Goal: Task Accomplishment & Management: Manage account settings

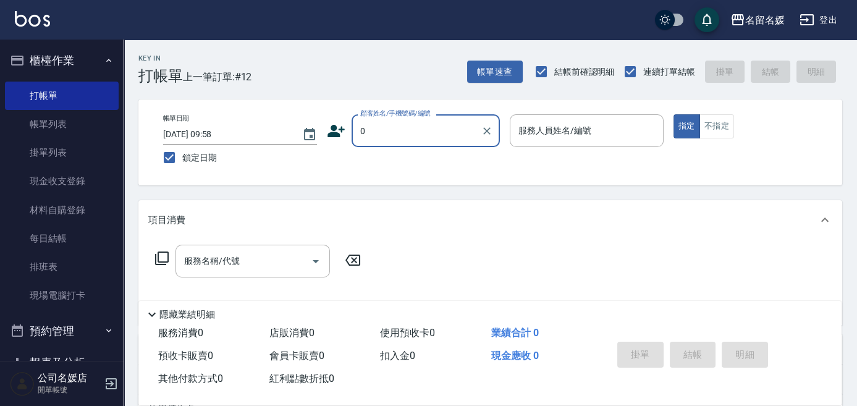
type input "0"
type input "13"
type input "新客人 姓名未設定/0/null"
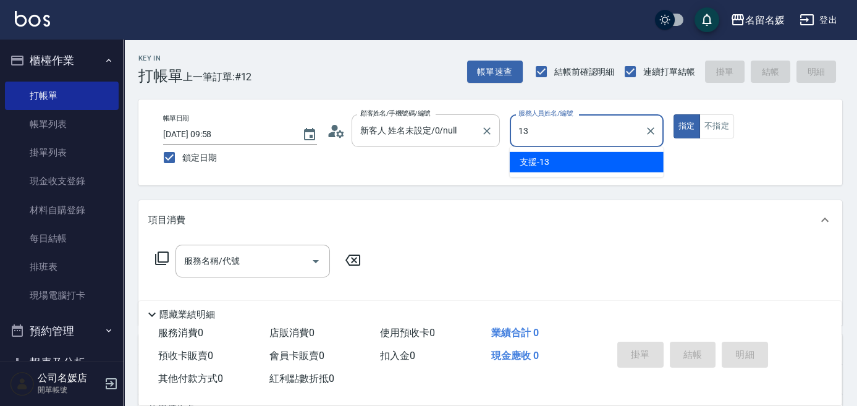
type input "13"
type button "true"
type input "支援-13"
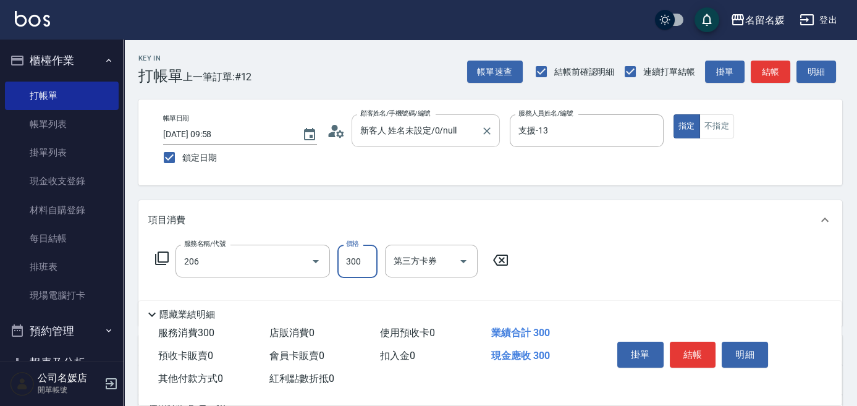
type input "洗髮[300](206)"
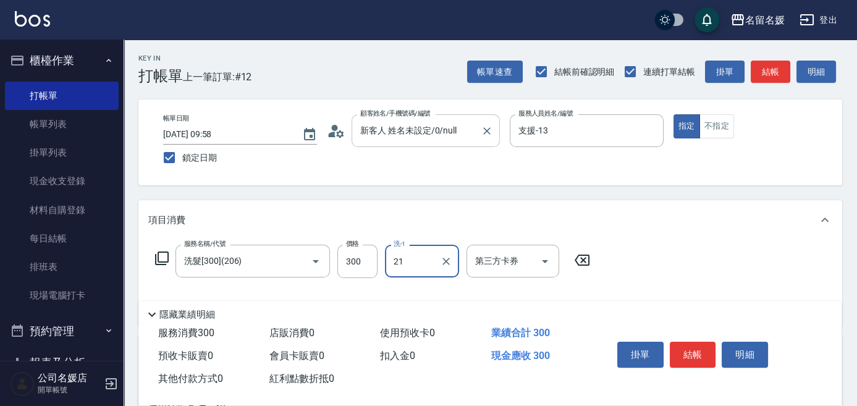
type input "[PERSON_NAME]-21"
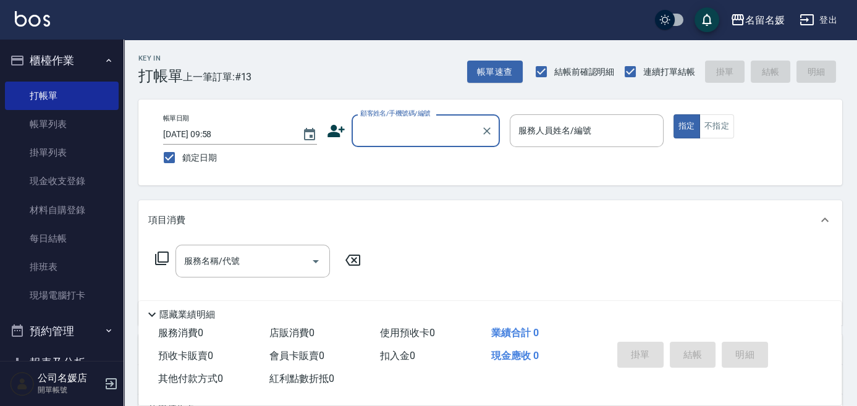
drag, startPoint x: 405, startPoint y: 124, endPoint x: 405, endPoint y: 141, distance: 17.9
click at [405, 128] on input "顧客姓名/手機號碼/編號" at bounding box center [416, 131] width 119 height 22
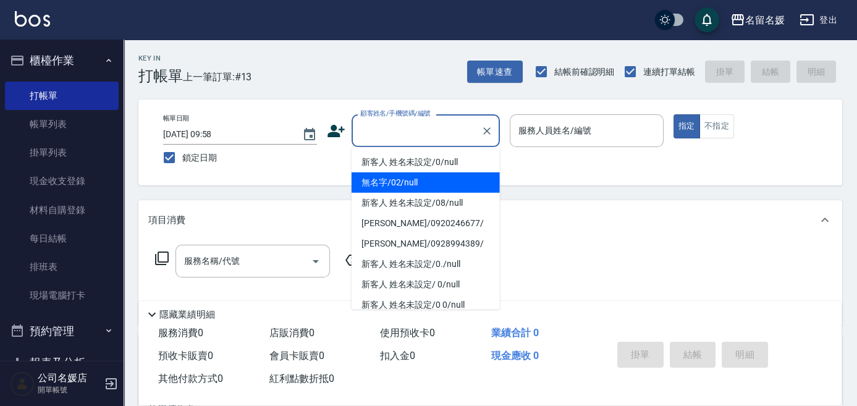
drag, startPoint x: 405, startPoint y: 182, endPoint x: 577, endPoint y: 128, distance: 180.2
click at [409, 182] on li "無名字/02/null" at bounding box center [426, 182] width 148 height 20
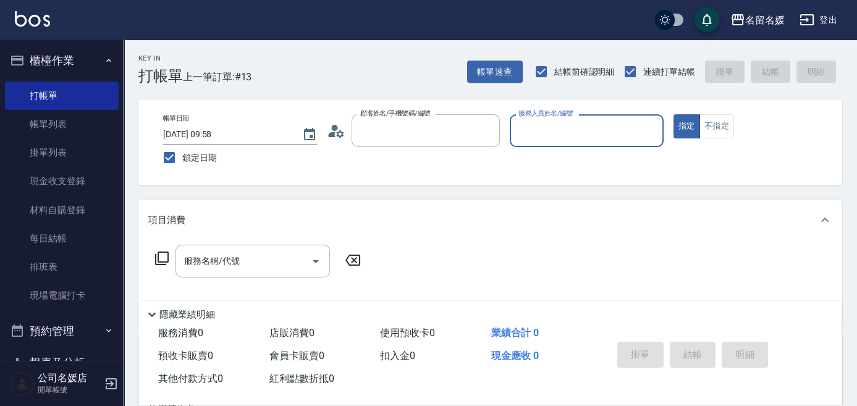
type input "無名字/02/null"
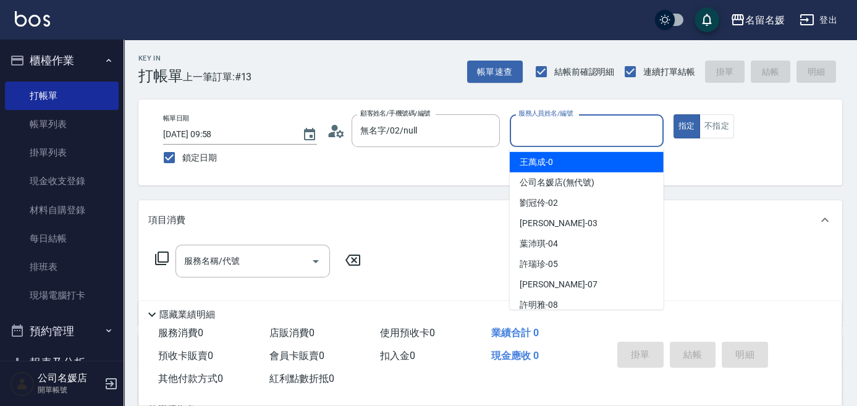
click at [579, 127] on input "服務人員姓名/編號" at bounding box center [586, 131] width 143 height 22
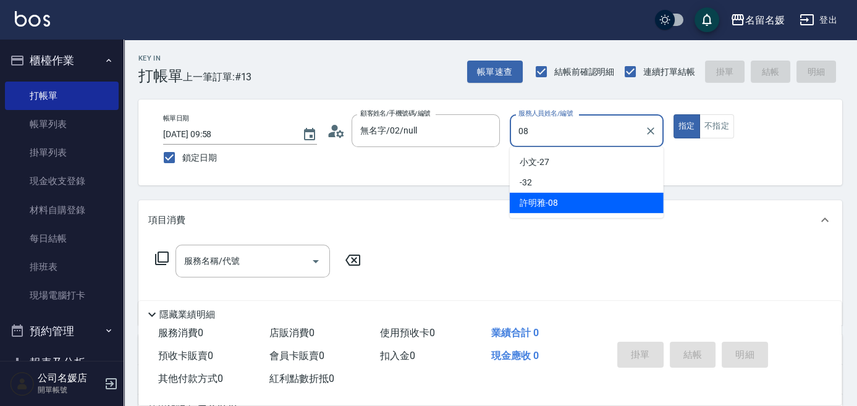
click at [555, 198] on span "[PERSON_NAME]-08" at bounding box center [539, 202] width 38 height 13
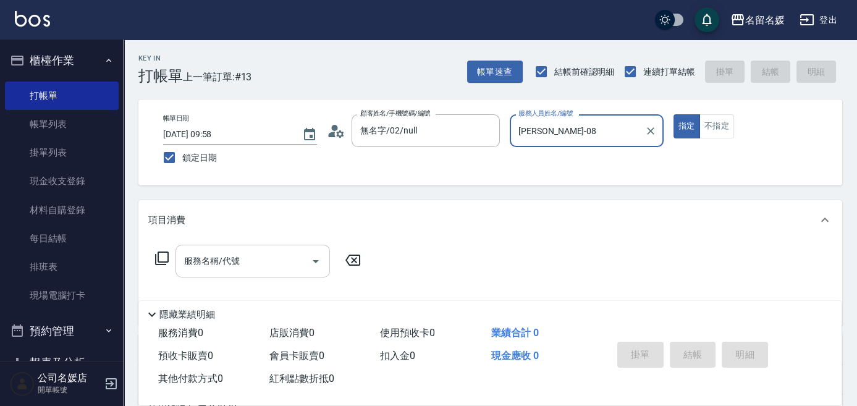
type input "[PERSON_NAME]-08"
click at [274, 256] on input "服務名稱/代號" at bounding box center [243, 261] width 125 height 22
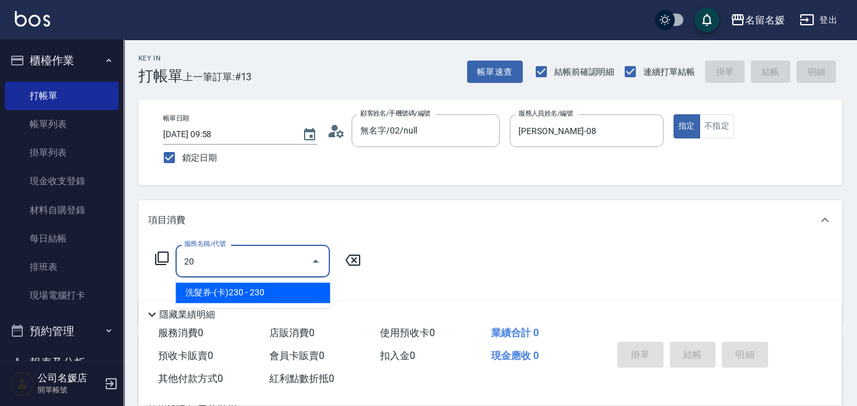
type input "2"
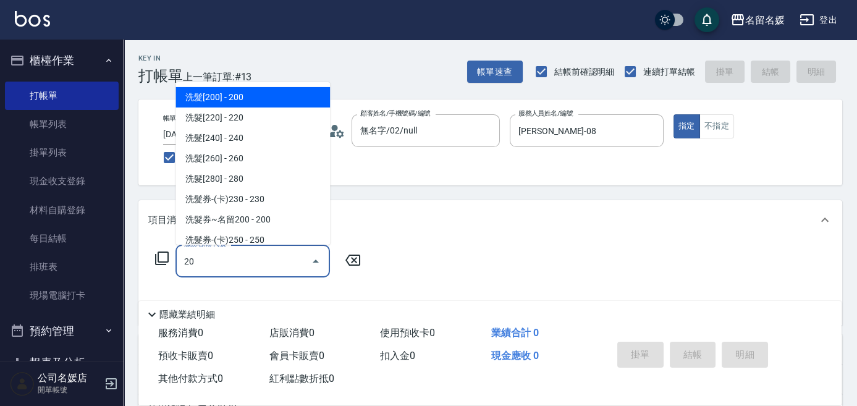
type input "206"
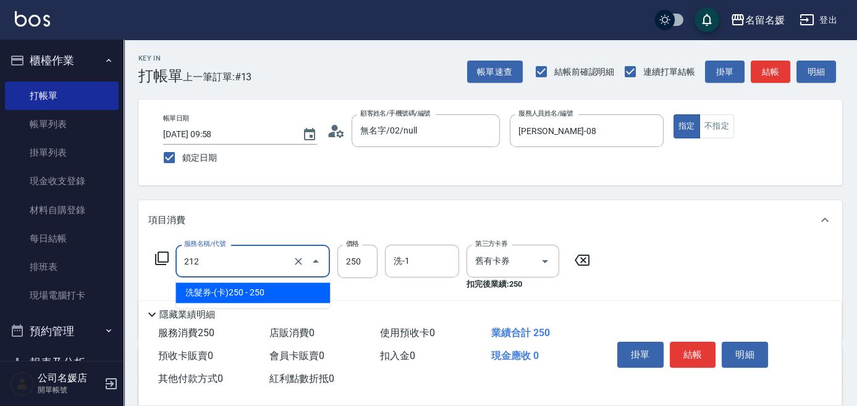
drag, startPoint x: 265, startPoint y: 259, endPoint x: 269, endPoint y: 276, distance: 17.2
click at [268, 260] on input "212" at bounding box center [235, 261] width 109 height 22
drag, startPoint x: 275, startPoint y: 289, endPoint x: 431, endPoint y: 269, distance: 157.6
click at [286, 288] on span "洗髮券-(卡)250 - 250" at bounding box center [252, 292] width 154 height 20
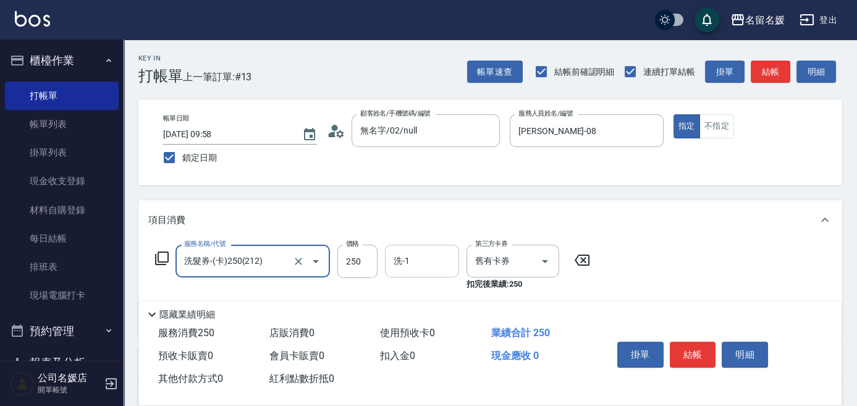
type input "洗髮券-(卡)250(212)"
click at [430, 260] on input "洗-1" at bounding box center [422, 261] width 63 height 22
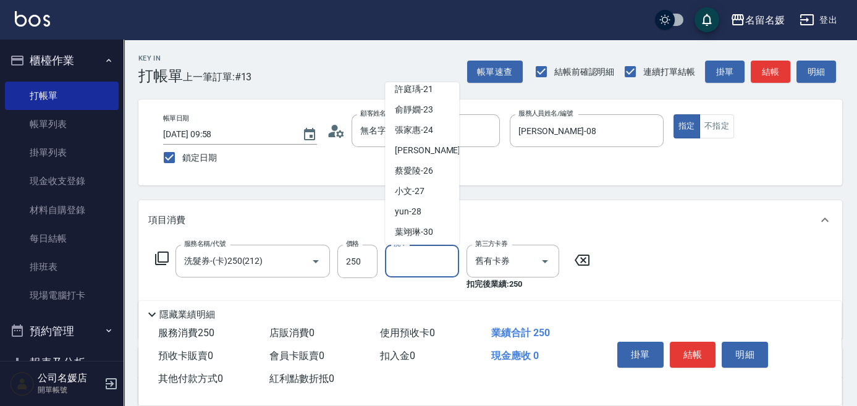
scroll to position [224, 0]
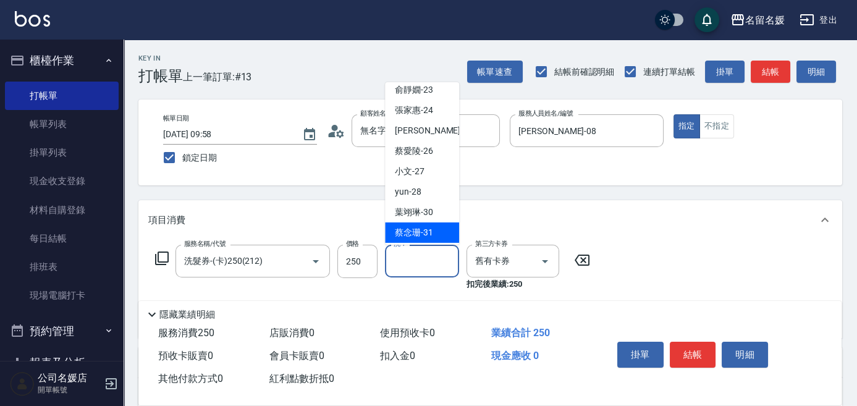
click at [418, 232] on span "[PERSON_NAME]-31" at bounding box center [414, 232] width 38 height 13
type input "[PERSON_NAME]-31"
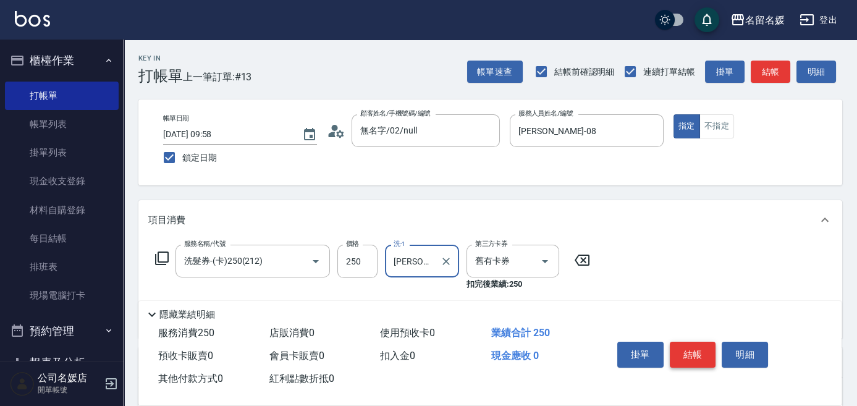
click at [684, 351] on button "結帳" at bounding box center [693, 355] width 46 height 26
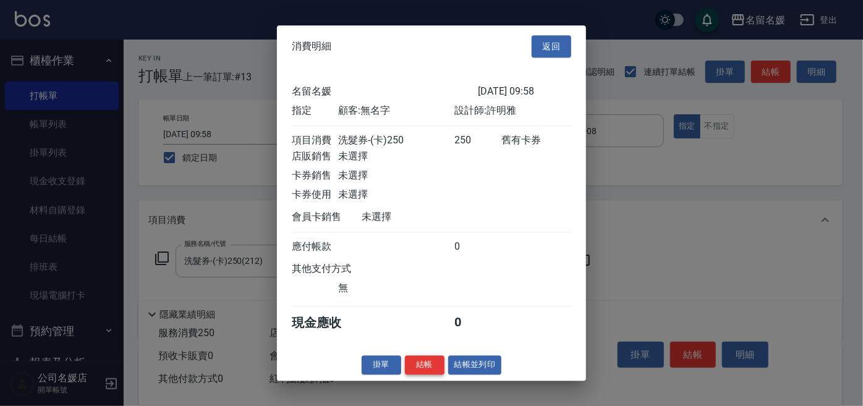
click at [426, 369] on button "結帳" at bounding box center [425, 364] width 40 height 19
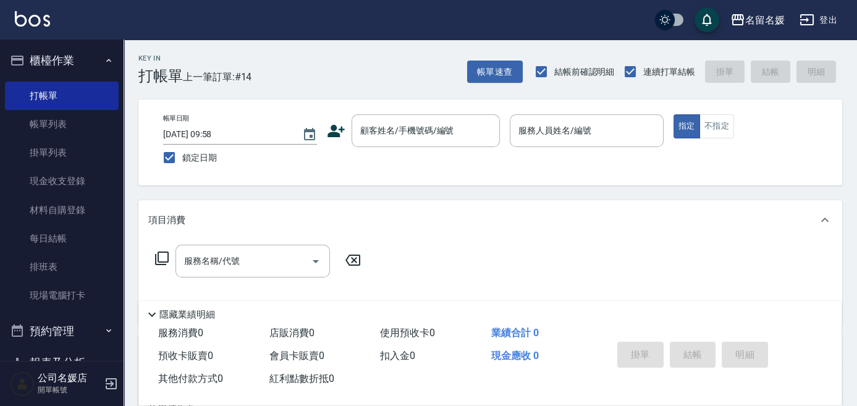
scroll to position [22, 0]
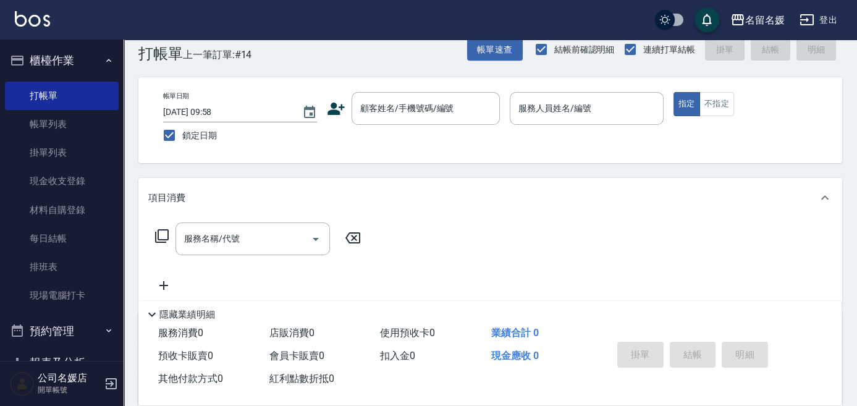
click at [402, 81] on div "帳單日期 [DATE] 09:58 鎖定日期 顧客姓名/手機號碼/編號 顧客姓名/手機號碼/編號 服務人員姓名/編號 服務人員姓名/編號 指定 不指定" at bounding box center [490, 120] width 704 height 86
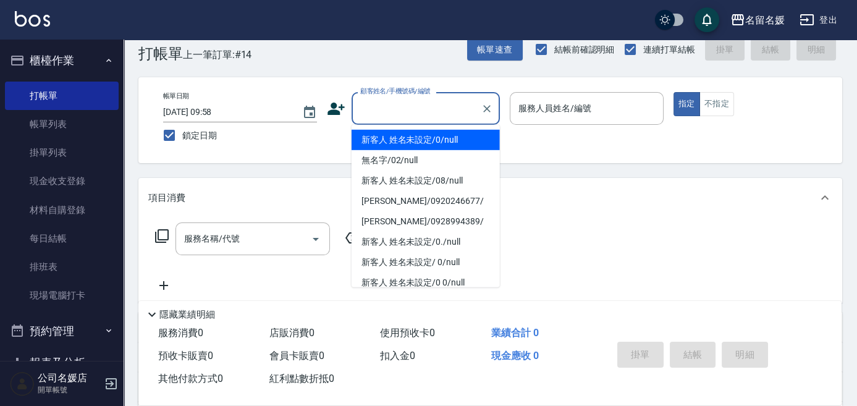
click at [405, 104] on input "顧客姓名/手機號碼/編號" at bounding box center [416, 109] width 119 height 22
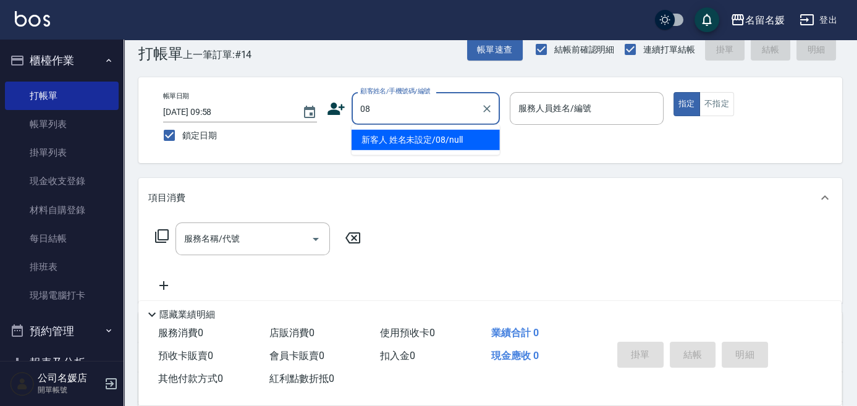
click at [673, 92] on button "指定" at bounding box center [686, 104] width 27 height 24
type input "新客人 姓名未設定/08/null"
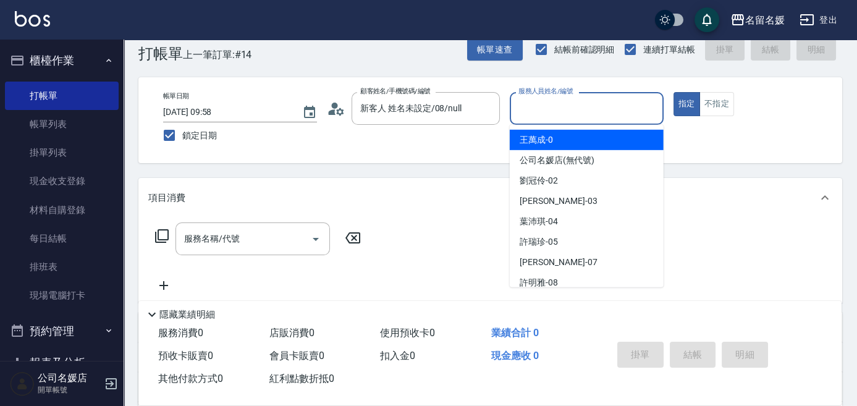
click at [571, 107] on div "服務人員姓名/編號 服務人員姓名/編號" at bounding box center [587, 108] width 154 height 33
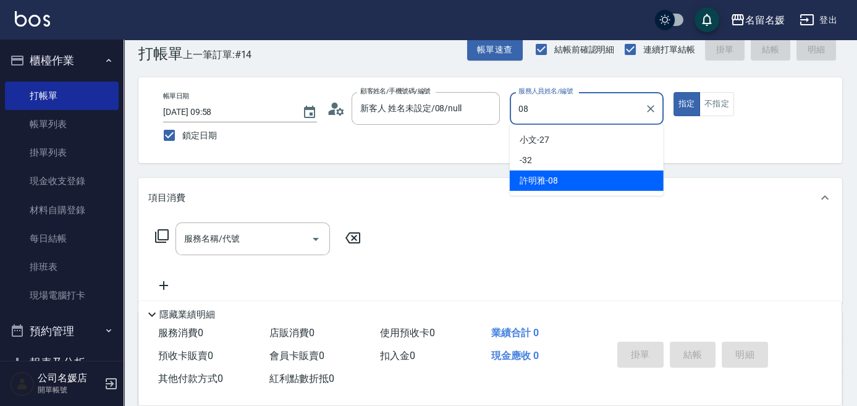
type input "[PERSON_NAME]-08"
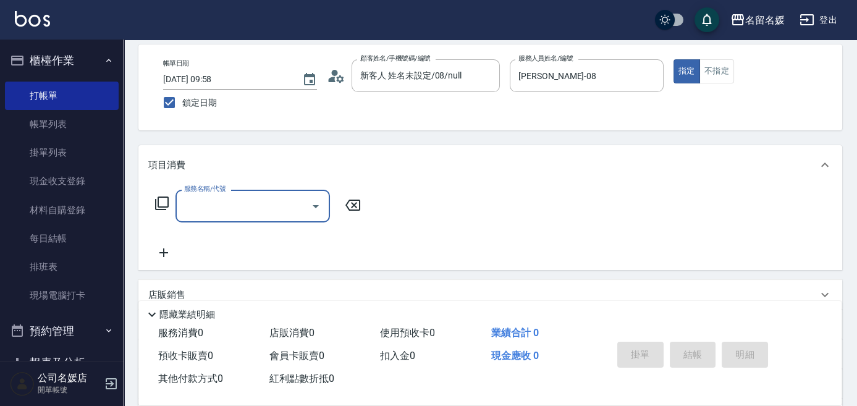
scroll to position [56, 0]
click at [158, 203] on icon at bounding box center [162, 203] width 14 height 14
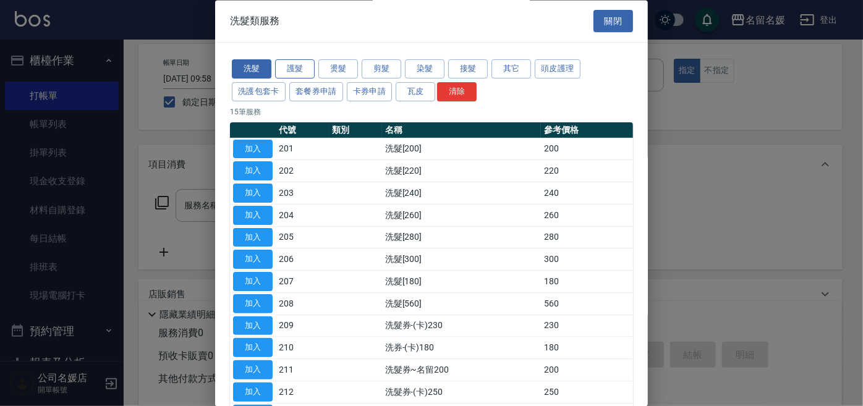
click at [293, 68] on button "護髮" at bounding box center [295, 69] width 40 height 19
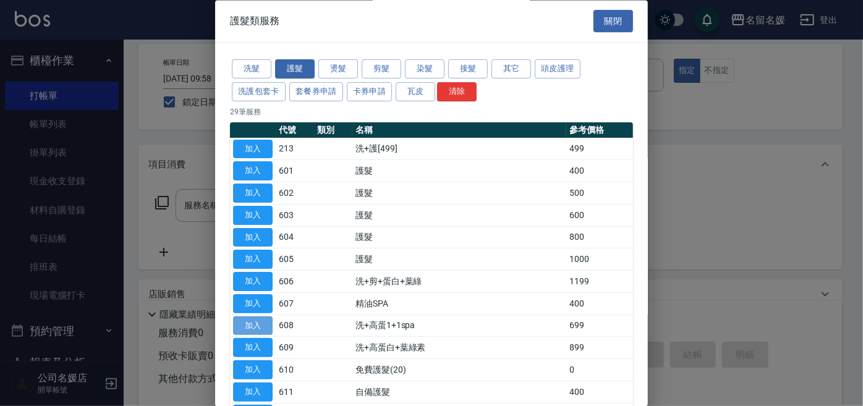
click at [266, 321] on button "加入" at bounding box center [253, 325] width 40 height 19
type input "洗+高蛋1+1spa(608)"
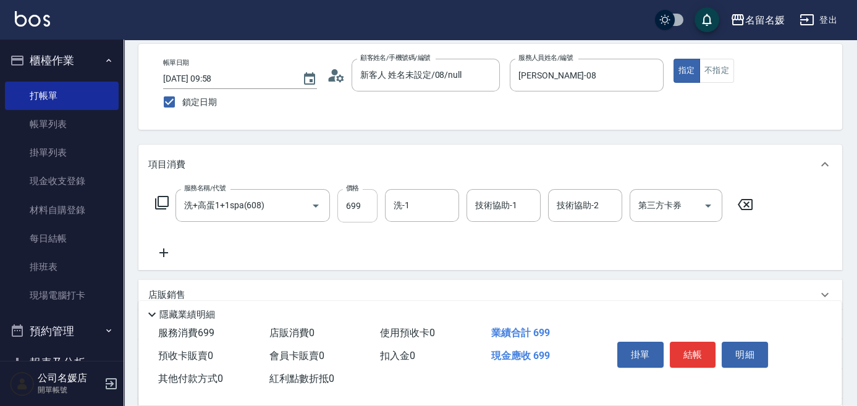
click at [357, 200] on input "699" at bounding box center [357, 205] width 40 height 33
type input "799"
type input "[PERSON_NAME]-25"
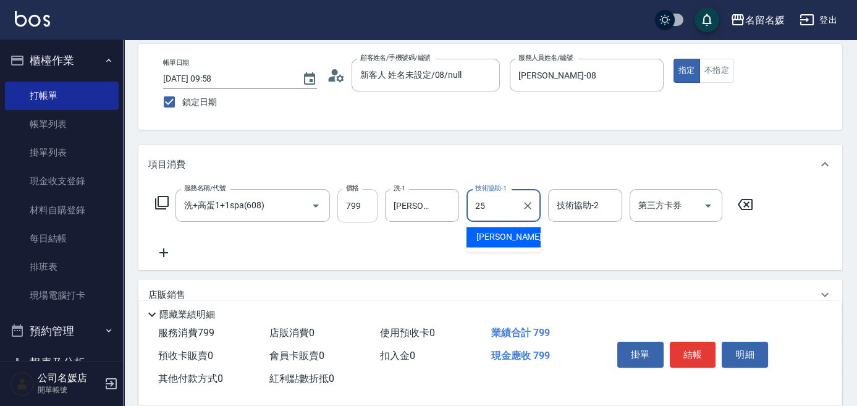
type input "[PERSON_NAME]-25"
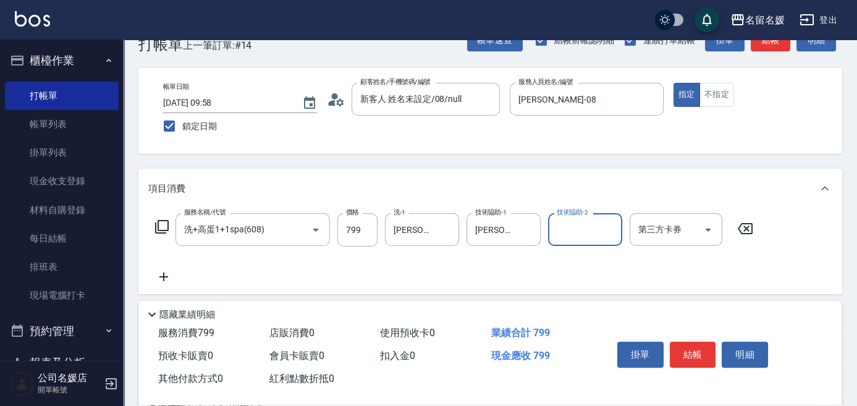
scroll to position [0, 0]
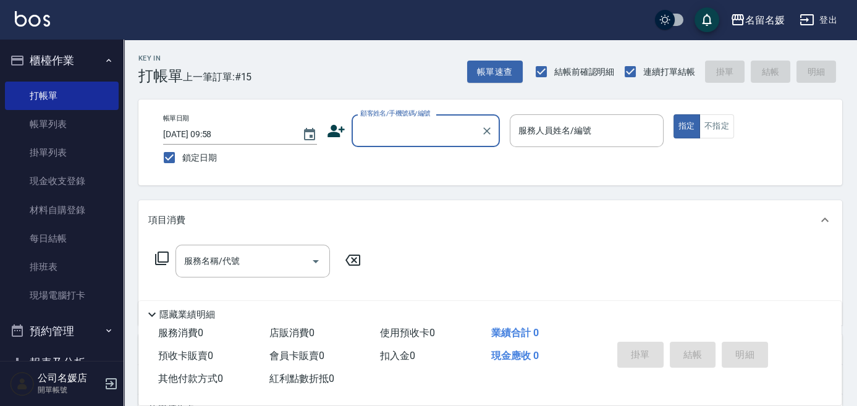
click at [408, 136] on input "顧客姓名/手機號碼/編號" at bounding box center [416, 131] width 119 height 22
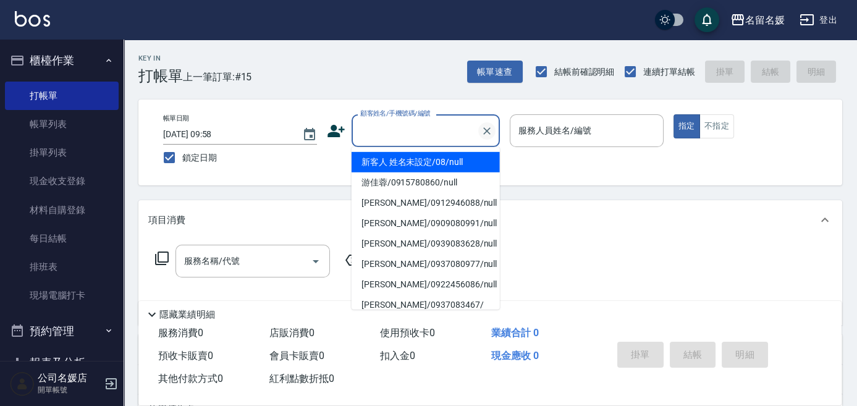
click at [489, 133] on icon "Clear" at bounding box center [486, 130] width 7 height 7
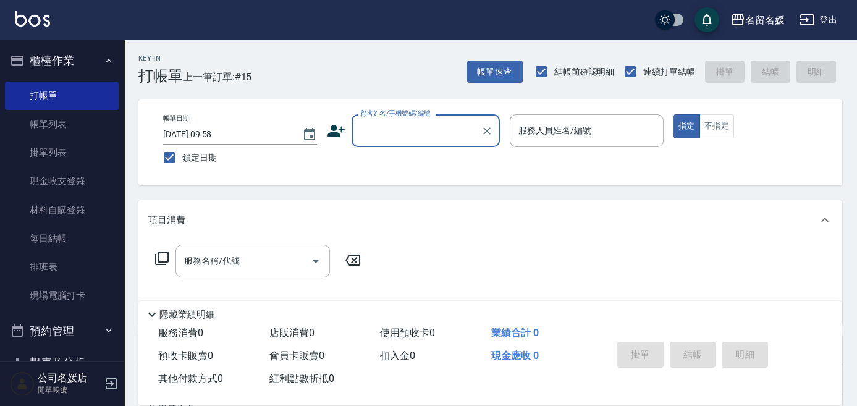
click at [413, 129] on input "顧客姓名/手機號碼/編號" at bounding box center [416, 131] width 119 height 22
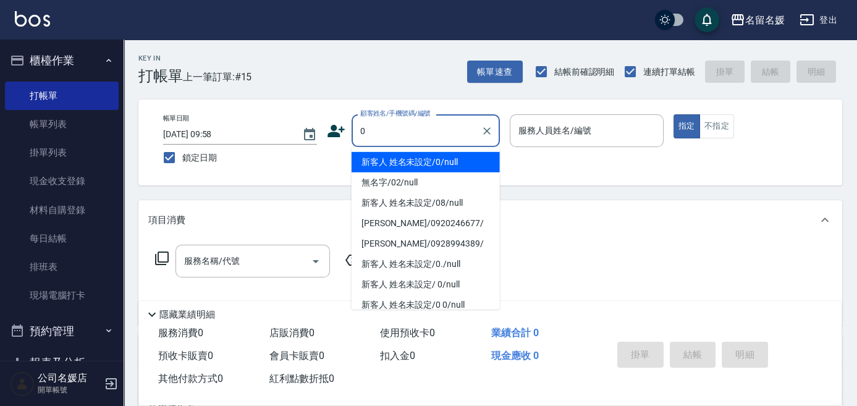
type input "00"
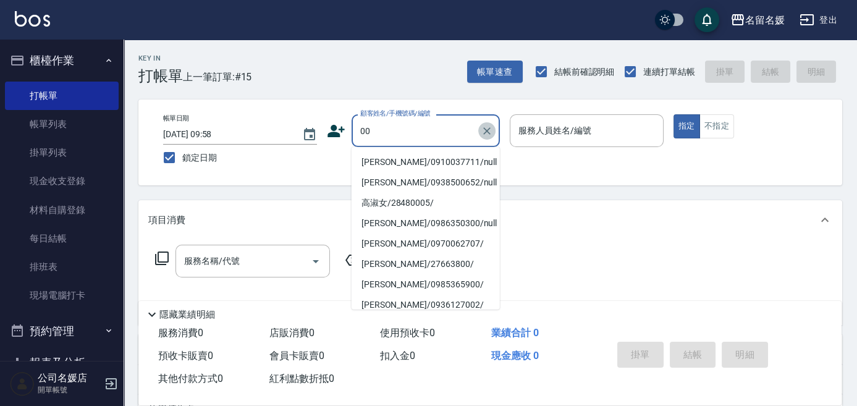
click at [491, 132] on icon "Clear" at bounding box center [487, 131] width 12 height 12
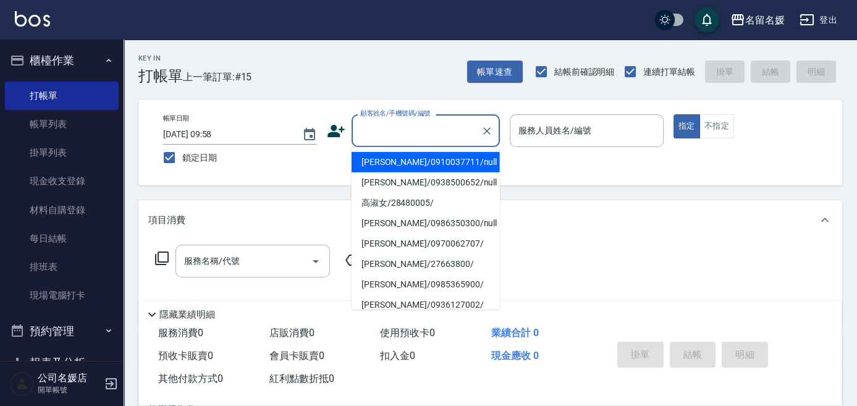
click at [415, 135] on input "顧客姓名/手機號碼/編號" at bounding box center [416, 131] width 119 height 22
click at [426, 135] on input "顧客姓名/手機號碼/編號" at bounding box center [416, 131] width 119 height 22
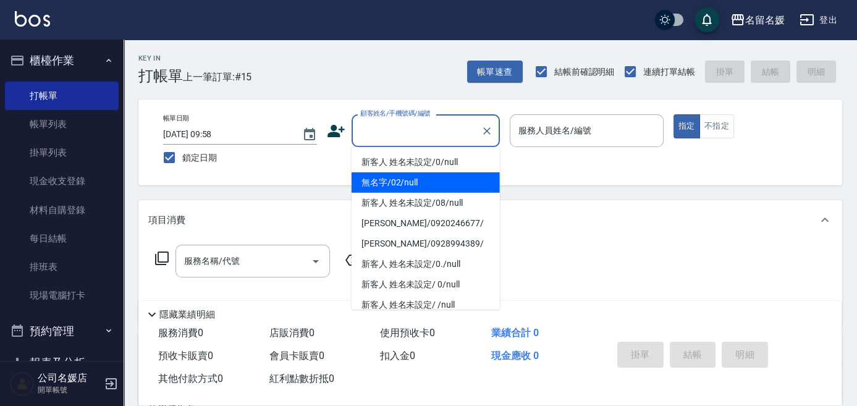
drag, startPoint x: 410, startPoint y: 180, endPoint x: 424, endPoint y: 166, distance: 20.1
click at [424, 166] on ul "新客人 姓名未設定/0/null 無名字/02/null 新客人 姓名未設定/08/null [PERSON_NAME]/0920246677/ [PERSO…" at bounding box center [426, 228] width 148 height 163
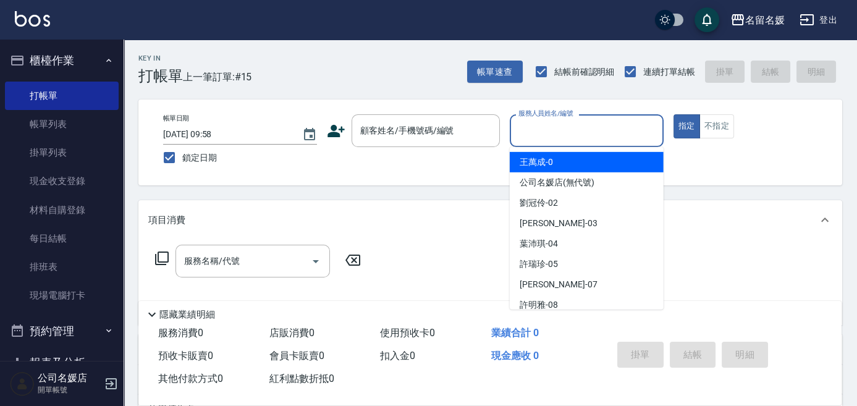
click at [552, 137] on input "服務人員姓名/編號" at bounding box center [586, 131] width 143 height 22
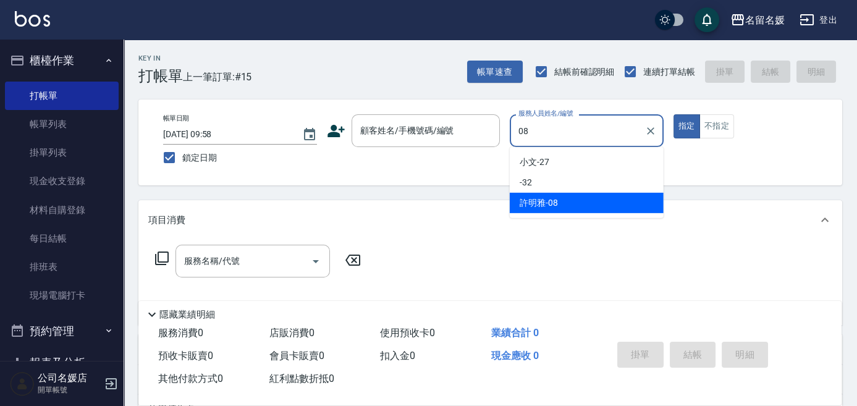
type input "[PERSON_NAME]-08"
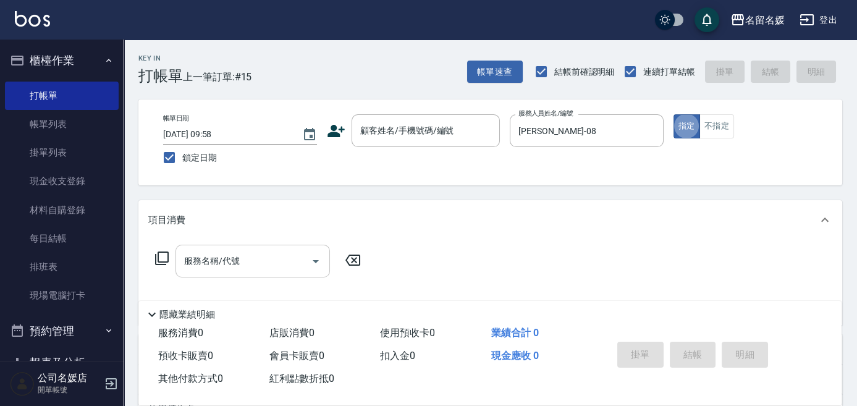
click at [264, 261] on input "服務名稱/代號" at bounding box center [243, 261] width 125 height 22
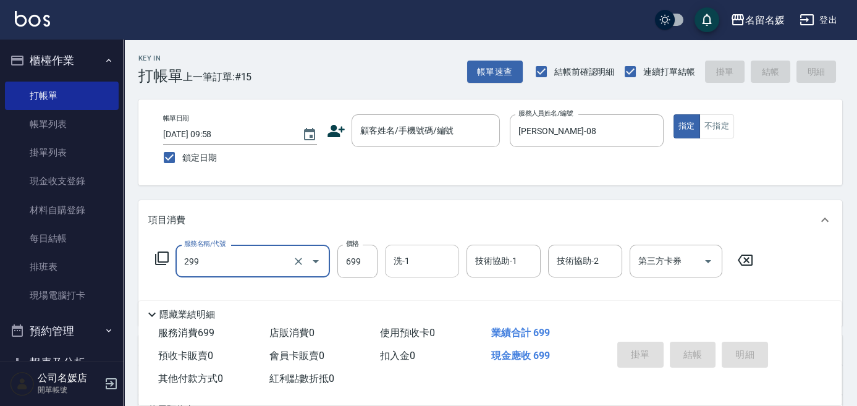
click at [437, 256] on input "洗-1" at bounding box center [422, 261] width 63 height 22
type input "滾珠洗髮699(299)"
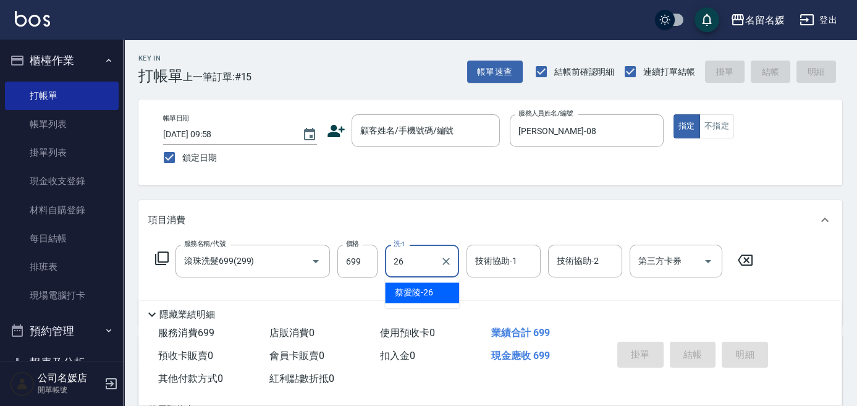
type input "[PERSON_NAME]-26"
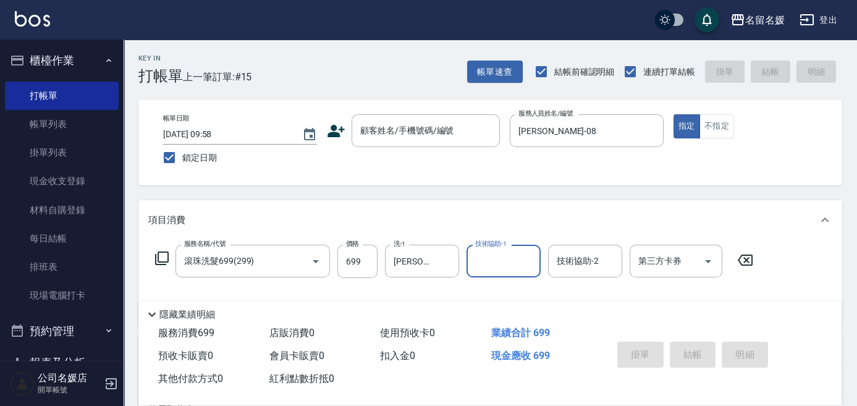
click at [480, 253] on input "技術協助-1" at bounding box center [503, 261] width 63 height 22
type input "[PERSON_NAME]-26"
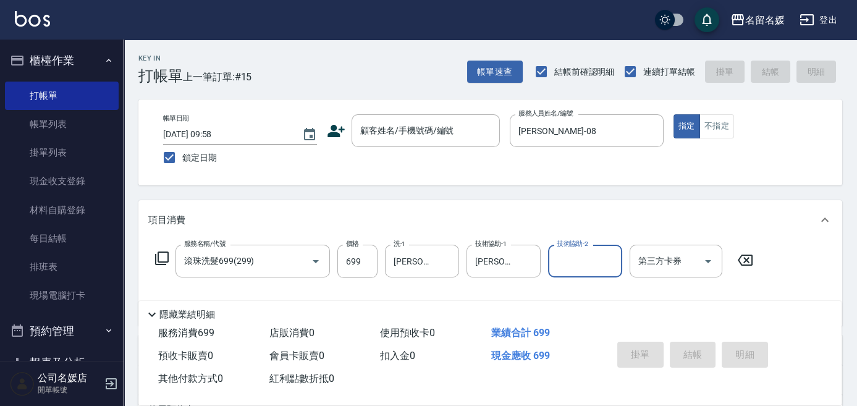
click at [396, 148] on div "帳單日期 [DATE] 09:58 鎖定日期 顧客姓名/手機號碼/編號 顧客姓名/手機號碼/編號 服務人員姓名/編號 [PERSON_NAME]-08 服務人…" at bounding box center [490, 142] width 674 height 56
click at [397, 143] on div "顧客姓名/手機號碼/編號" at bounding box center [426, 130] width 148 height 33
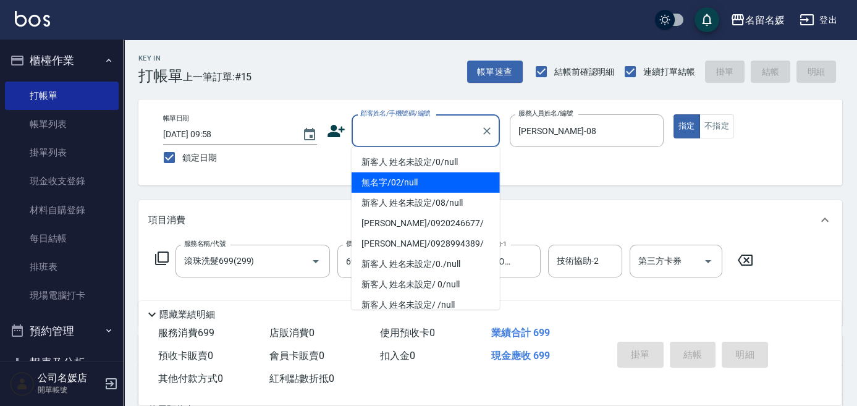
click at [397, 177] on li "無名字/02/null" at bounding box center [426, 182] width 148 height 20
type input "無名字/02/null"
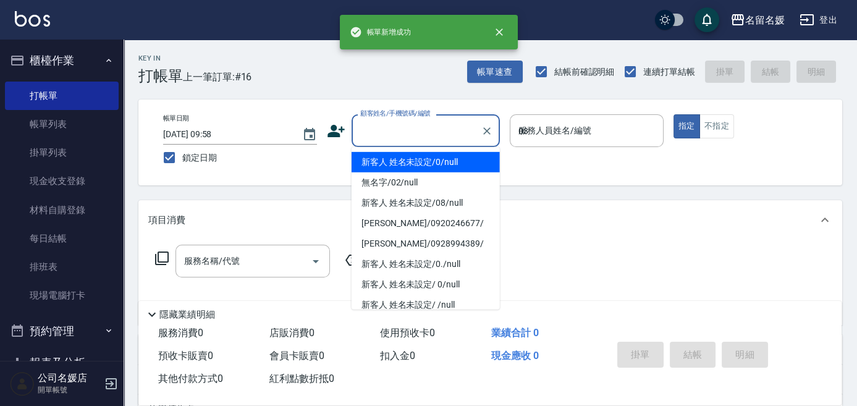
type input "03"
type input "新客人 姓名未設定/0/null"
type input "[PERSON_NAME]-03"
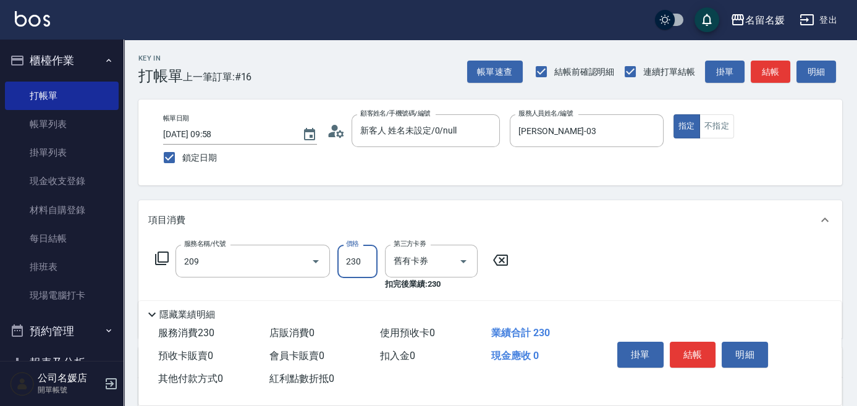
type input "洗髮券-(卡)230(209)"
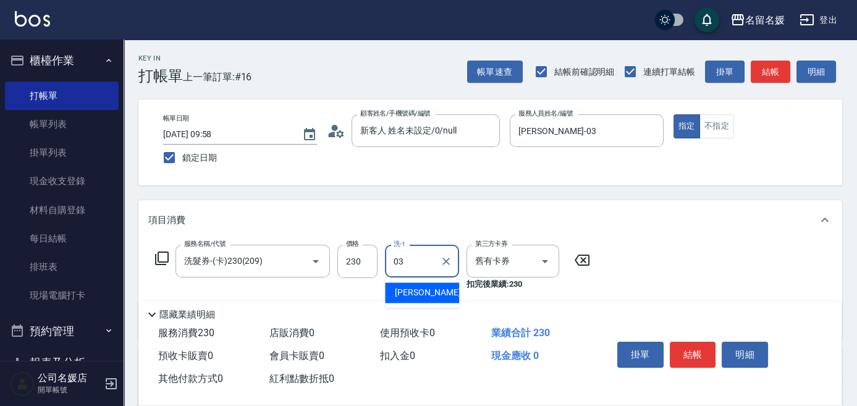
type input "[PERSON_NAME]-03"
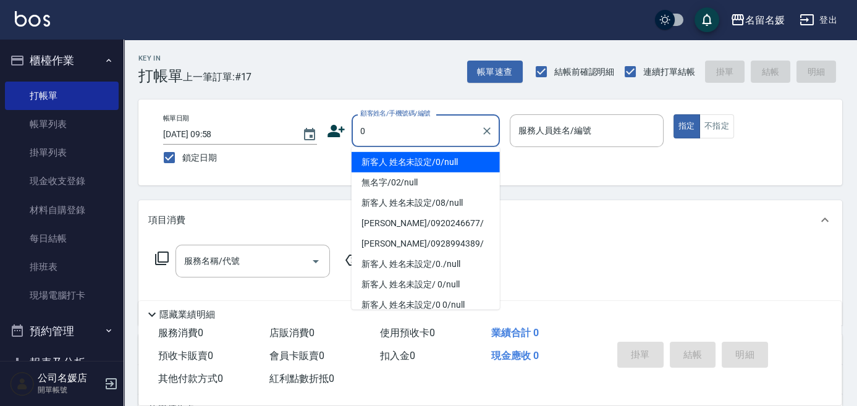
type input "0"
type input "02"
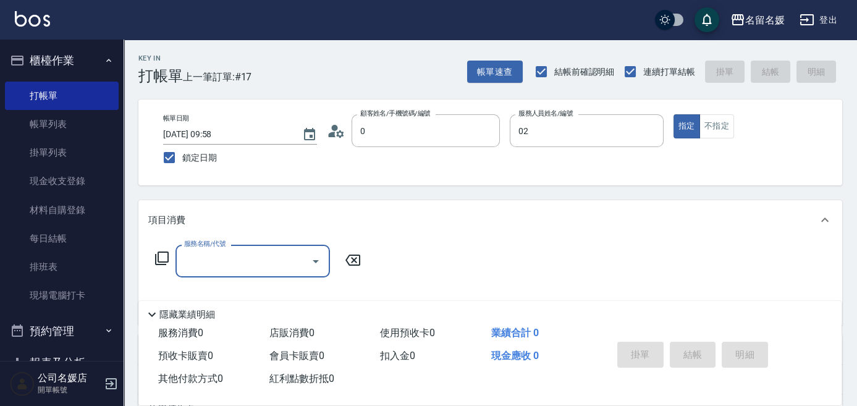
type input "新客人 姓名未設定/0/null"
type input "[PERSON_NAME]-02"
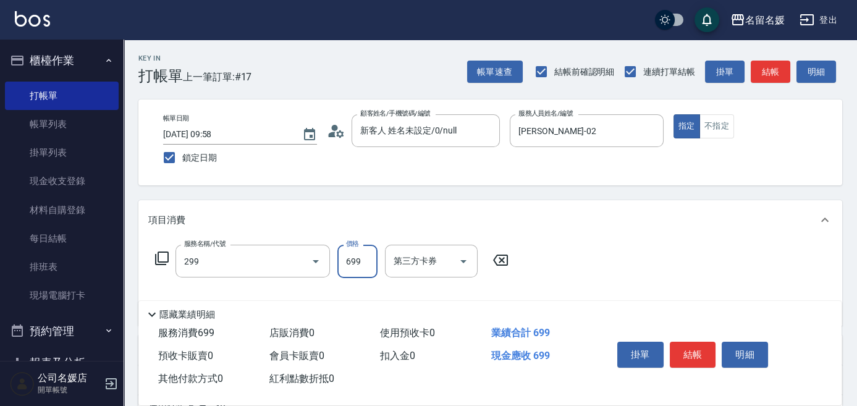
type input "滾珠洗髮699(299)"
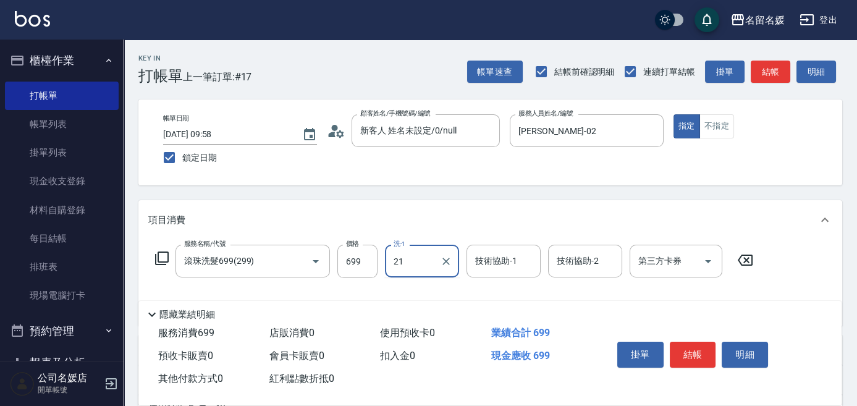
type input "21"
type input "2"
type input "[PERSON_NAME]-21"
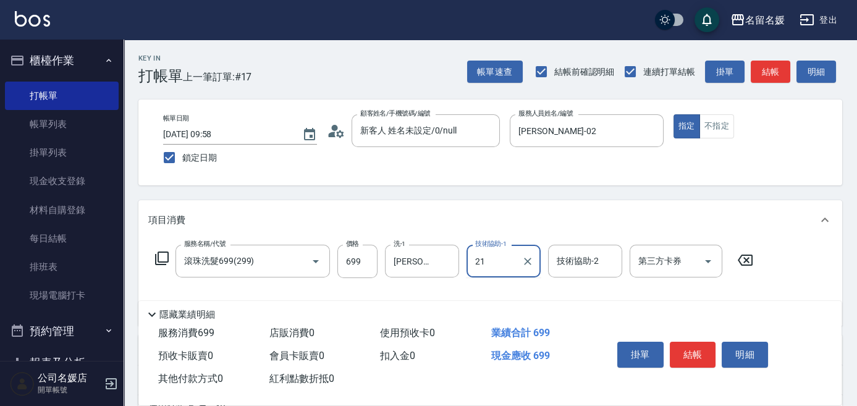
type input "[PERSON_NAME]-21"
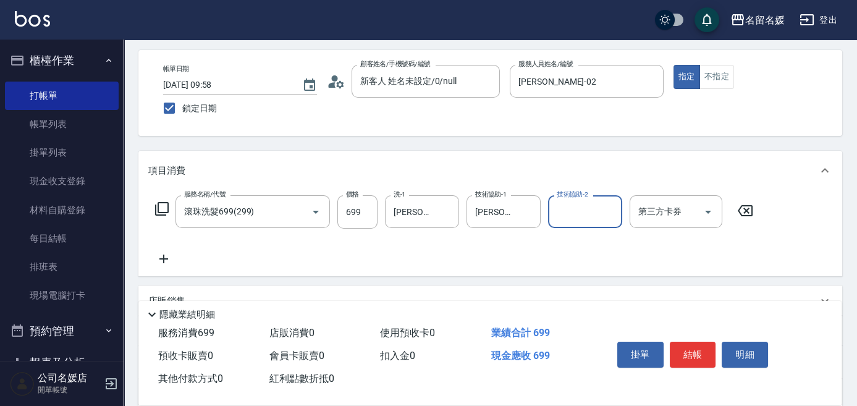
scroll to position [56, 0]
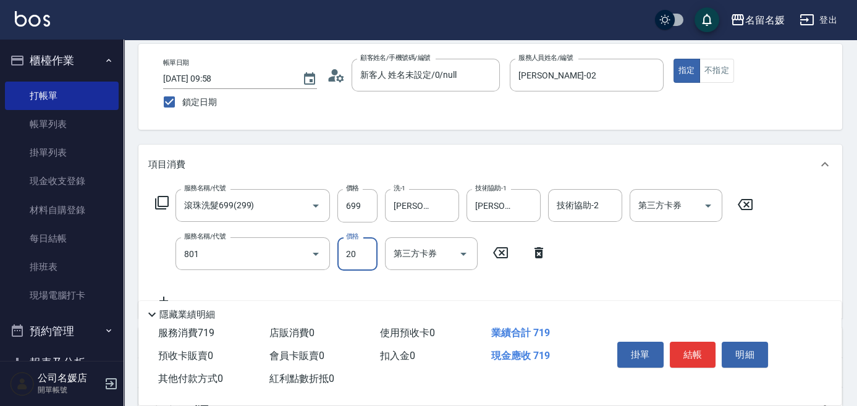
type input "潤絲(801)"
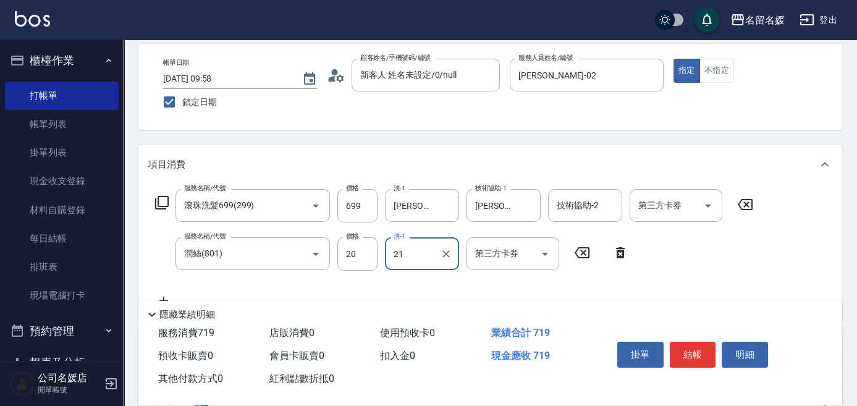
type input "[PERSON_NAME]-21"
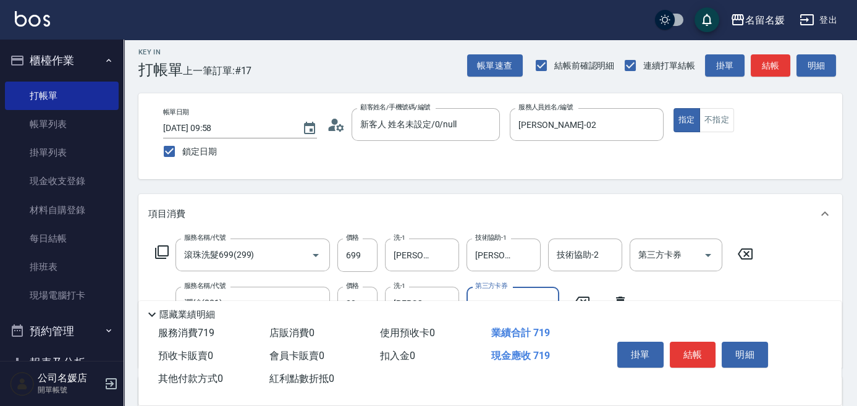
scroll to position [0, 0]
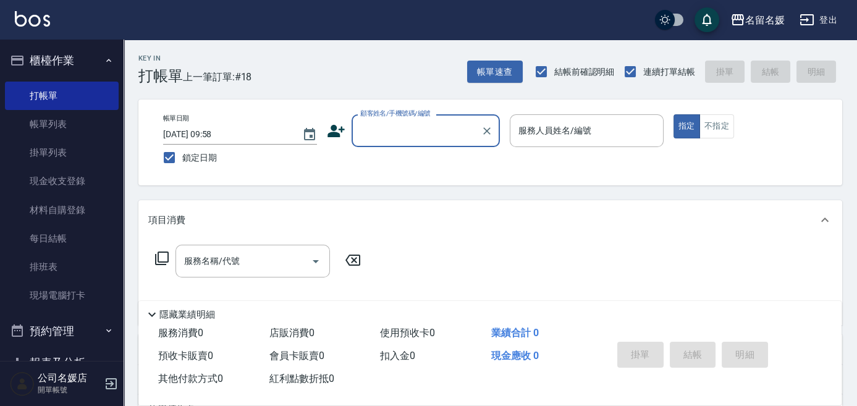
click at [437, 136] on input "顧客姓名/手機號碼/編號" at bounding box center [416, 131] width 119 height 22
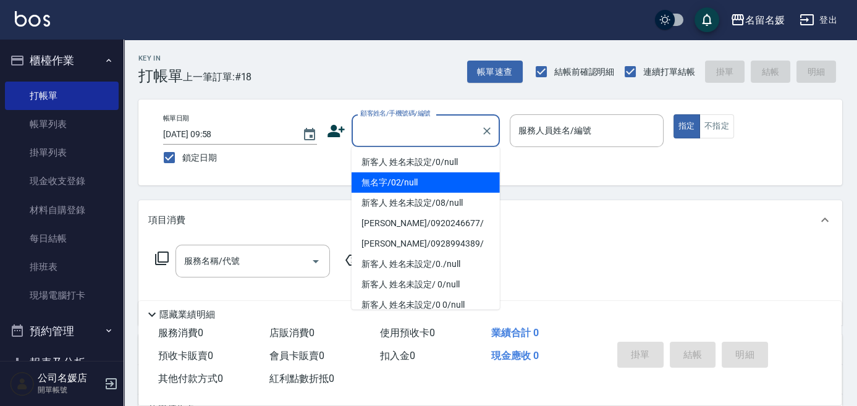
click at [455, 185] on li "無名字/02/null" at bounding box center [426, 182] width 148 height 20
type input "無名字/02/null"
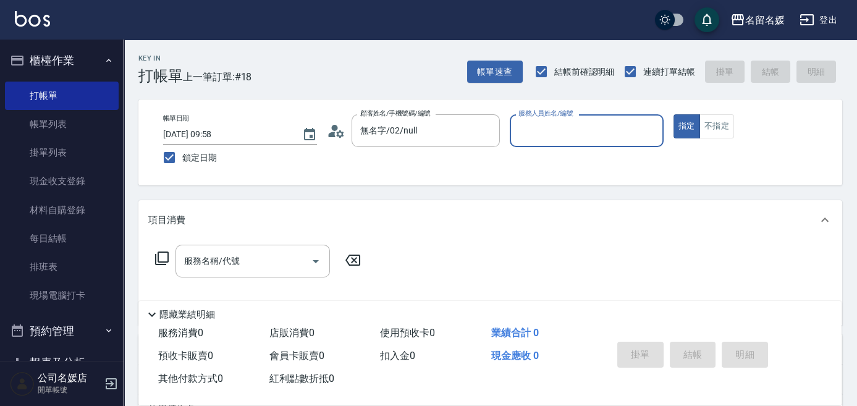
click at [552, 130] on input "服務人員姓名/編號" at bounding box center [586, 131] width 143 height 22
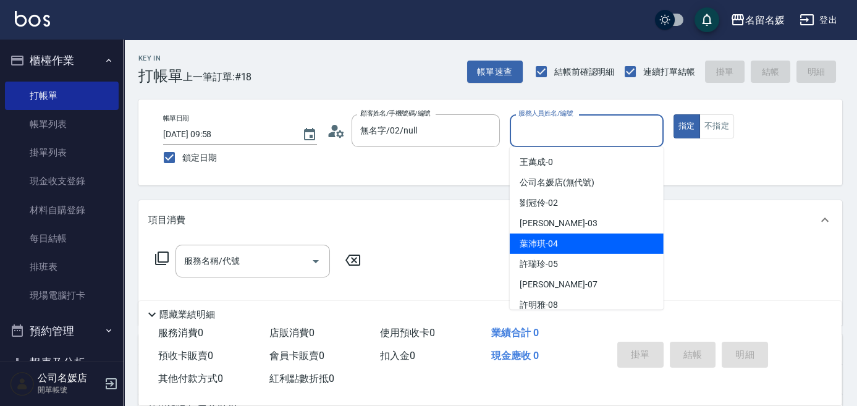
click at [547, 243] on span "[PERSON_NAME]-04" at bounding box center [539, 243] width 38 height 13
type input "[PERSON_NAME]-04"
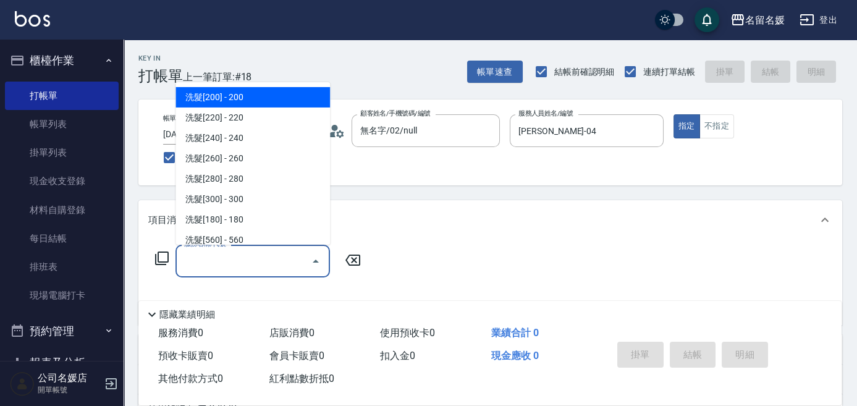
click at [261, 264] on input "服務名稱/代號" at bounding box center [243, 261] width 125 height 22
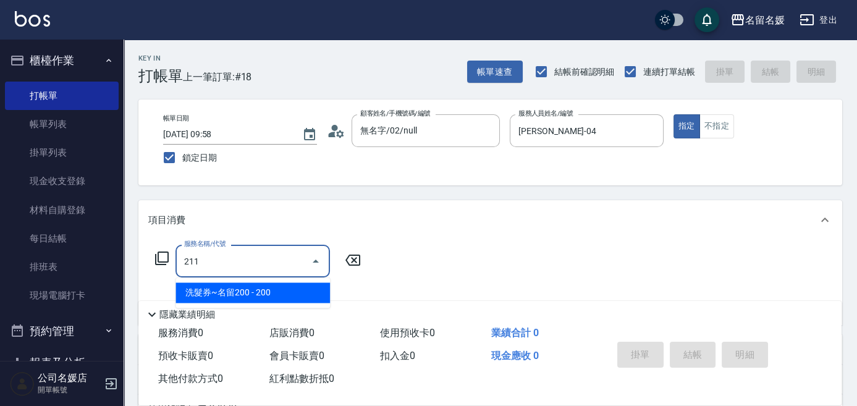
click at [273, 293] on span "洗髮券~名留200 - 200" at bounding box center [252, 292] width 154 height 20
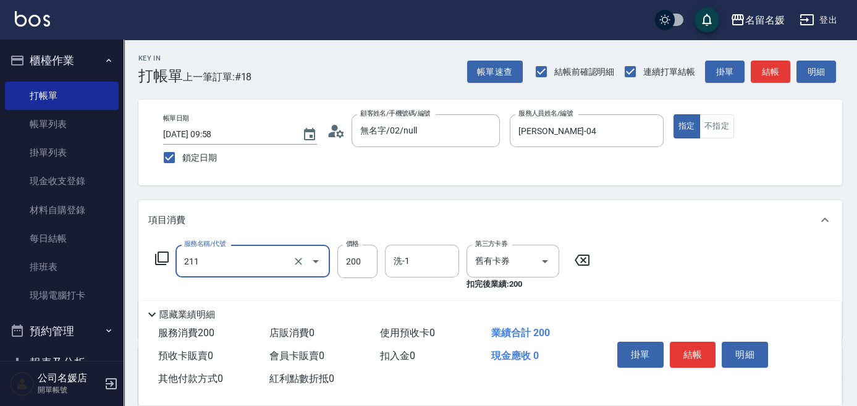
click at [265, 264] on input "211" at bounding box center [235, 261] width 109 height 22
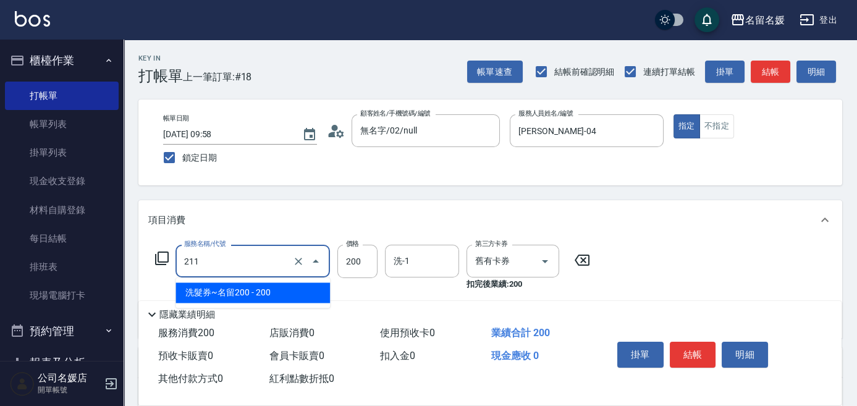
drag, startPoint x: 275, startPoint y: 292, endPoint x: 381, endPoint y: 257, distance: 111.2
click at [285, 289] on span "洗髮券~名留200 - 200" at bounding box center [252, 292] width 154 height 20
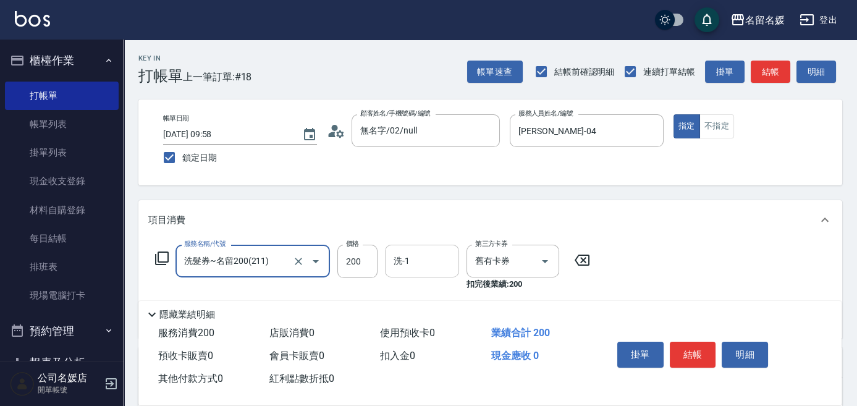
type input "洗髮券~名留200(211)"
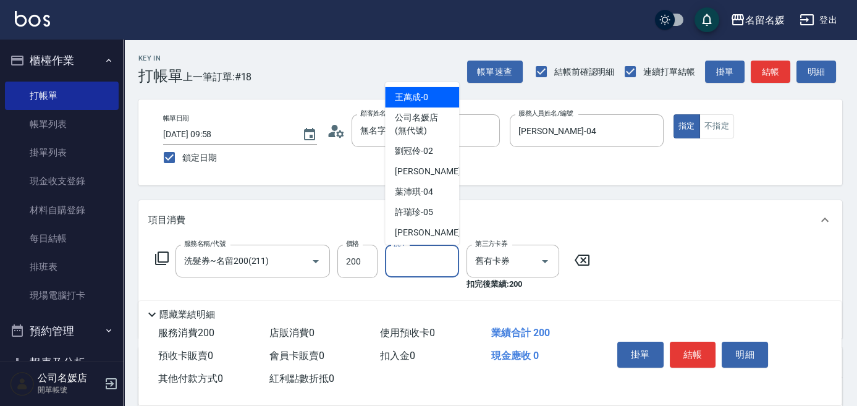
click at [412, 267] on input "洗-1" at bounding box center [422, 261] width 63 height 22
type input "2"
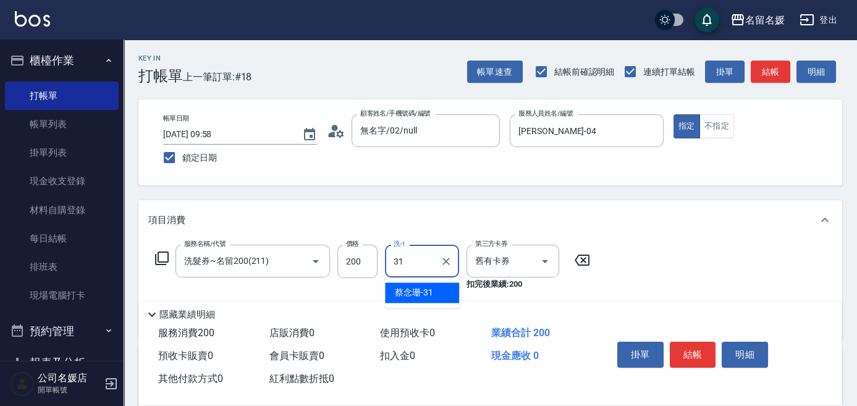
click at [441, 289] on div "[PERSON_NAME]-31" at bounding box center [422, 292] width 74 height 20
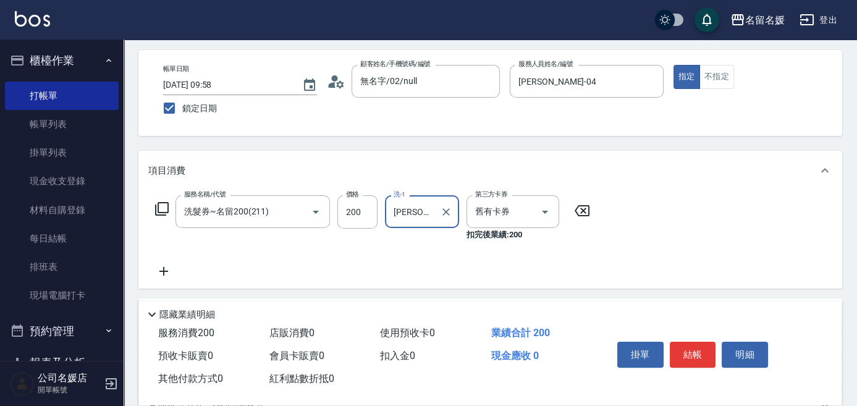
scroll to position [56, 0]
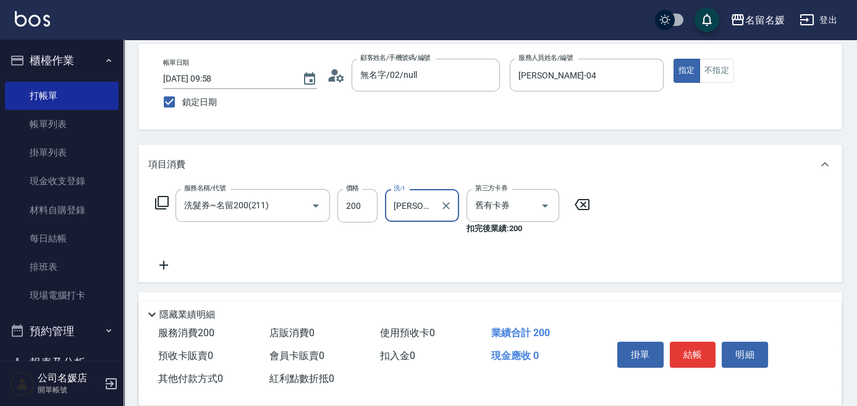
type input "[PERSON_NAME]-31"
click at [163, 263] on icon at bounding box center [163, 265] width 9 height 9
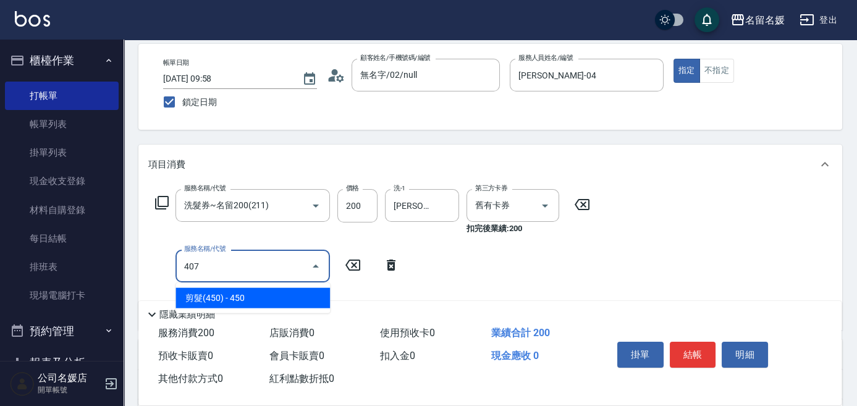
click at [240, 295] on span "剪髮(450) - 450" at bounding box center [252, 298] width 154 height 20
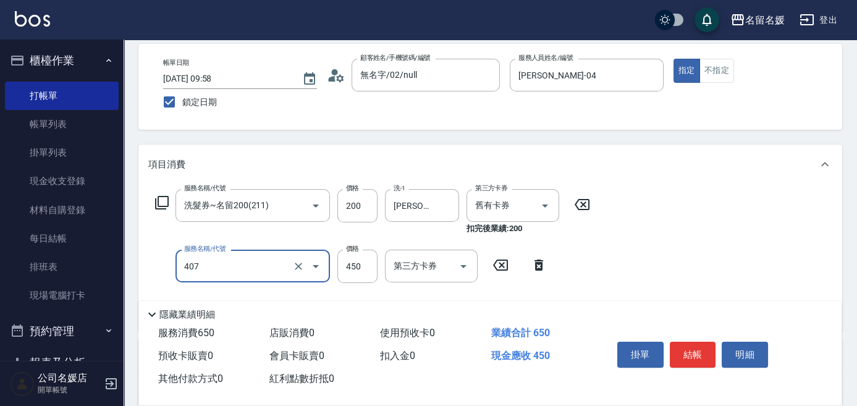
click at [243, 274] on input "407" at bounding box center [235, 266] width 109 height 22
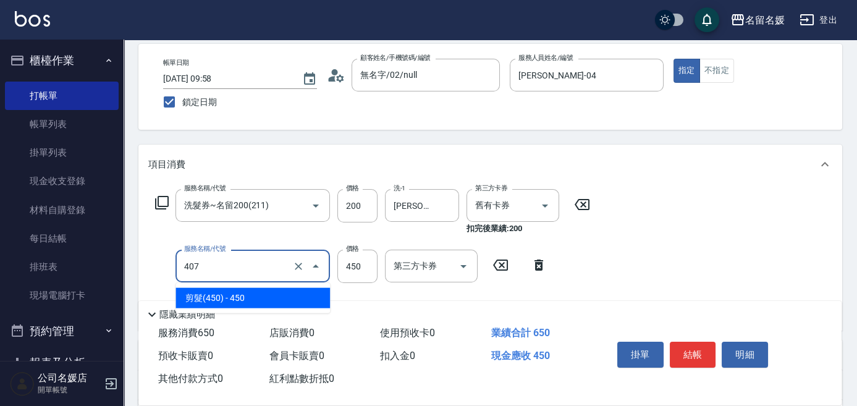
click at [297, 297] on span "剪髮(450) - 450" at bounding box center [252, 298] width 154 height 20
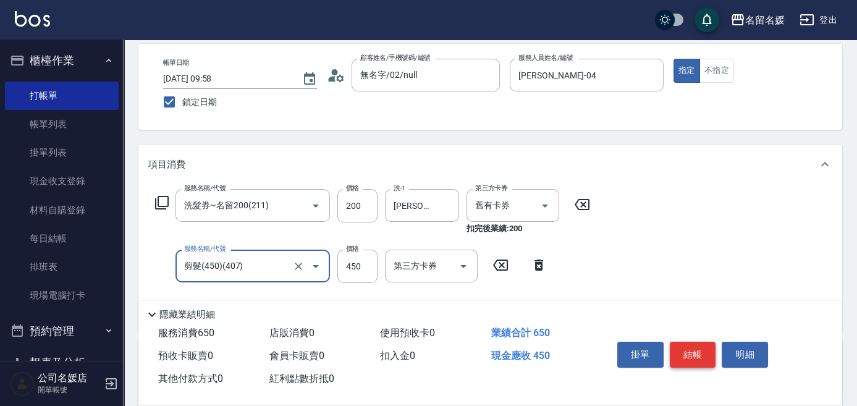
type input "剪髮(450)(407)"
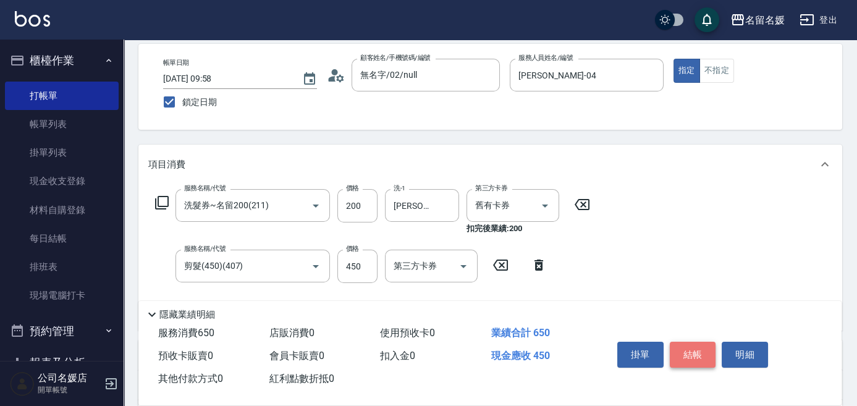
click at [695, 350] on button "結帳" at bounding box center [693, 355] width 46 height 26
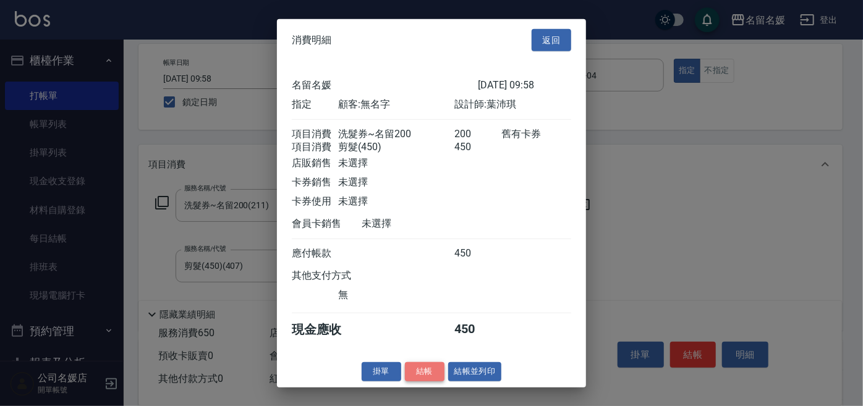
click at [431, 376] on button "結帳" at bounding box center [425, 371] width 40 height 19
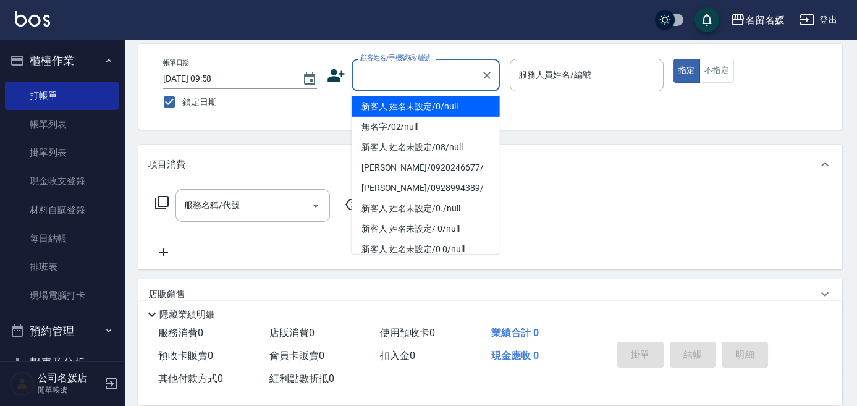
drag, startPoint x: 447, startPoint y: 85, endPoint x: 400, endPoint y: 80, distance: 47.2
click at [448, 85] on input "顧客姓名/手機號碼/編號" at bounding box center [416, 75] width 119 height 22
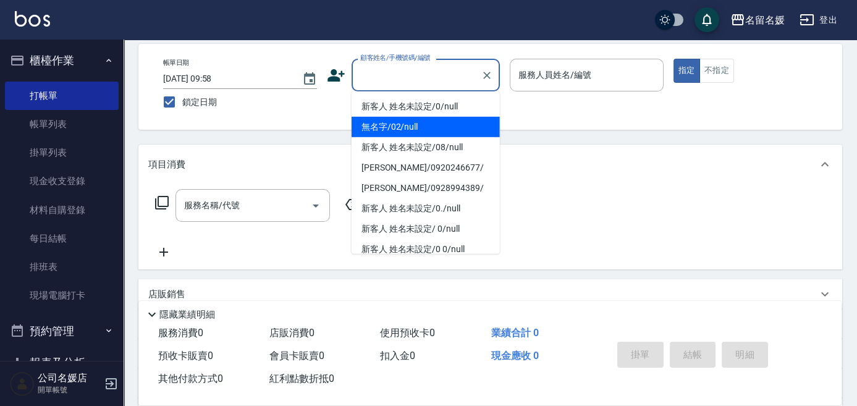
click at [396, 126] on li "無名字/02/null" at bounding box center [426, 127] width 148 height 20
click at [540, 73] on label "服務人員姓名/編號" at bounding box center [554, 75] width 73 height 12
click at [540, 73] on input "服務人員姓名/編號" at bounding box center [586, 75] width 143 height 22
type input "無名字/02/null"
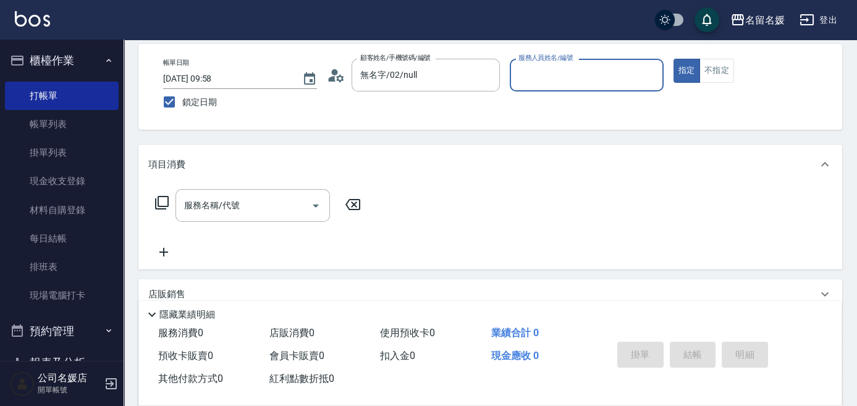
click at [564, 85] on input "服務人員姓名/編號" at bounding box center [586, 75] width 143 height 22
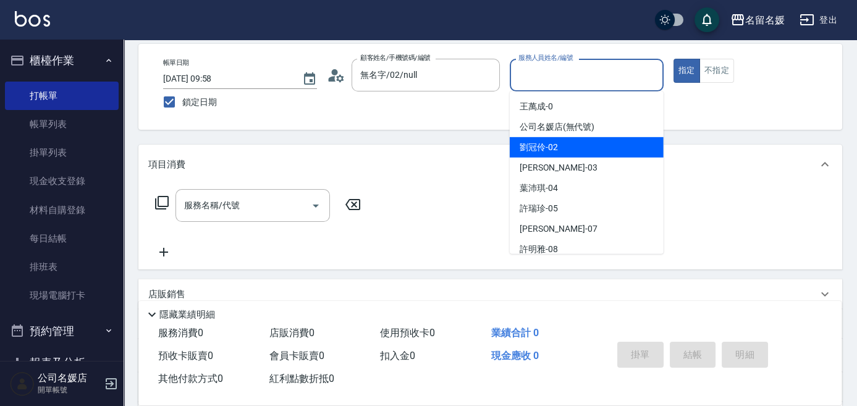
click at [573, 146] on div "[PERSON_NAME]-02" at bounding box center [587, 147] width 154 height 20
type input "[PERSON_NAME]-02"
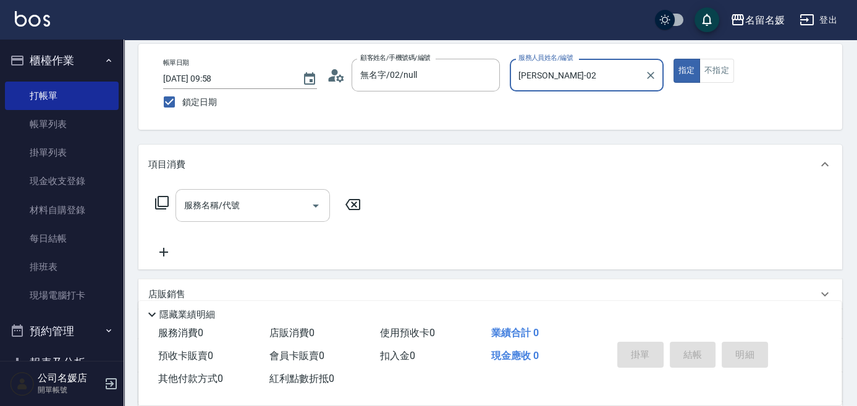
click at [238, 203] on div "服務名稱/代號 服務名稱/代號" at bounding box center [252, 205] width 154 height 33
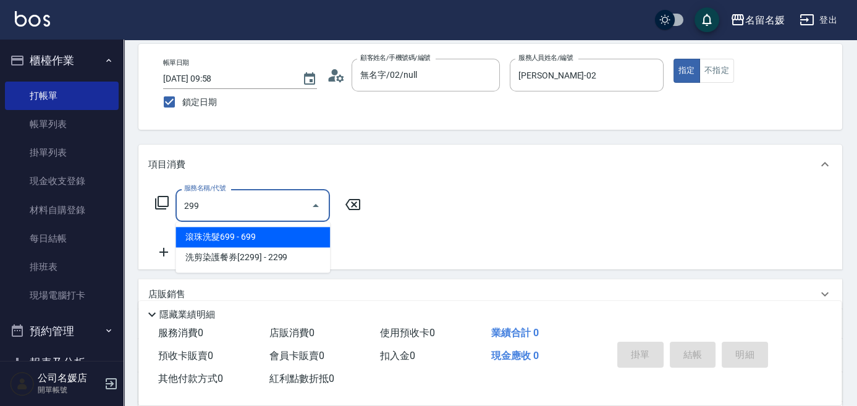
click at [271, 238] on span "滾珠洗髮699 - 699" at bounding box center [252, 237] width 154 height 20
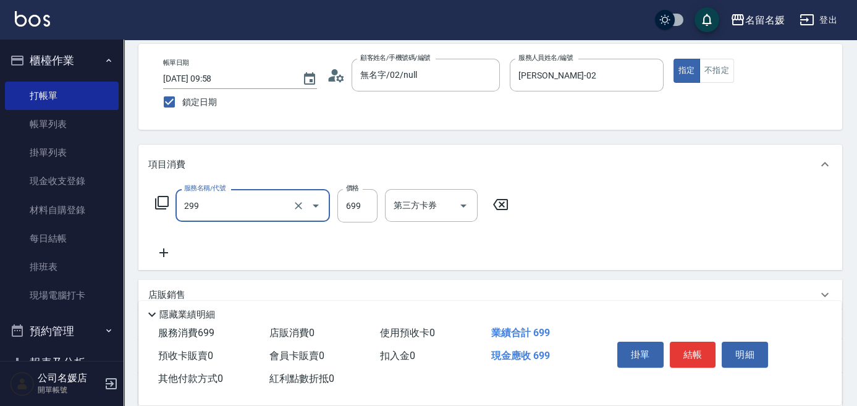
click at [268, 219] on div "299 服務名稱/代號" at bounding box center [252, 205] width 154 height 33
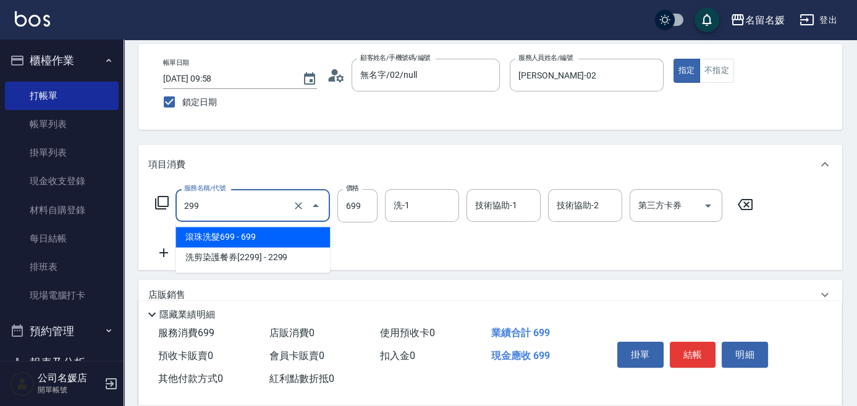
click at [270, 235] on span "滾珠洗髮699 - 699" at bounding box center [252, 237] width 154 height 20
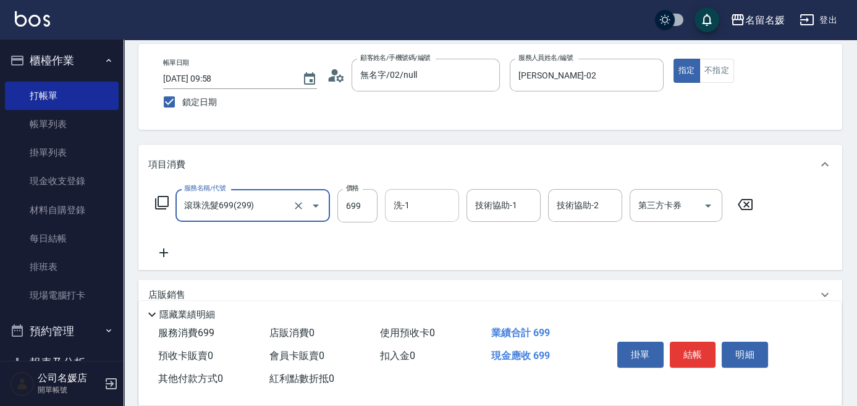
type input "滾珠洗髮699(299)"
click at [420, 211] on input "洗-1" at bounding box center [422, 206] width 63 height 22
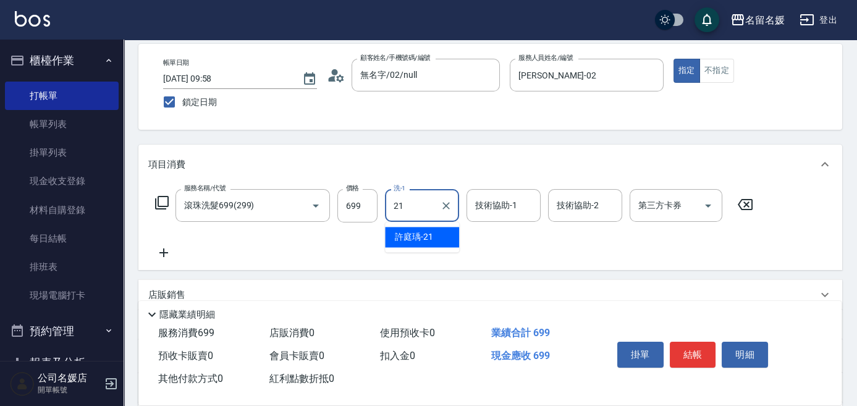
drag, startPoint x: 444, startPoint y: 241, endPoint x: 489, endPoint y: 200, distance: 60.4
click at [445, 239] on div "[PERSON_NAME]-21" at bounding box center [422, 237] width 74 height 20
type input "[PERSON_NAME]-21"
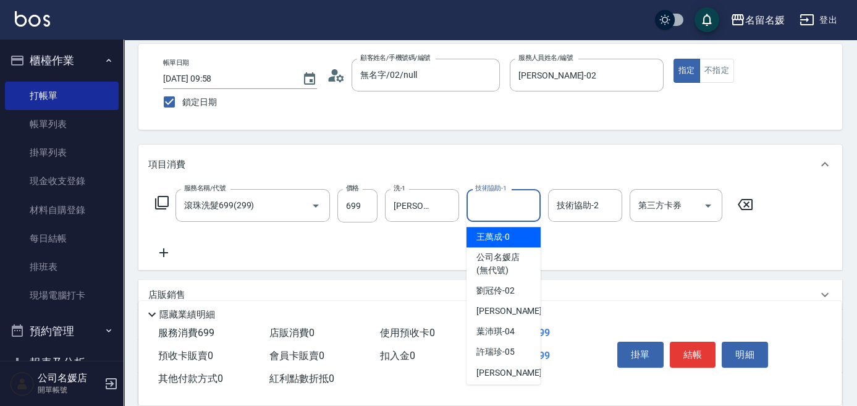
click at [494, 204] on div "技術協助-1 技術協助-1" at bounding box center [504, 205] width 74 height 33
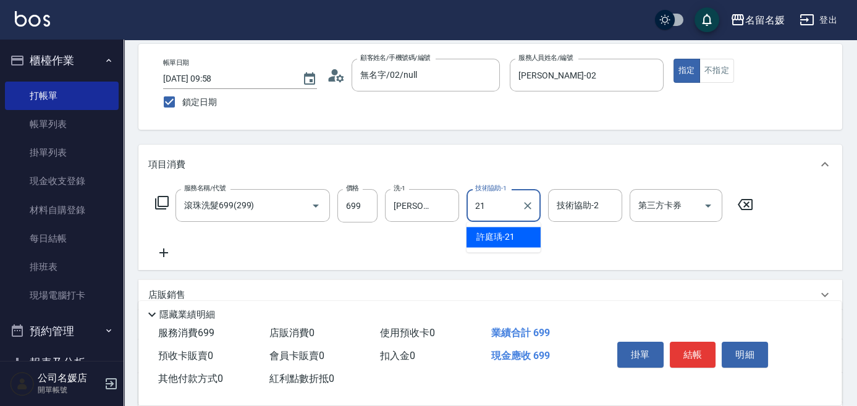
click at [498, 234] on span "[PERSON_NAME]-21" at bounding box center [495, 236] width 38 height 13
type input "[PERSON_NAME]-21"
click at [687, 363] on button "結帳" at bounding box center [693, 355] width 46 height 26
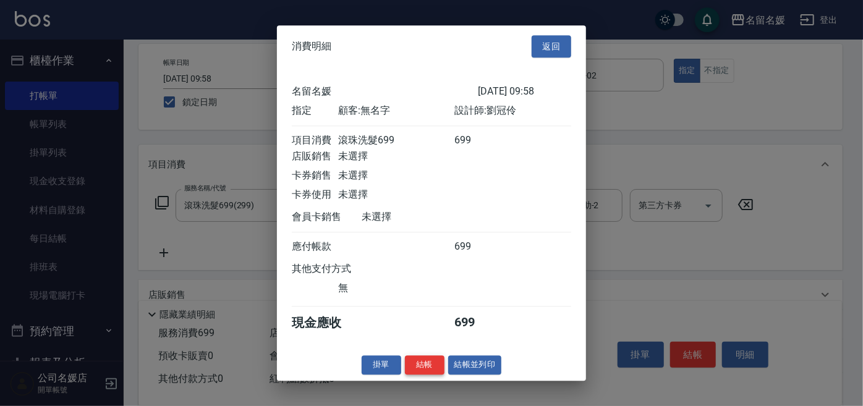
click at [425, 373] on button "結帳" at bounding box center [425, 364] width 40 height 19
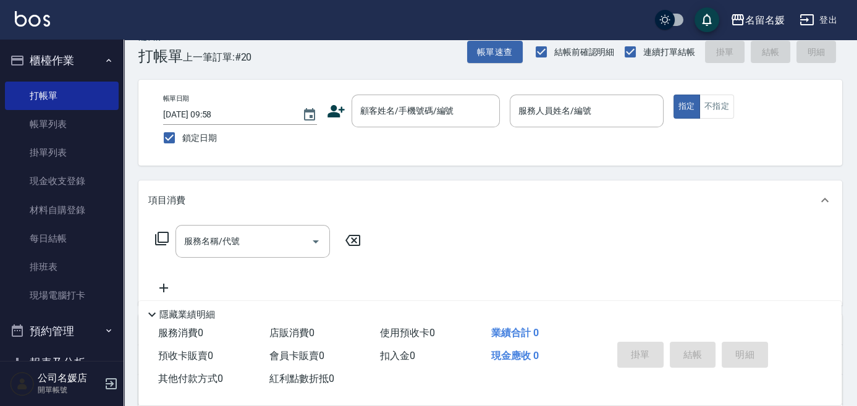
scroll to position [0, 0]
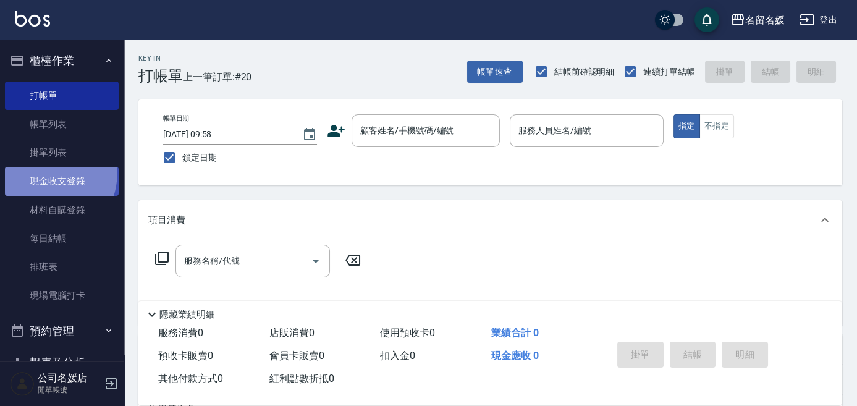
click at [41, 172] on link "現金收支登錄" at bounding box center [62, 181] width 114 height 28
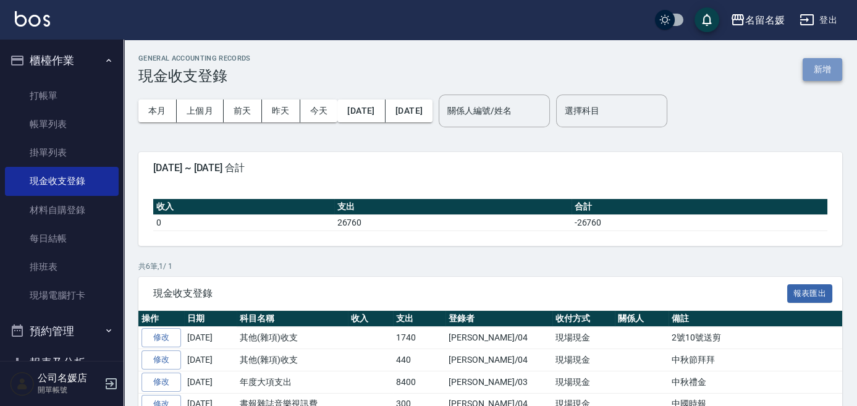
click at [754, 77] on button "新增" at bounding box center [823, 69] width 40 height 23
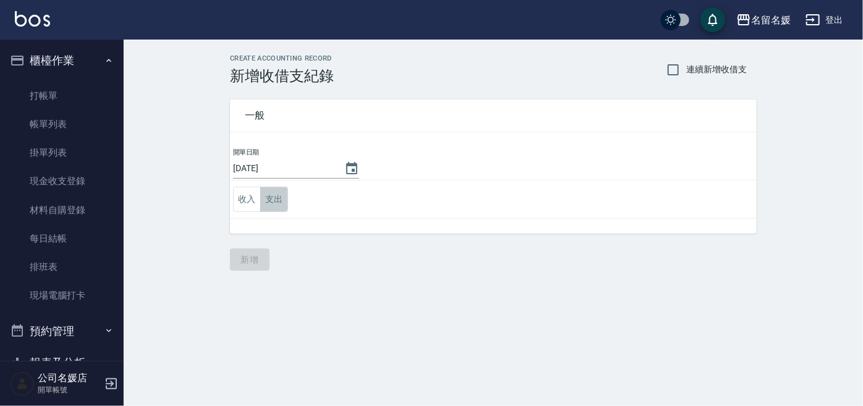
click at [273, 197] on button "支出" at bounding box center [274, 199] width 28 height 25
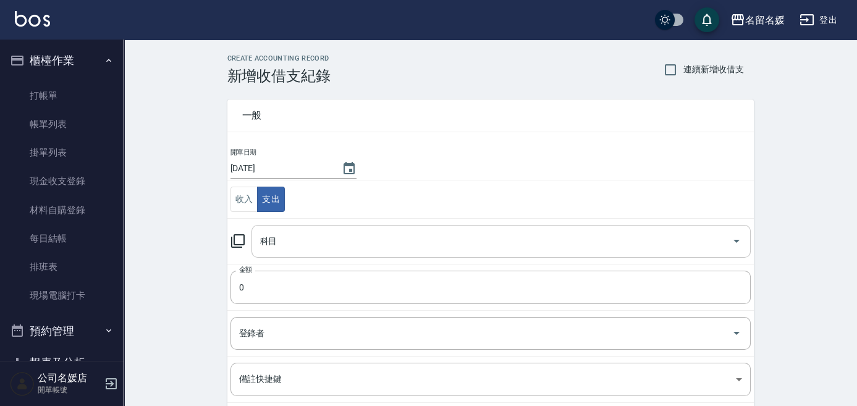
click at [268, 228] on div "科目" at bounding box center [500, 241] width 499 height 33
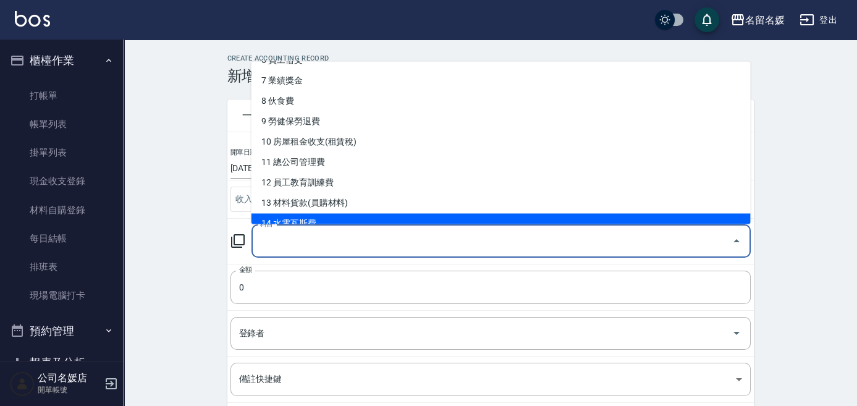
scroll to position [112, 0]
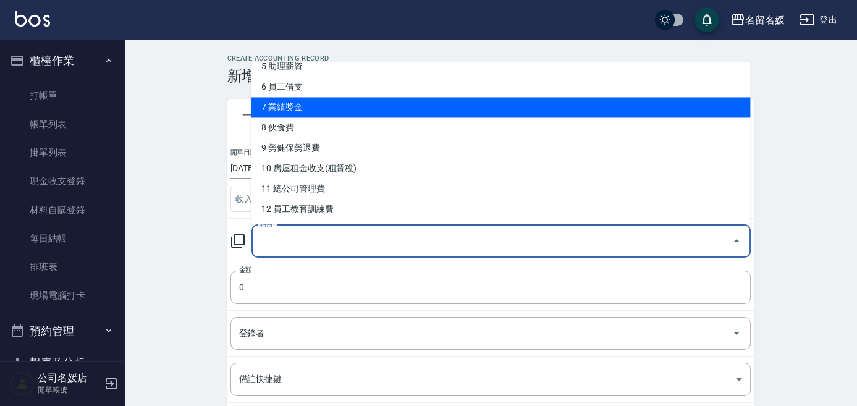
click at [311, 108] on li "7 業績獎金" at bounding box center [500, 108] width 499 height 20
type input "7 業績獎金"
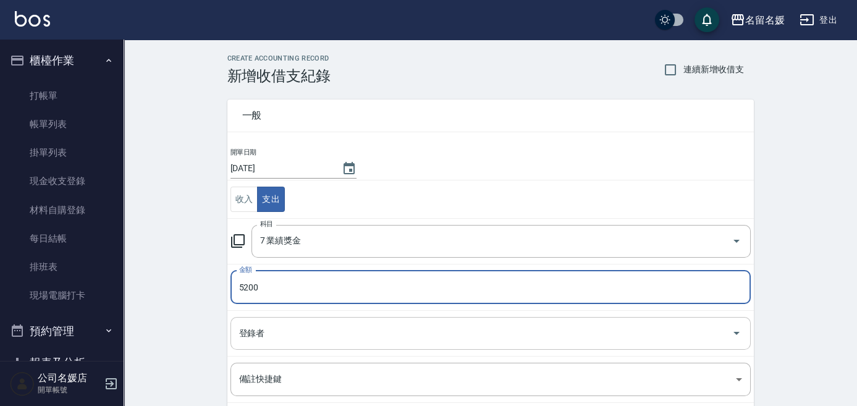
type input "5200"
click at [324, 324] on input "登錄者" at bounding box center [481, 334] width 491 height 22
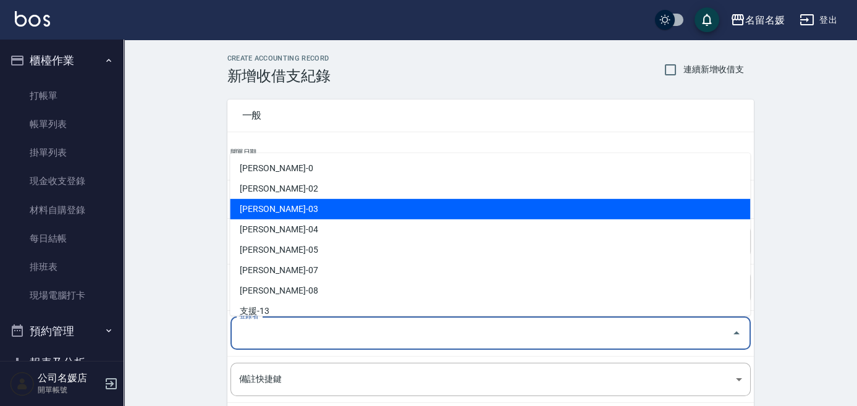
click at [284, 208] on li "[PERSON_NAME]-03" at bounding box center [490, 209] width 520 height 20
type input "[PERSON_NAME]-03"
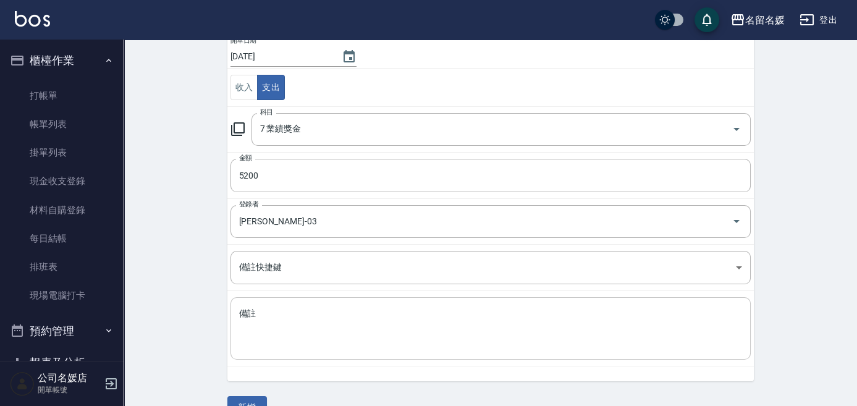
click at [351, 305] on div "x 備註" at bounding box center [490, 328] width 520 height 62
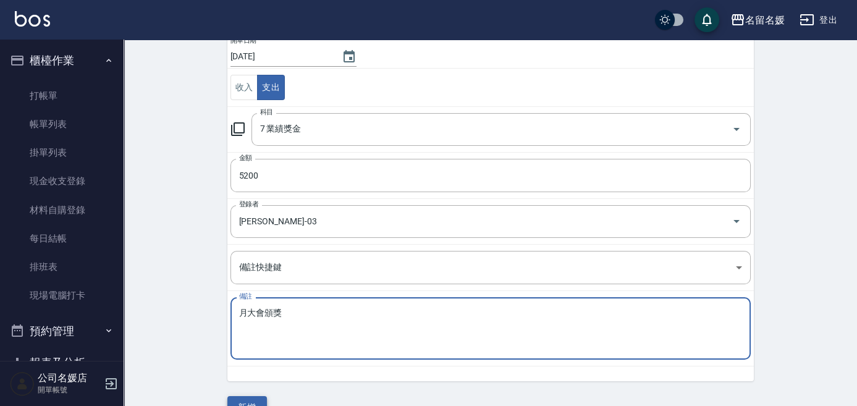
type textarea "月大會頒獎"
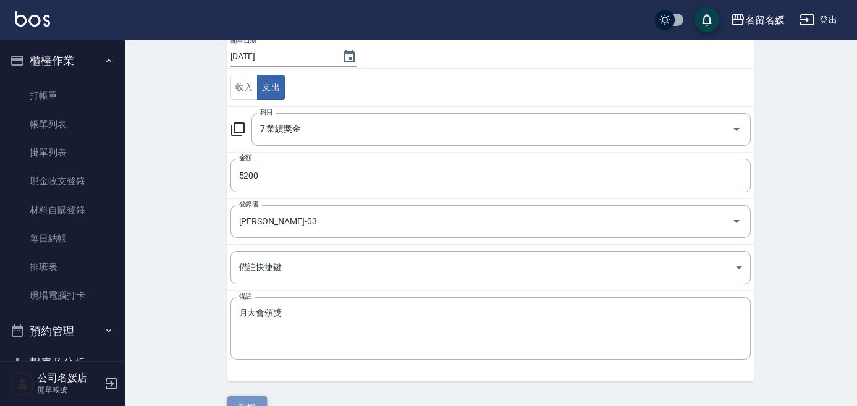
click at [264, 399] on button "新增" at bounding box center [247, 407] width 40 height 23
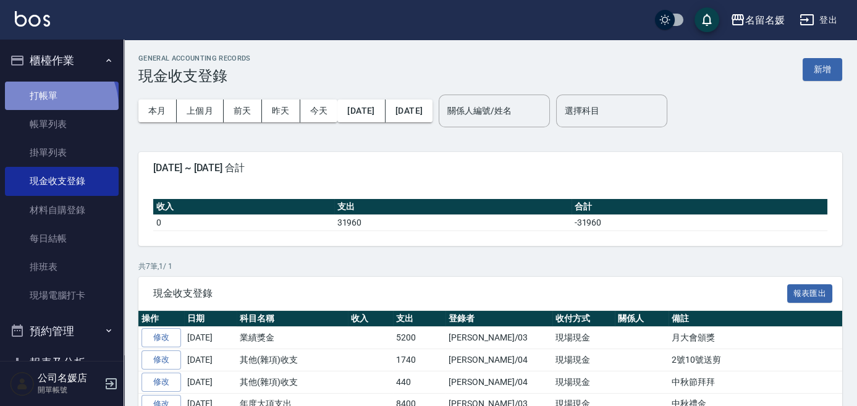
click at [43, 107] on link "打帳單" at bounding box center [62, 96] width 114 height 28
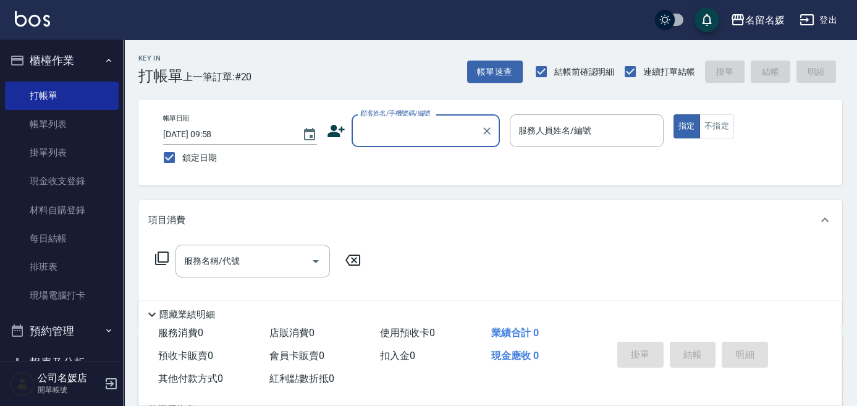
click at [426, 146] on div "顧客姓名/手機號碼/編號" at bounding box center [426, 130] width 148 height 33
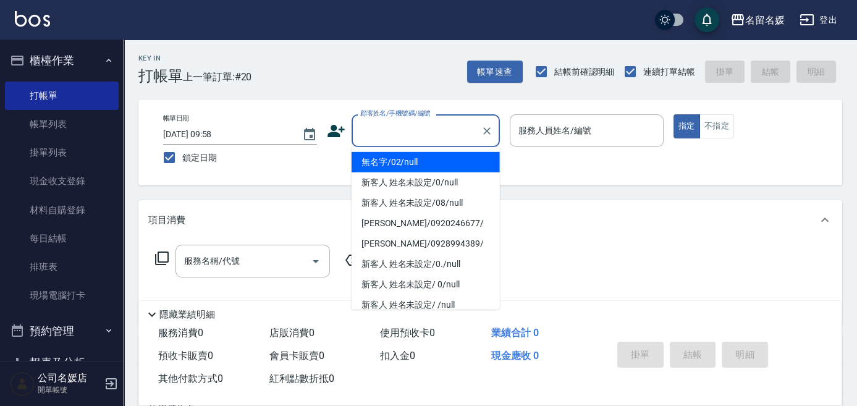
click at [428, 138] on input "顧客姓名/手機號碼/編號" at bounding box center [416, 131] width 119 height 22
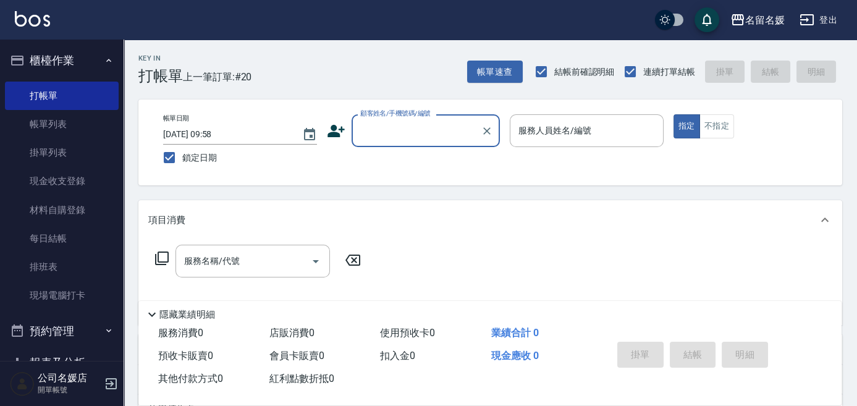
click at [431, 133] on input "顧客姓名/手機號碼/編號" at bounding box center [416, 131] width 119 height 22
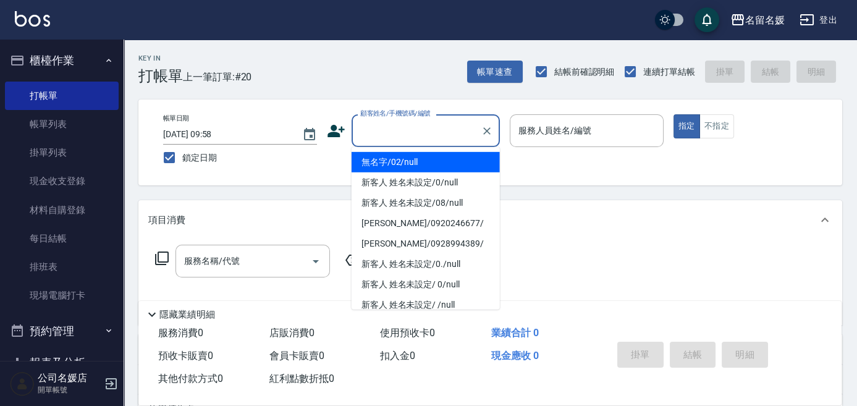
drag, startPoint x: 425, startPoint y: 158, endPoint x: 534, endPoint y: 124, distance: 114.1
click at [433, 154] on li "無名字/02/null" at bounding box center [426, 162] width 148 height 20
click at [553, 130] on label "服務人員姓名/編號" at bounding box center [554, 130] width 73 height 12
click at [553, 130] on input "服務人員姓名/編號" at bounding box center [586, 131] width 143 height 22
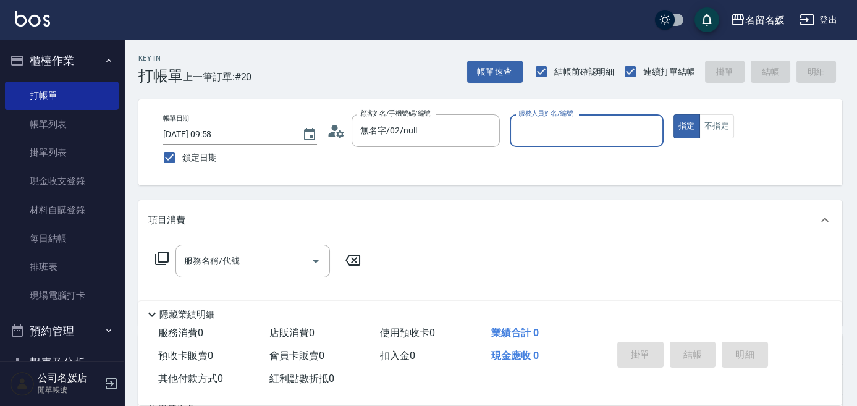
type input "無名字/02/null"
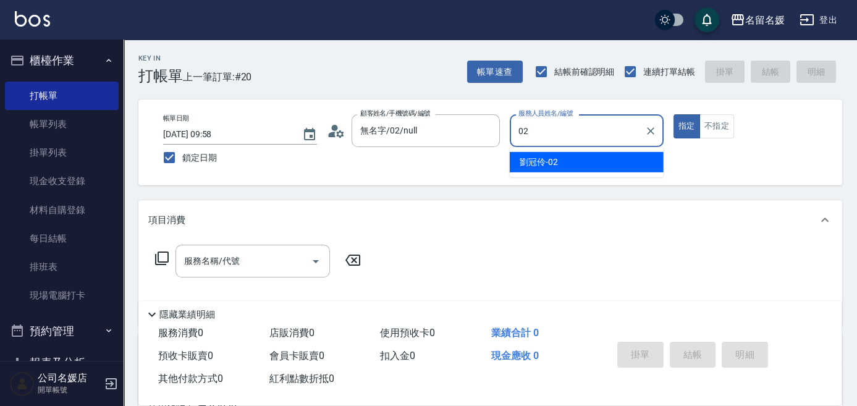
type input "02"
type button "true"
type input "[PERSON_NAME]-02"
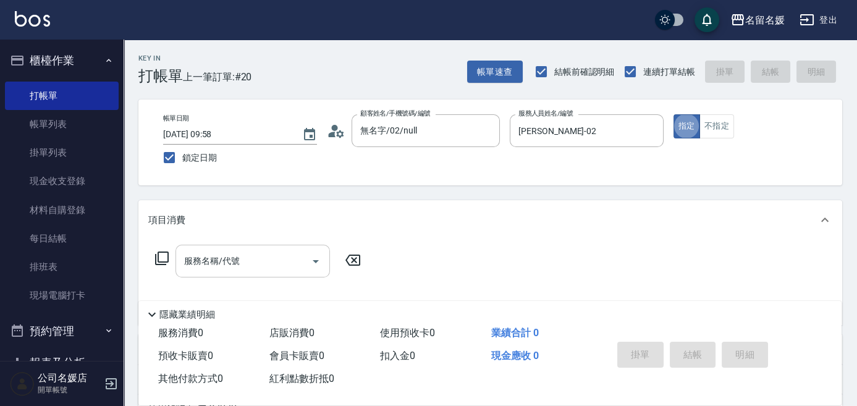
click at [266, 266] on input "服務名稱/代號" at bounding box center [243, 261] width 125 height 22
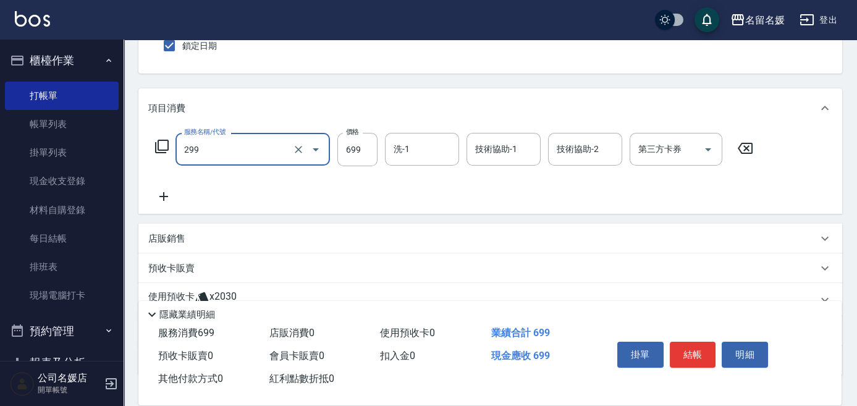
scroll to position [112, 0]
type input "滾珠洗髮699(299)"
click at [417, 196] on div "服務名稱/代號 滾珠洗髮699(299) 服務名稱/代號 價格 699 價格 洗-1 洗-1 技術協助-1 技術協助-1 技術協助-2 技術協助-2 第三方卡…" at bounding box center [454, 168] width 612 height 71
click at [431, 161] on div "洗-1" at bounding box center [422, 149] width 74 height 33
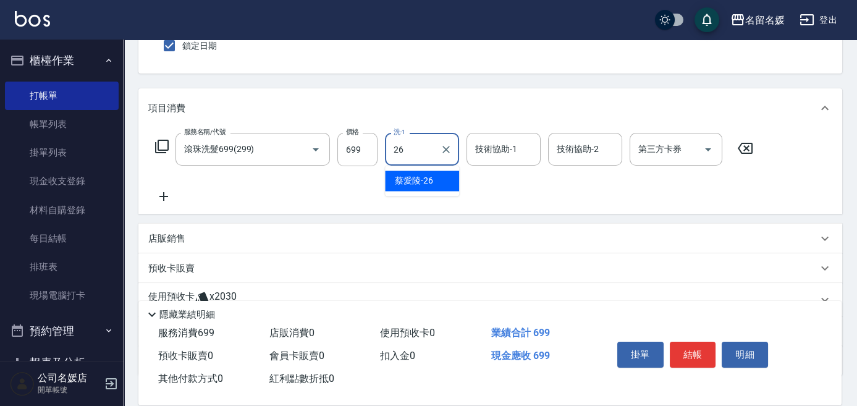
type input "[PERSON_NAME]-26"
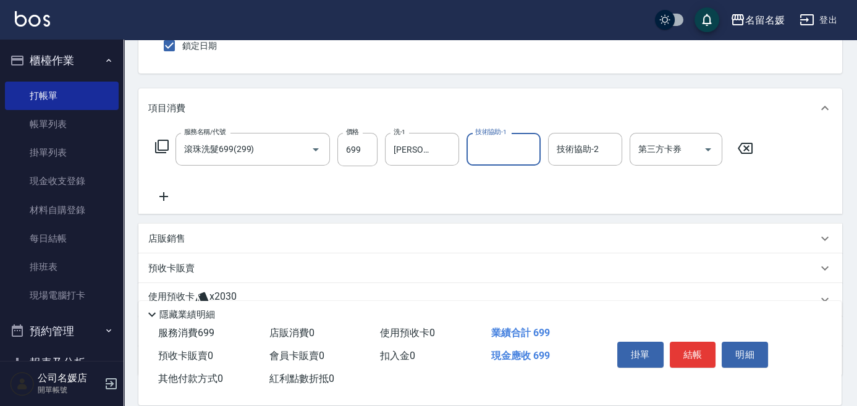
click at [500, 145] on input "技術協助-1" at bounding box center [503, 149] width 63 height 22
type input "[PERSON_NAME]-26"
click at [164, 193] on icon at bounding box center [163, 196] width 31 height 15
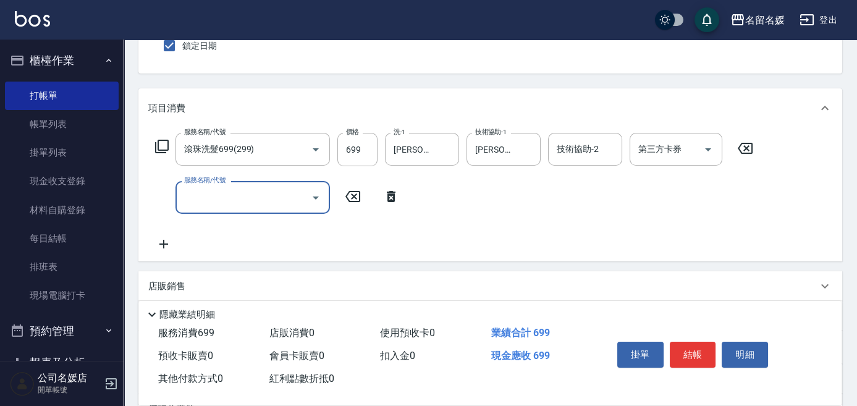
click at [224, 197] on input "服務名稱/代號" at bounding box center [243, 198] width 125 height 22
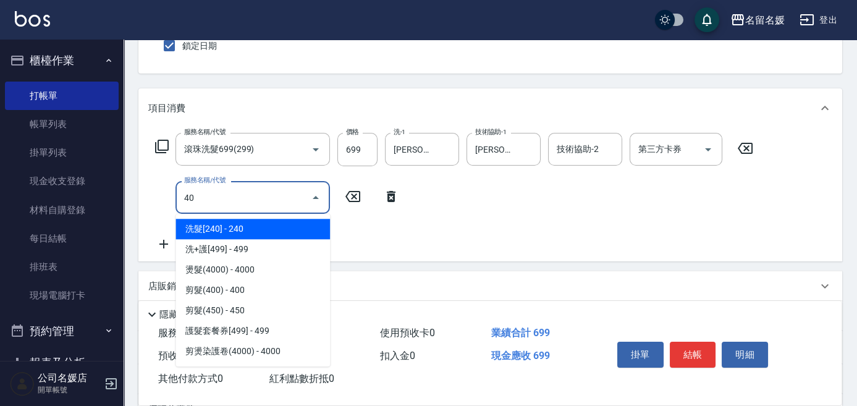
type input "408"
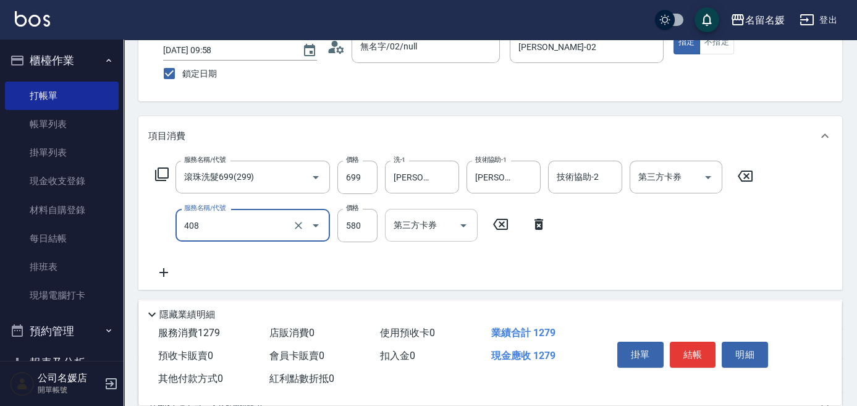
scroll to position [56, 0]
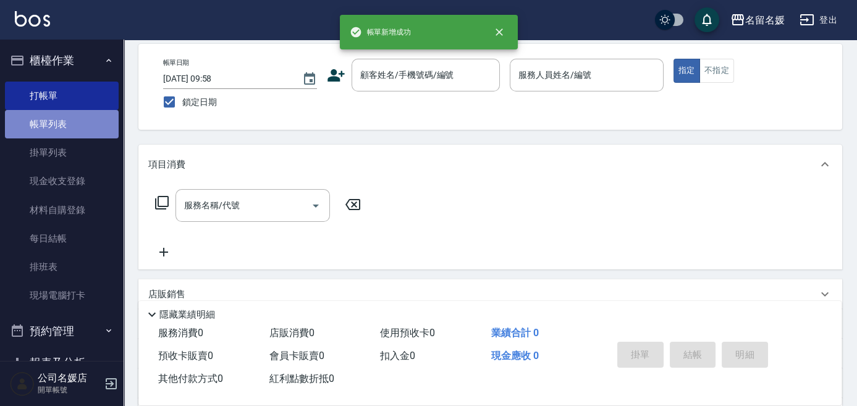
click at [95, 125] on link "帳單列表" at bounding box center [62, 124] width 114 height 28
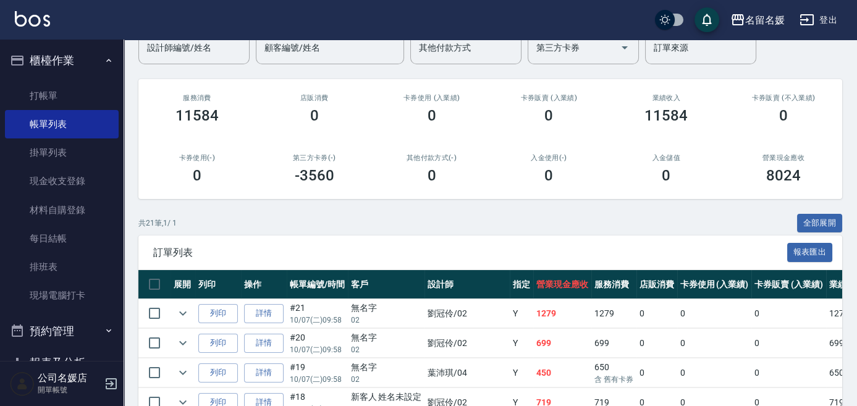
scroll to position [112, 0]
click at [179, 310] on icon "expand row" at bounding box center [182, 313] width 15 height 15
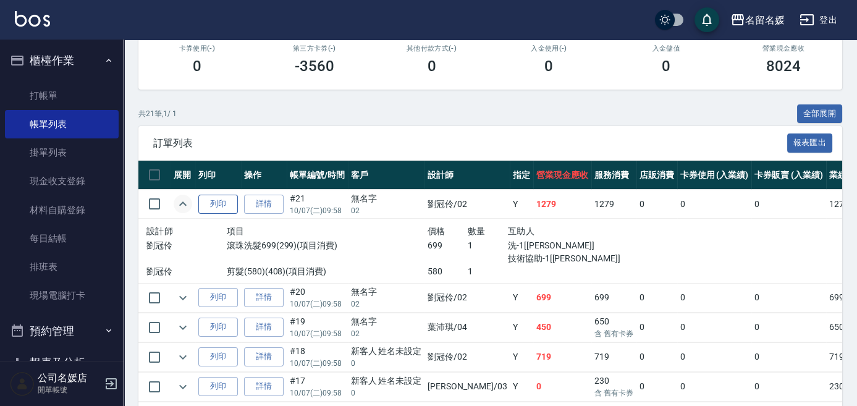
scroll to position [224, 0]
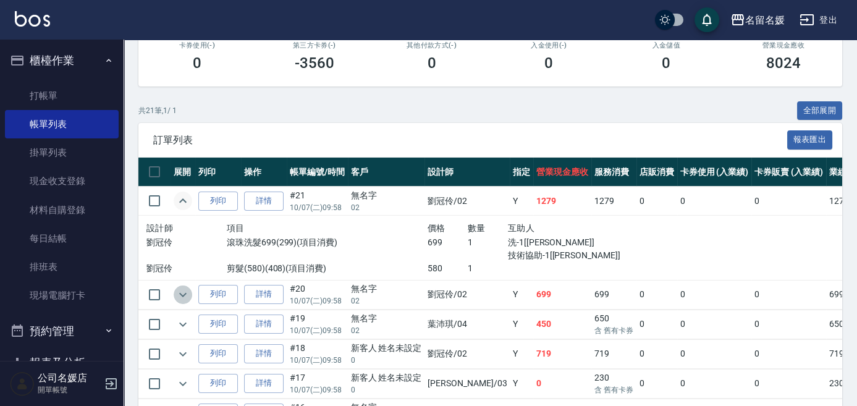
click at [180, 293] on icon "expand row" at bounding box center [182, 294] width 7 height 4
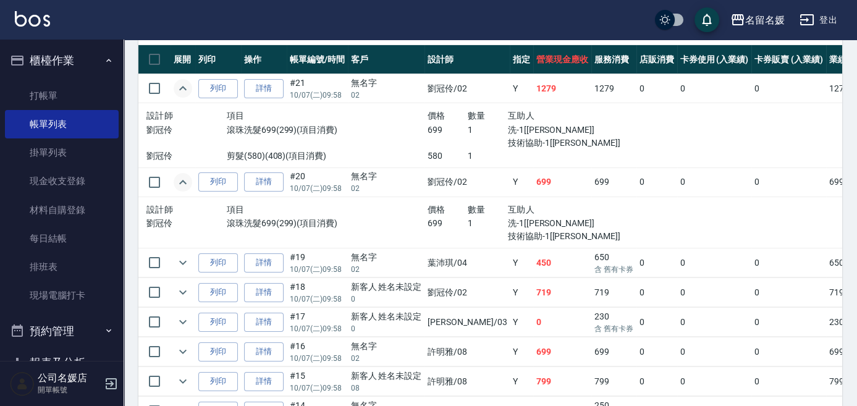
scroll to position [393, 0]
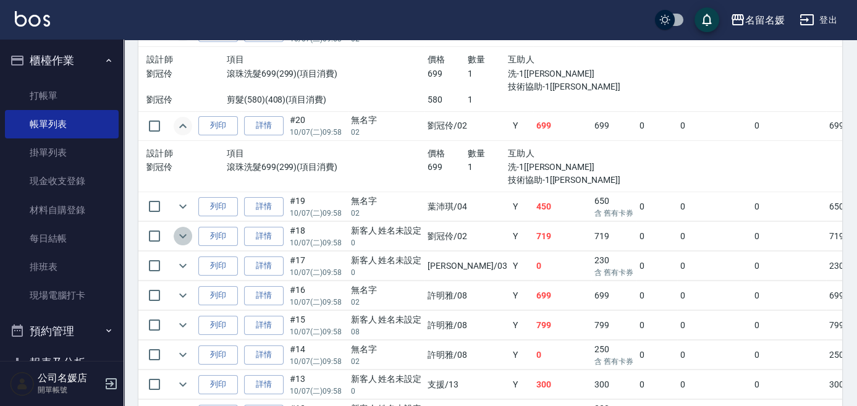
click at [184, 235] on icon "expand row" at bounding box center [182, 236] width 7 height 4
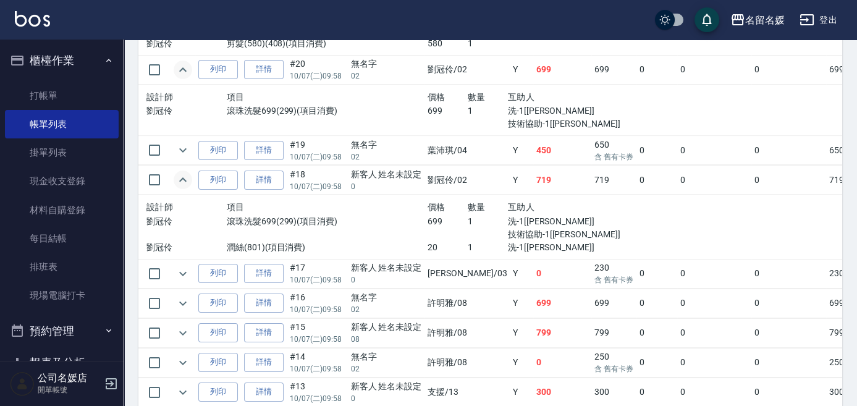
scroll to position [505, 0]
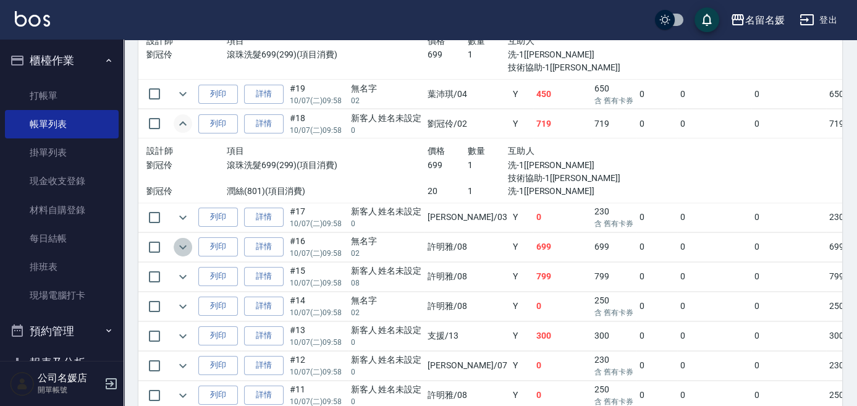
click at [184, 250] on icon "expand row" at bounding box center [182, 247] width 15 height 15
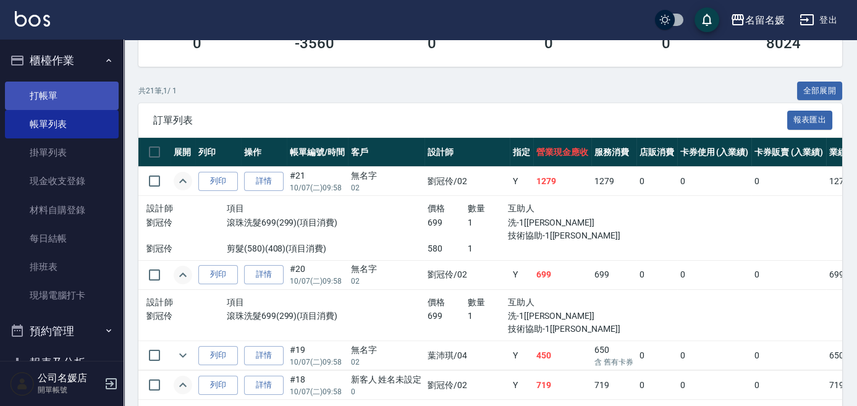
scroll to position [224, 0]
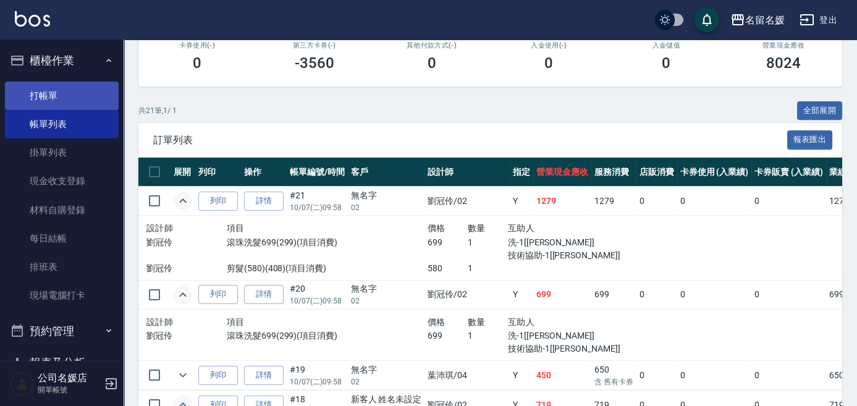
click at [41, 95] on link "打帳單" at bounding box center [62, 96] width 114 height 28
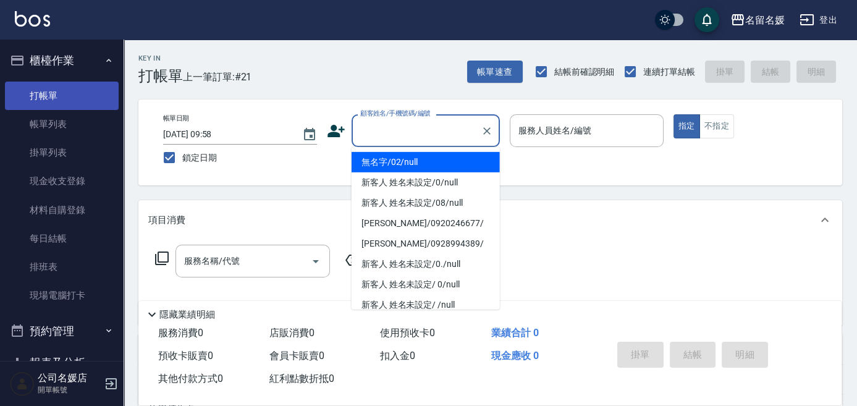
type input "0"
type input "無名字/02/null"
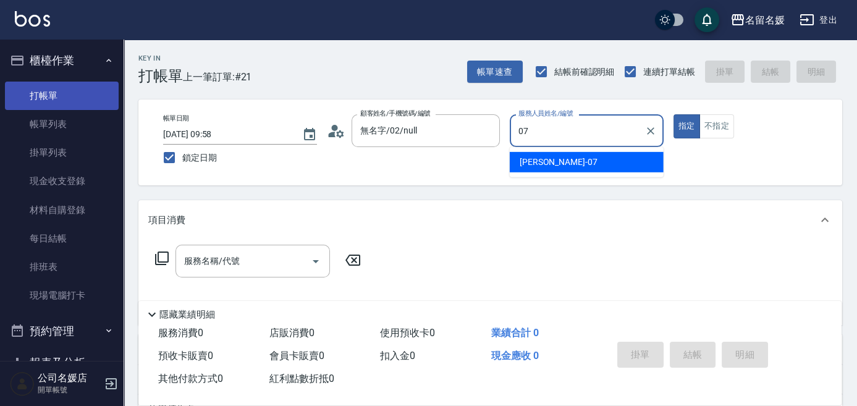
type input "07"
type button "true"
type input "[PERSON_NAME]-07"
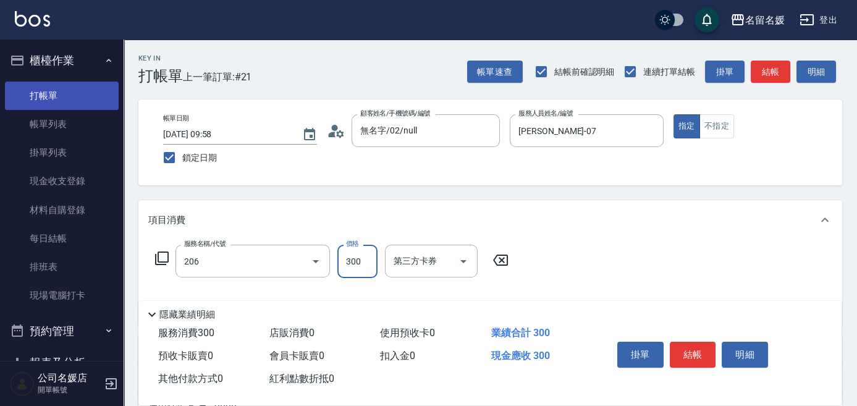
type input "洗髮[300](206)"
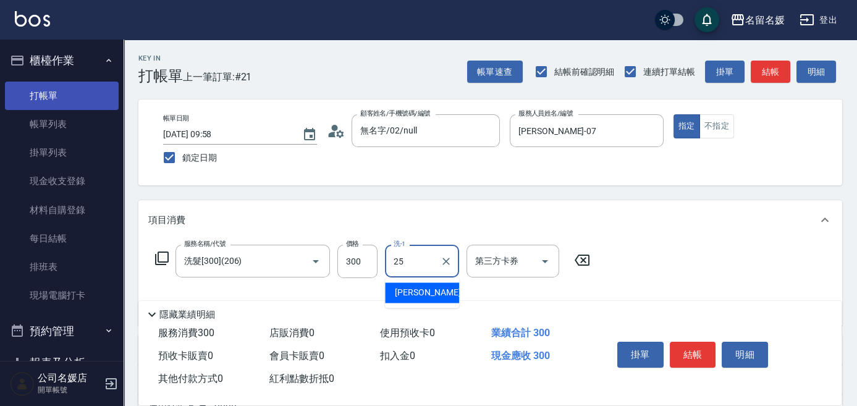
type input "[PERSON_NAME]-25"
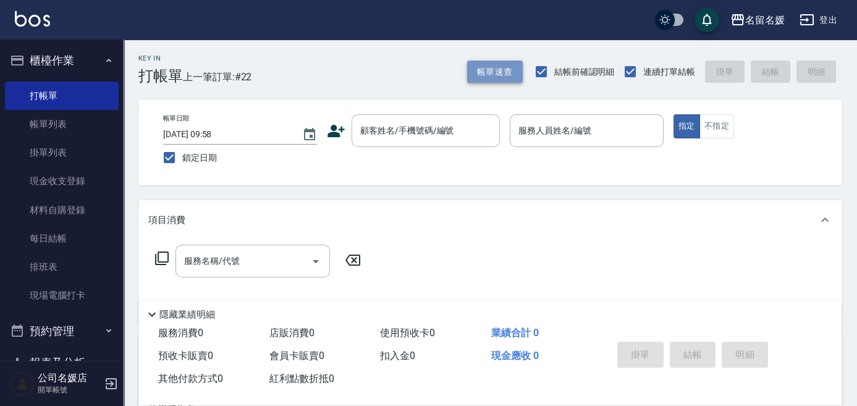
click at [488, 74] on button "帳單速查" at bounding box center [495, 72] width 56 height 23
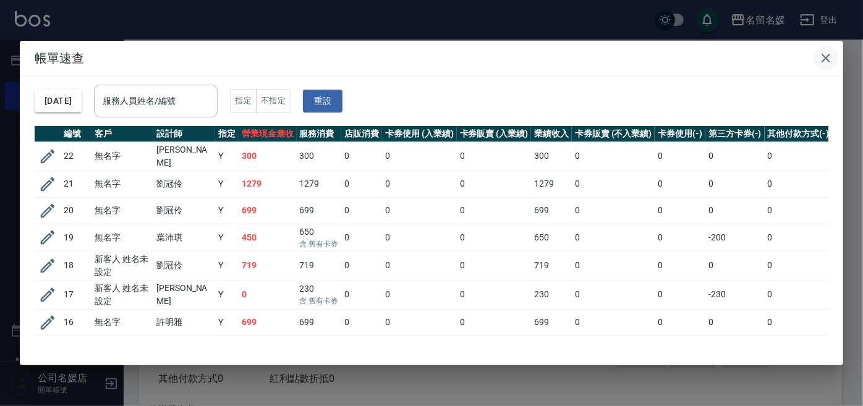
click at [754, 57] on icon "button" at bounding box center [825, 58] width 15 height 15
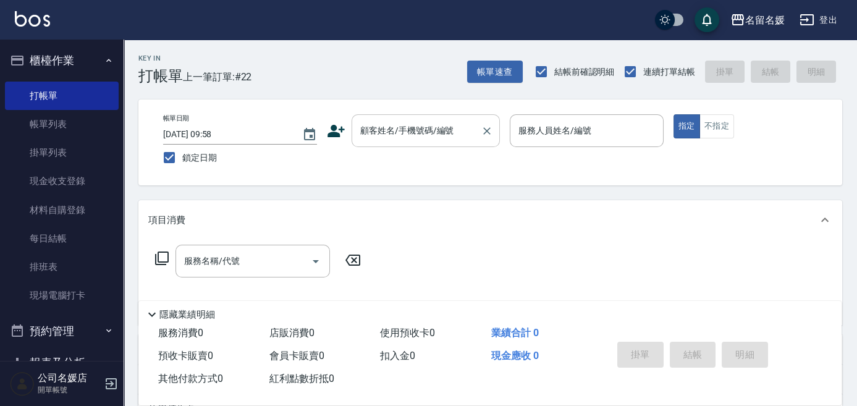
click at [404, 132] on input "顧客姓名/手機號碼/編號" at bounding box center [416, 131] width 119 height 22
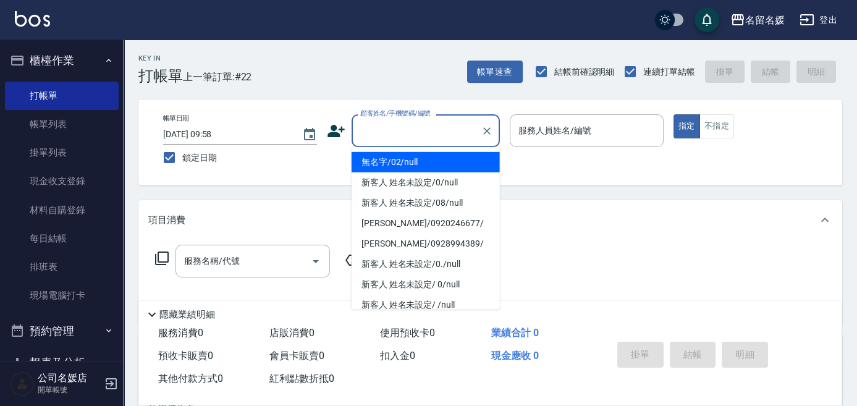
click at [410, 161] on li "無名字/02/null" at bounding box center [426, 162] width 148 height 20
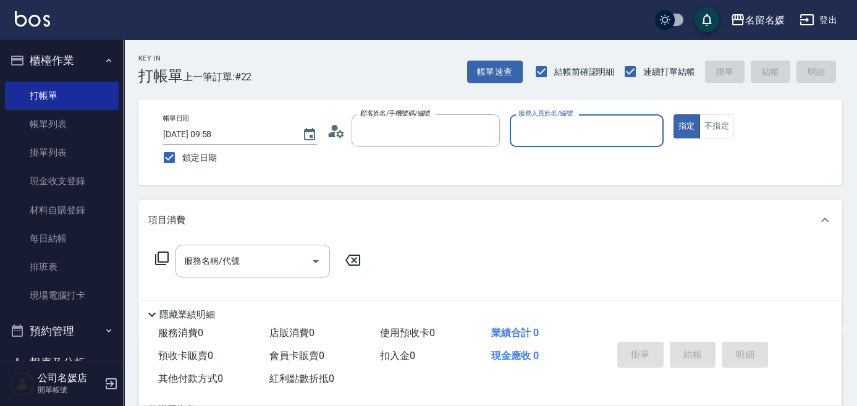
type input "無名字/02/null"
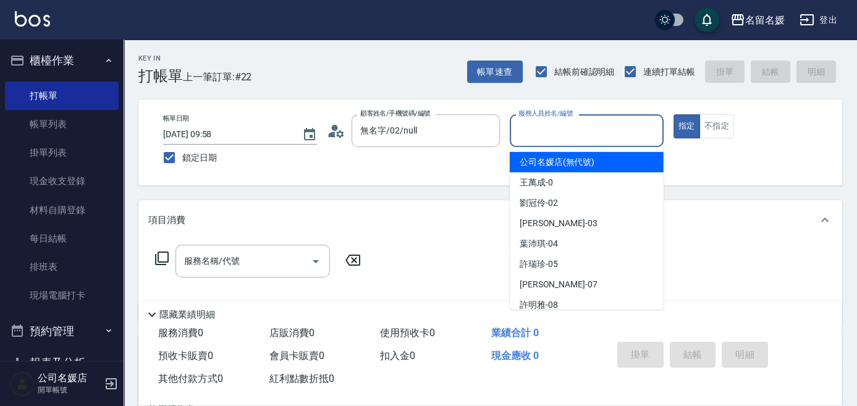
click at [559, 130] on input "服務人員姓名/編號" at bounding box center [586, 131] width 143 height 22
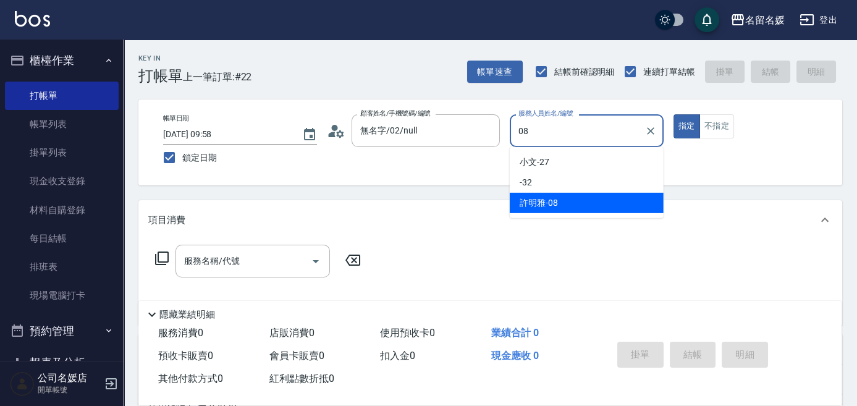
click at [563, 197] on div "[PERSON_NAME]-08" at bounding box center [587, 203] width 154 height 20
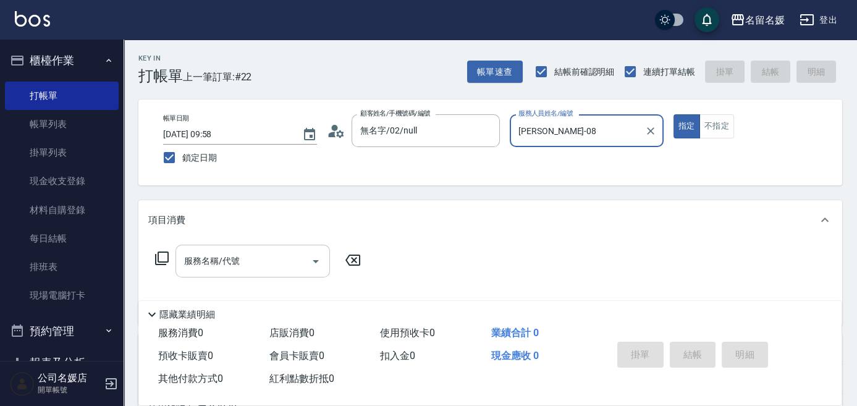
type input "[PERSON_NAME]-08"
click at [264, 261] on input "服務名稱/代號" at bounding box center [243, 261] width 125 height 22
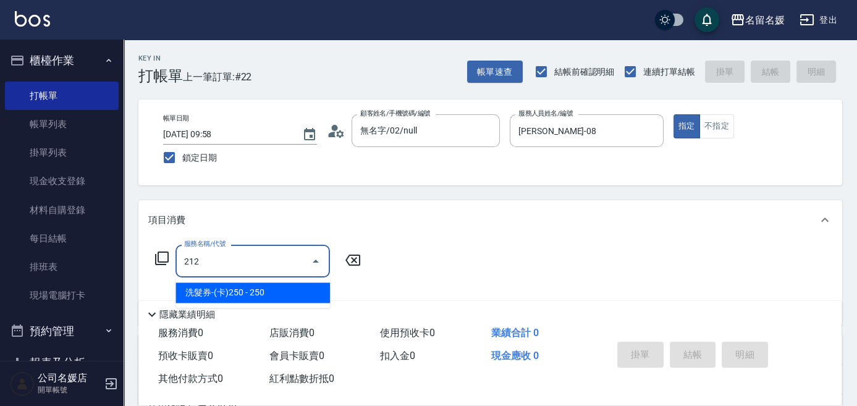
click at [253, 292] on span "洗髮券-(卡)250 - 250" at bounding box center [252, 292] width 154 height 20
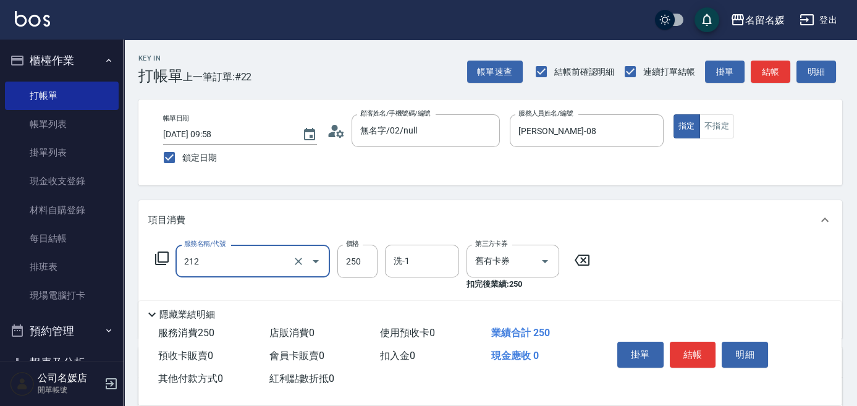
click at [403, 260] on div "洗-1 洗-1" at bounding box center [422, 261] width 74 height 33
type input "洗髮券-(卡)250(212)"
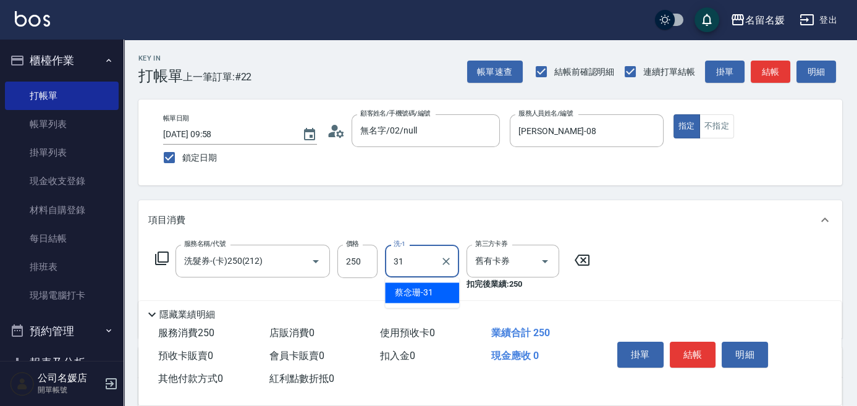
click at [430, 290] on span "[PERSON_NAME]-31" at bounding box center [414, 292] width 38 height 13
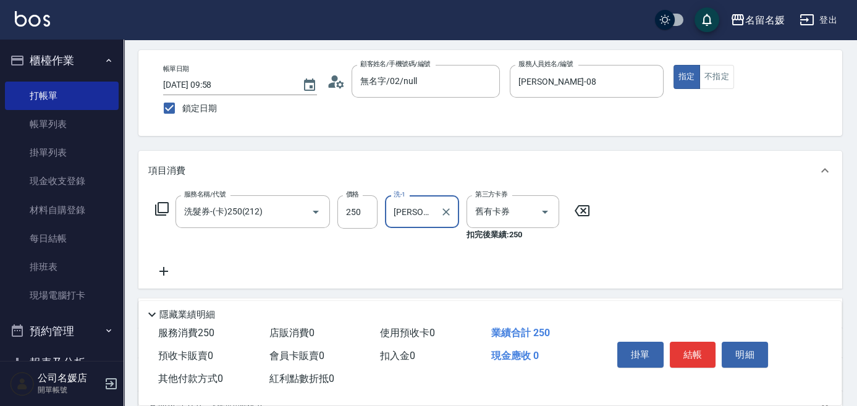
scroll to position [56, 0]
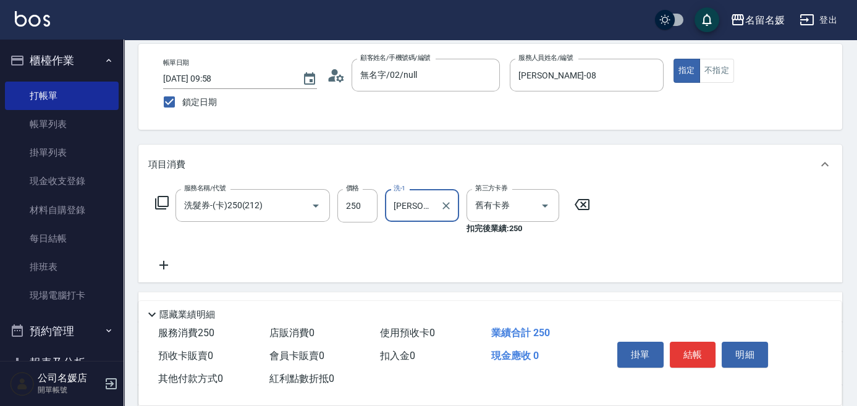
type input "[PERSON_NAME]-31"
click at [165, 264] on icon at bounding box center [163, 265] width 9 height 9
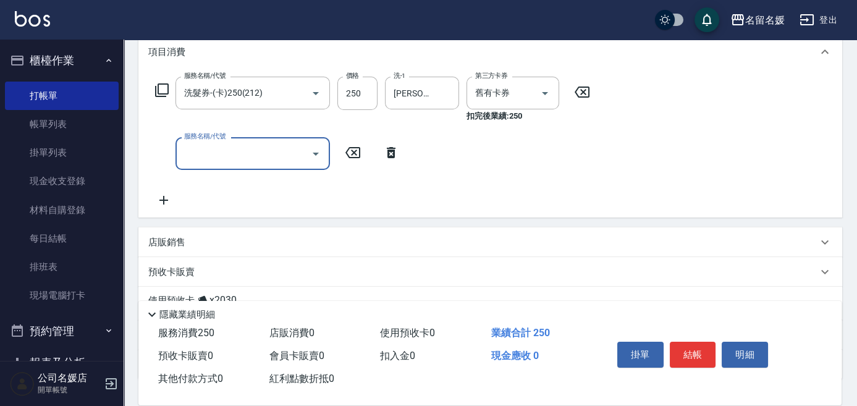
scroll to position [168, 0]
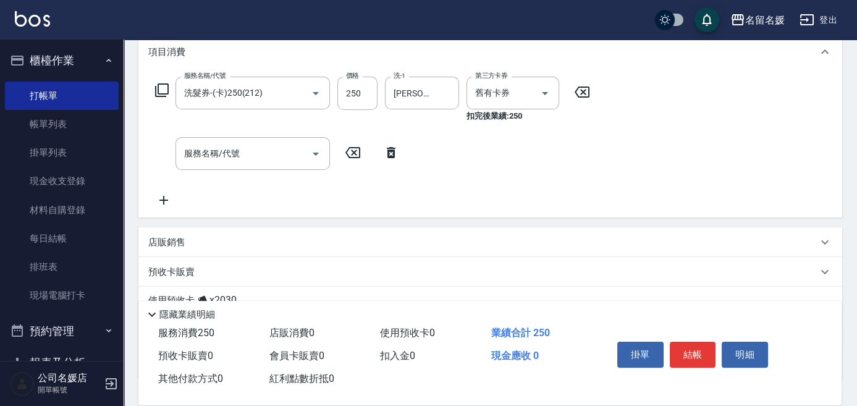
click at [175, 243] on p "店販銷售" at bounding box center [166, 242] width 37 height 13
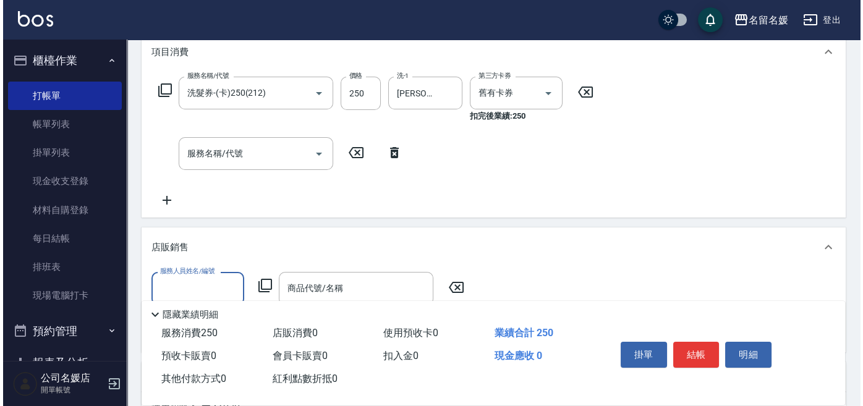
scroll to position [0, 0]
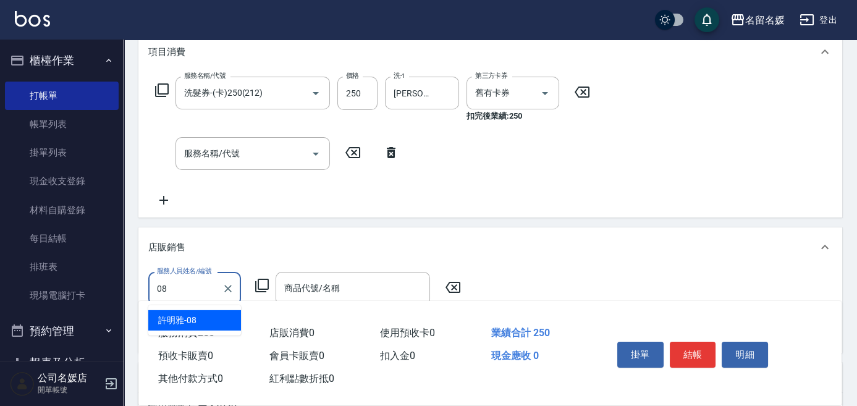
drag, startPoint x: 219, startPoint y: 315, endPoint x: 249, endPoint y: 292, distance: 37.9
click at [219, 315] on div "[PERSON_NAME]-08" at bounding box center [194, 320] width 93 height 20
type input "[PERSON_NAME]-08"
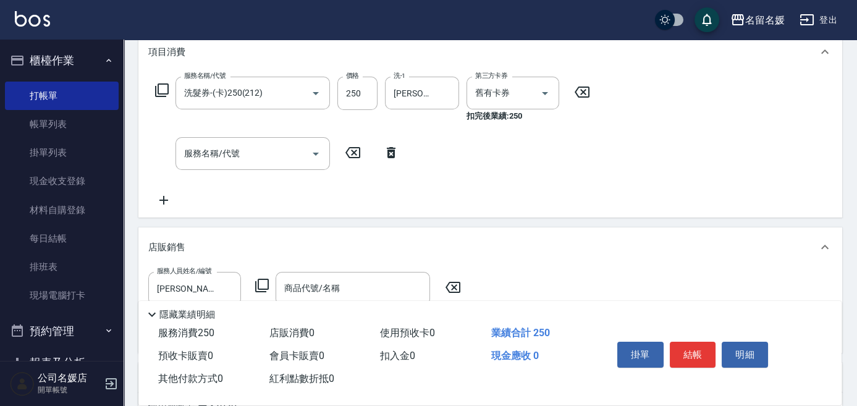
click at [263, 282] on icon at bounding box center [262, 285] width 15 height 15
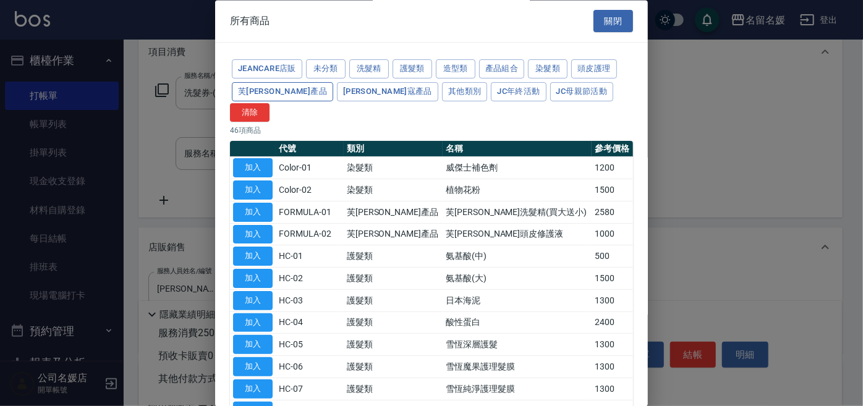
click at [269, 91] on button "芙[PERSON_NAME]產品" at bounding box center [282, 91] width 101 height 19
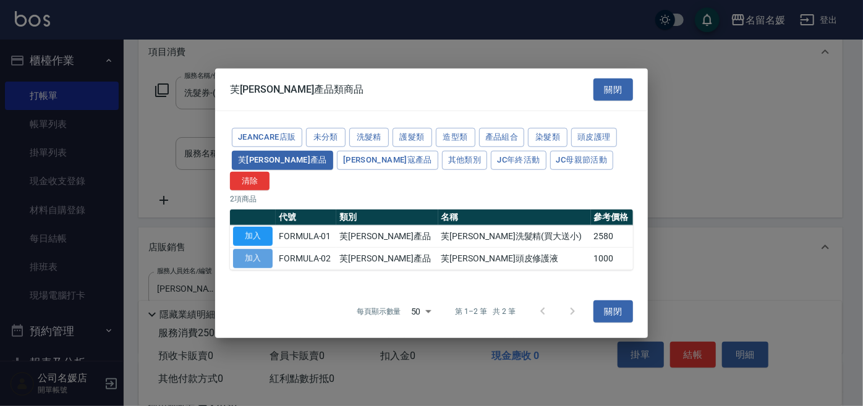
click at [252, 249] on button "加入" at bounding box center [253, 258] width 40 height 19
type input "芙[PERSON_NAME]頭皮修護液"
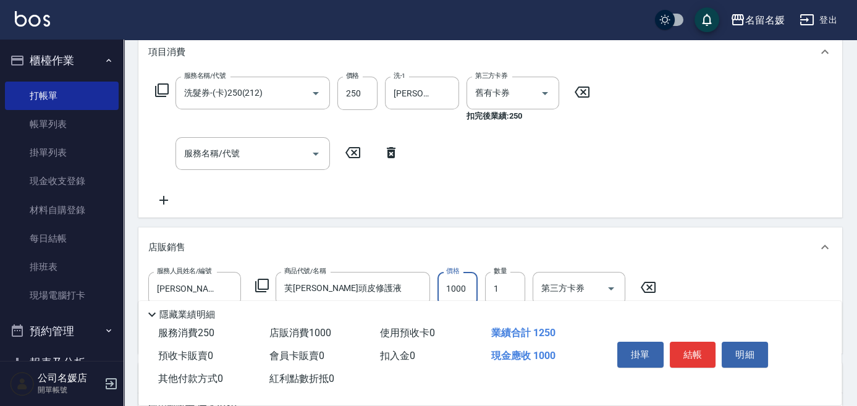
click at [470, 285] on input "1000" at bounding box center [457, 288] width 40 height 33
type input "1500"
click at [685, 350] on button "結帳" at bounding box center [693, 355] width 46 height 26
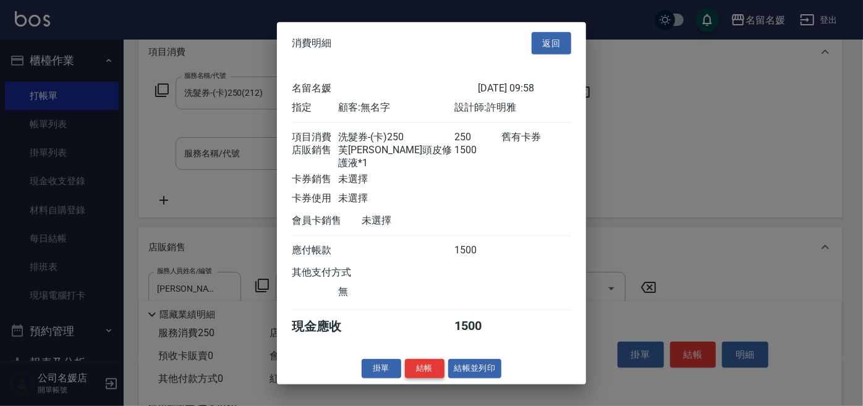
click at [410, 365] on button "結帳" at bounding box center [425, 368] width 40 height 19
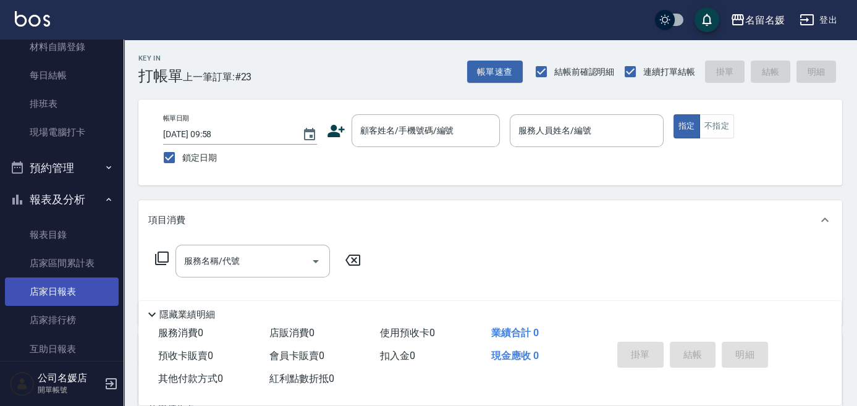
scroll to position [224, 0]
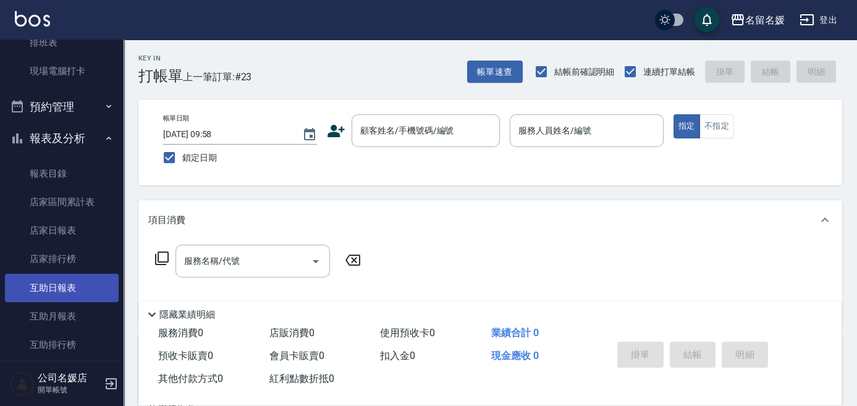
drag, startPoint x: 75, startPoint y: 284, endPoint x: 86, endPoint y: 282, distance: 10.7
click at [76, 284] on link "互助日報表" at bounding box center [62, 288] width 114 height 28
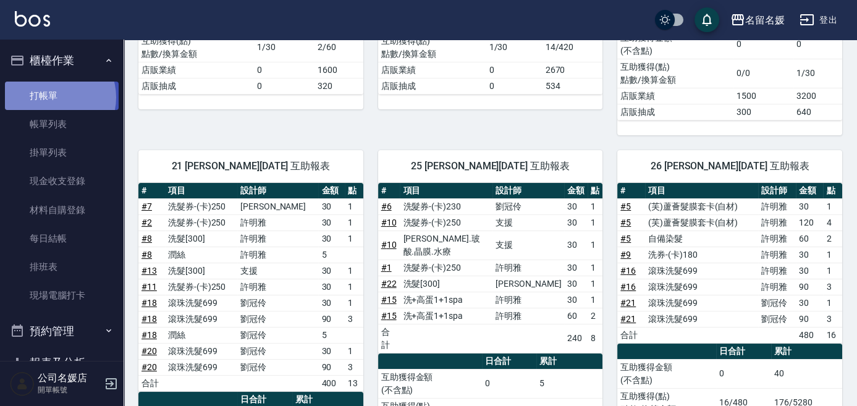
drag, startPoint x: 51, startPoint y: 97, endPoint x: 45, endPoint y: 93, distance: 7.5
click at [53, 97] on link "打帳單" at bounding box center [62, 96] width 114 height 28
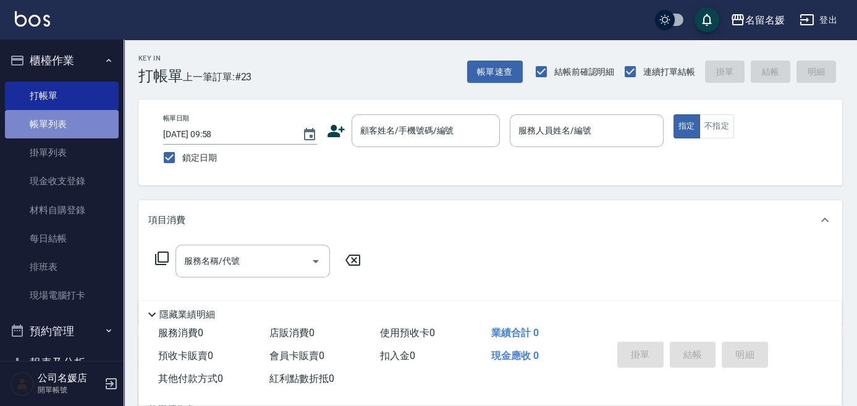
click at [94, 130] on link "帳單列表" at bounding box center [62, 124] width 114 height 28
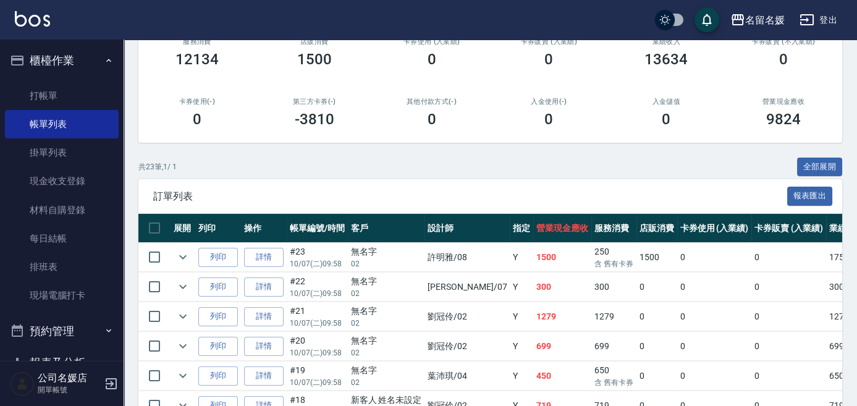
scroll to position [168, 0]
click at [267, 345] on link "詳情" at bounding box center [264, 346] width 40 height 19
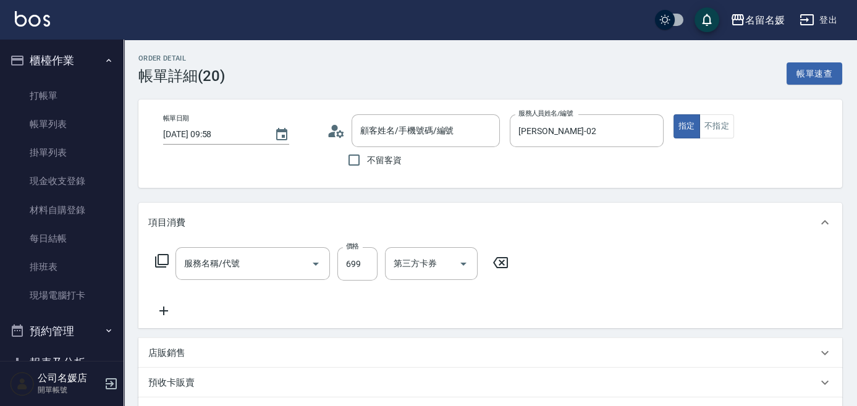
type input "[DATE] 09:58"
type input "[PERSON_NAME]-02"
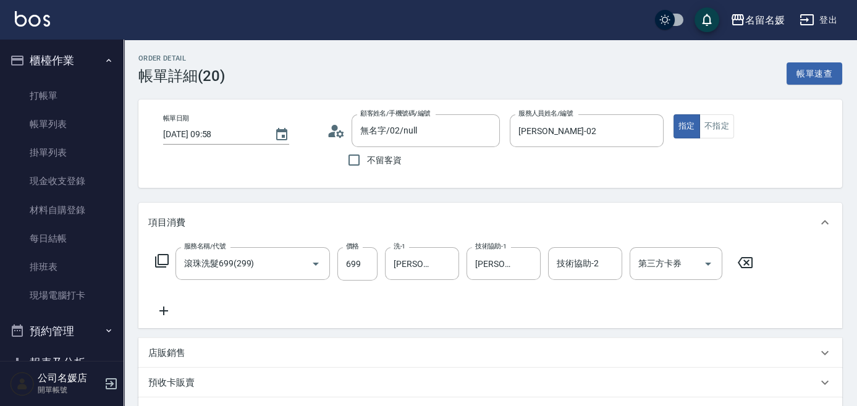
type input "無名字/02/null"
type input "滾珠洗髮699(299)"
click at [447, 264] on icon "Clear" at bounding box center [445, 263] width 7 height 7
click at [525, 261] on icon "Clear" at bounding box center [527, 263] width 7 height 7
type input "25"
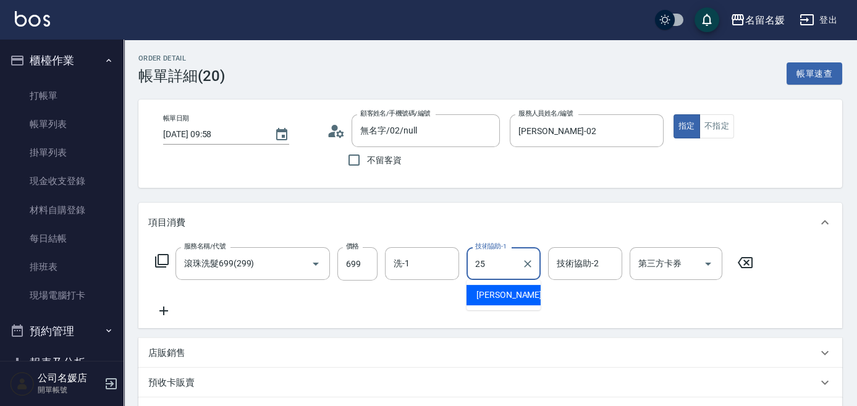
click at [504, 294] on span "[PERSON_NAME]-25" at bounding box center [515, 295] width 78 height 13
type input "[PERSON_NAME]-25"
click at [428, 258] on input "洗-1" at bounding box center [422, 264] width 63 height 22
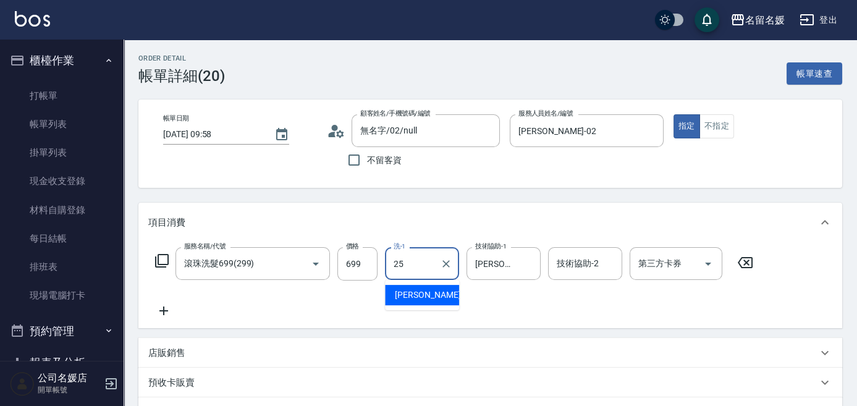
click at [433, 289] on div "[PERSON_NAME]-25" at bounding box center [422, 295] width 74 height 20
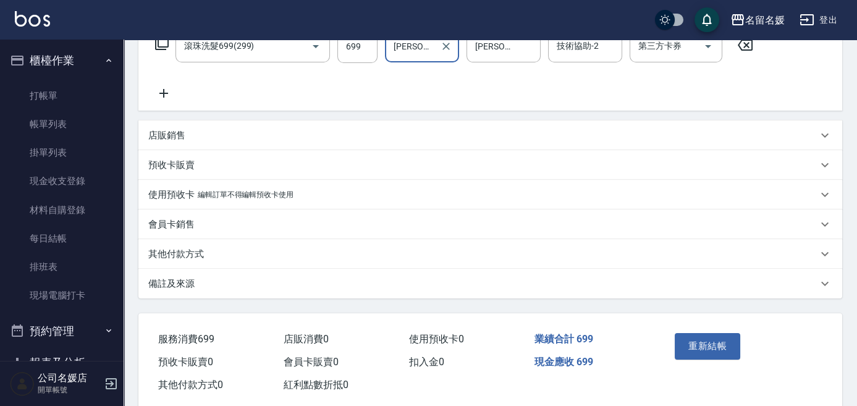
scroll to position [224, 0]
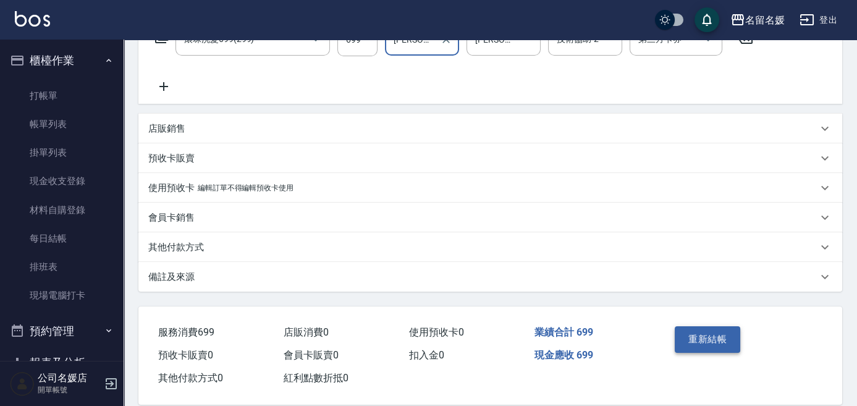
type input "[PERSON_NAME]-25"
click at [715, 339] on button "重新結帳" at bounding box center [707, 339] width 65 height 26
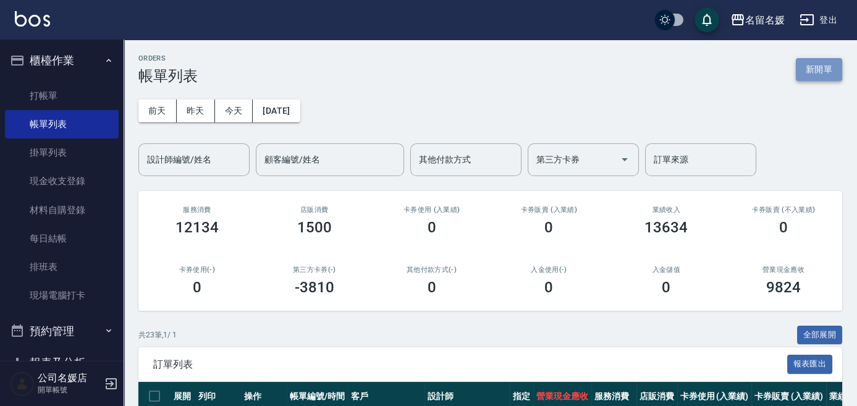
click at [754, 69] on button "新開單" at bounding box center [819, 69] width 46 height 23
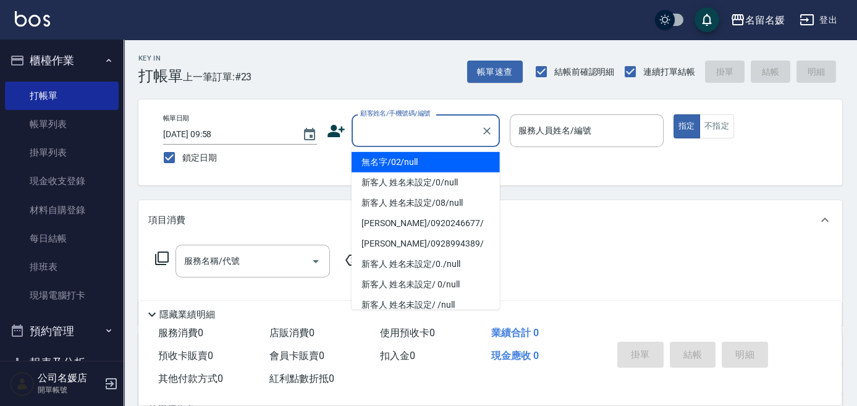
click at [403, 123] on input "顧客姓名/手機號碼/編號" at bounding box center [416, 131] width 119 height 22
click at [412, 164] on li "無名字/02/null" at bounding box center [426, 162] width 148 height 20
type input "無名字/02/null"
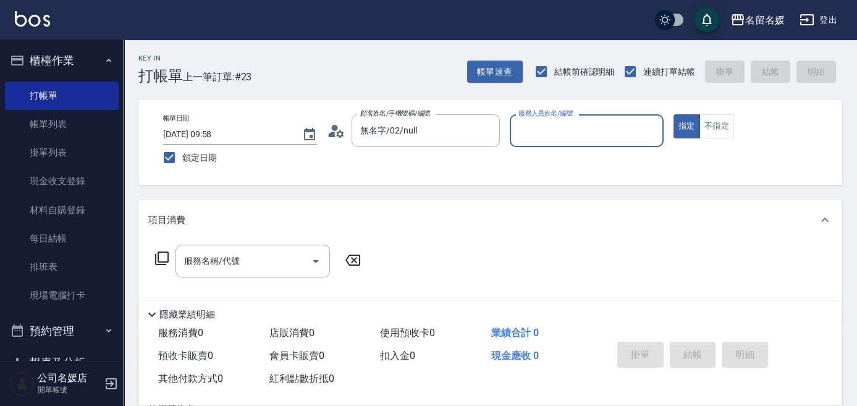
click at [532, 127] on div "服務人員姓名/編號 服務人員姓名/編號" at bounding box center [587, 130] width 154 height 33
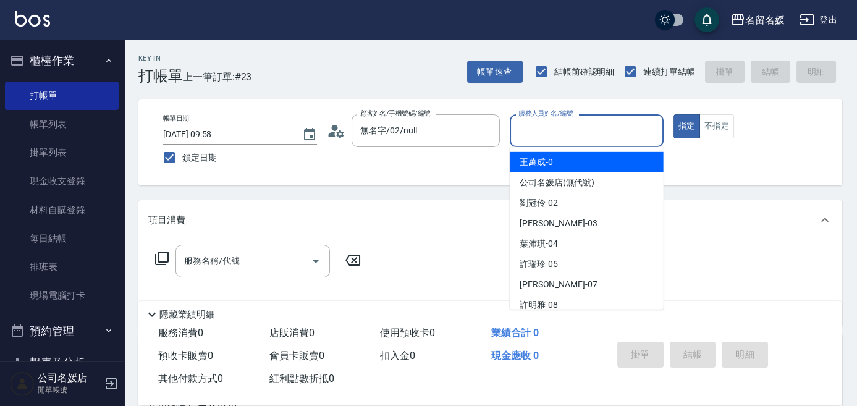
click at [540, 137] on input "服務人員姓名/編號" at bounding box center [586, 131] width 143 height 22
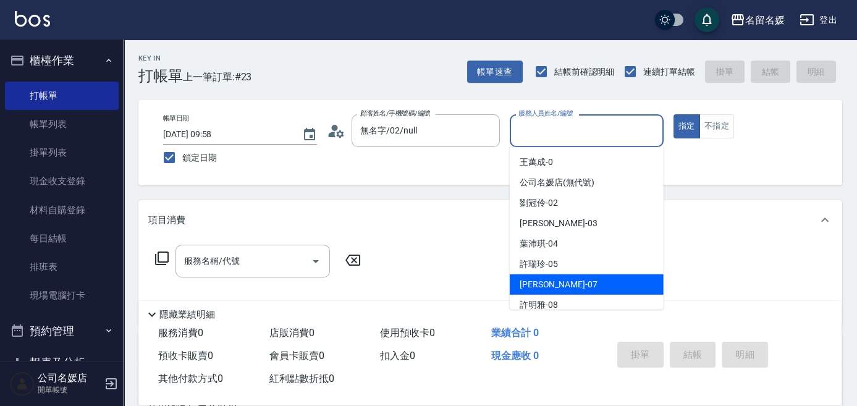
click at [529, 280] on span "[PERSON_NAME] -07" at bounding box center [559, 284] width 78 height 13
type input "[PERSON_NAME]-07"
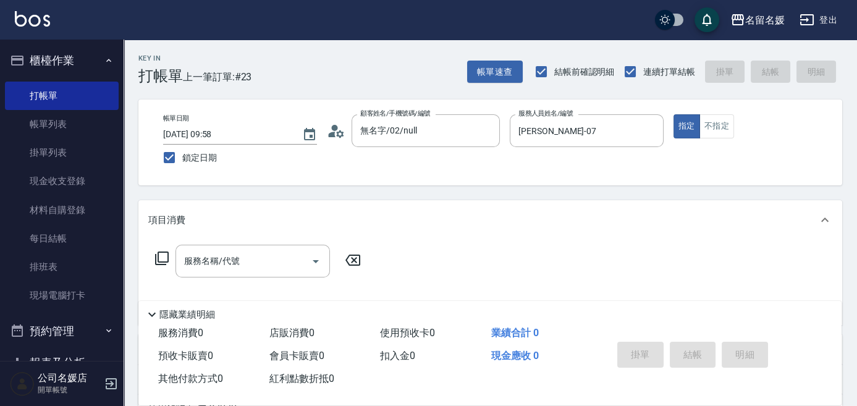
click at [159, 255] on icon at bounding box center [161, 258] width 15 height 15
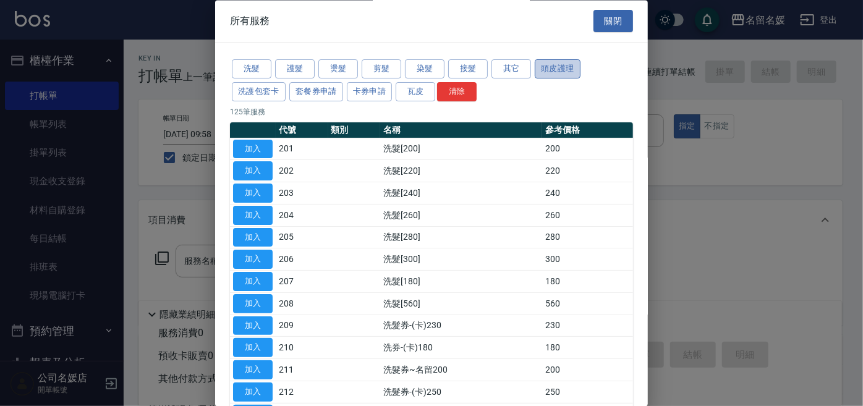
click at [548, 70] on button "頭皮護理" at bounding box center [557, 69] width 46 height 19
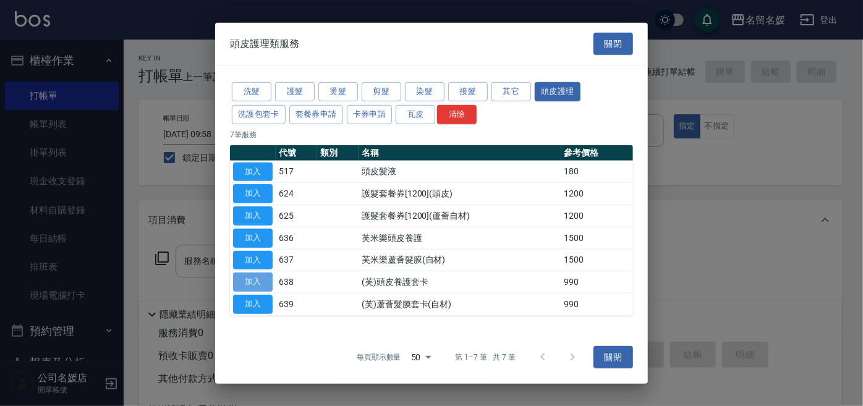
click at [256, 281] on button "加入" at bounding box center [253, 281] width 40 height 19
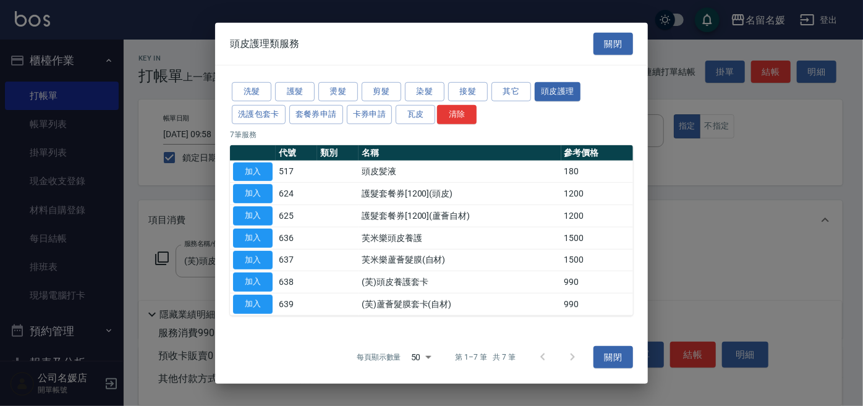
type input "(芙)頭皮養護套卡(638)"
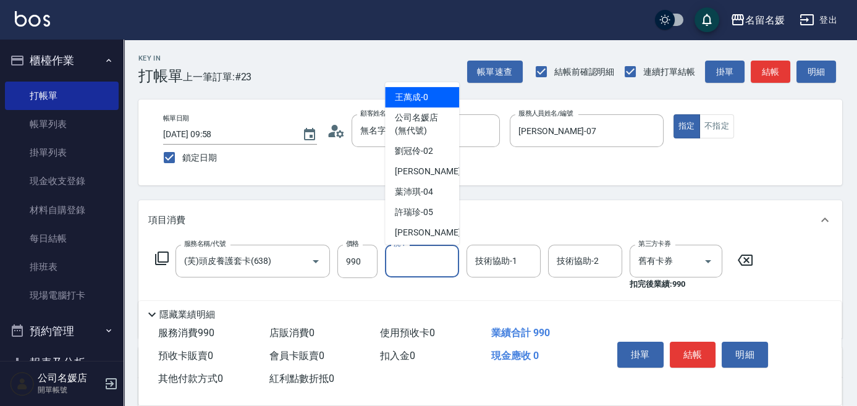
click at [430, 269] on input "洗-1" at bounding box center [422, 261] width 63 height 22
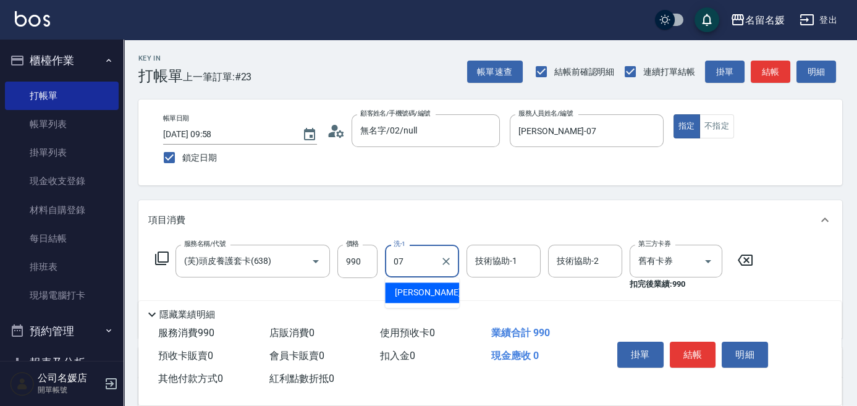
click at [428, 286] on span "[PERSON_NAME] -07" at bounding box center [434, 292] width 78 height 13
type input "[PERSON_NAME]-07"
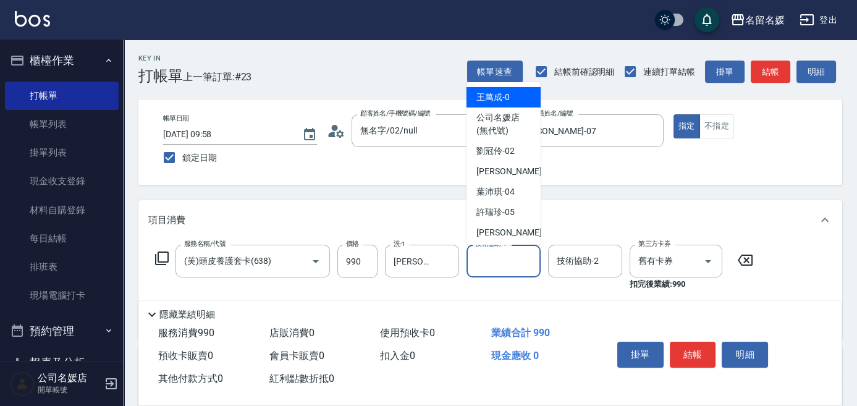
click at [496, 253] on div "技術協助-1 技術協助-1" at bounding box center [504, 261] width 74 height 33
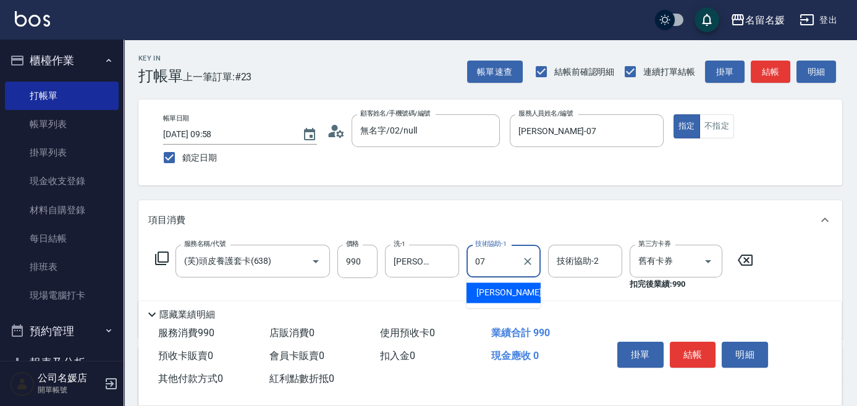
click at [496, 289] on span "[PERSON_NAME] -07" at bounding box center [515, 292] width 78 height 13
type input "[PERSON_NAME]-07"
click at [651, 263] on input "舊有卡券" at bounding box center [658, 261] width 47 height 22
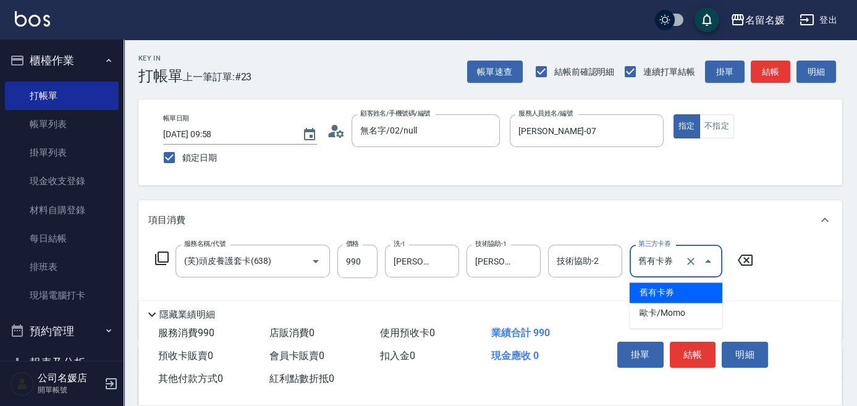
click at [652, 287] on span "舊有卡券" at bounding box center [676, 292] width 93 height 20
click at [166, 256] on icon at bounding box center [161, 258] width 15 height 15
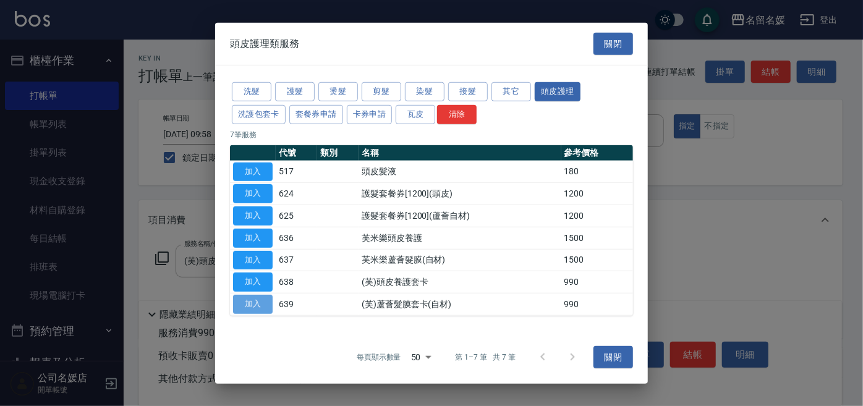
click at [258, 306] on button "加入" at bounding box center [253, 304] width 40 height 19
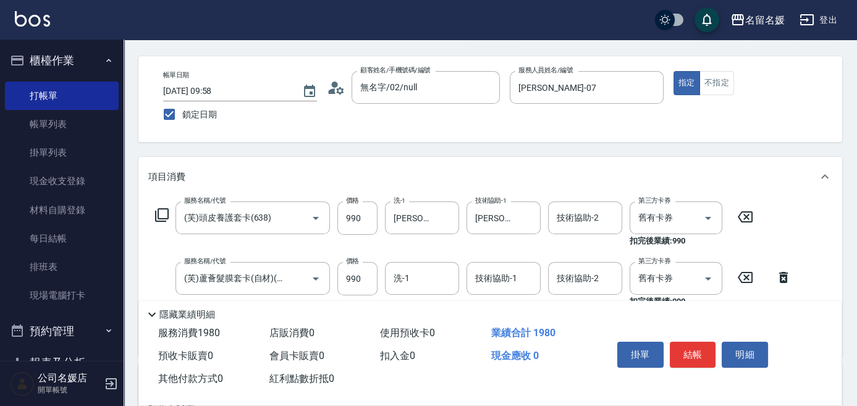
scroll to position [56, 0]
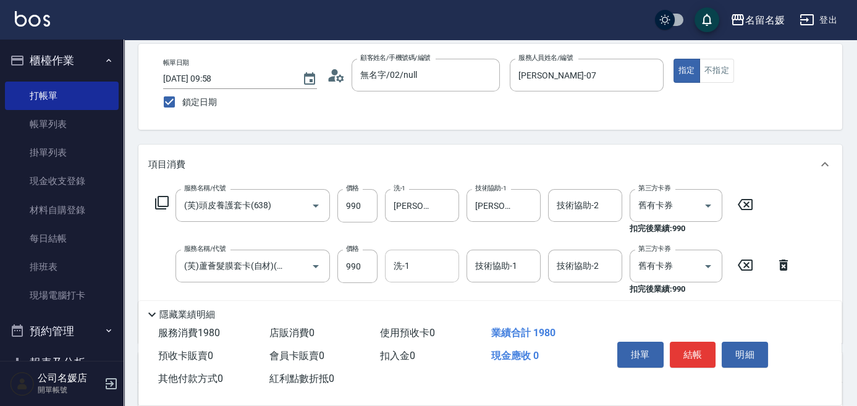
click at [422, 260] on input "洗-1" at bounding box center [422, 266] width 63 height 22
drag, startPoint x: 413, startPoint y: 294, endPoint x: 500, endPoint y: 271, distance: 90.2
click at [413, 294] on span "[PERSON_NAME] -07" at bounding box center [434, 298] width 78 height 13
type input "[PERSON_NAME]-07"
click at [501, 271] on div "技術協助-1 技術協助-1" at bounding box center [504, 266] width 74 height 33
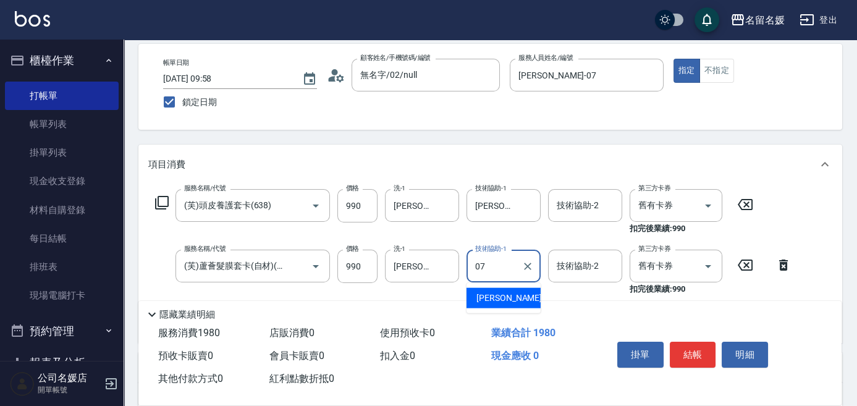
click at [497, 289] on div "[PERSON_NAME] -07" at bounding box center [504, 298] width 74 height 20
type input "[PERSON_NAME]-07"
click at [663, 263] on input "舊有卡券" at bounding box center [658, 266] width 47 height 22
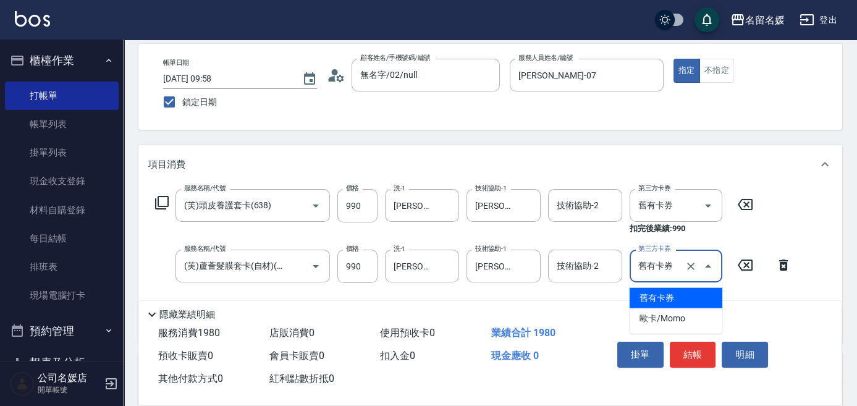
click at [652, 291] on span "舊有卡券" at bounding box center [676, 298] width 93 height 20
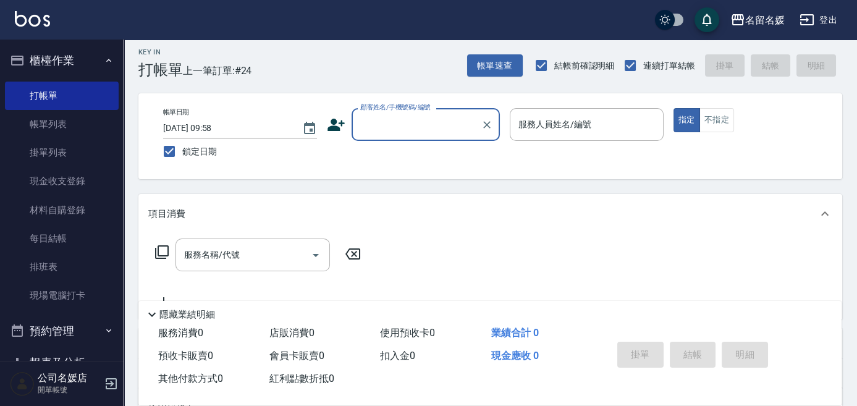
scroll to position [0, 0]
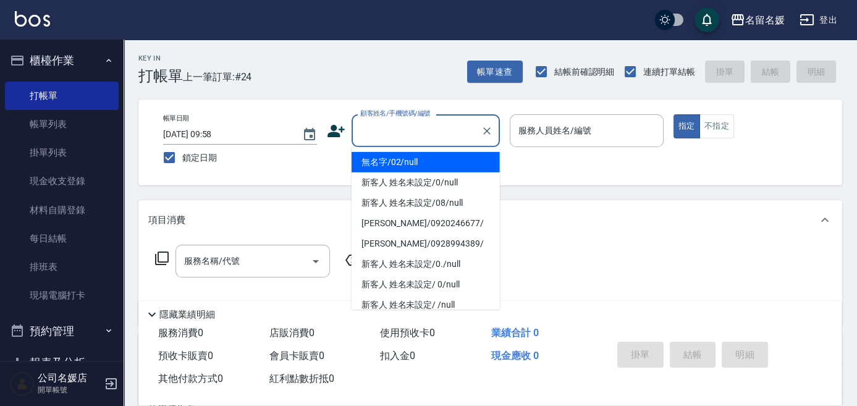
click at [432, 129] on input "顧客姓名/手機號碼/編號" at bounding box center [416, 131] width 119 height 22
drag, startPoint x: 432, startPoint y: 156, endPoint x: 569, endPoint y: 131, distance: 139.4
click at [433, 156] on li "無名字/02/null" at bounding box center [426, 162] width 148 height 20
click at [580, 134] on label "服務人員姓名/編號" at bounding box center [554, 130] width 73 height 12
click at [580, 134] on input "服務人員姓名/編號" at bounding box center [586, 131] width 143 height 22
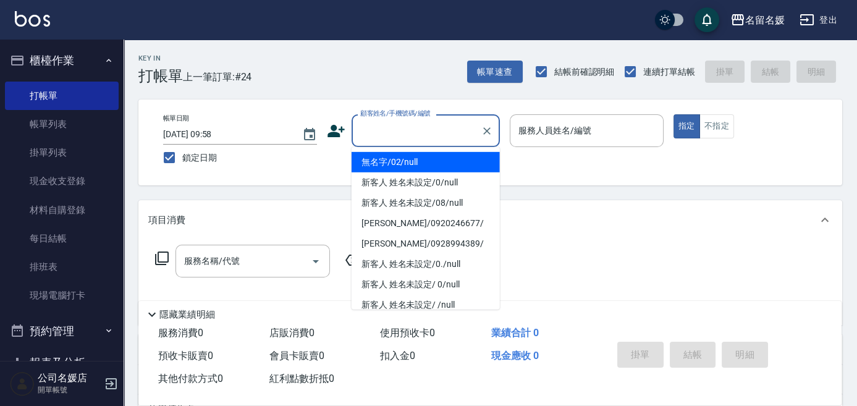
type input "無名字/02/null"
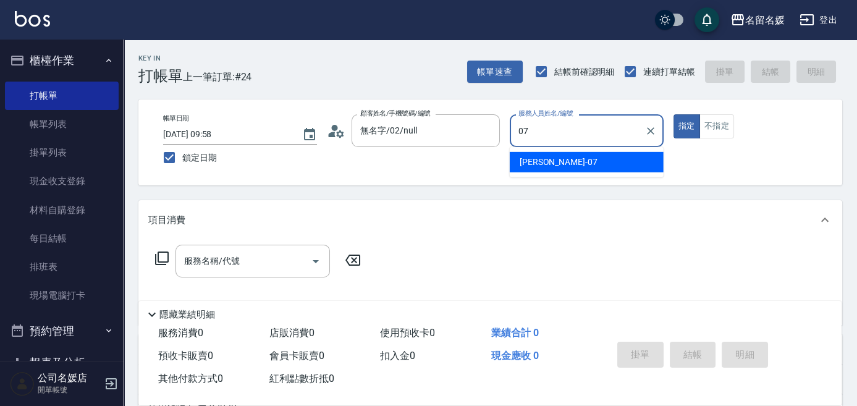
type input "07"
type button "true"
type input "[PERSON_NAME]-07"
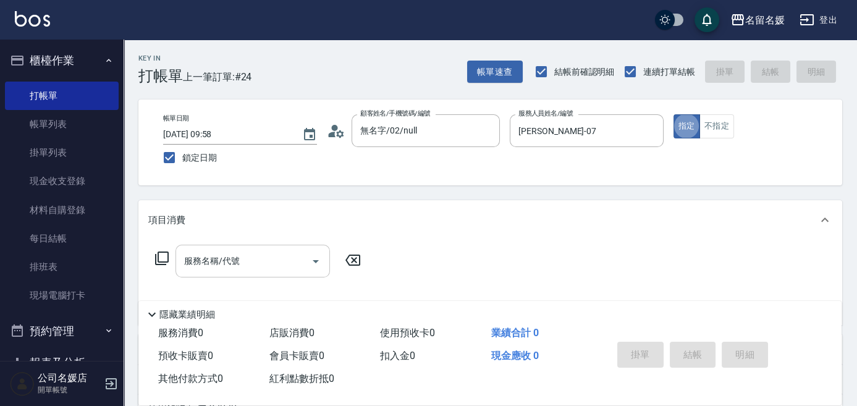
click at [256, 270] on input "服務名稱/代號" at bounding box center [243, 261] width 125 height 22
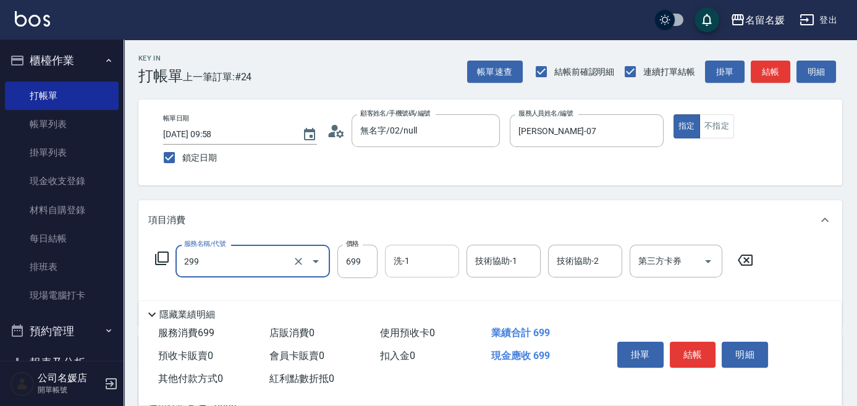
click at [434, 266] on input "洗-1" at bounding box center [422, 261] width 63 height 22
type input "滾珠洗髮699(299)"
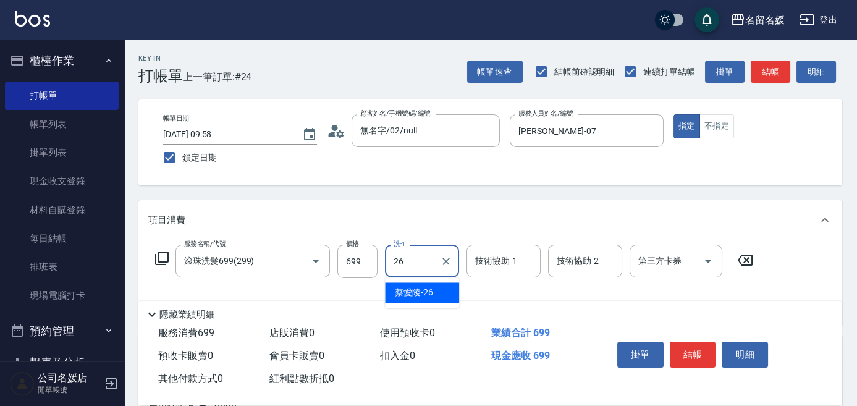
type input "[PERSON_NAME]-26"
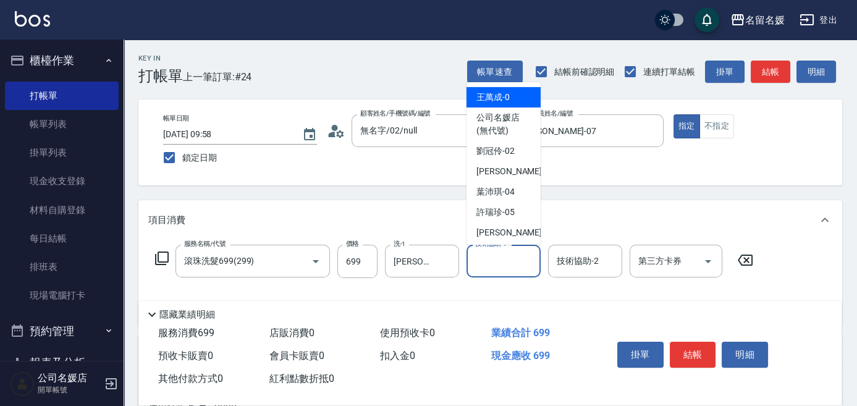
click at [517, 266] on input "技術協助-1" at bounding box center [503, 261] width 63 height 22
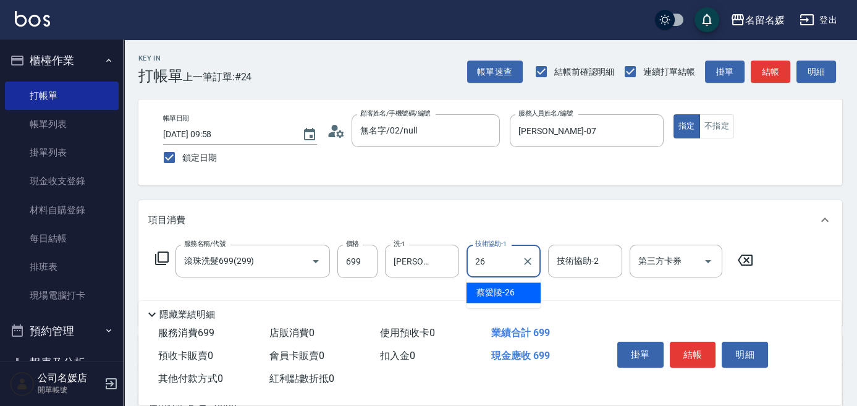
type input "[PERSON_NAME]-26"
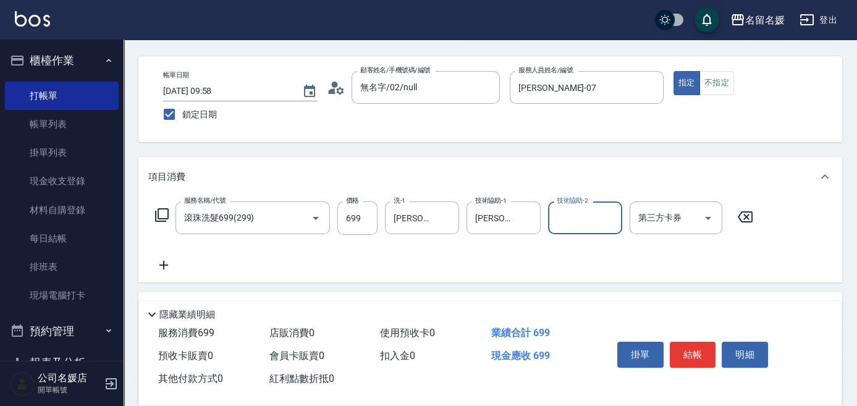
scroll to position [56, 0]
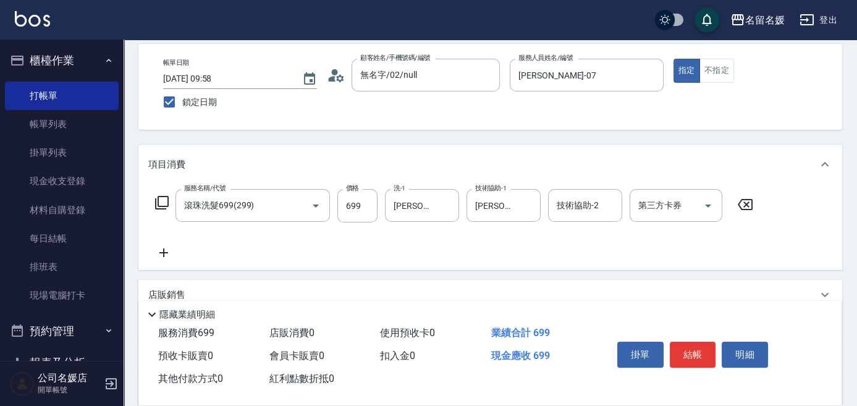
drag, startPoint x: 159, startPoint y: 255, endPoint x: 167, endPoint y: 251, distance: 8.6
click at [167, 251] on icon at bounding box center [163, 252] width 31 height 15
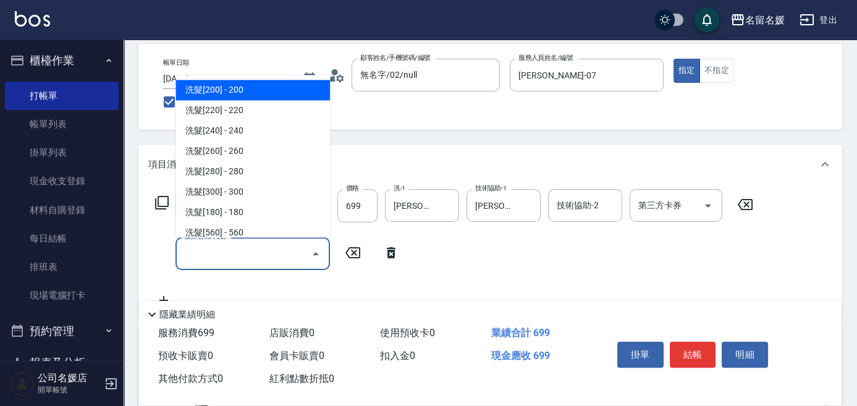
click at [209, 252] on input "服務名稱/代號" at bounding box center [243, 254] width 125 height 22
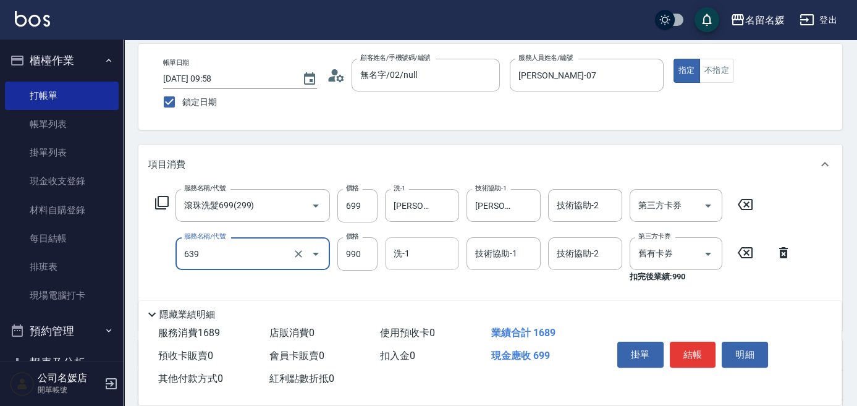
click at [417, 248] on input "洗-1" at bounding box center [422, 254] width 63 height 22
type input "(芙)蘆薈髮膜套卡(自材)(639)"
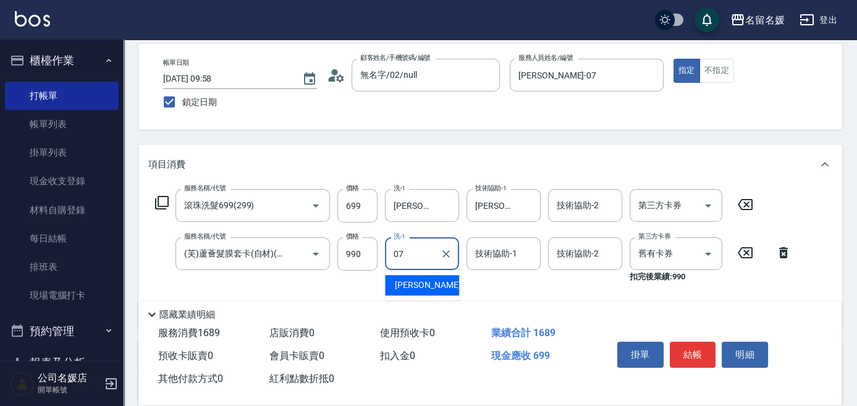
type input "[PERSON_NAME]-07"
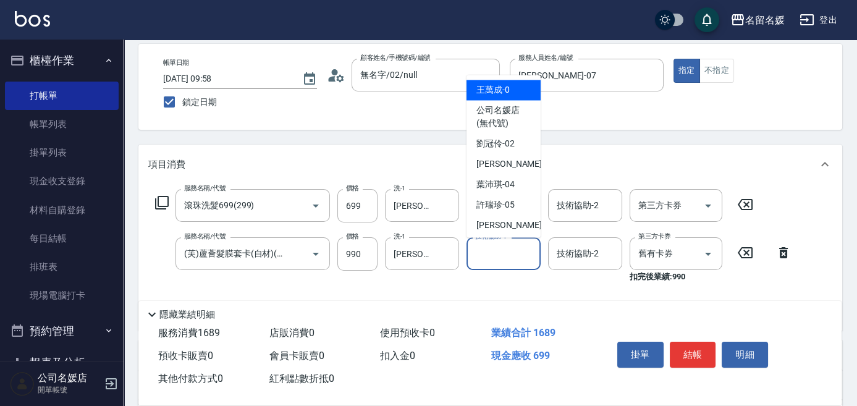
click at [488, 253] on input "技術協助-1" at bounding box center [503, 254] width 63 height 22
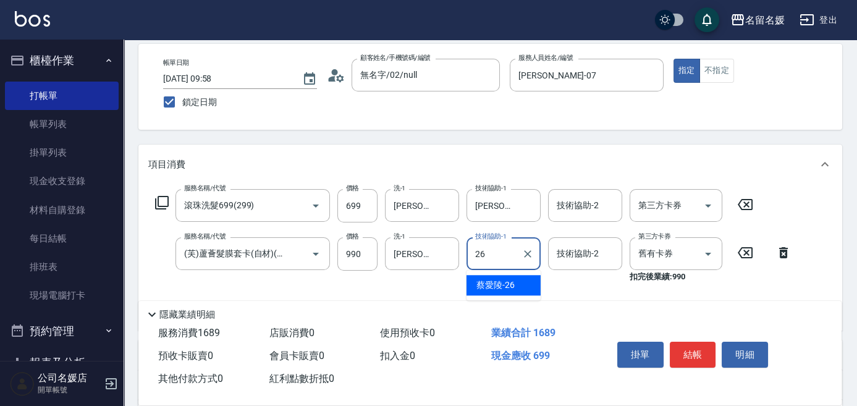
type input "[PERSON_NAME]-26"
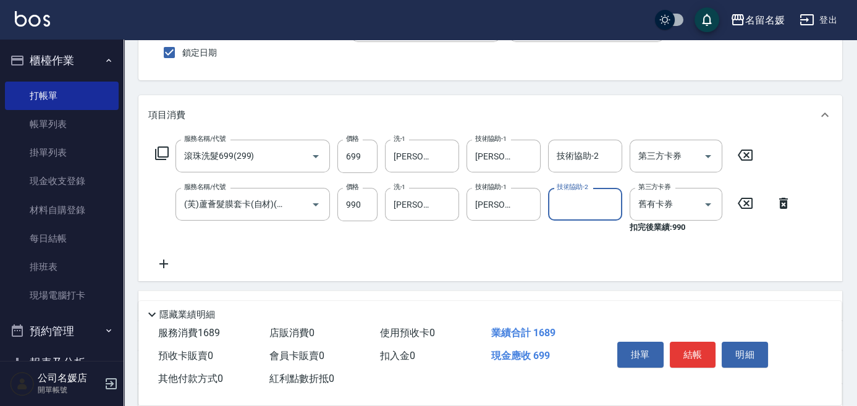
scroll to position [112, 0]
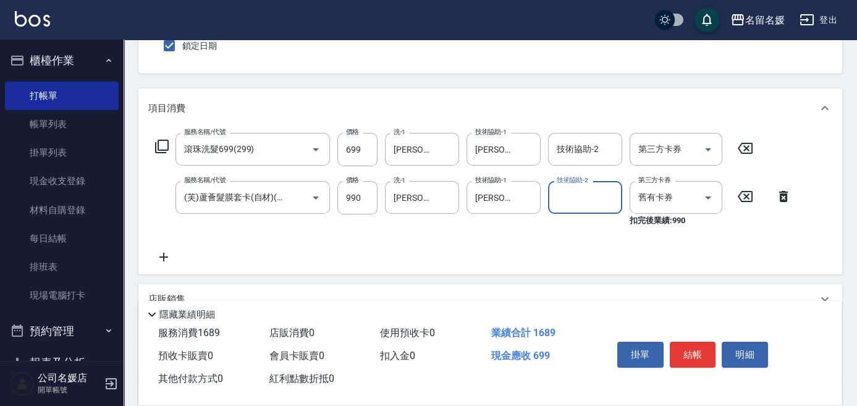
click at [169, 255] on icon at bounding box center [163, 257] width 31 height 15
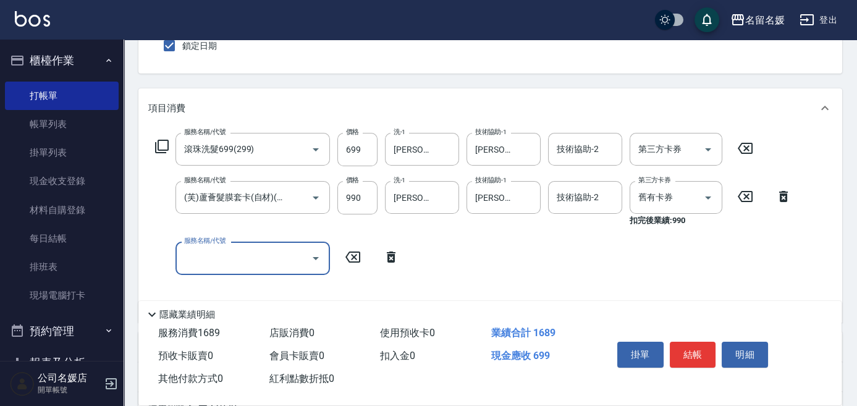
scroll to position [0, 0]
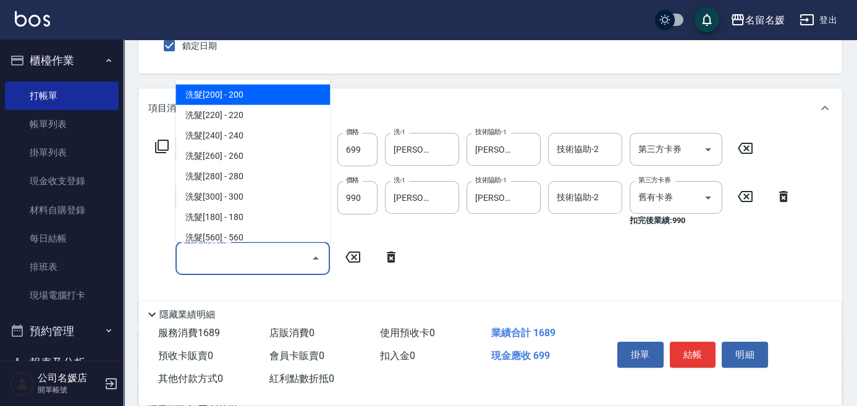
click at [228, 255] on input "服務名稱/代號" at bounding box center [243, 258] width 125 height 22
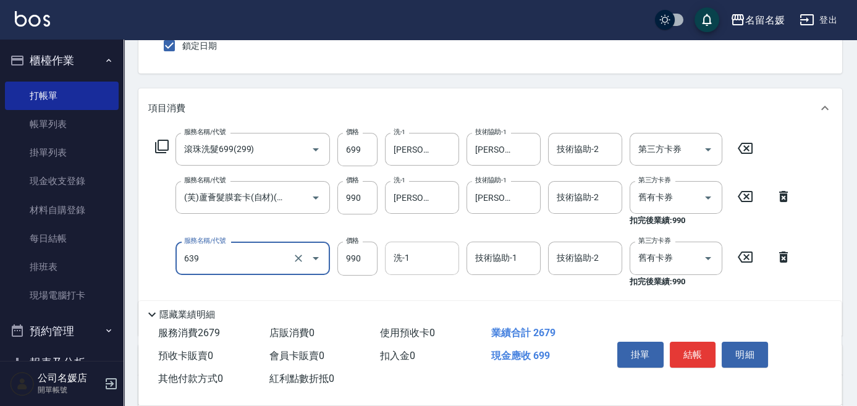
click at [426, 248] on input "洗-1" at bounding box center [422, 258] width 63 height 22
type input "(芙)蘆薈髮膜套卡(自材)(639)"
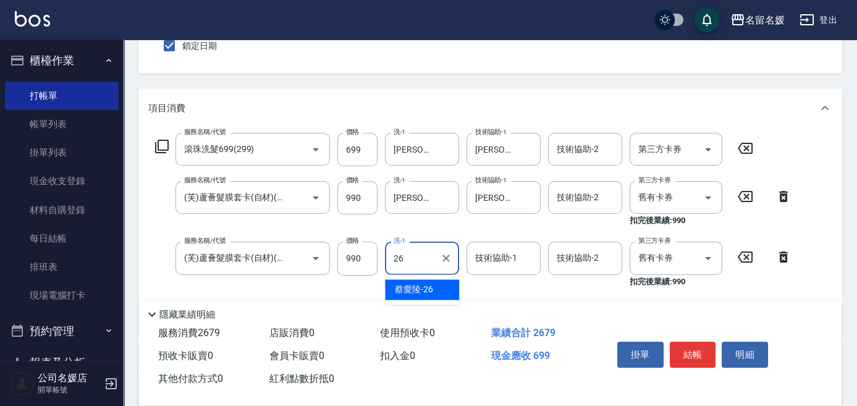
type input "[PERSON_NAME]-26"
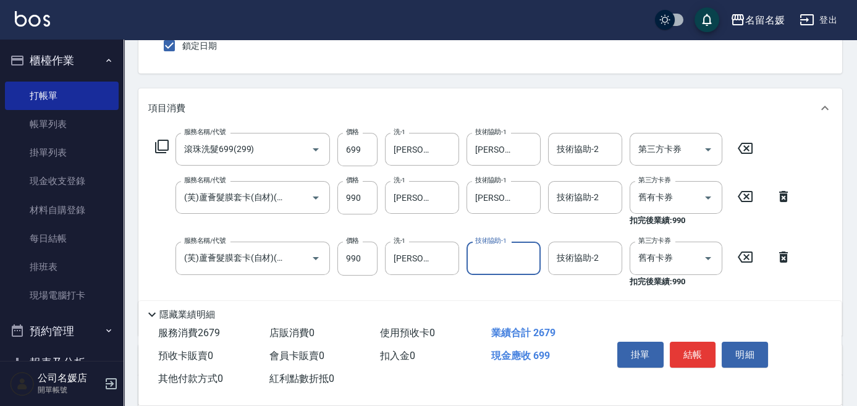
click at [507, 263] on input "技術協助-1" at bounding box center [503, 258] width 63 height 22
type input "[PERSON_NAME]-26"
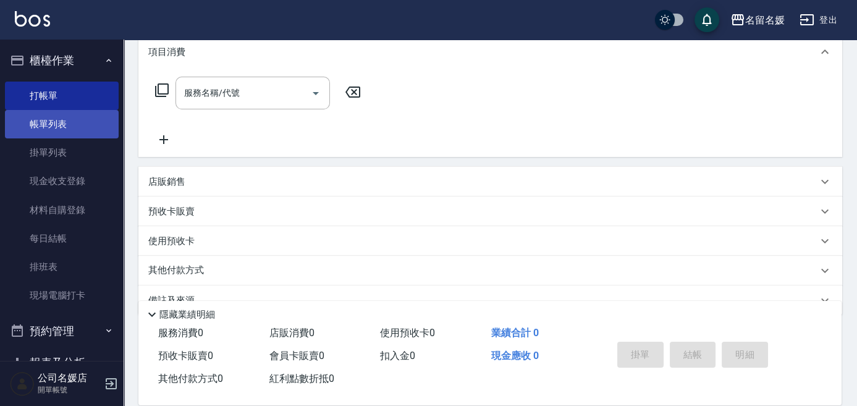
click at [80, 122] on link "帳單列表" at bounding box center [62, 124] width 114 height 28
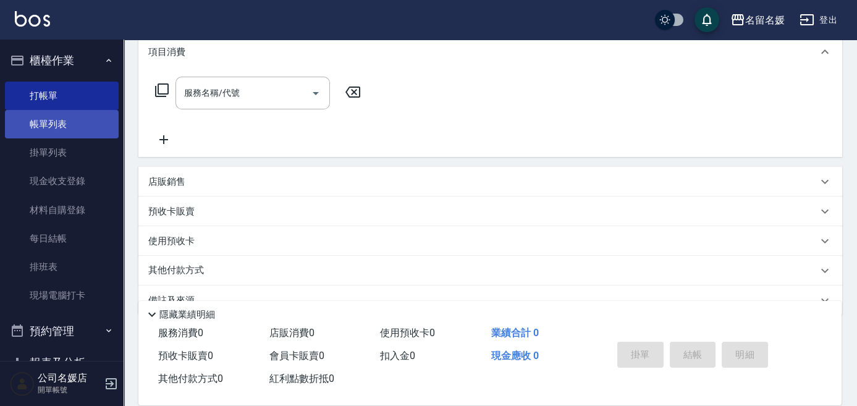
click at [80, 122] on link "帳單列表" at bounding box center [62, 124] width 114 height 28
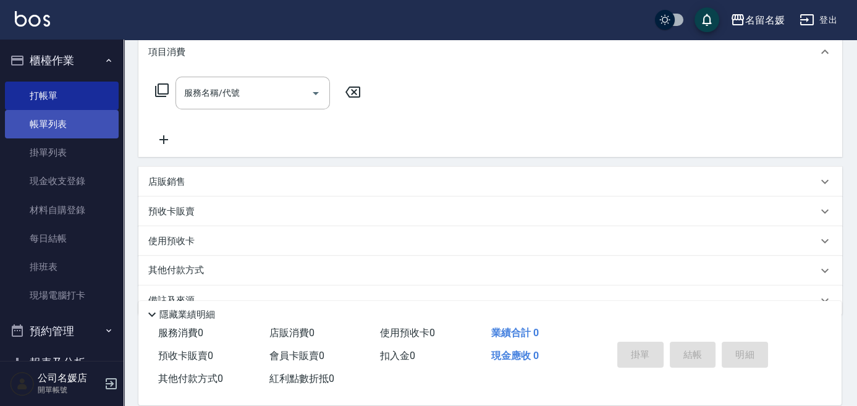
click at [80, 122] on link "帳單列表" at bounding box center [62, 124] width 114 height 28
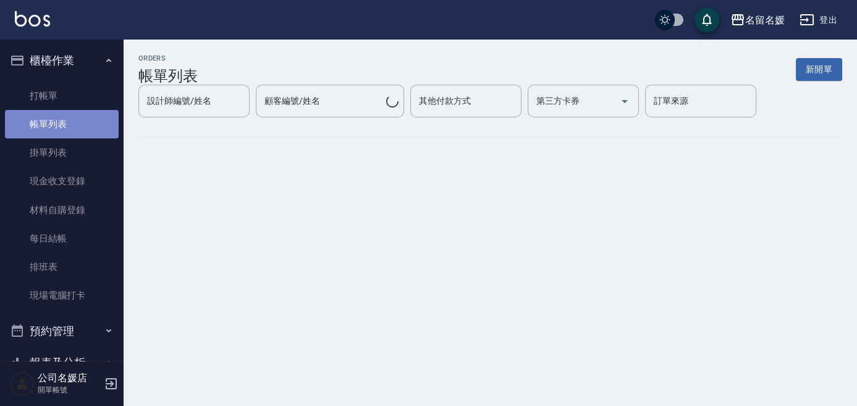
click at [80, 122] on link "帳單列表" at bounding box center [62, 124] width 114 height 28
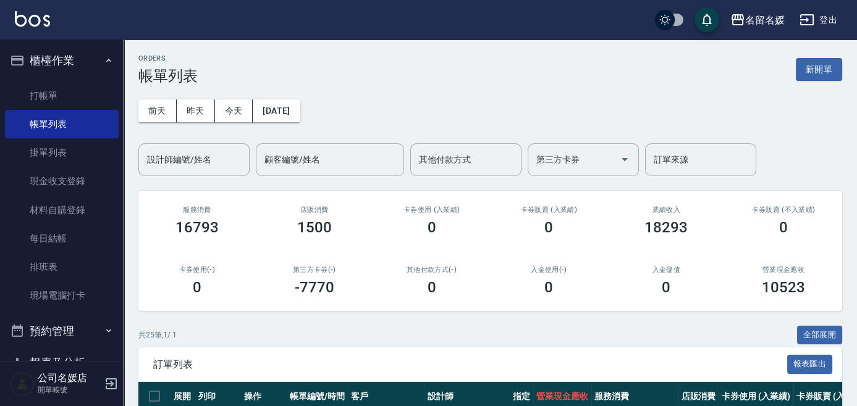
scroll to position [224, 0]
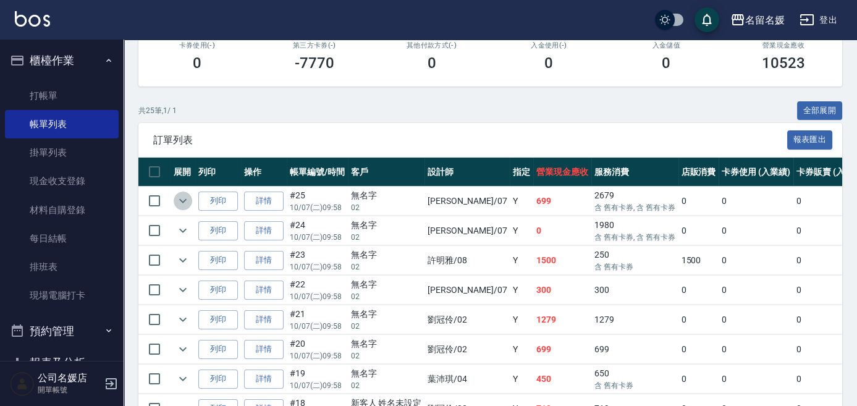
click at [183, 197] on icon "expand row" at bounding box center [182, 200] width 15 height 15
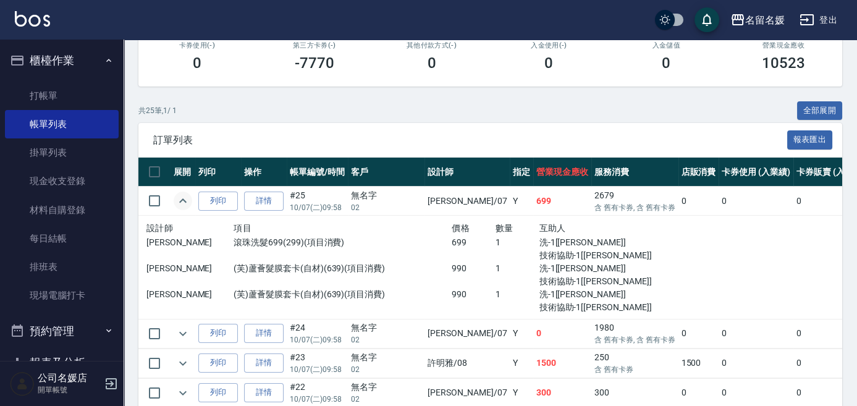
scroll to position [281, 0]
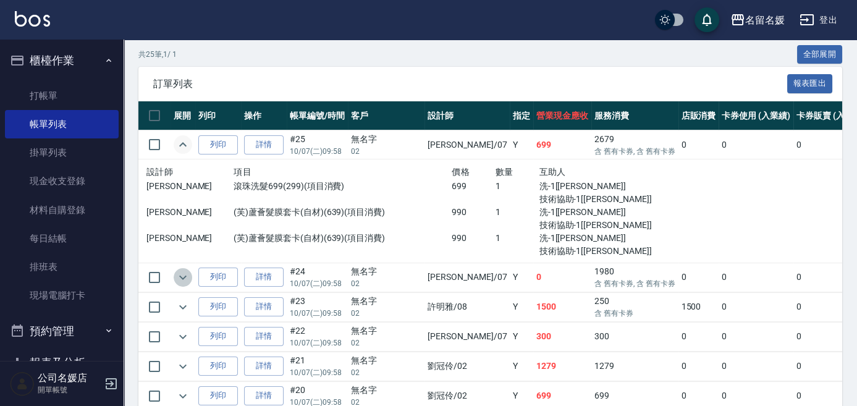
click at [181, 277] on icon "expand row" at bounding box center [182, 277] width 7 height 4
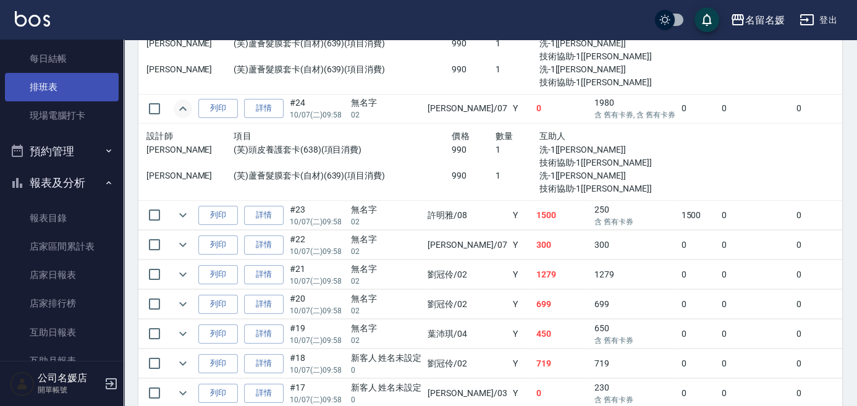
scroll to position [224, 0]
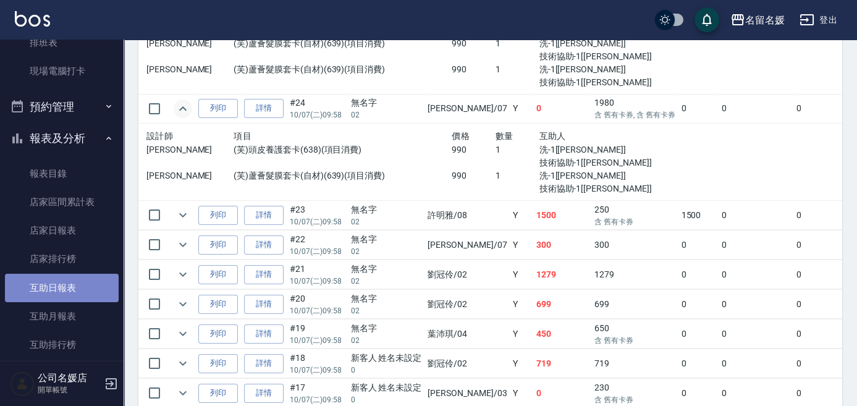
click at [80, 293] on link "互助日報表" at bounding box center [62, 288] width 114 height 28
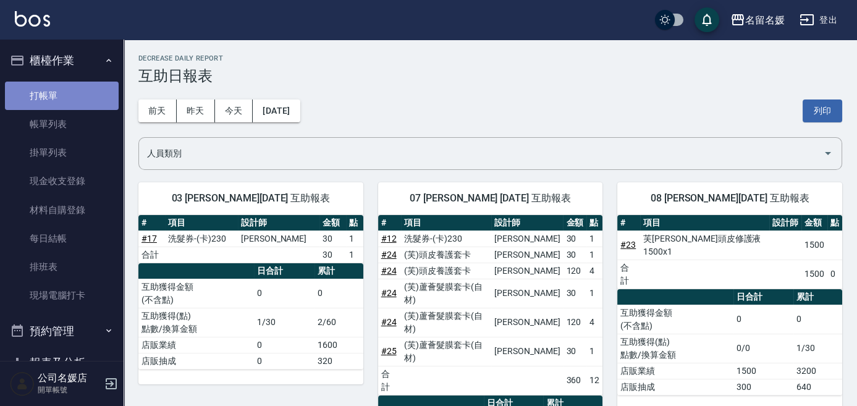
click at [90, 92] on link "打帳單" at bounding box center [62, 96] width 114 height 28
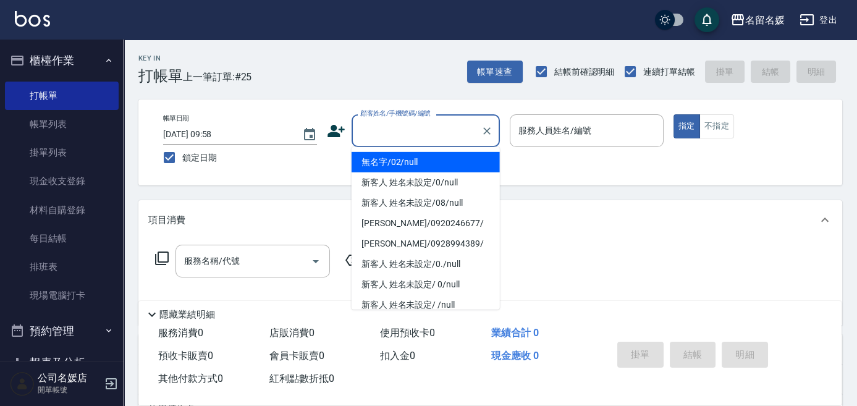
click at [438, 133] on input "顧客姓名/手機號碼/編號" at bounding box center [416, 131] width 119 height 22
drag, startPoint x: 426, startPoint y: 163, endPoint x: 564, endPoint y: 136, distance: 140.4
click at [435, 158] on li "無名字/02/null" at bounding box center [426, 162] width 148 height 20
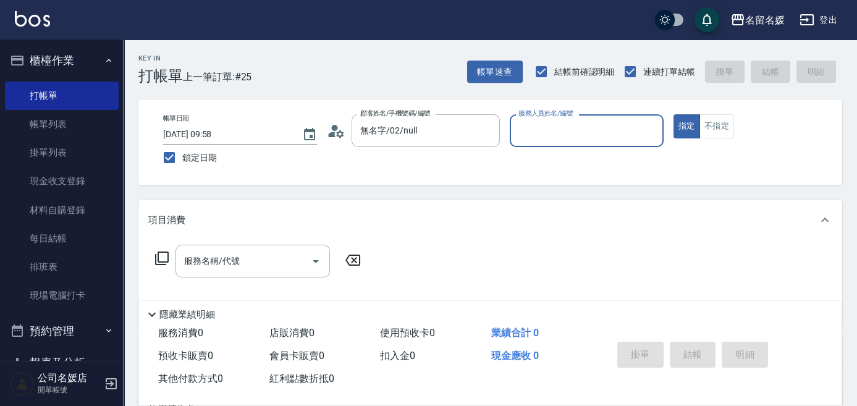
type input "無名字/02/null"
drag, startPoint x: 564, startPoint y: 136, endPoint x: 524, endPoint y: 115, distance: 44.8
click at [562, 118] on label "服務人員姓名/編號" at bounding box center [545, 113] width 54 height 9
click at [562, 135] on input "服務人員姓名/編號" at bounding box center [586, 131] width 143 height 22
type input "02"
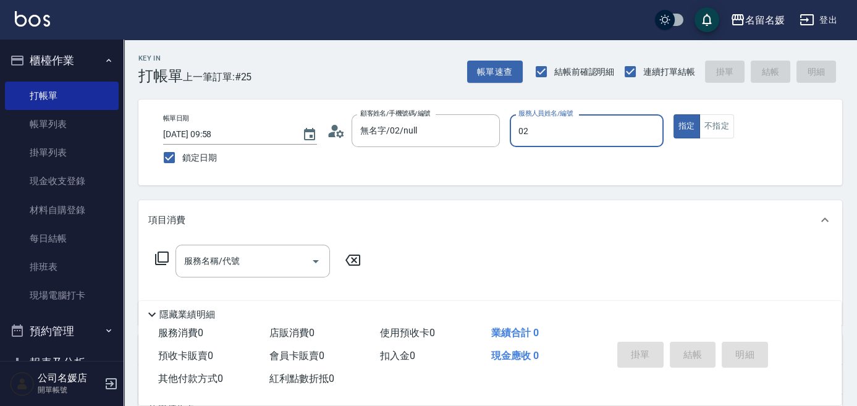
type button "true"
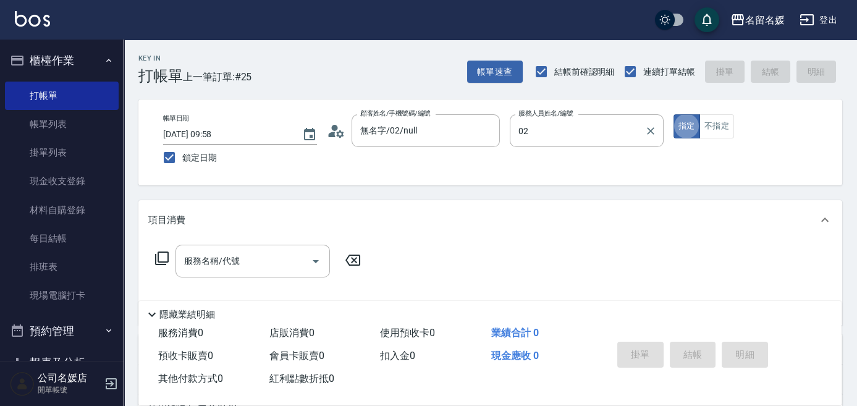
type input "[PERSON_NAME]-02"
click at [247, 266] on input "服務名稱/代號" at bounding box center [243, 261] width 125 height 22
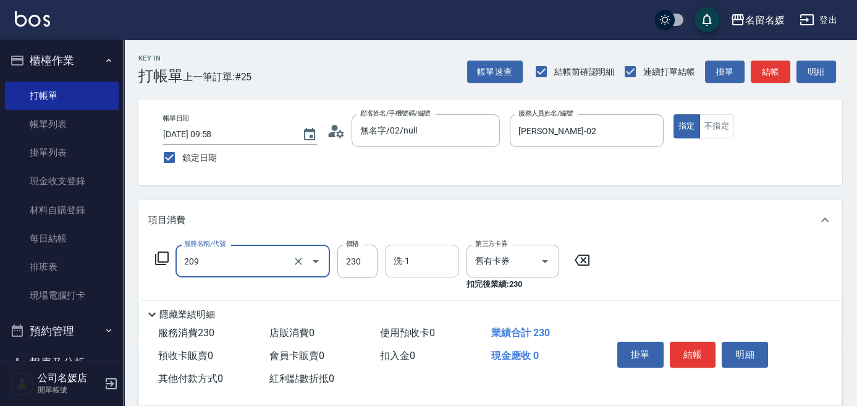
type input "洗髮券-(卡)230(209)"
click at [423, 267] on input "洗-1" at bounding box center [422, 261] width 63 height 22
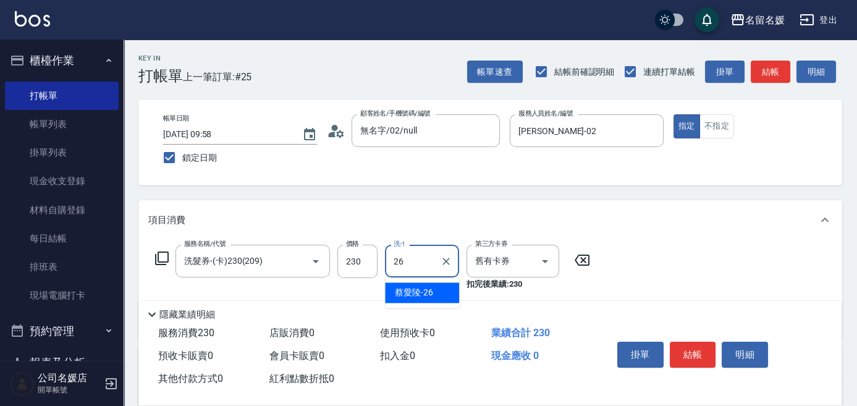
type input "[PERSON_NAME]-26"
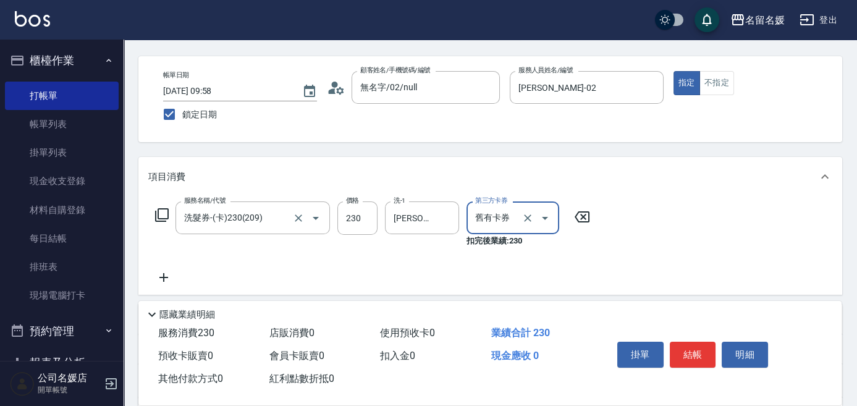
scroll to position [56, 0]
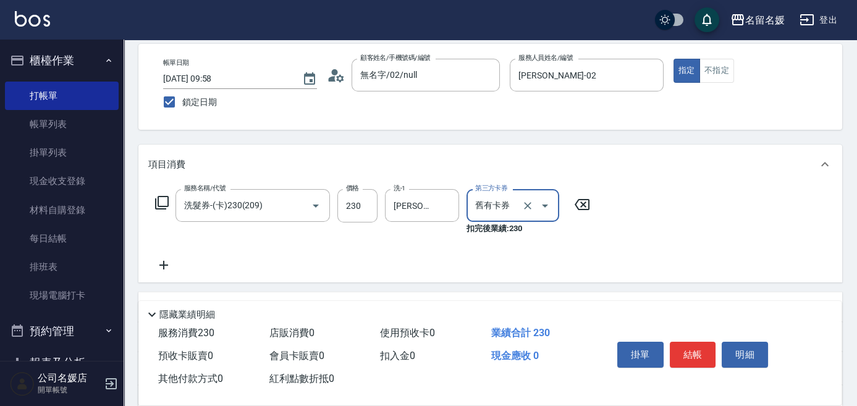
click at [163, 266] on icon at bounding box center [163, 265] width 9 height 9
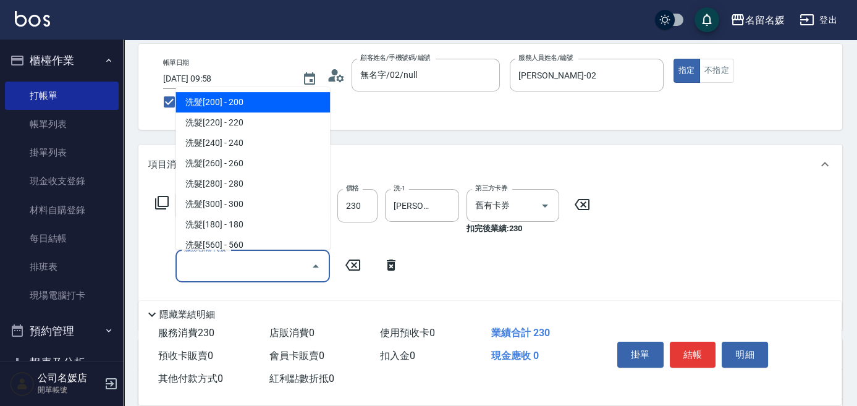
click at [253, 268] on input "服務名稱/代號" at bounding box center [243, 266] width 125 height 22
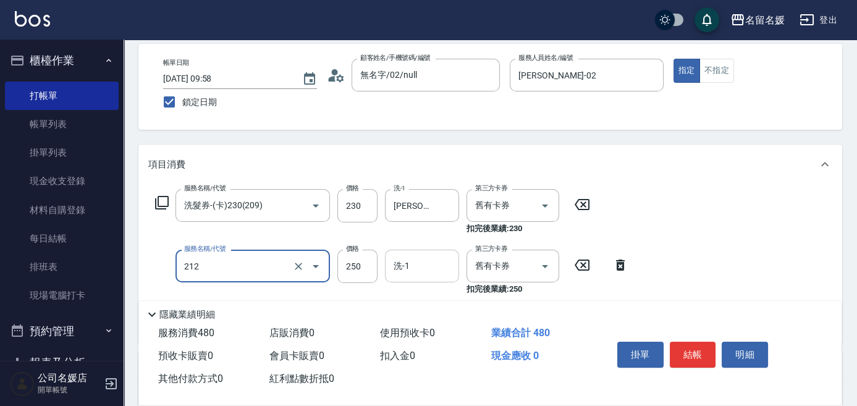
click at [442, 266] on input "洗-1" at bounding box center [422, 266] width 63 height 22
type input "洗髮券-(卡)250(212)"
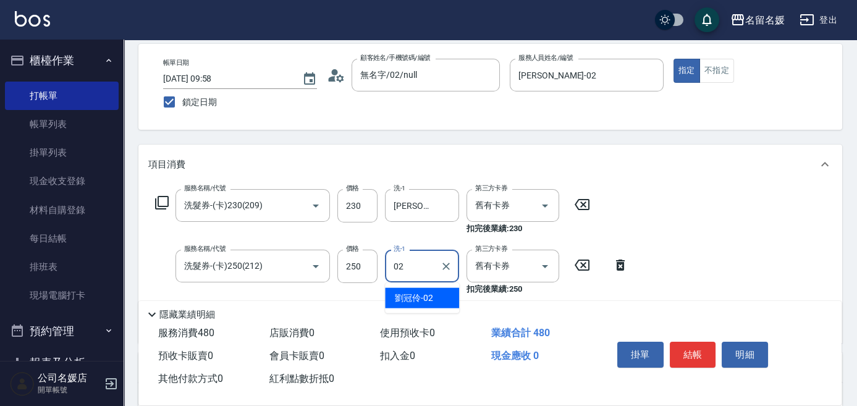
type input "[PERSON_NAME]-02"
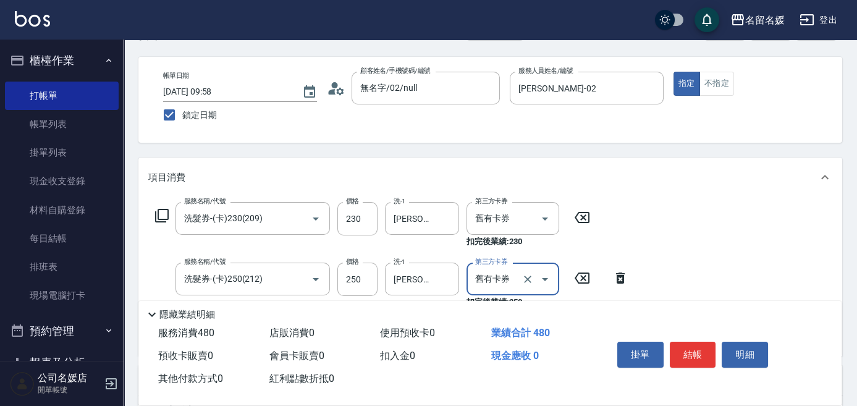
scroll to position [0, 0]
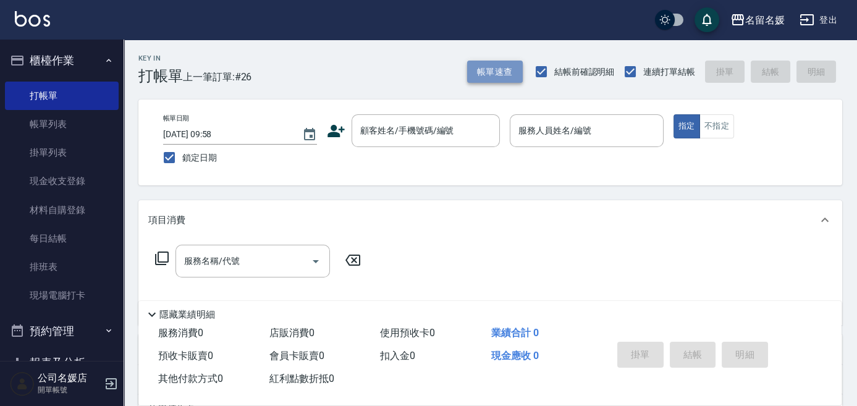
click at [493, 73] on button "帳單速查" at bounding box center [495, 72] width 56 height 23
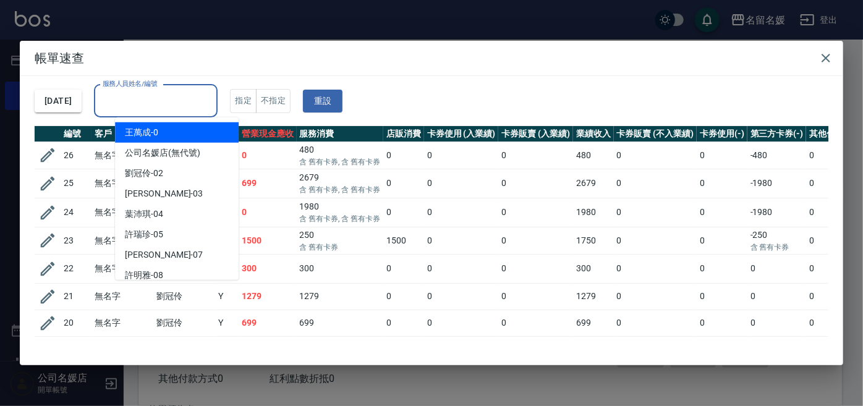
click at [187, 102] on input "服務人員姓名/編號" at bounding box center [155, 101] width 112 height 22
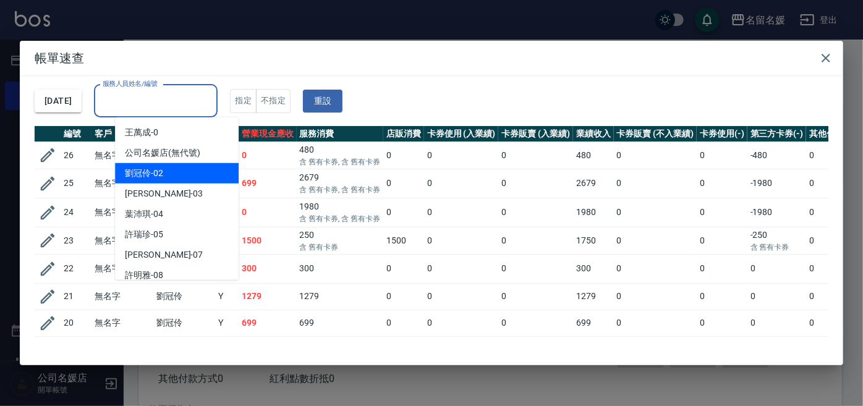
click at [184, 172] on div "[PERSON_NAME]-02" at bounding box center [177, 173] width 124 height 20
type input "[PERSON_NAME]-02"
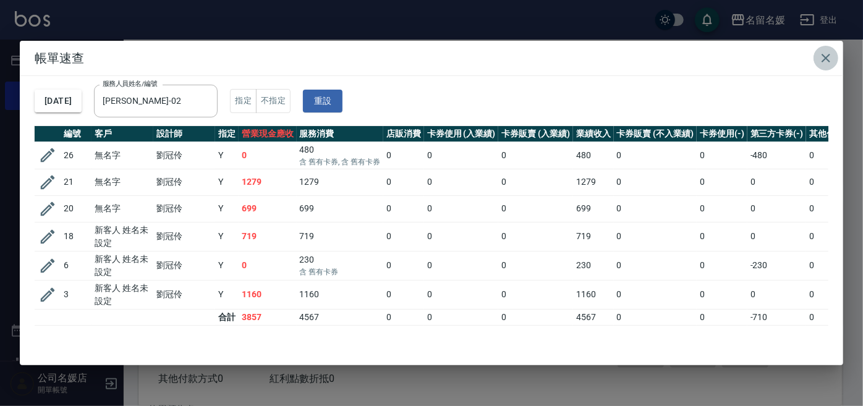
click at [754, 53] on icon "button" at bounding box center [825, 58] width 15 height 15
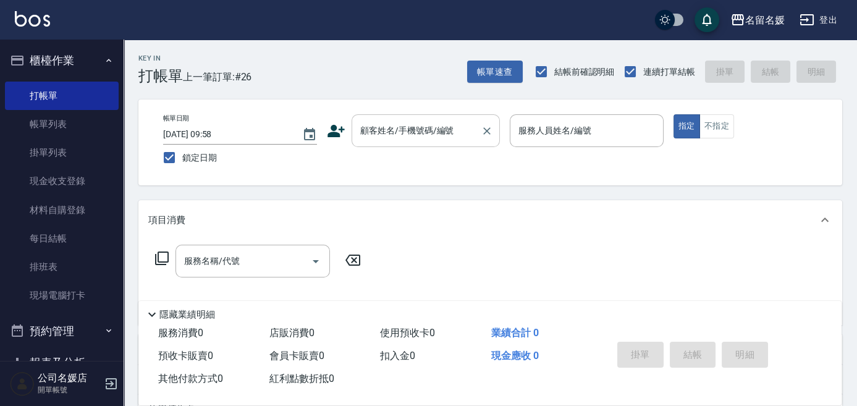
click at [395, 146] on div "顧客姓名/手機號碼/編號" at bounding box center [426, 130] width 148 height 33
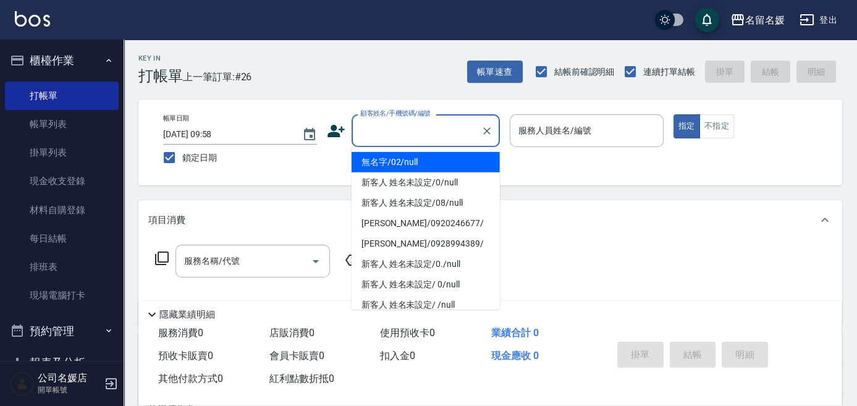
drag, startPoint x: 399, startPoint y: 158, endPoint x: 546, endPoint y: 120, distance: 152.6
click at [399, 158] on li "無名字/02/null" at bounding box center [426, 162] width 148 height 20
click at [554, 127] on label "服務人員姓名/編號" at bounding box center [554, 130] width 73 height 12
click at [554, 127] on input "服務人員姓名/編號" at bounding box center [586, 131] width 143 height 22
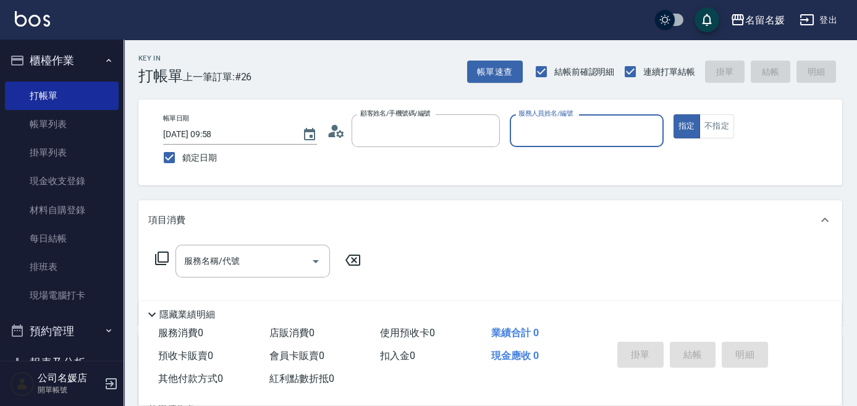
type input "無名字/02/null"
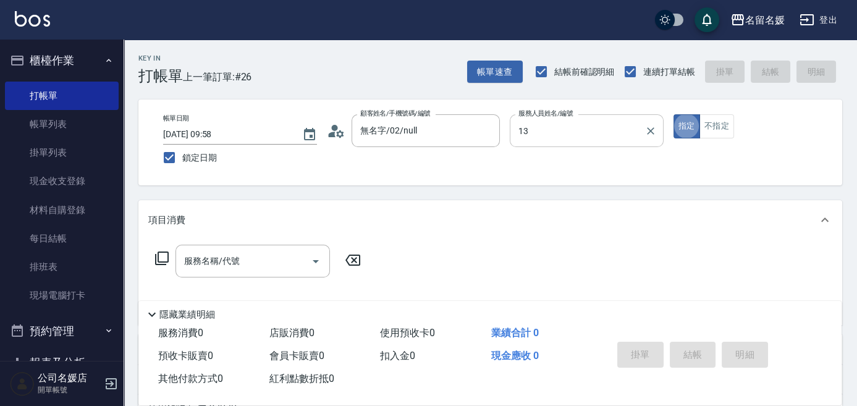
type input "支援-13"
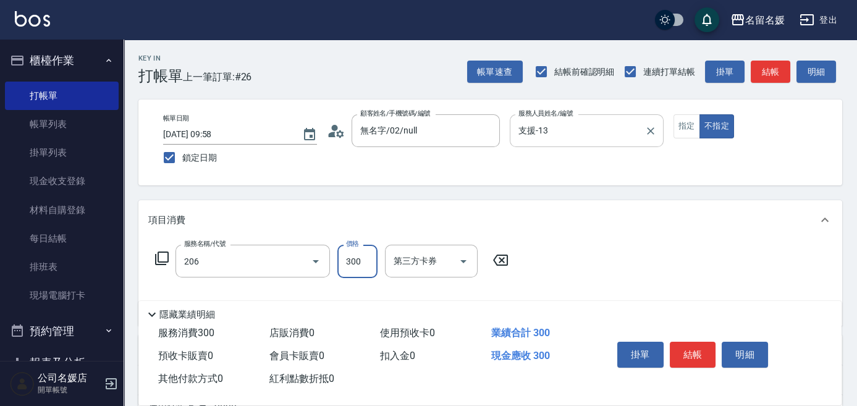
type input "洗髮[300](206)"
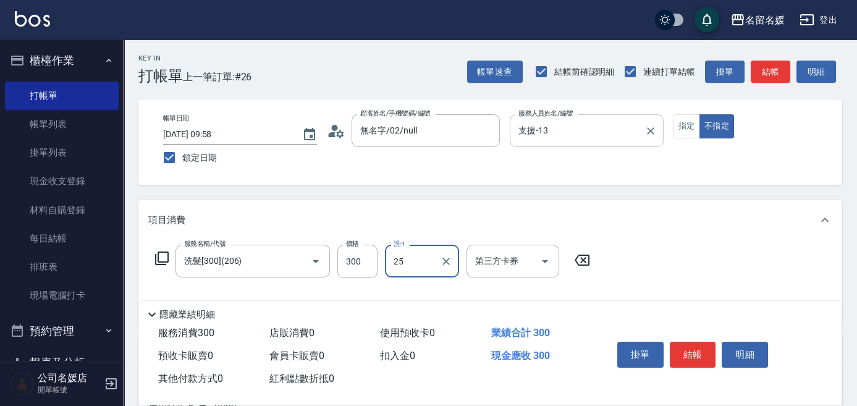
type input "[PERSON_NAME]-25"
type input "潤絲(801)"
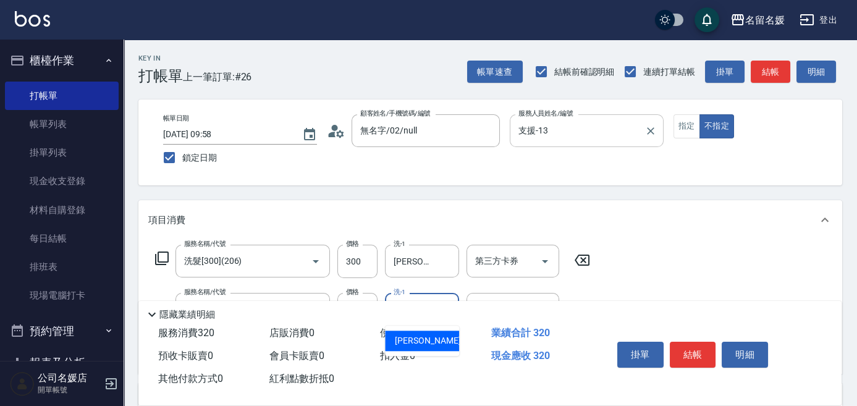
type input "[PERSON_NAME]-25"
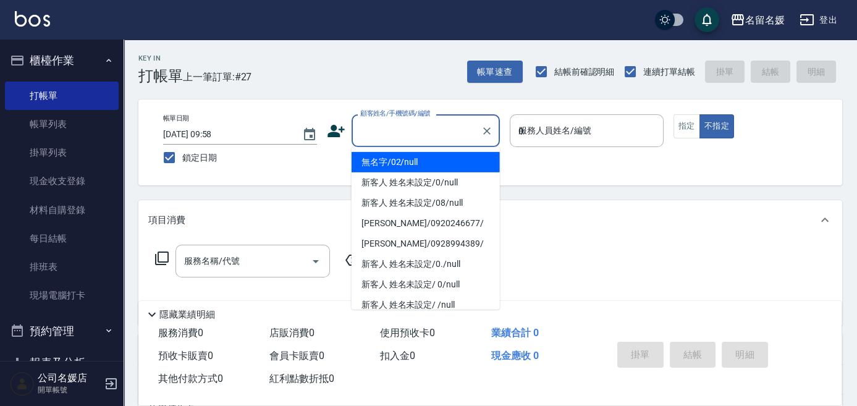
type input "03"
type button "false"
type input "無名字/02/null"
type input "[PERSON_NAME]-03"
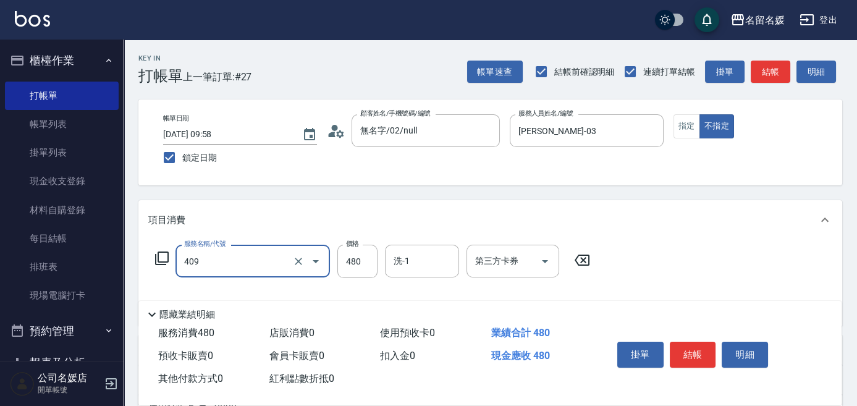
type input "洗+剪(409)"
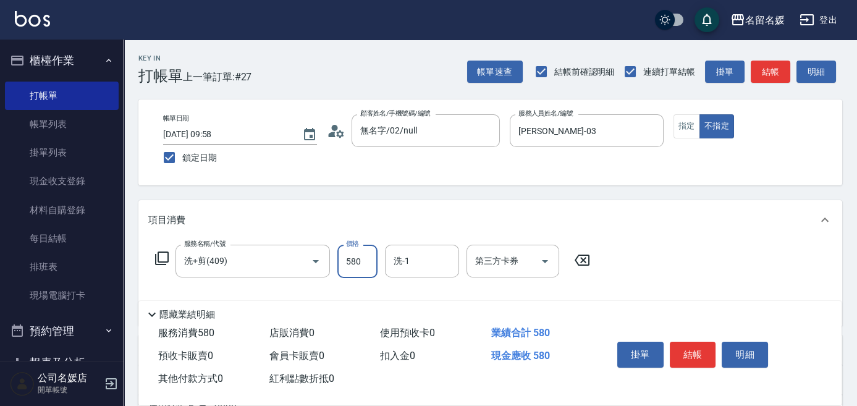
type input "580"
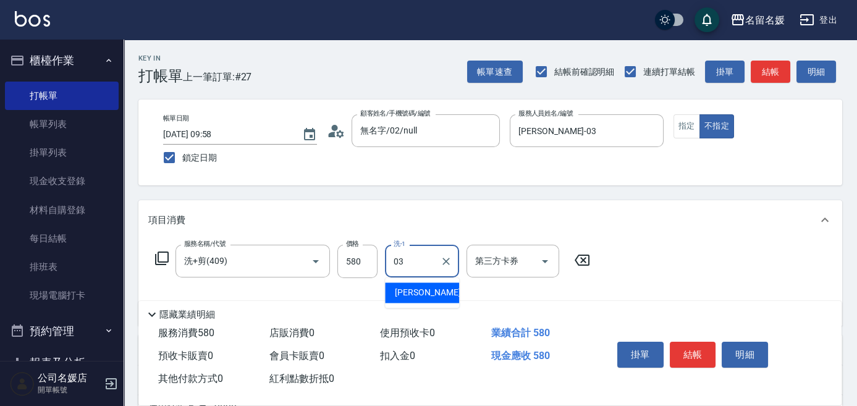
type input "[PERSON_NAME]-03"
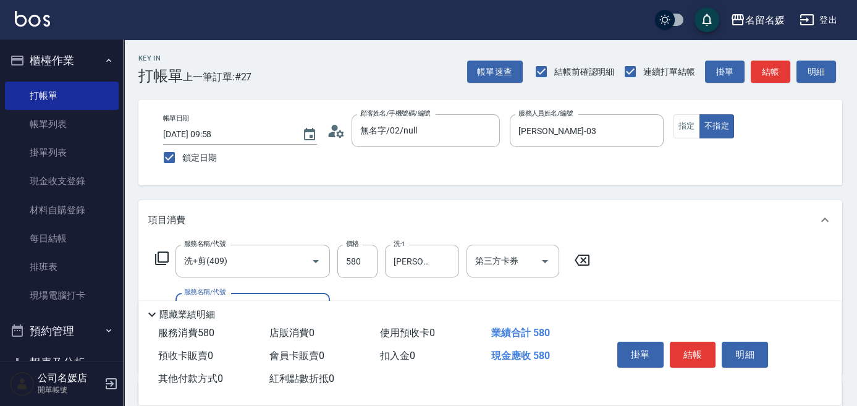
type input "6"
type input "潤絲(801)"
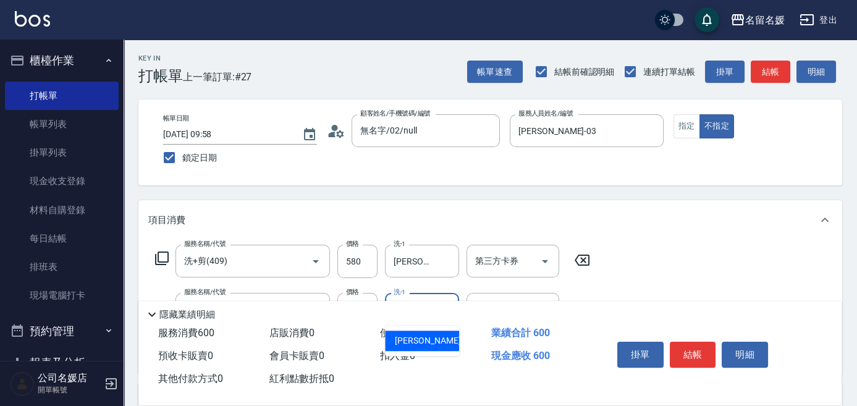
type input "[PERSON_NAME]-03"
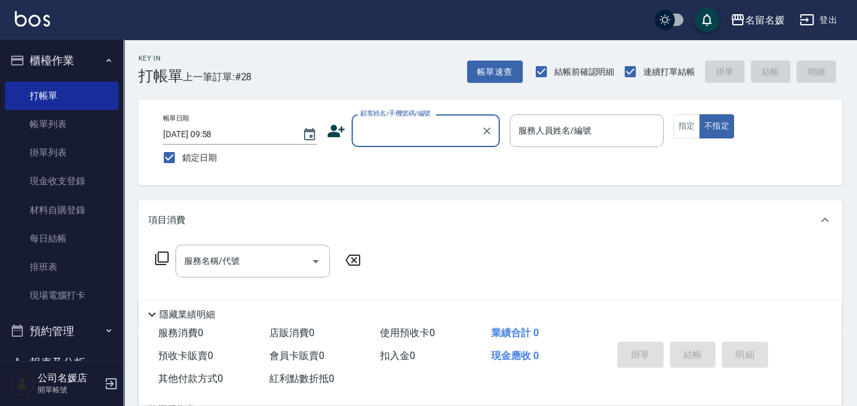
click at [467, 81] on div "Key In 打帳單 上一筆訂單:#28 帳單速查 結帳前確認明細 連續打單結帳 掛單 結帳 明細" at bounding box center [483, 62] width 719 height 45
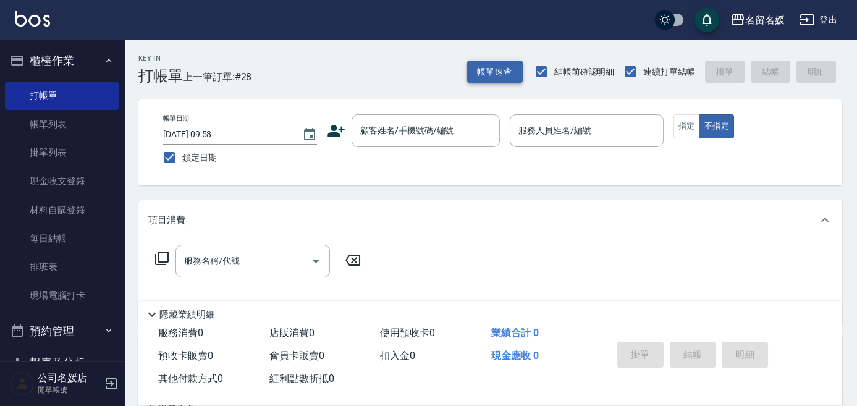
click at [471, 78] on button "帳單速查" at bounding box center [495, 72] width 56 height 23
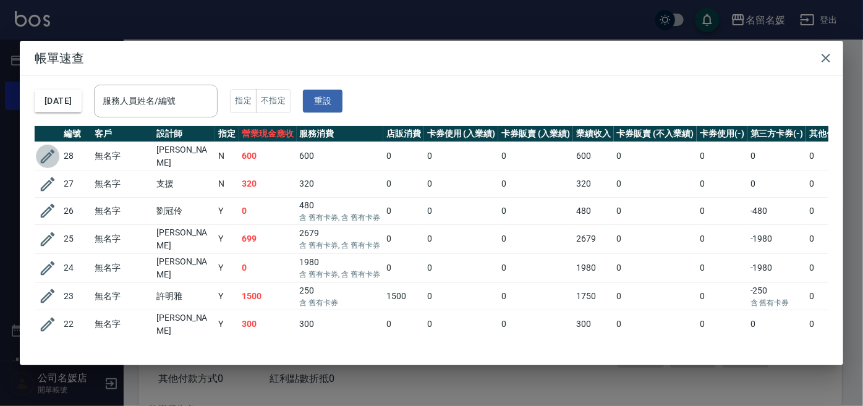
click at [51, 156] on icon "button" at bounding box center [47, 156] width 19 height 19
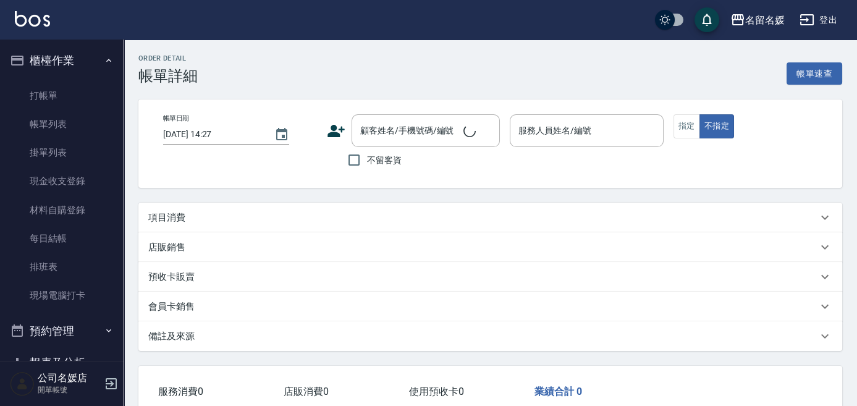
click at [682, 127] on button "指定" at bounding box center [686, 126] width 27 height 24
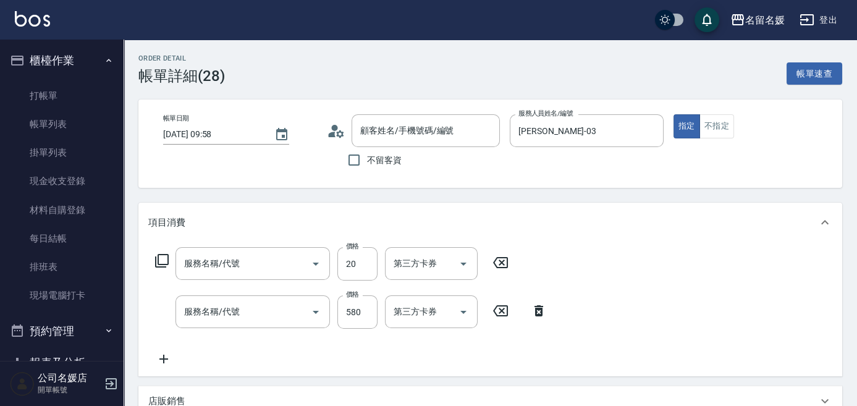
type input "[DATE] 09:58"
type input "[PERSON_NAME]-03"
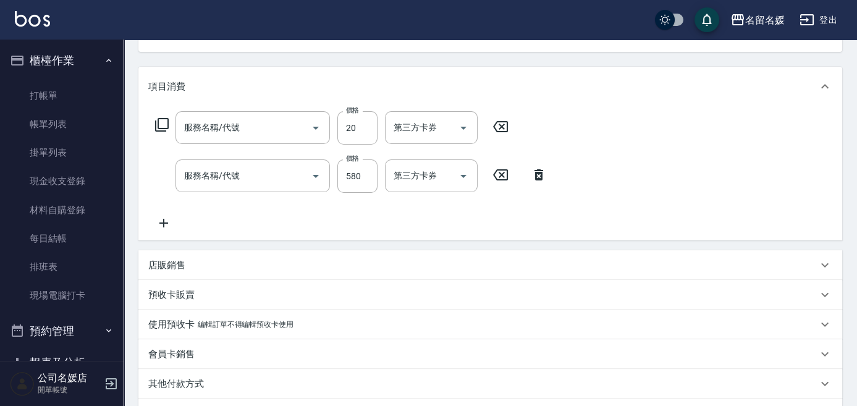
scroll to position [290, 0]
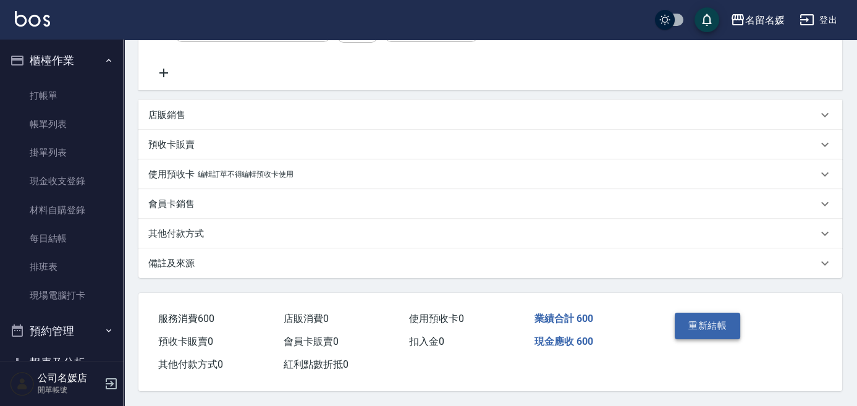
type input "潤絲(801)"
type input "洗+剪(409)"
click at [705, 320] on button "重新結帳" at bounding box center [707, 326] width 65 height 26
type input "無名字/02/null"
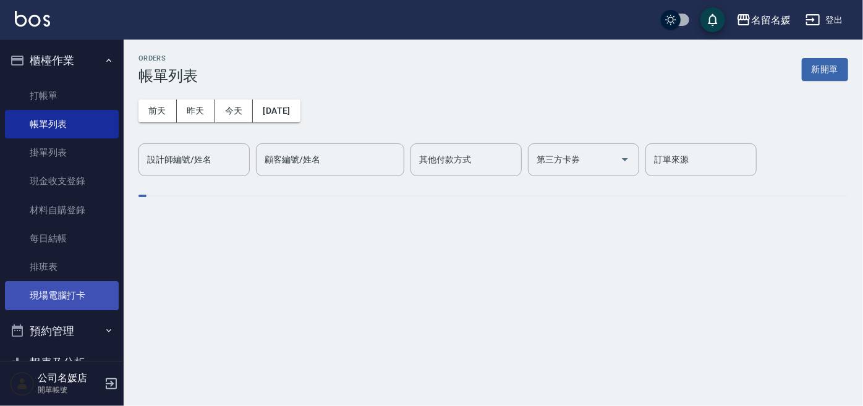
click at [33, 294] on link "現場電腦打卡" at bounding box center [62, 295] width 114 height 28
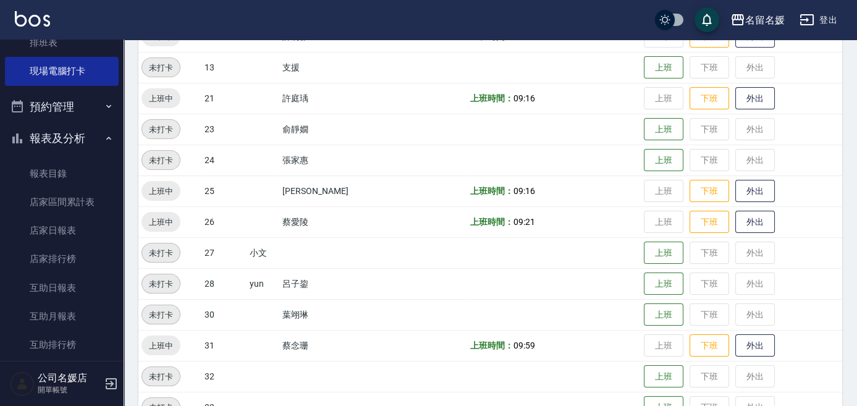
scroll to position [393, 0]
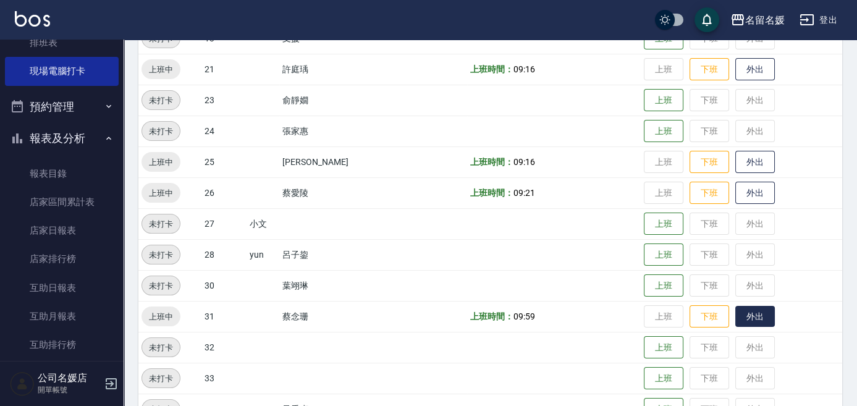
click at [755, 313] on button "外出" at bounding box center [755, 317] width 40 height 22
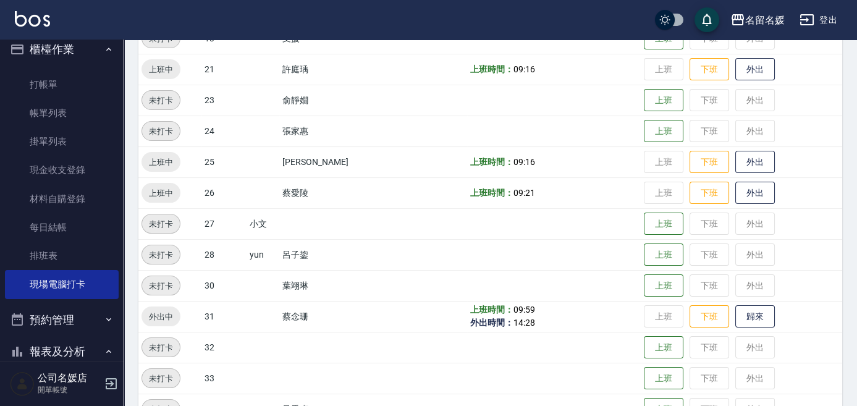
scroll to position [0, 0]
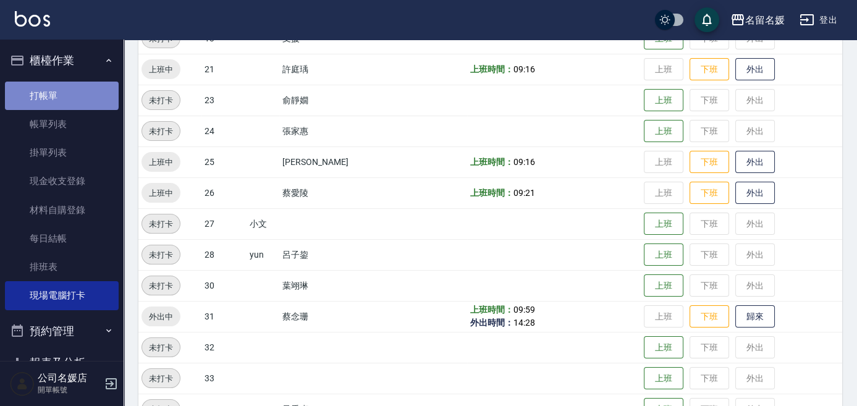
click at [61, 95] on link "打帳單" at bounding box center [62, 96] width 114 height 28
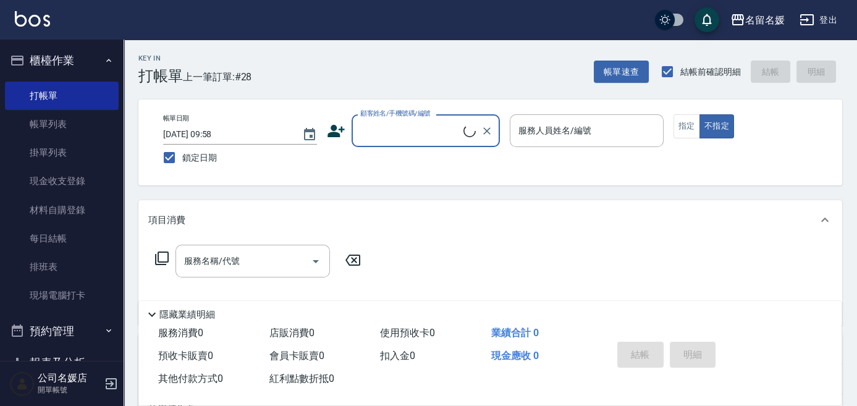
click at [463, 137] on input "顧客姓名/手機號碼/編號" at bounding box center [410, 131] width 106 height 22
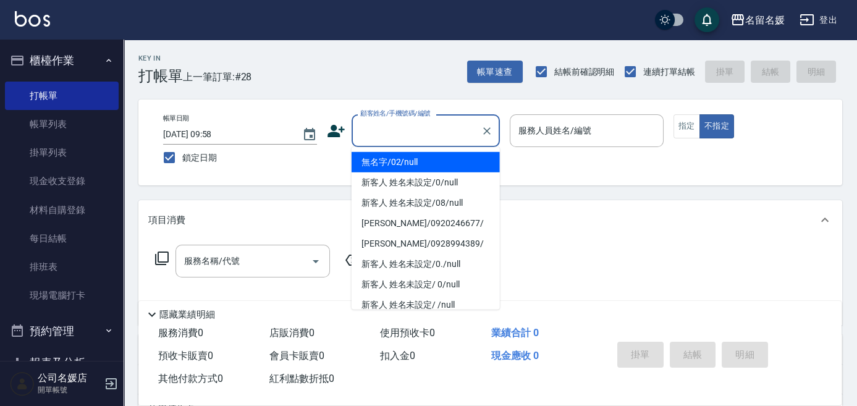
click at [439, 164] on li "無名字/02/null" at bounding box center [426, 162] width 148 height 20
type input "無名字/02/null"
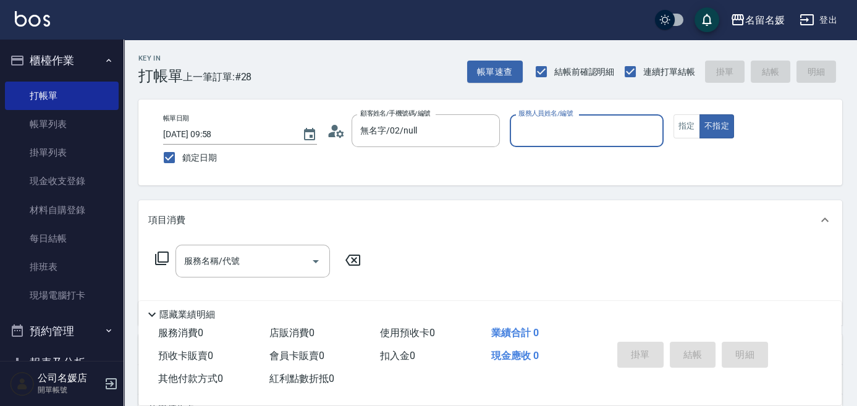
click at [546, 131] on input "服務人員姓名/編號" at bounding box center [586, 131] width 143 height 22
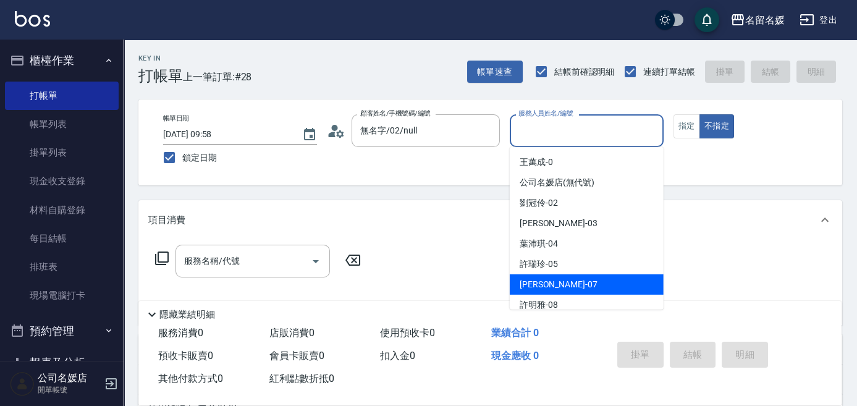
click at [556, 287] on span "[PERSON_NAME] -07" at bounding box center [559, 284] width 78 height 13
type input "[PERSON_NAME]-07"
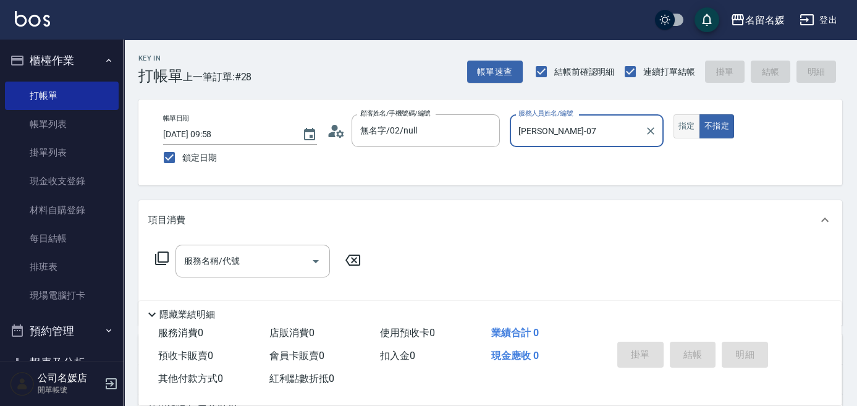
click at [684, 127] on button "指定" at bounding box center [686, 126] width 27 height 24
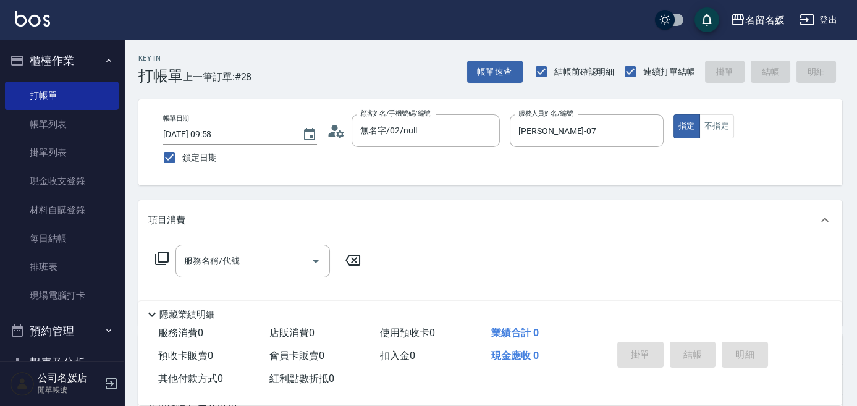
click at [158, 249] on div "服務名稱/代號 服務名稱/代號" at bounding box center [258, 261] width 220 height 33
click at [163, 255] on icon at bounding box center [161, 258] width 15 height 15
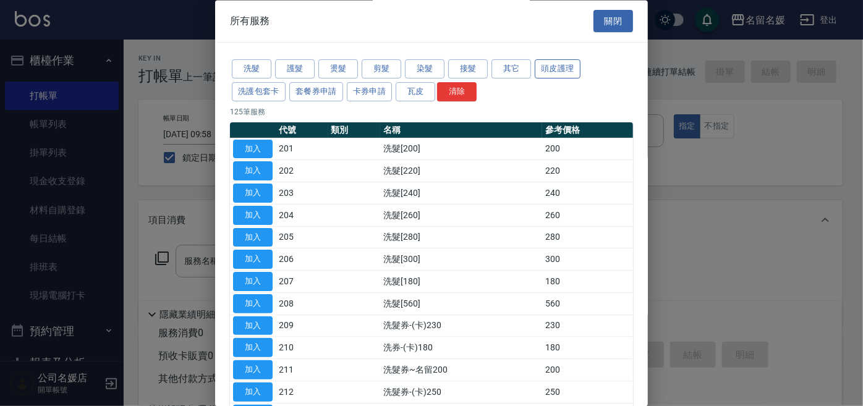
click at [551, 67] on button "頭皮護理" at bounding box center [557, 69] width 46 height 19
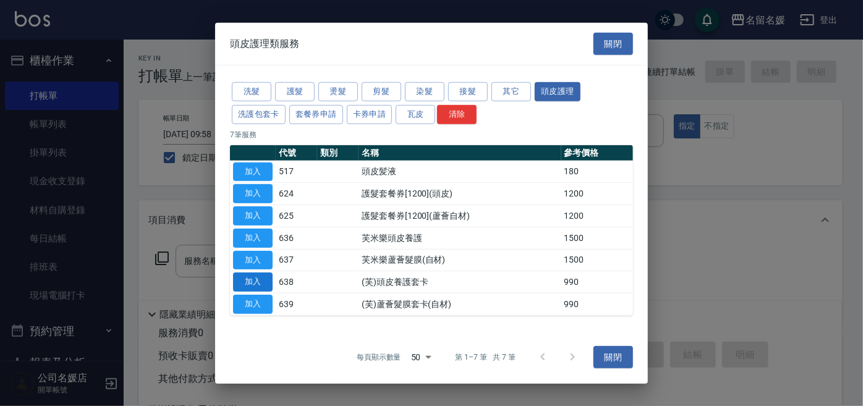
click at [254, 279] on button "加入" at bounding box center [253, 281] width 40 height 19
type input "(芙)頭皮養護套卡(638)"
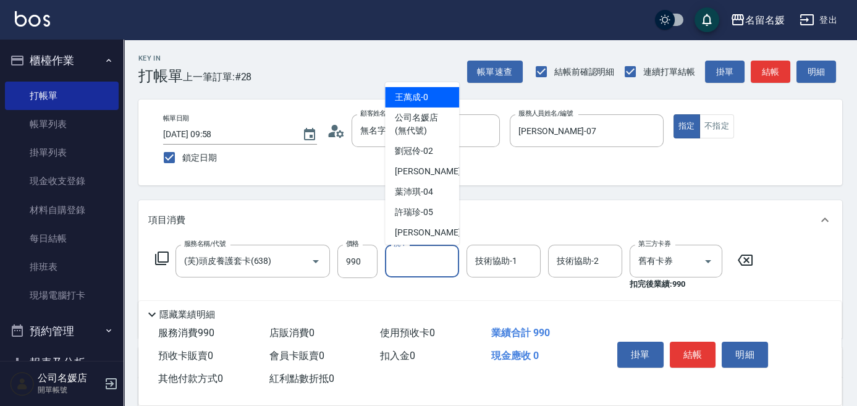
click at [431, 258] on input "洗-1" at bounding box center [422, 261] width 63 height 22
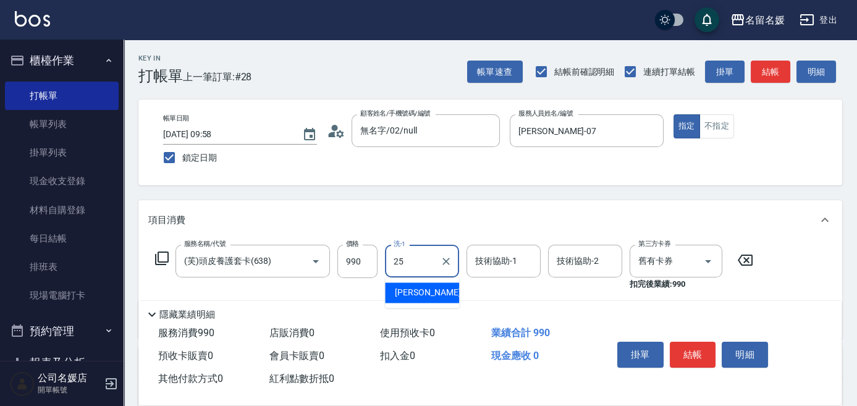
drag, startPoint x: 429, startPoint y: 288, endPoint x: 456, endPoint y: 290, distance: 26.7
click at [434, 288] on div "[PERSON_NAME]-25" at bounding box center [422, 292] width 74 height 20
click at [500, 276] on div "技術協助-1" at bounding box center [504, 261] width 74 height 33
type input "[PERSON_NAME]-25"
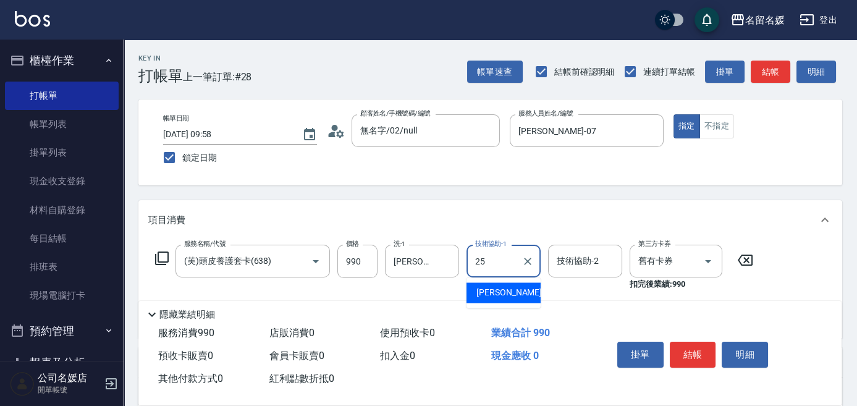
click at [506, 295] on span "[PERSON_NAME]-25" at bounding box center [515, 292] width 78 height 13
type input "[PERSON_NAME]-25"
click at [665, 263] on input "舊有卡券" at bounding box center [658, 261] width 47 height 22
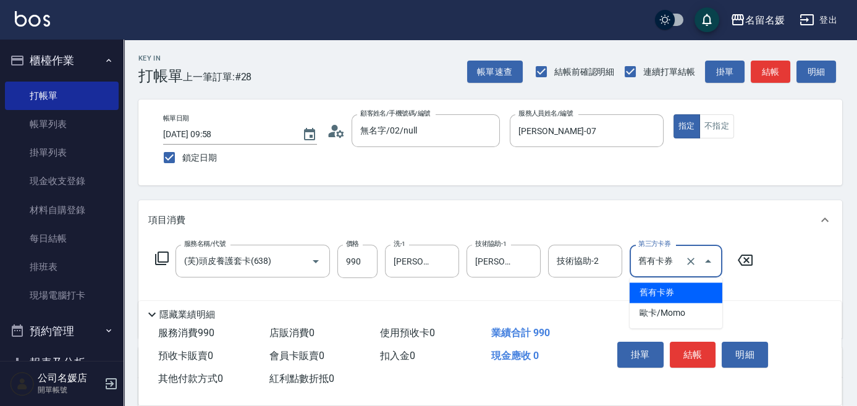
click at [662, 293] on span "舊有卡券" at bounding box center [676, 292] width 93 height 20
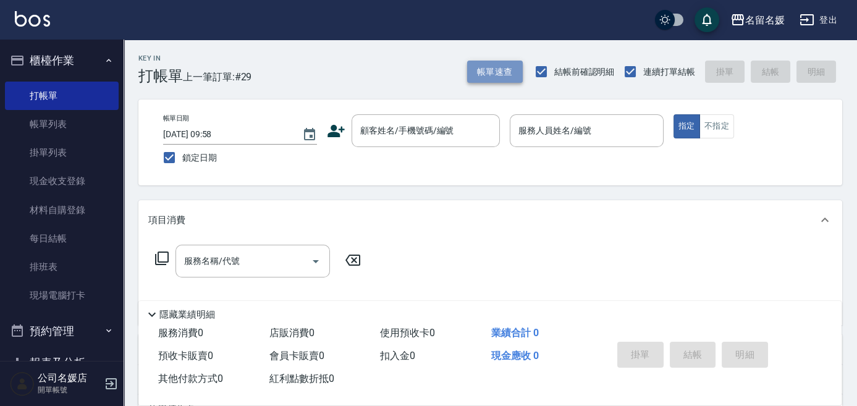
click at [496, 74] on button "帳單速查" at bounding box center [495, 72] width 56 height 23
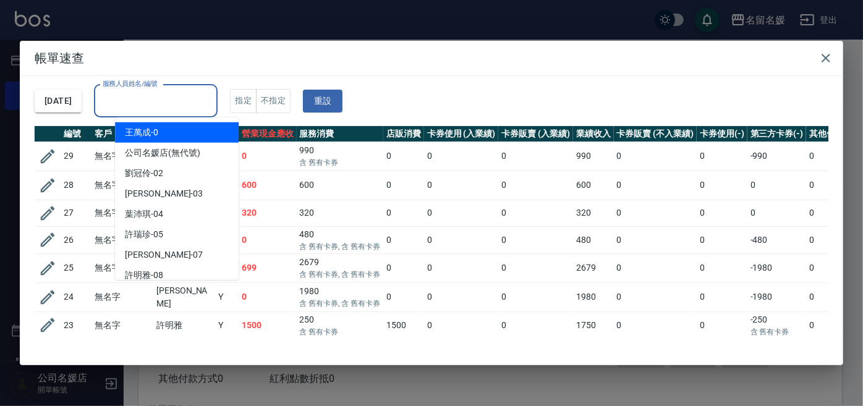
click at [182, 105] on input "服務人員姓名/編號" at bounding box center [155, 101] width 112 height 22
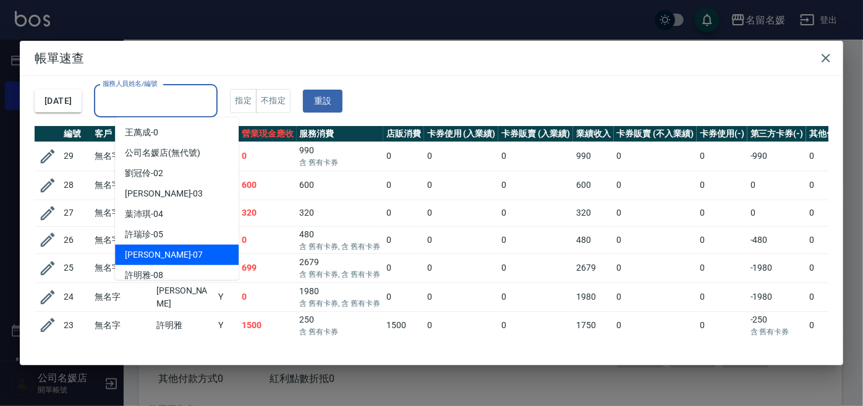
click at [177, 251] on div "[PERSON_NAME] -07" at bounding box center [177, 255] width 124 height 20
type input "[PERSON_NAME]-07"
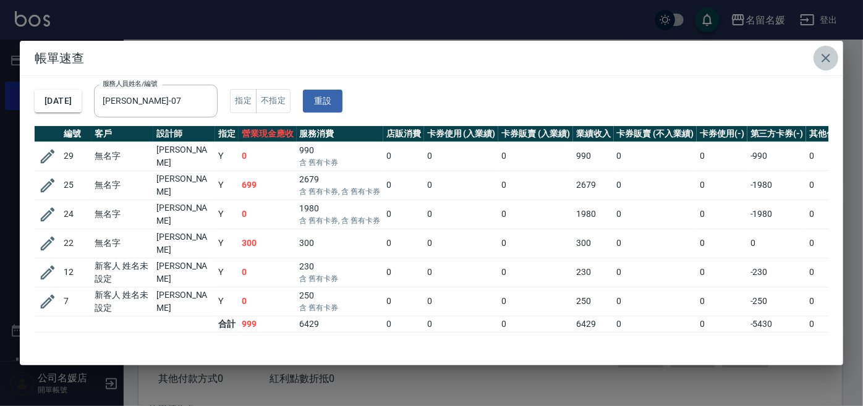
click at [829, 61] on icon "button" at bounding box center [825, 58] width 9 height 9
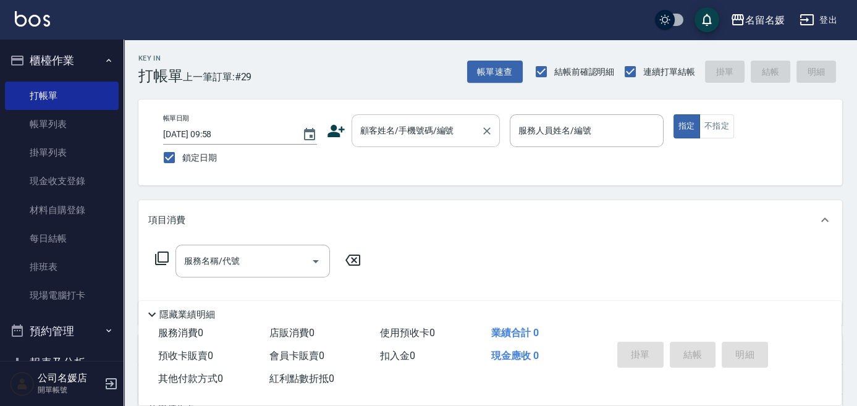
click at [415, 145] on div "顧客姓名/手機號碼/編號" at bounding box center [426, 130] width 148 height 33
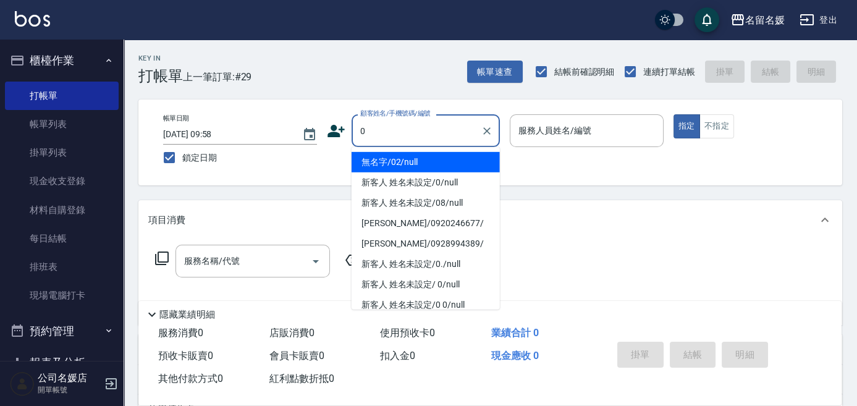
type input "0"
type input "無名字/02/null"
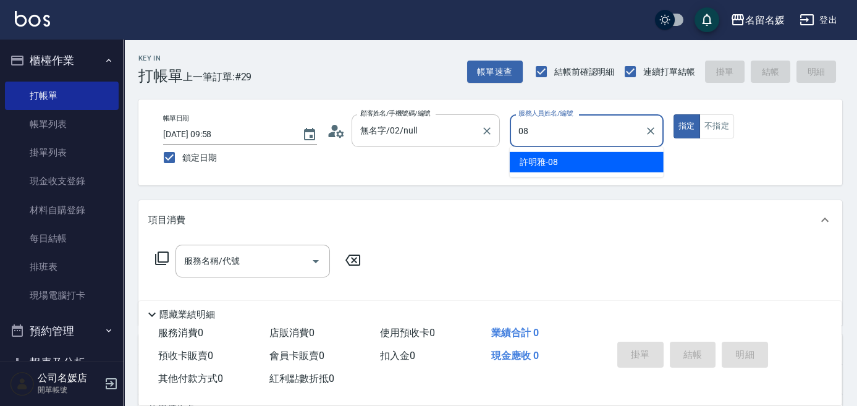
type input "08"
type button "true"
type input "[PERSON_NAME]-08"
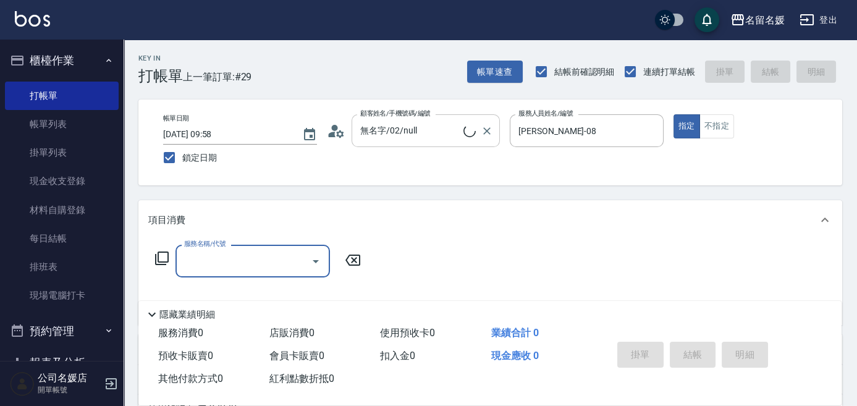
type input "新客人 姓名未設定/0/null"
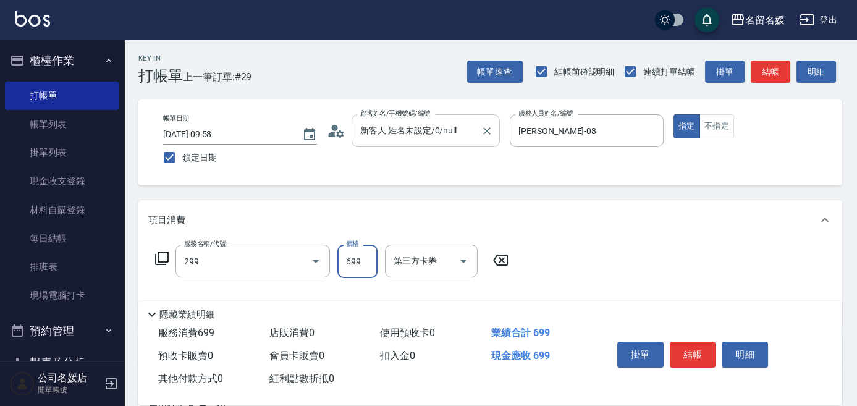
type input "滾珠洗髮699(299)"
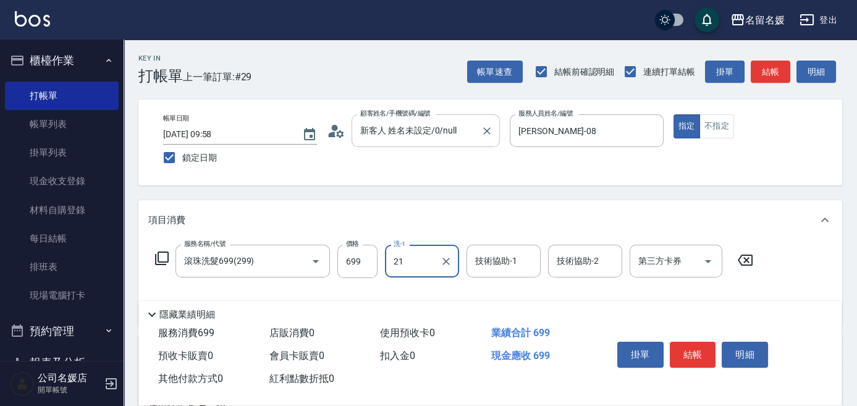
type input "21"
type input "2"
type input "[PERSON_NAME]-21"
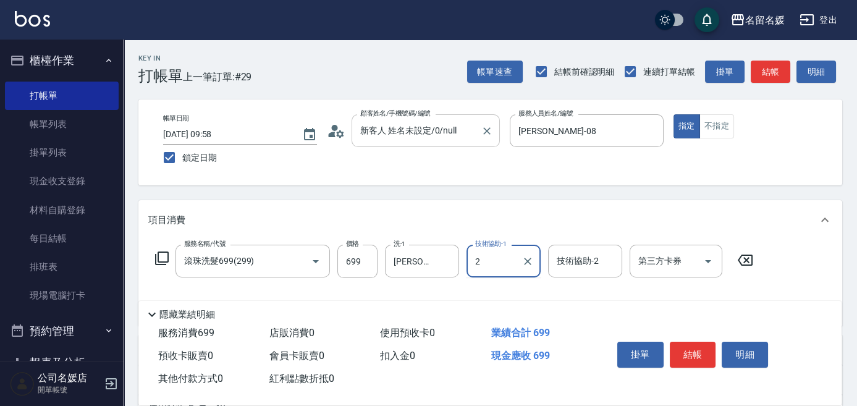
type input "2"
type input "1"
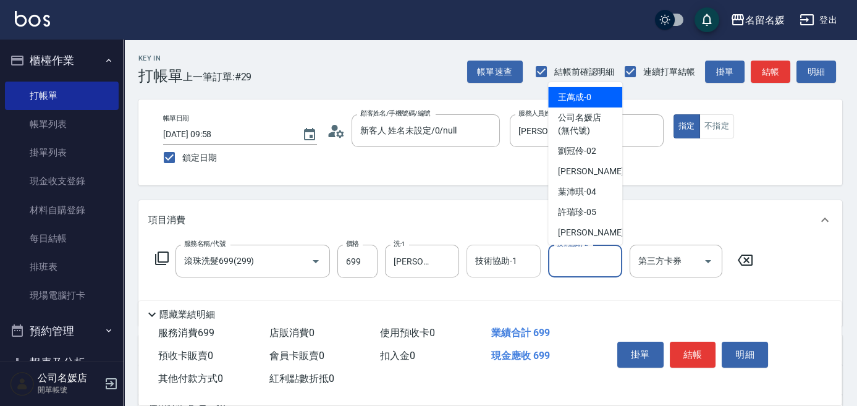
click at [502, 263] on div "技術協助-1 技術協助-1" at bounding box center [504, 261] width 74 height 33
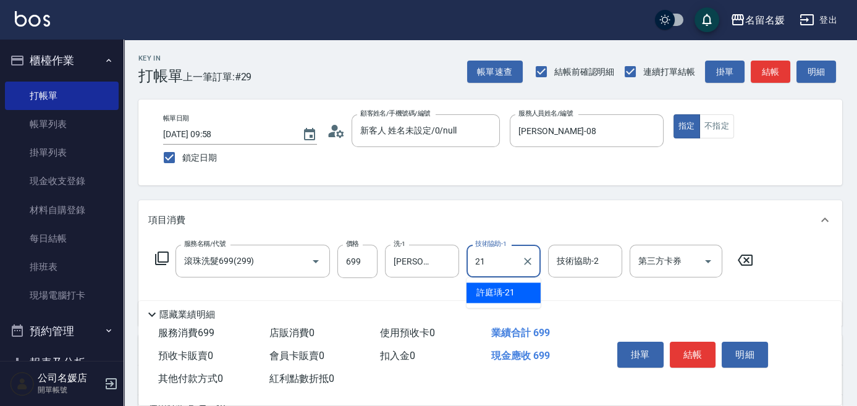
type input "[PERSON_NAME]-21"
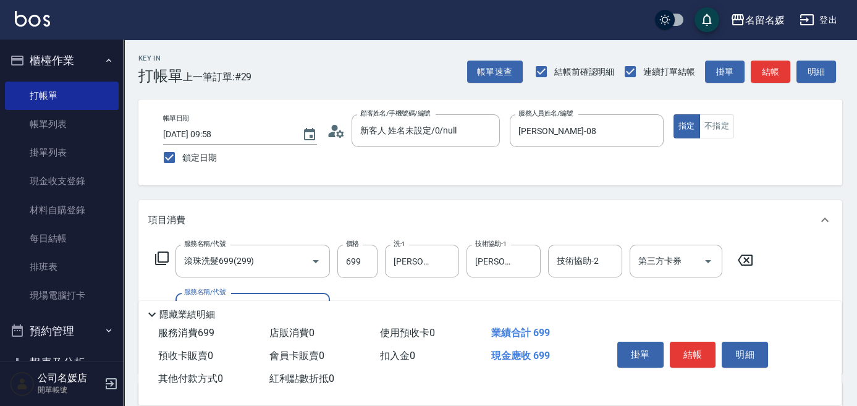
scroll to position [56, 0]
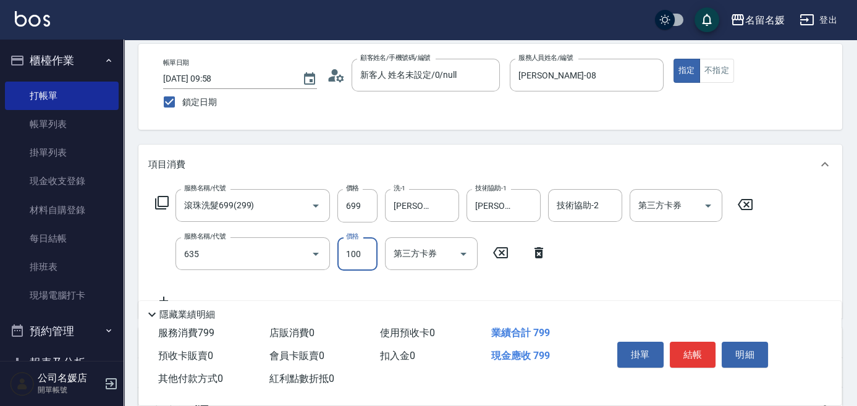
type input "煥彩.玻酸.晶膜.水療(635)"
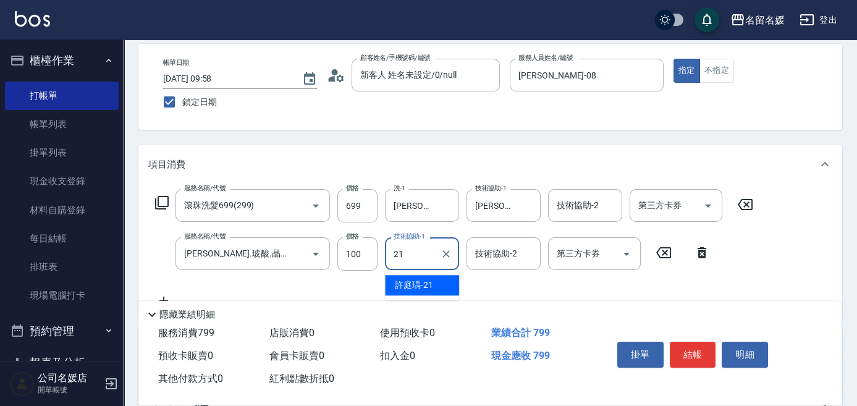
type input "[PERSON_NAME]-21"
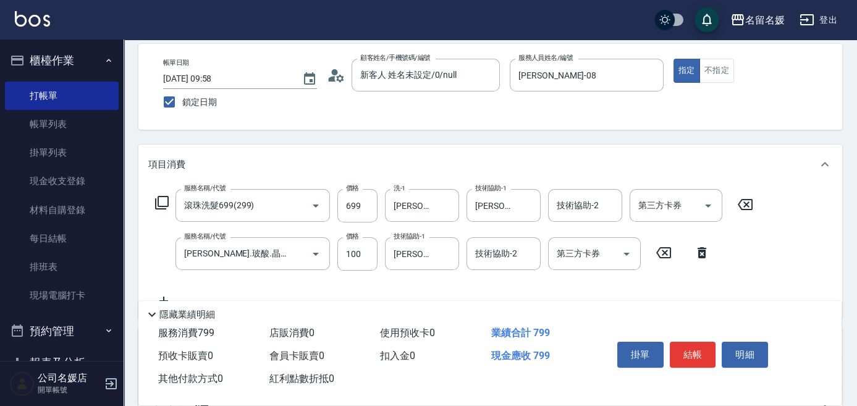
click at [547, 141] on div "Key In 打帳單 上一筆訂單:#29 帳單速查 結帳前確認明細 連續打單結帳 掛單 結帳 明細 帳單日期 2025/10/07 09:58 鎖定日期 顧客…" at bounding box center [490, 291] width 733 height 614
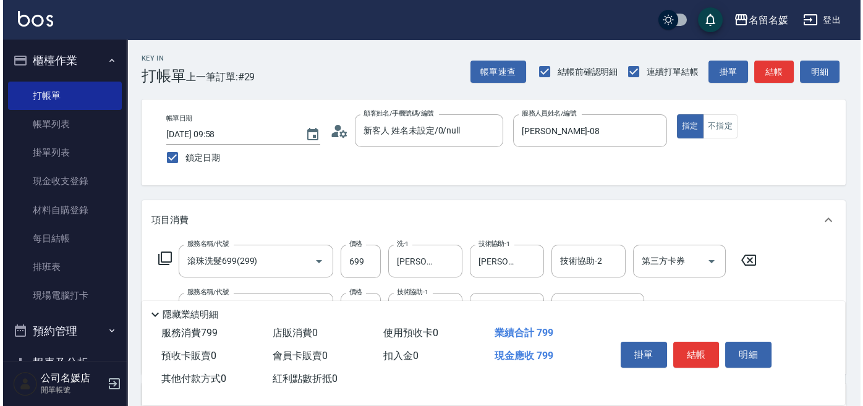
scroll to position [0, 0]
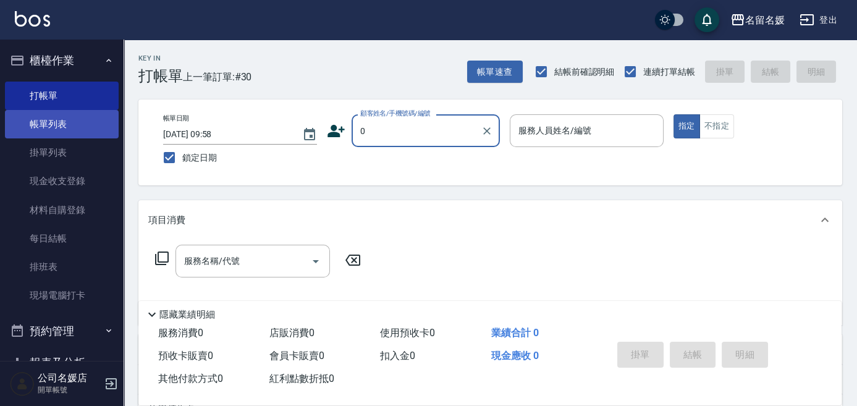
type input "0"
type input "1"
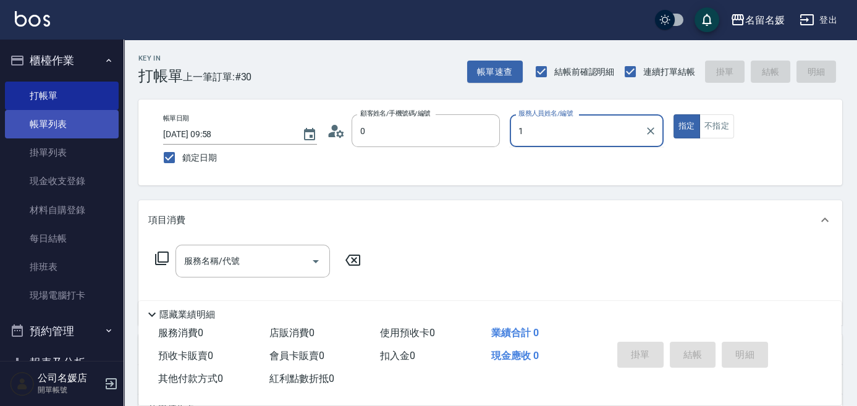
type input "無名字/02/null"
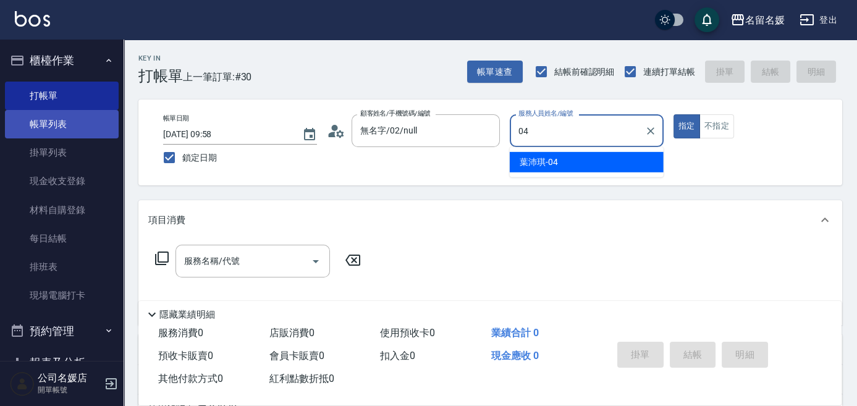
type input "[PERSON_NAME]-04"
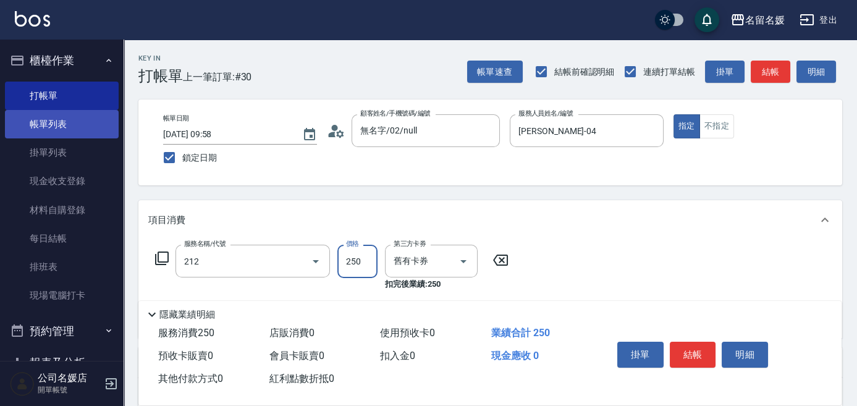
type input "洗髮券-(卡)250(212)"
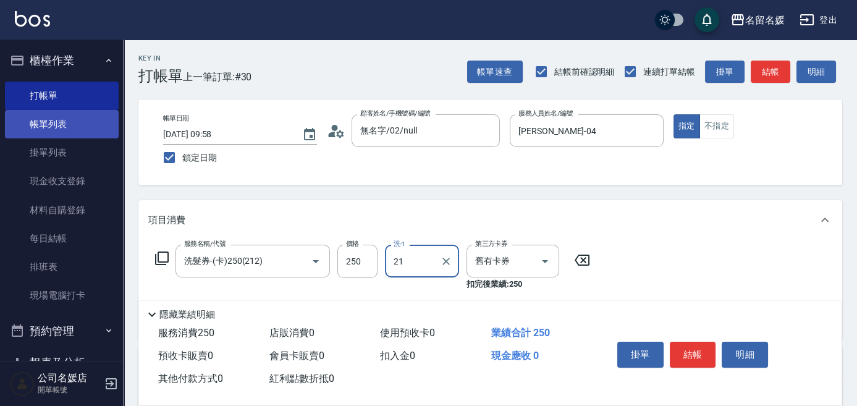
type input "[PERSON_NAME]-21"
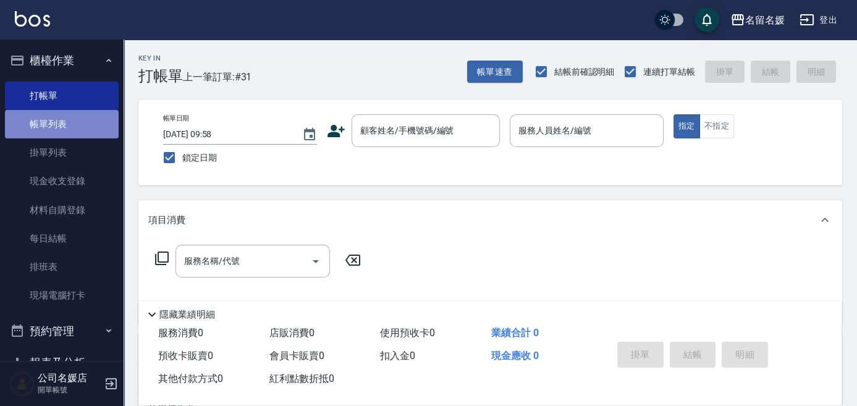
click at [62, 129] on link "帳單列表" at bounding box center [62, 124] width 114 height 28
click at [83, 132] on link "帳單列表" at bounding box center [62, 124] width 114 height 28
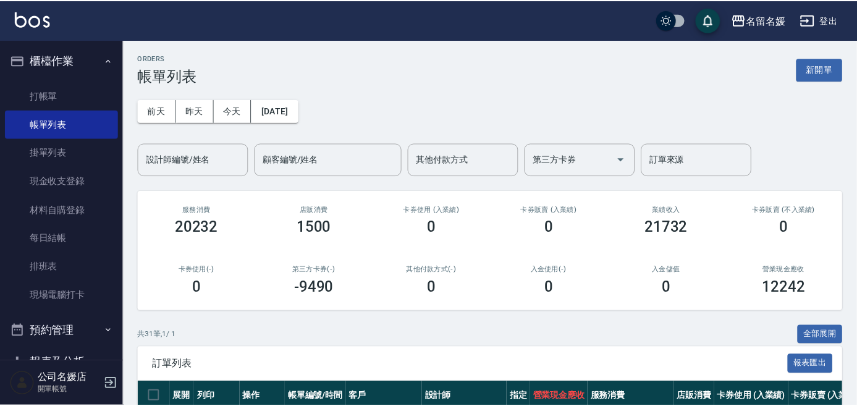
scroll to position [59, 0]
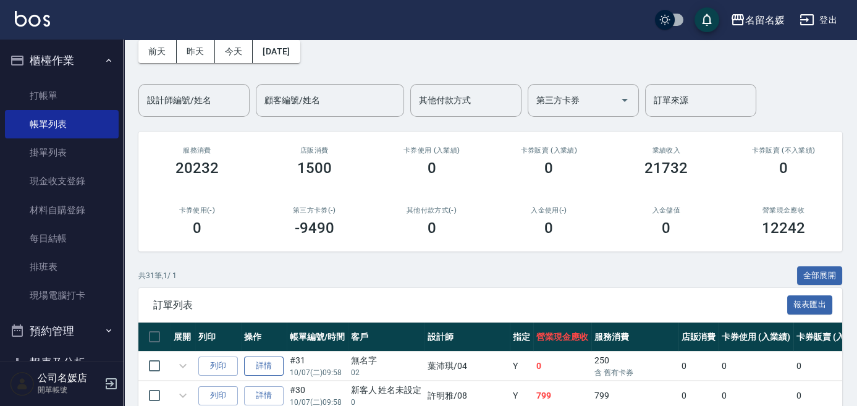
click at [270, 357] on link "詳情" at bounding box center [264, 366] width 40 height 19
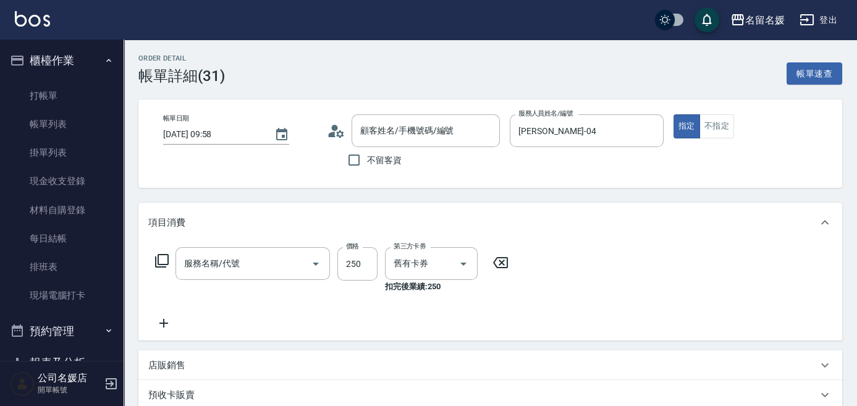
type input "[DATE] 09:58"
type input "[PERSON_NAME]-04"
type input "洗髮券-(卡)250(212)"
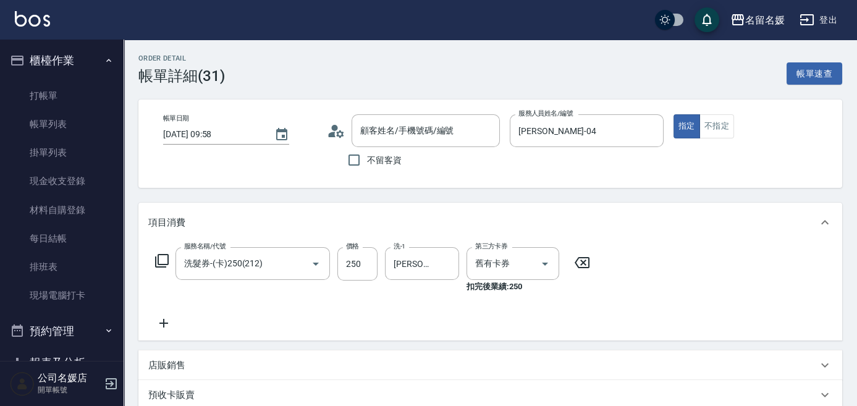
type input "無名字/02/null"
click at [295, 271] on button "Clear" at bounding box center [298, 263] width 17 height 17
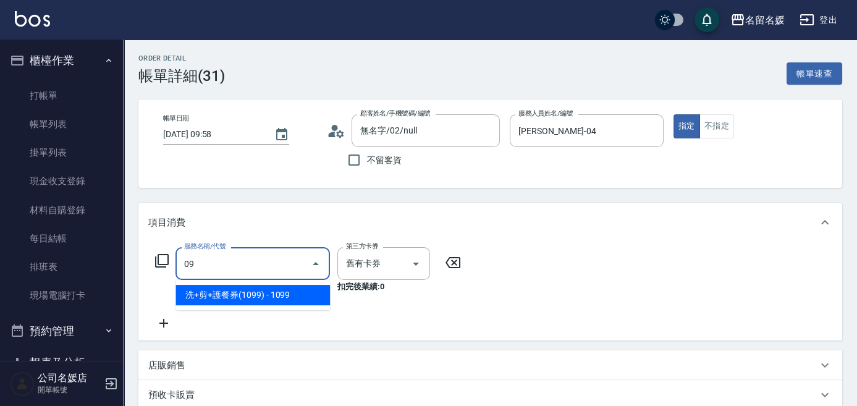
type input "0"
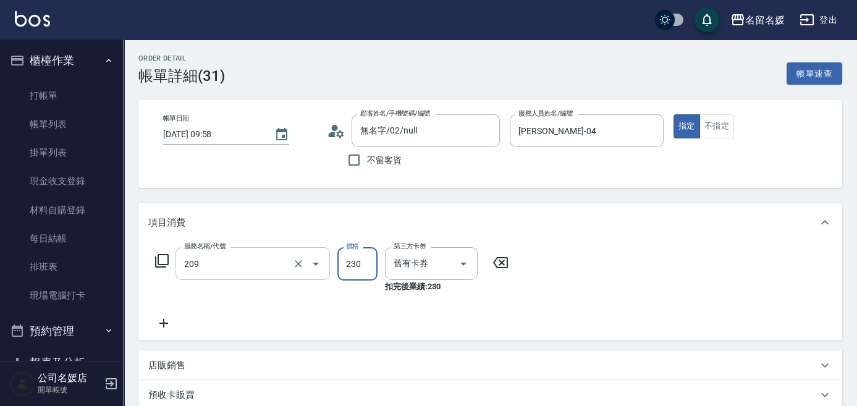
type input "洗髮券-(卡)230(209)"
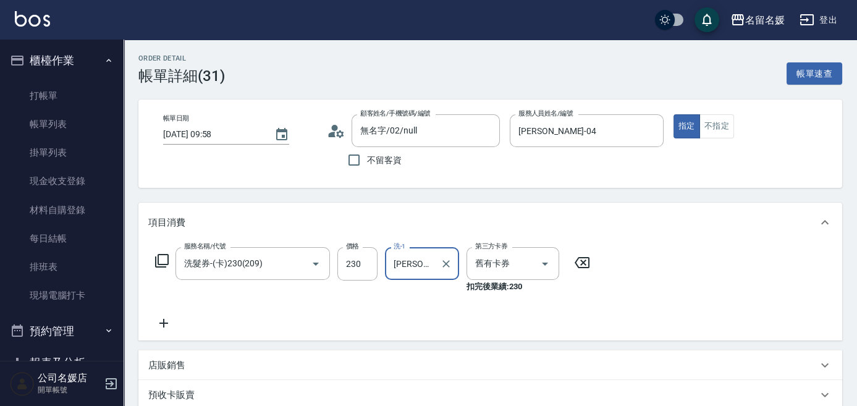
click at [531, 196] on div "Order detail 帳單詳細 (31) 帳單速查 帳單日期 2025/10/07 09:58 顧客姓名/手機號碼/編號 無名字/02/null 顧客姓名…" at bounding box center [490, 348] width 733 height 617
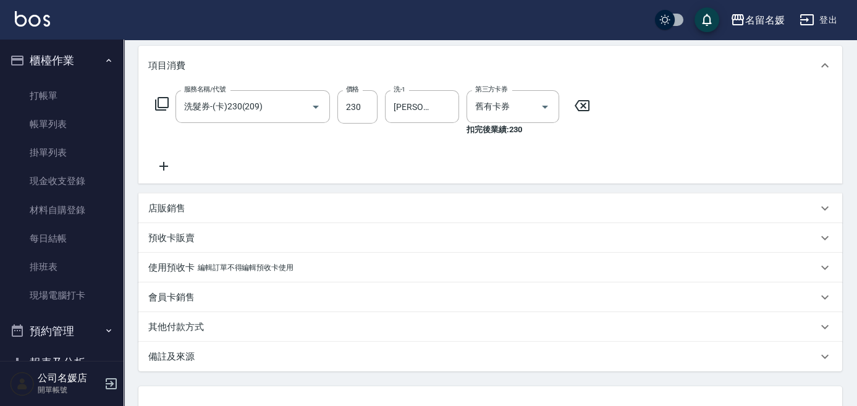
scroll to position [168, 0]
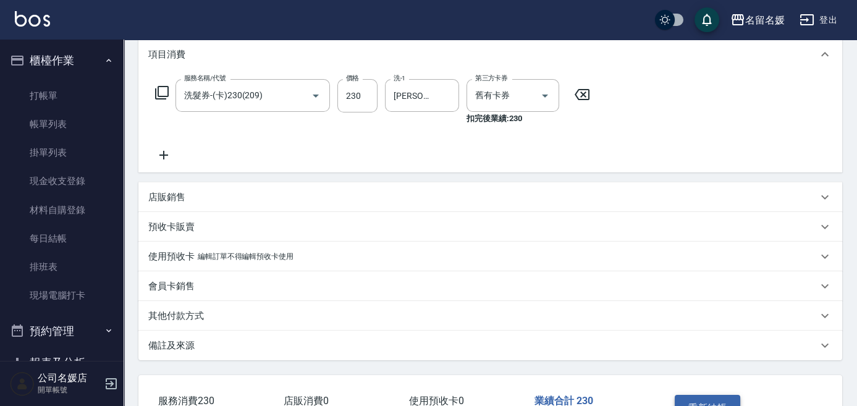
click at [690, 403] on button "重新結帳" at bounding box center [707, 408] width 65 height 26
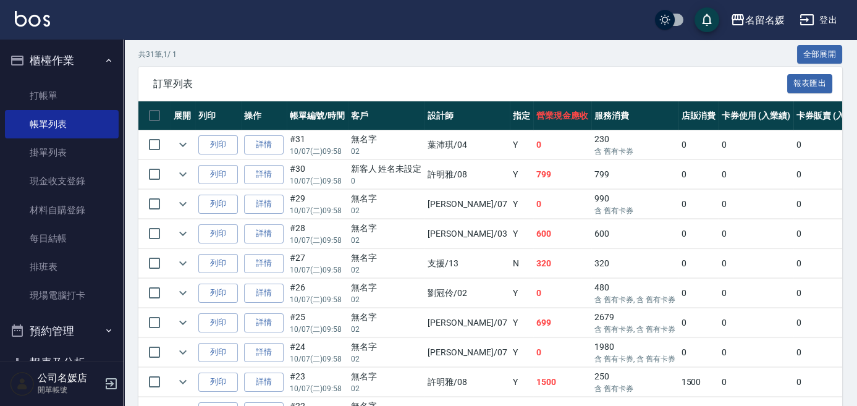
scroll to position [337, 0]
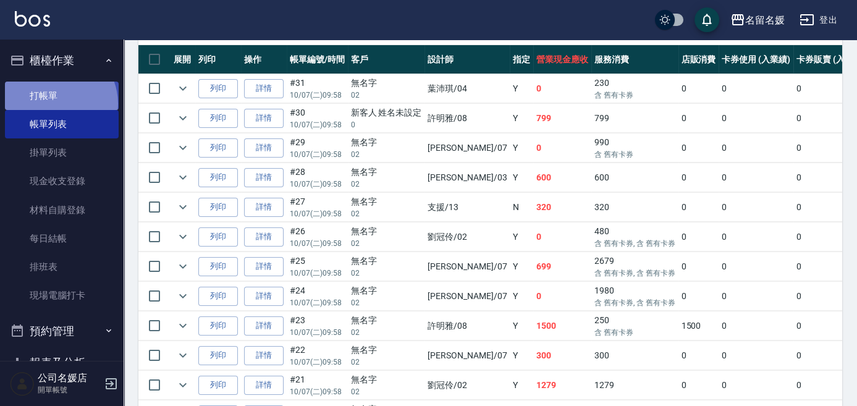
click at [54, 103] on link "打帳單" at bounding box center [62, 96] width 114 height 28
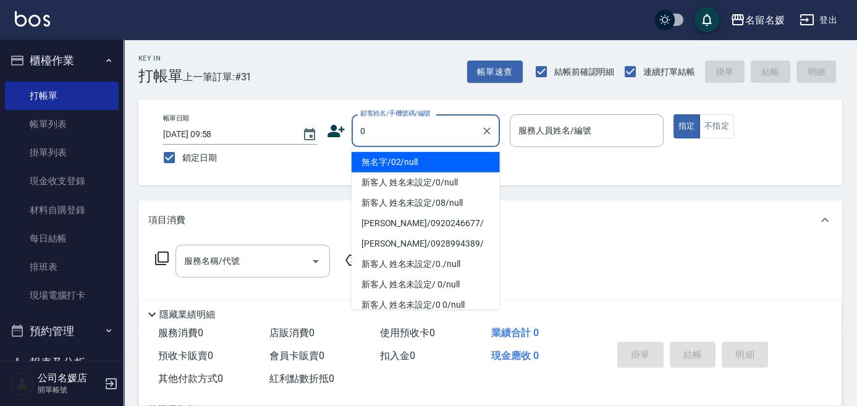
type input "無名字/02/null"
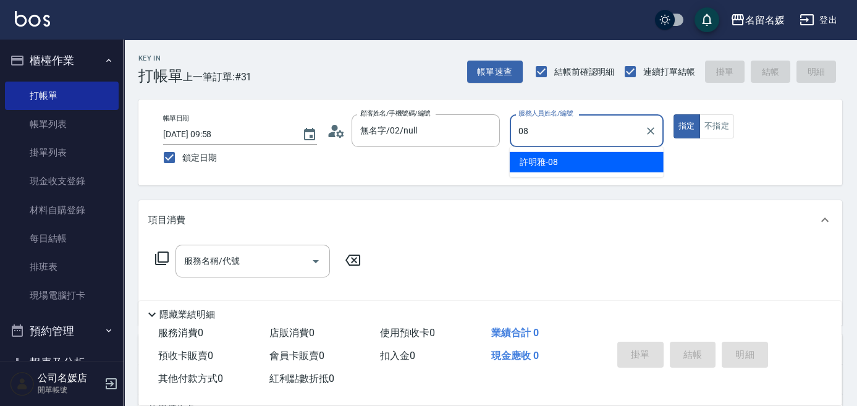
type input "08"
type button "true"
type input "[PERSON_NAME]-08"
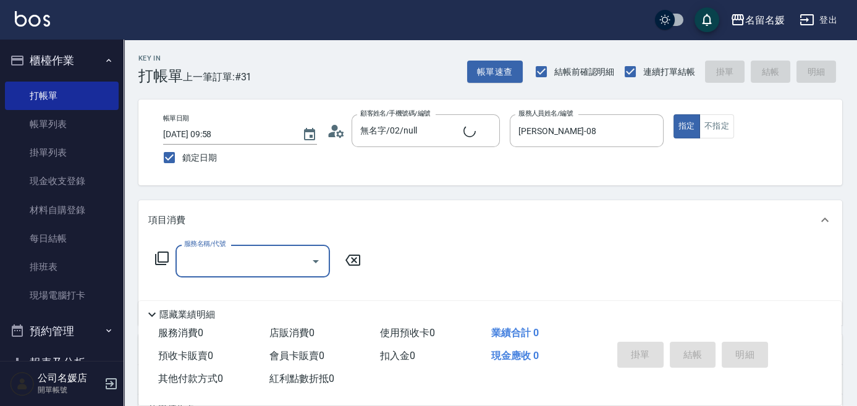
type input "新客人 姓名未設定/0/null"
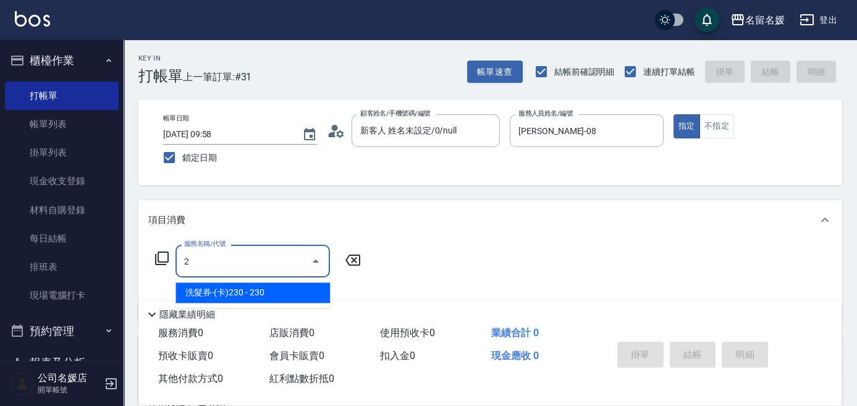
type input "洗髮[200](201)"
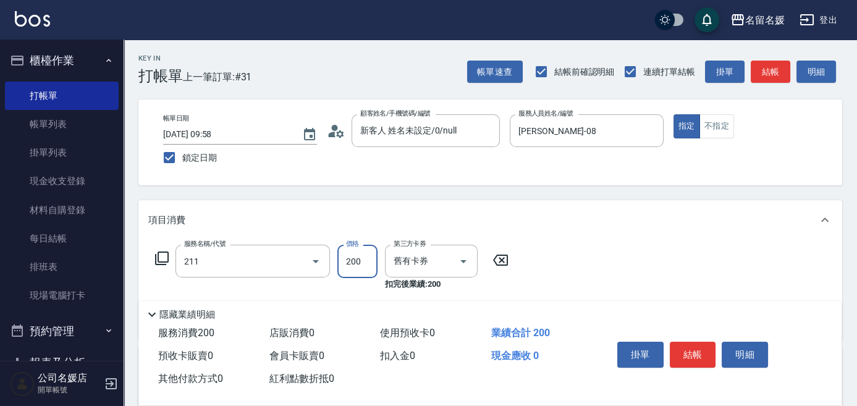
type input "洗髮券~名留200(211)"
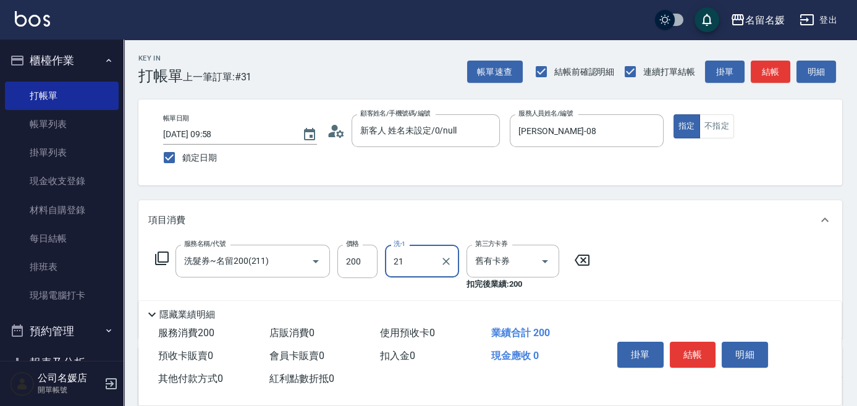
type input "[PERSON_NAME]-21"
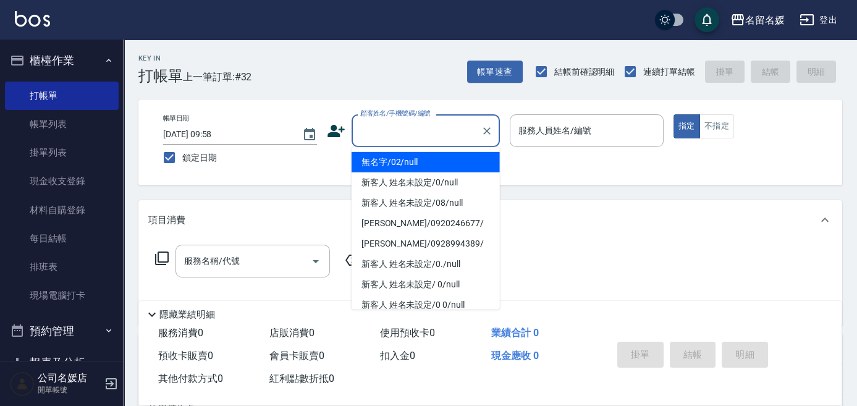
click at [401, 123] on input "顧客姓名/手機號碼/編號" at bounding box center [416, 131] width 119 height 22
click at [442, 167] on li "無名字/02/null" at bounding box center [426, 162] width 148 height 20
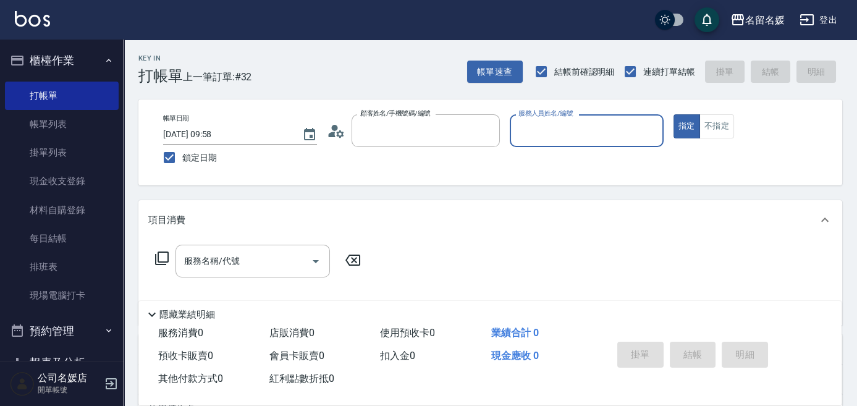
type input "無名字/02/null"
click at [554, 133] on input "服務人員姓名/編號" at bounding box center [586, 131] width 143 height 22
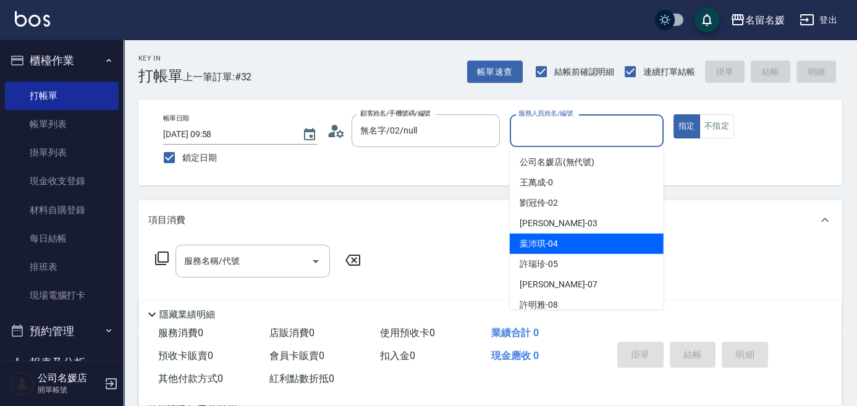
click at [552, 246] on span "[PERSON_NAME]-04" at bounding box center [539, 243] width 38 height 13
type input "[PERSON_NAME]-04"
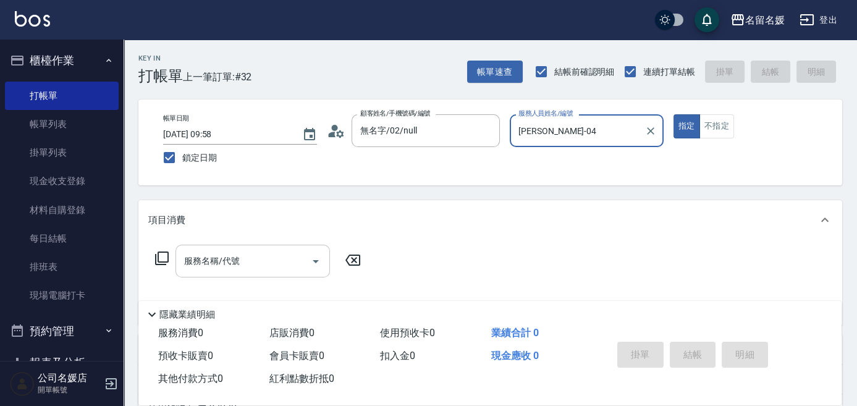
click at [224, 264] on div "服務名稱/代號 服務名稱/代號" at bounding box center [252, 261] width 154 height 33
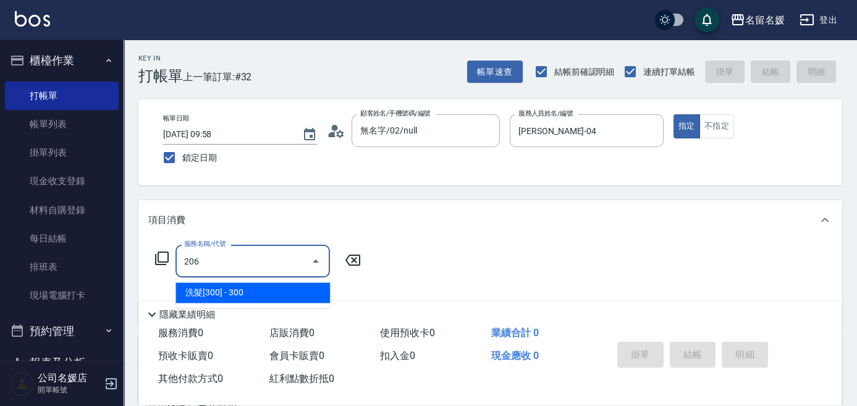
click at [229, 290] on span "洗髮[300] - 300" at bounding box center [252, 292] width 154 height 20
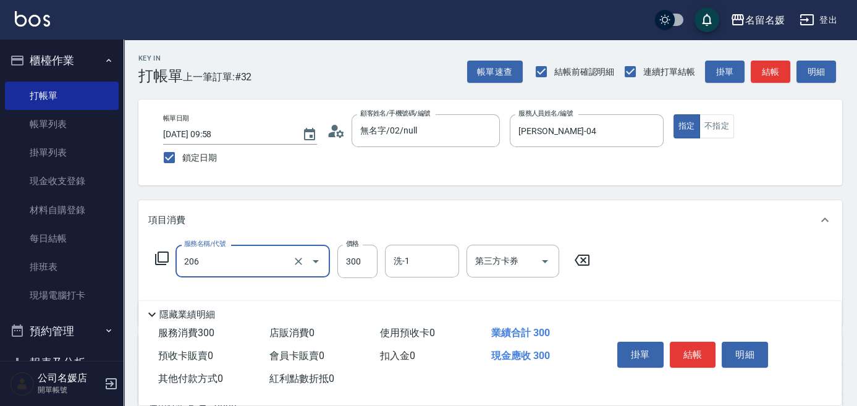
click at [248, 268] on input "206" at bounding box center [235, 261] width 109 height 22
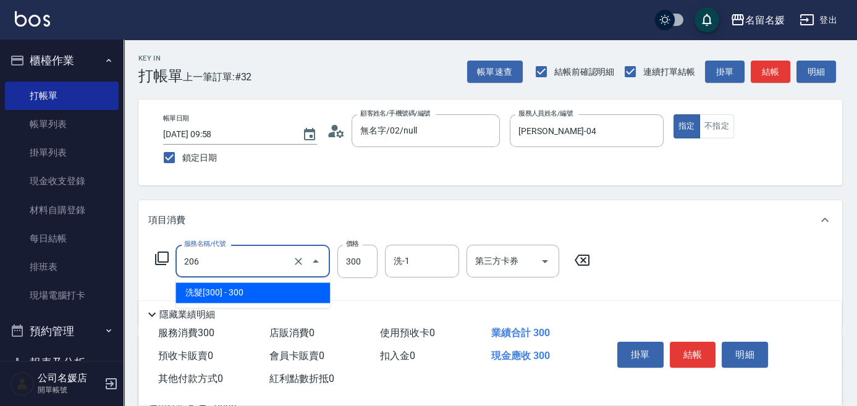
drag, startPoint x: 260, startPoint y: 294, endPoint x: 416, endPoint y: 264, distance: 159.1
click at [268, 292] on span "洗髮[300] - 300" at bounding box center [252, 292] width 154 height 20
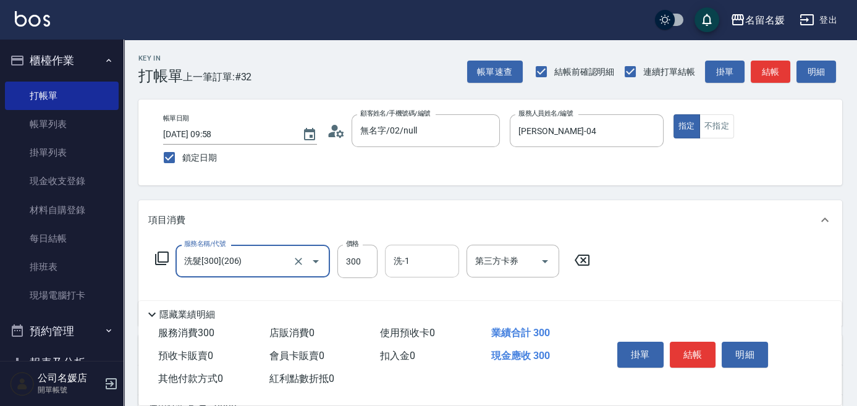
type input "洗髮[300](206)"
click at [429, 263] on input "洗-1" at bounding box center [422, 261] width 63 height 22
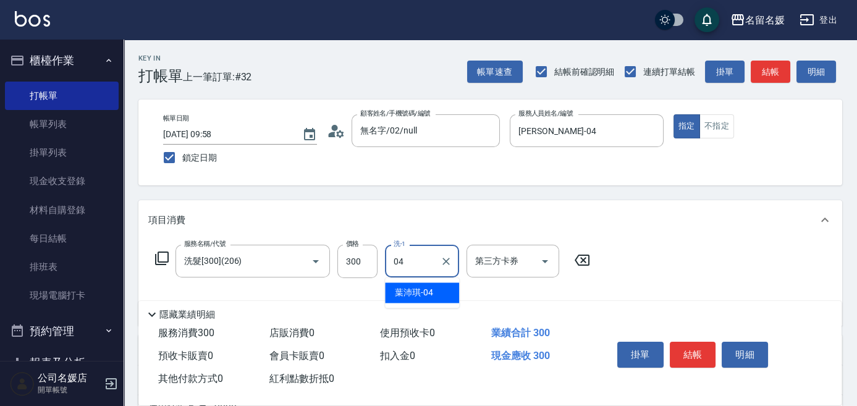
click at [422, 292] on span "[PERSON_NAME]-04" at bounding box center [414, 292] width 38 height 13
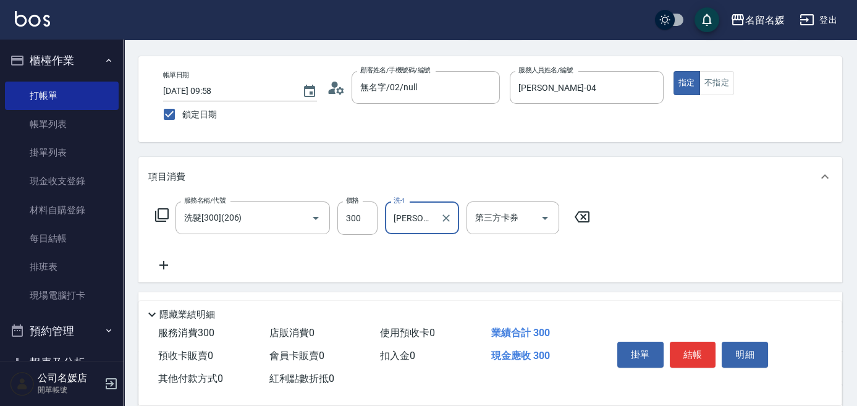
scroll to position [56, 0]
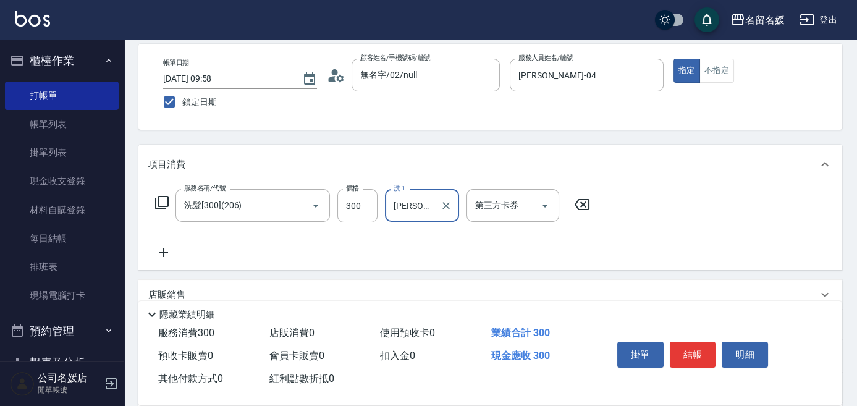
type input "[PERSON_NAME]-04"
click at [161, 250] on icon at bounding box center [163, 252] width 31 height 15
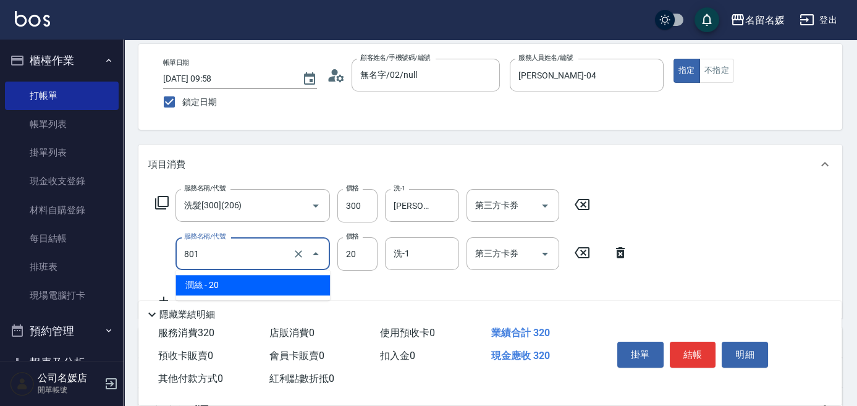
drag, startPoint x: 249, startPoint y: 263, endPoint x: 281, endPoint y: 292, distance: 42.9
click at [252, 266] on div "801 服務名稱/代號" at bounding box center [252, 253] width 154 height 33
drag, startPoint x: 288, startPoint y: 289, endPoint x: 344, endPoint y: 271, distance: 59.0
click at [292, 286] on span "潤絲 - 20" at bounding box center [252, 285] width 154 height 20
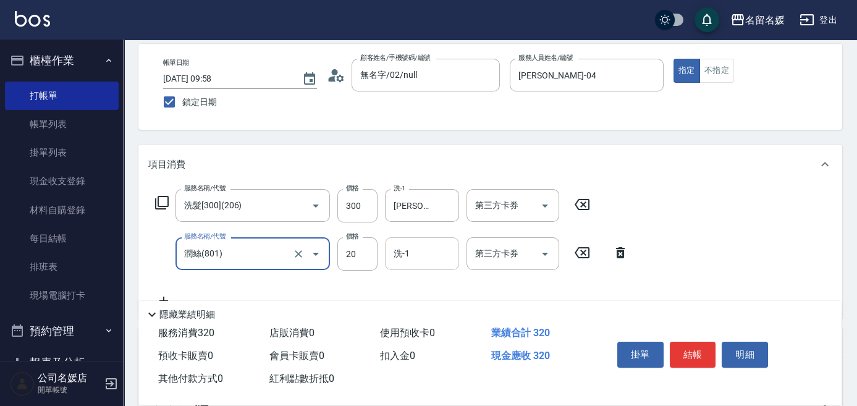
type input "潤絲(801)"
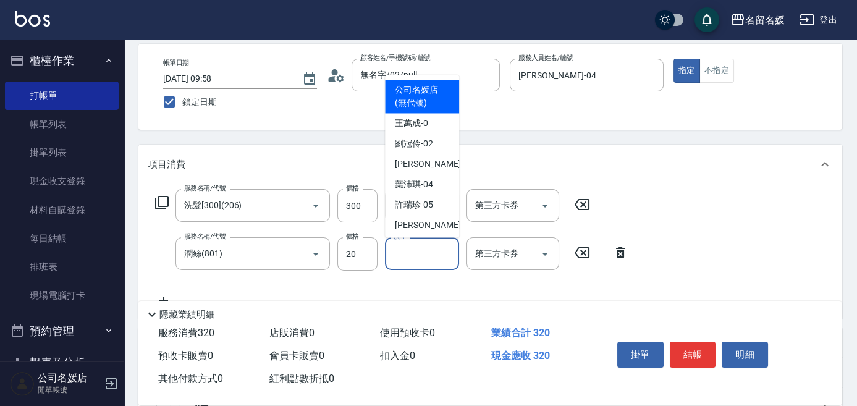
click at [415, 257] on input "洗-1" at bounding box center [422, 254] width 63 height 22
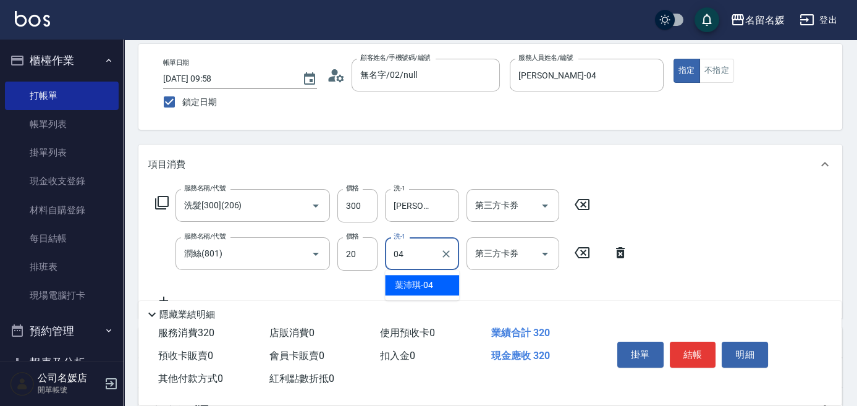
click at [430, 285] on span "[PERSON_NAME]-04" at bounding box center [414, 285] width 38 height 13
type input "[PERSON_NAME]-04"
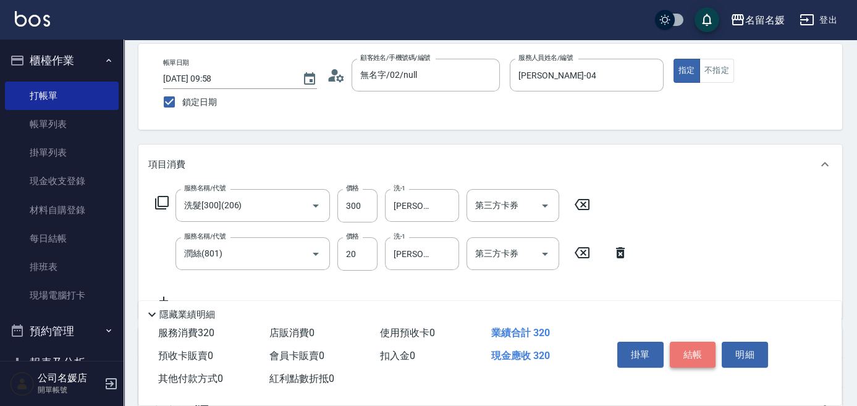
click at [694, 353] on button "結帳" at bounding box center [693, 355] width 46 height 26
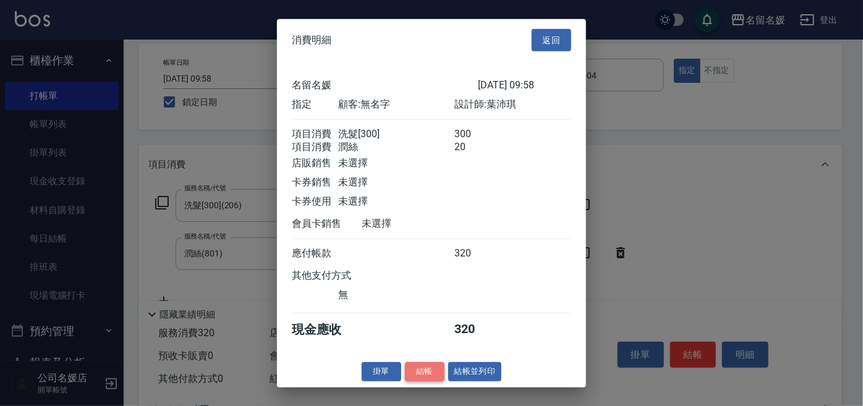
click at [425, 381] on button "結帳" at bounding box center [425, 371] width 40 height 19
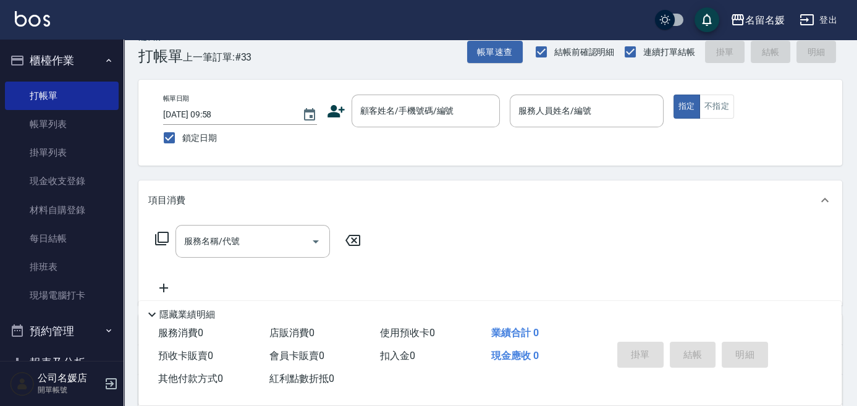
scroll to position [0, 0]
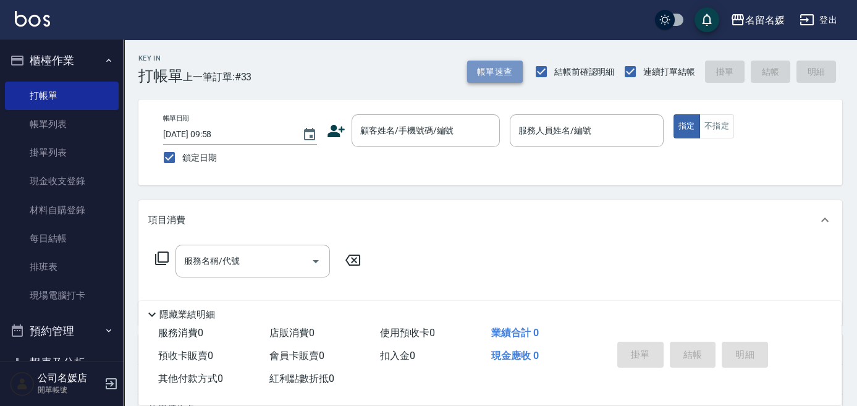
click at [489, 73] on button "帳單速查" at bounding box center [495, 72] width 56 height 23
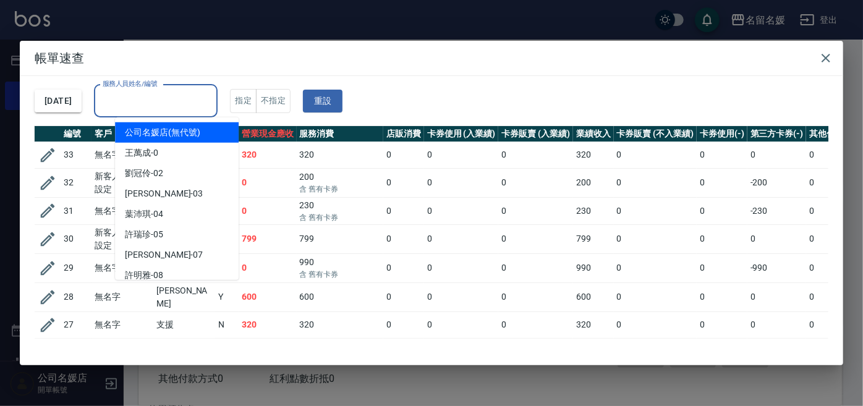
click at [183, 103] on div "服務人員姓名/編號 服務人員姓名/編號" at bounding box center [156, 101] width 124 height 33
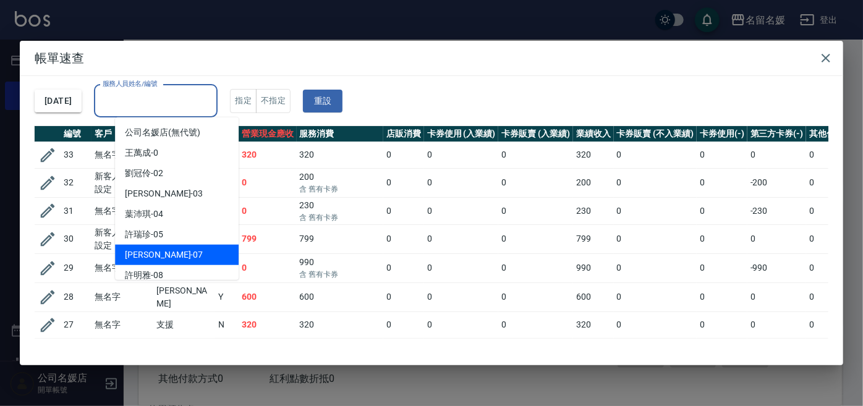
click at [159, 259] on span "[PERSON_NAME] -07" at bounding box center [164, 254] width 78 height 13
type input "[PERSON_NAME]-07"
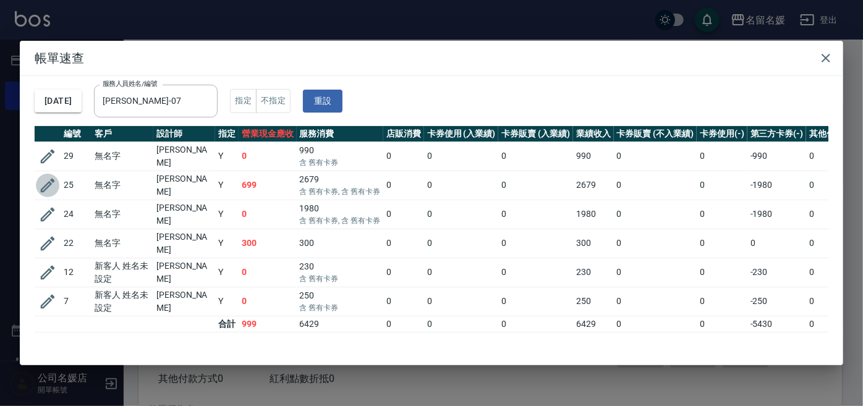
click at [43, 177] on icon "button" at bounding box center [47, 185] width 19 height 19
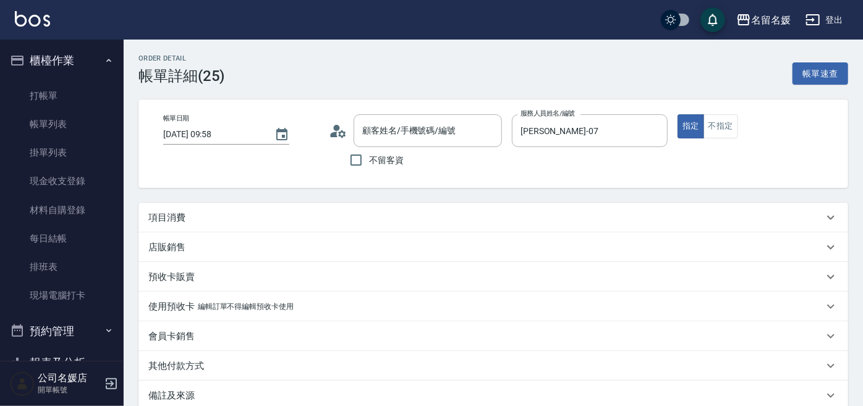
type input "[DATE] 09:58"
type input "[PERSON_NAME]-07"
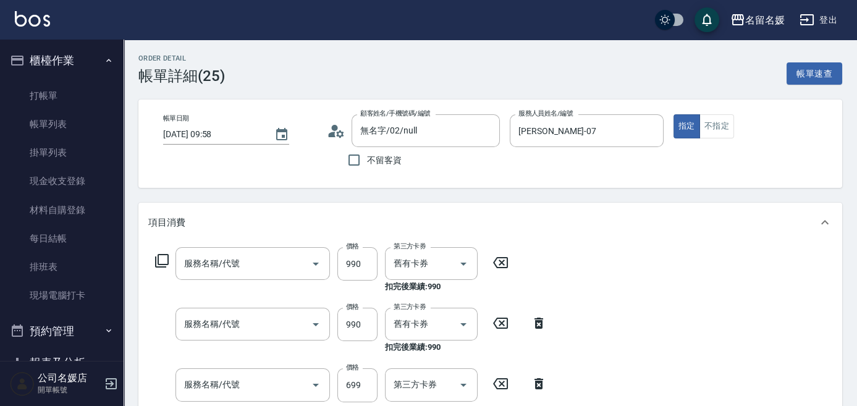
type input "無名字/02/null"
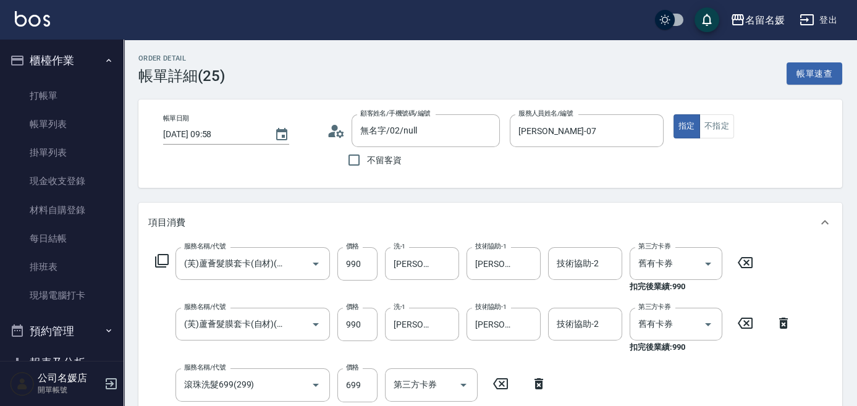
type input "(芙)蘆薈髮膜套卡(自材)(639)"
type input "滾珠洗髮699(299)"
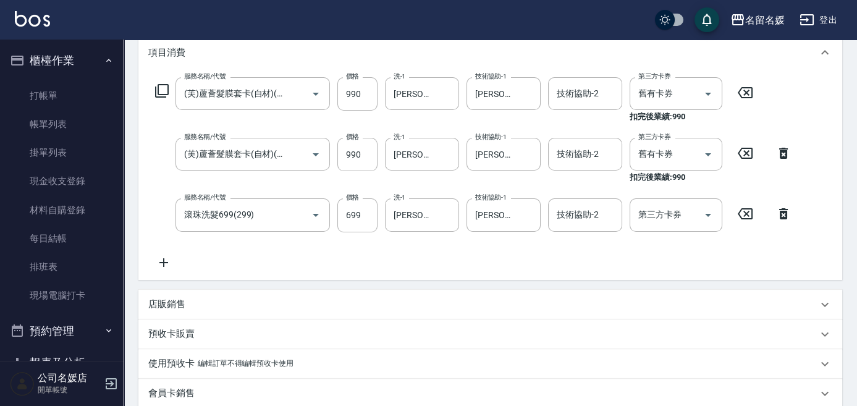
scroll to position [337, 0]
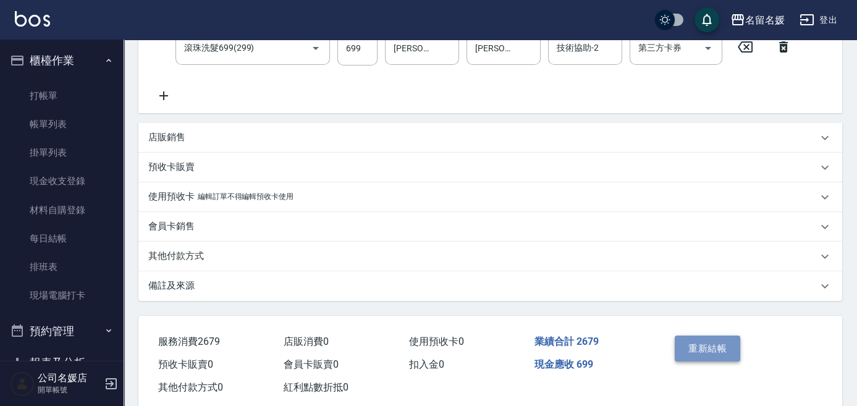
click at [711, 344] on button "重新結帳" at bounding box center [707, 349] width 65 height 26
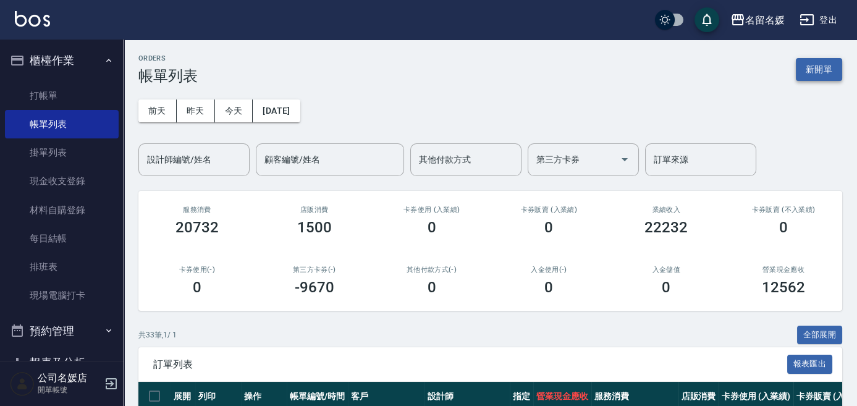
click at [826, 70] on button "新開單" at bounding box center [819, 69] width 46 height 23
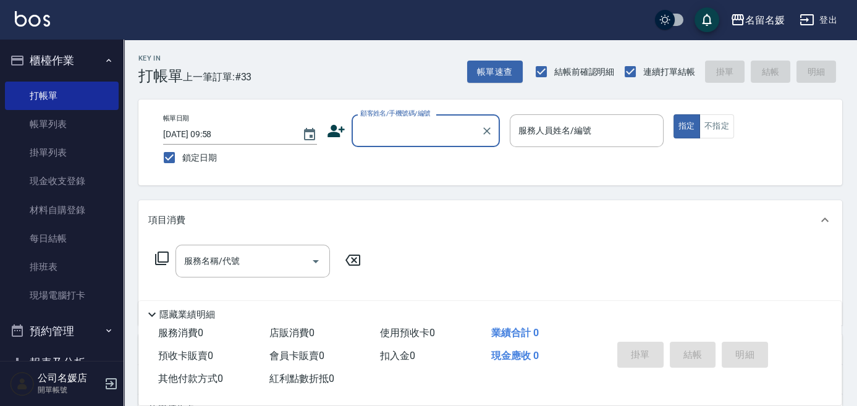
click at [392, 115] on label "顧客姓名/手機號碼/編號" at bounding box center [395, 113] width 70 height 9
click at [392, 120] on input "顧客姓名/手機號碼/編號" at bounding box center [416, 131] width 119 height 22
click at [408, 133] on input "顧客姓名/手機號碼/編號" at bounding box center [416, 131] width 119 height 22
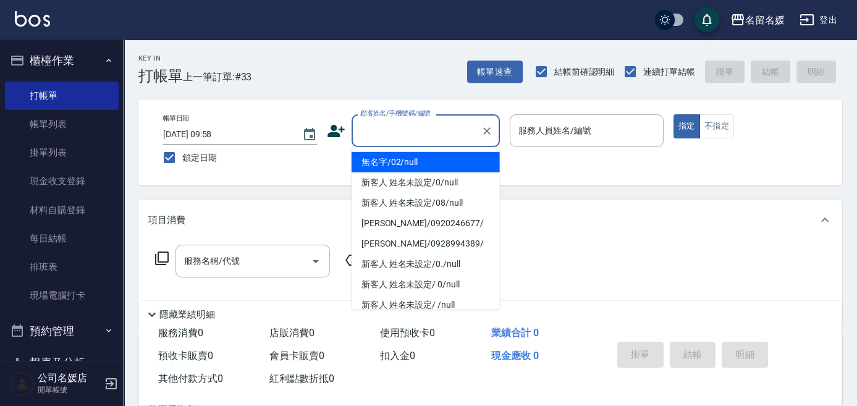
click at [424, 161] on li "無名字/02/null" at bounding box center [426, 162] width 148 height 20
type input "無名字/02/null"
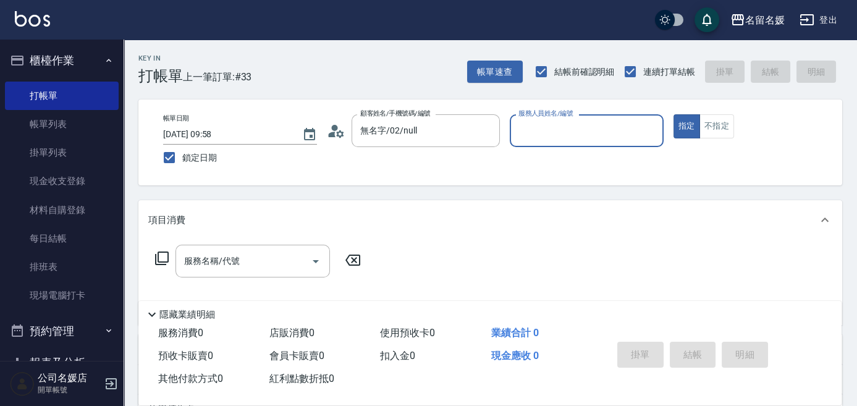
click at [534, 124] on input "服務人員姓名/編號" at bounding box center [586, 131] width 143 height 22
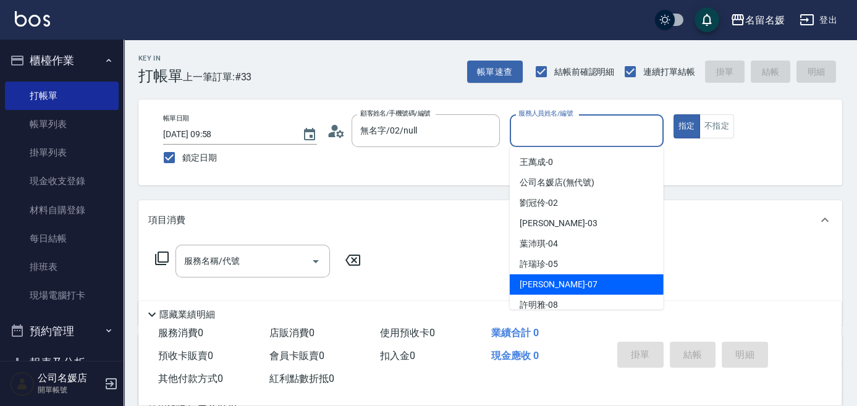
click at [552, 281] on span "[PERSON_NAME] -07" at bounding box center [559, 284] width 78 height 13
type input "[PERSON_NAME]-07"
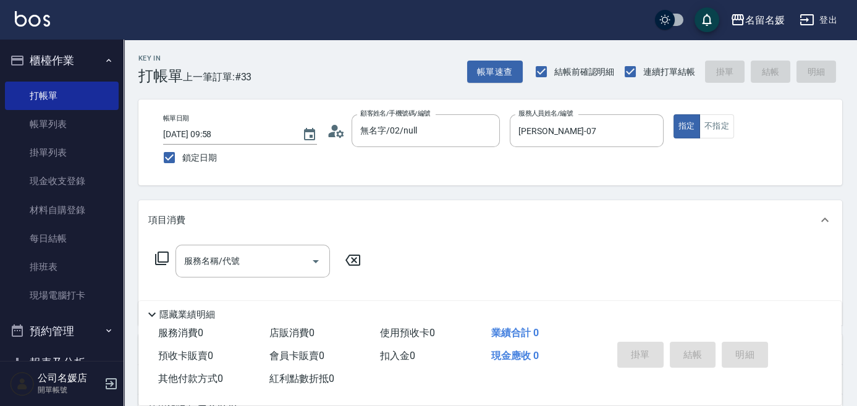
click at [163, 257] on icon at bounding box center [161, 258] width 15 height 15
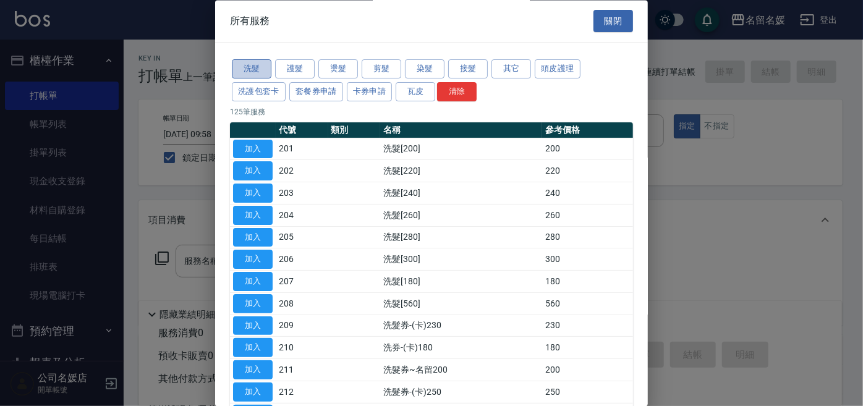
click at [257, 67] on button "洗髮" at bounding box center [252, 69] width 40 height 19
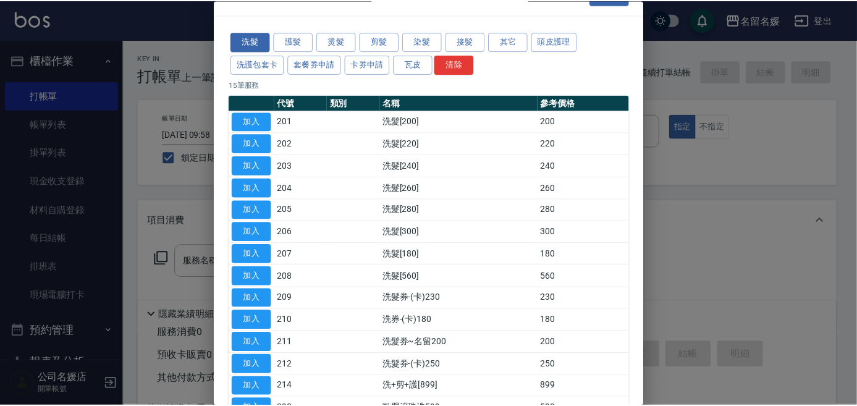
scroll to position [112, 0]
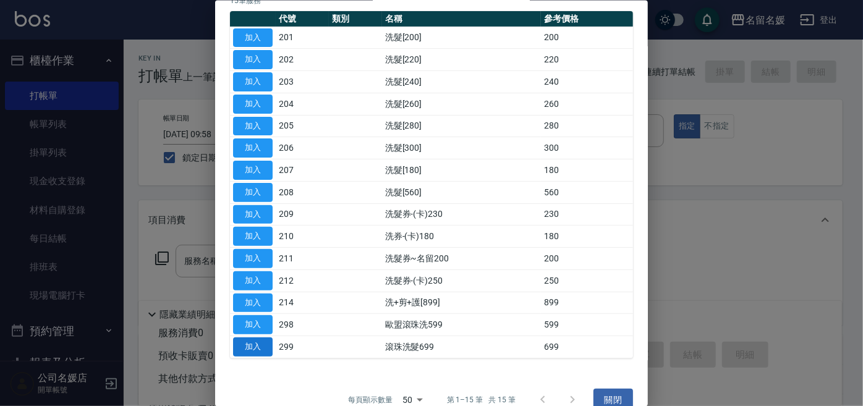
click at [252, 340] on button "加入" at bounding box center [253, 346] width 40 height 19
type input "滾珠洗髮699(299)"
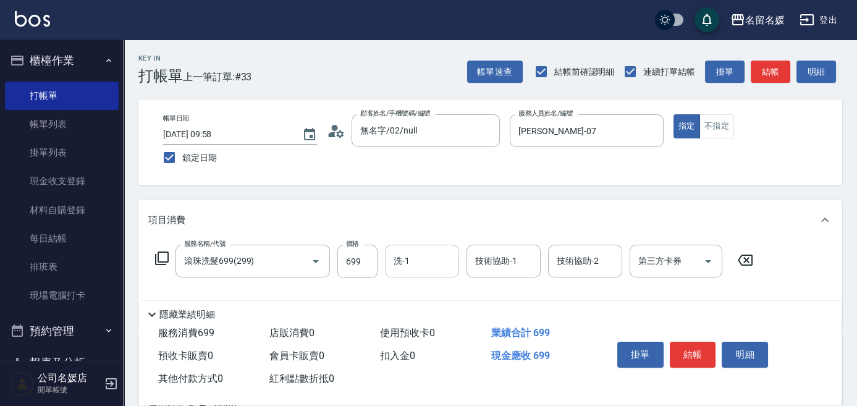
click at [423, 261] on input "洗-1" at bounding box center [422, 261] width 63 height 22
click at [420, 291] on span "[PERSON_NAME]-25" at bounding box center [434, 292] width 78 height 13
type input "[PERSON_NAME]-25"
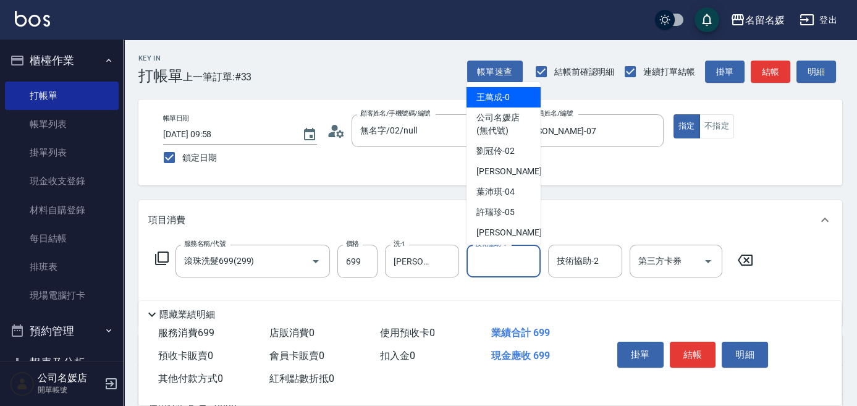
click at [502, 259] on div "技術協助-1 技術協助-1" at bounding box center [504, 261] width 74 height 33
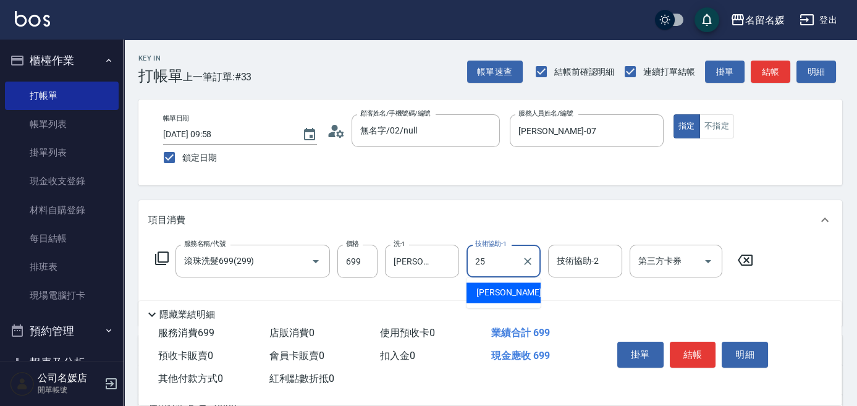
click at [479, 290] on span "[PERSON_NAME]-25" at bounding box center [515, 292] width 78 height 13
type input "[PERSON_NAME]-25"
click at [156, 254] on icon at bounding box center [162, 258] width 14 height 14
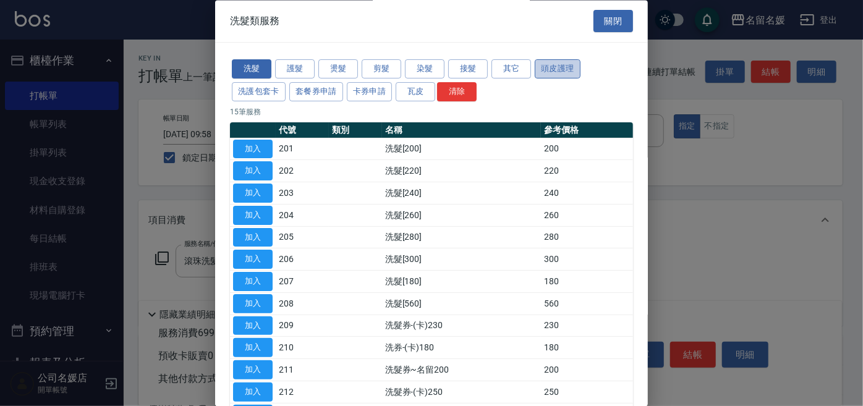
click at [559, 70] on button "頭皮護理" at bounding box center [557, 69] width 46 height 19
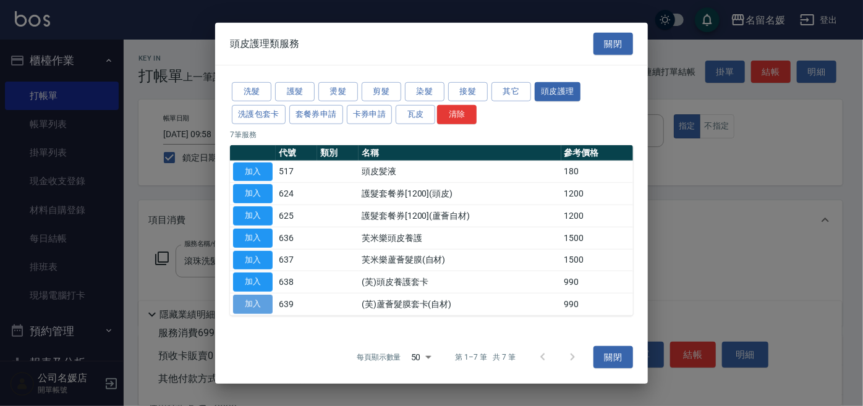
click at [260, 297] on button "加入" at bounding box center [253, 304] width 40 height 19
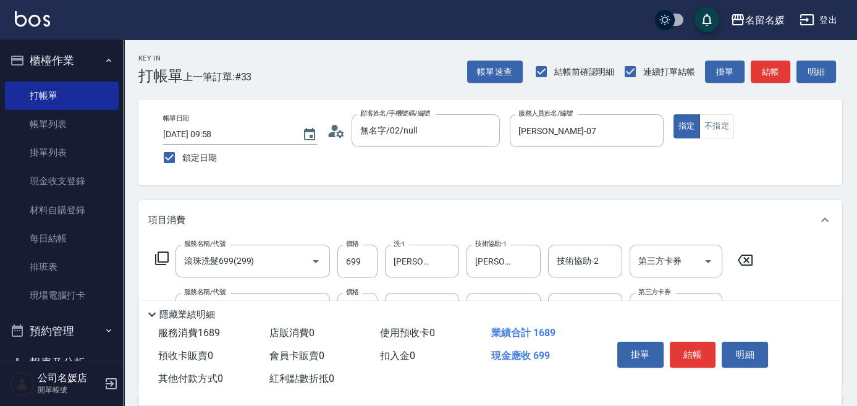
scroll to position [56, 0]
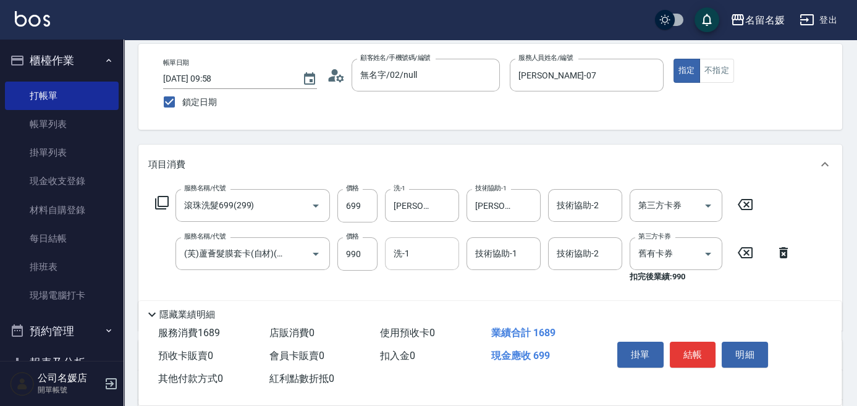
click at [421, 248] on input "洗-1" at bounding box center [422, 254] width 63 height 22
click at [438, 284] on div "[PERSON_NAME]-25" at bounding box center [422, 285] width 74 height 20
type input "[PERSON_NAME]-25"
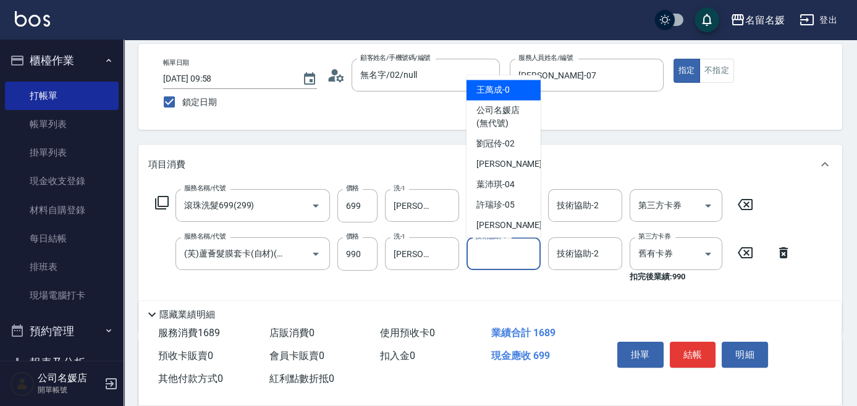
click at [484, 255] on div "技術協助-1 技術協助-1" at bounding box center [504, 253] width 74 height 33
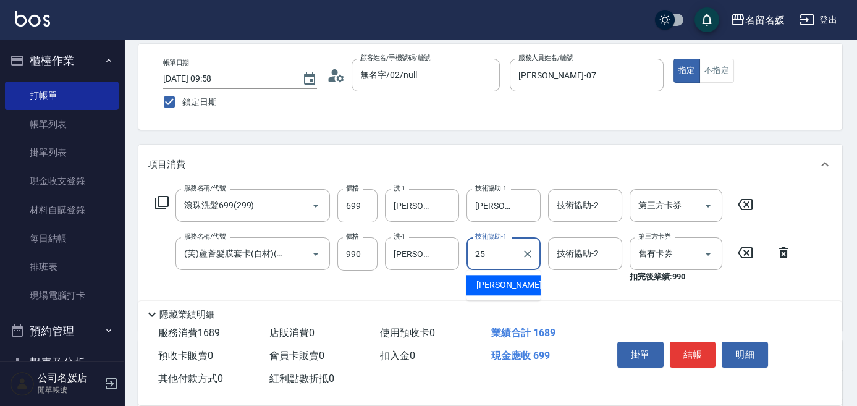
click at [520, 282] on div "[PERSON_NAME]-25" at bounding box center [504, 285] width 74 height 20
type input "[PERSON_NAME]-25"
click at [648, 258] on input "舊有卡券" at bounding box center [658, 254] width 47 height 22
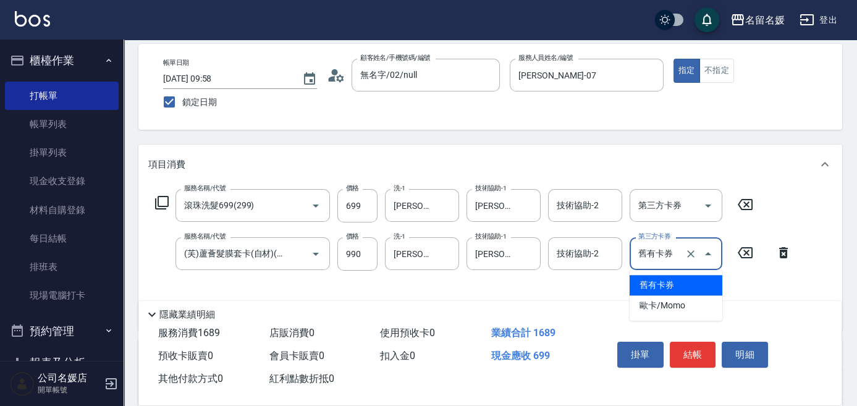
click at [646, 288] on span "舊有卡券" at bounding box center [676, 285] width 93 height 20
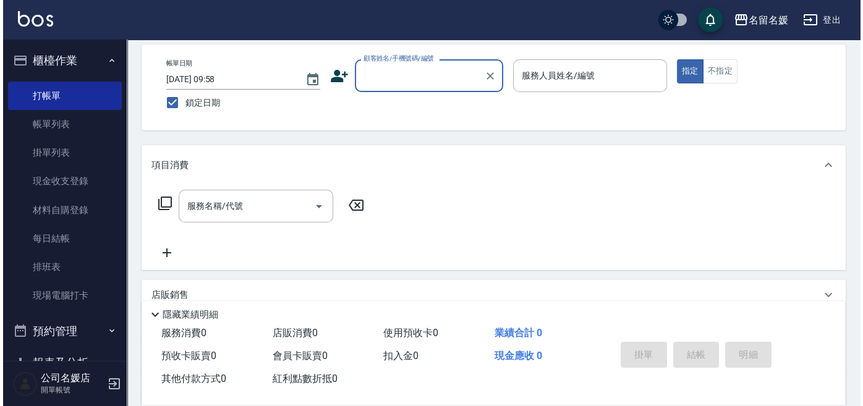
scroll to position [0, 0]
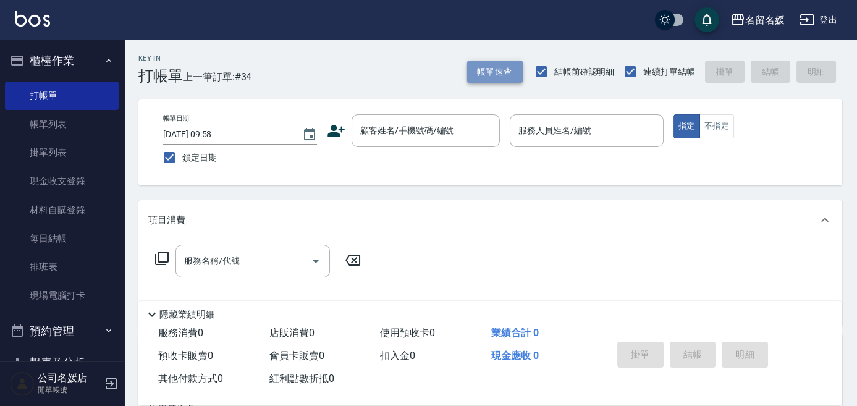
click at [488, 62] on button "帳單速查" at bounding box center [495, 72] width 56 height 23
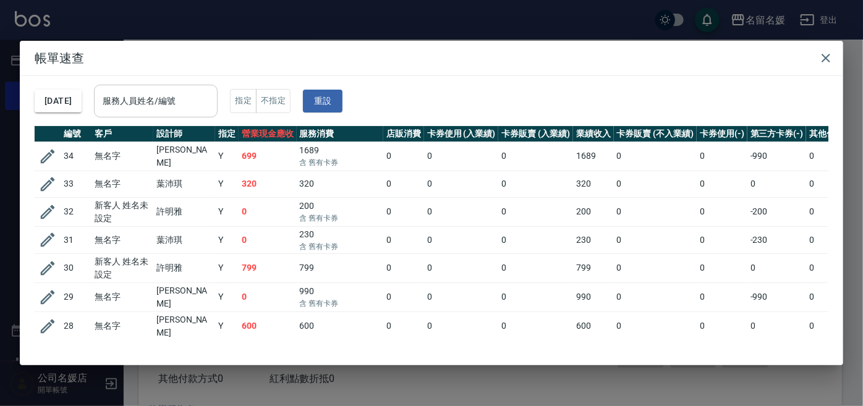
click at [203, 101] on input "服務人員姓名/編號" at bounding box center [155, 101] width 112 height 22
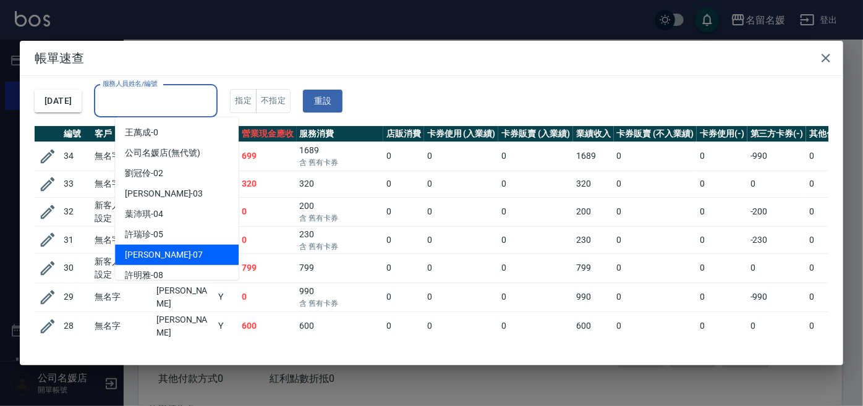
click at [168, 259] on div "[PERSON_NAME] -07" at bounding box center [177, 255] width 124 height 20
type input "[PERSON_NAME]-07"
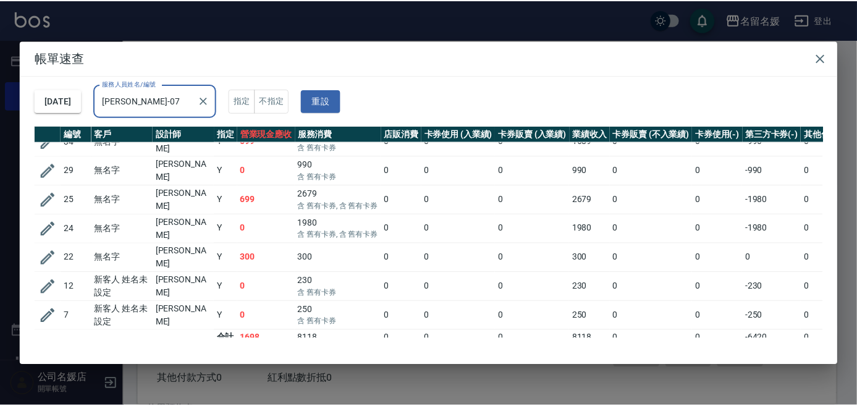
scroll to position [20, 0]
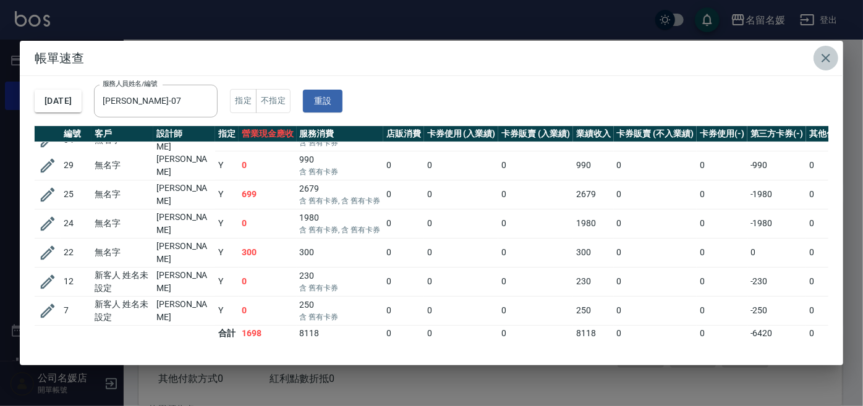
click at [827, 55] on icon "button" at bounding box center [825, 58] width 15 height 15
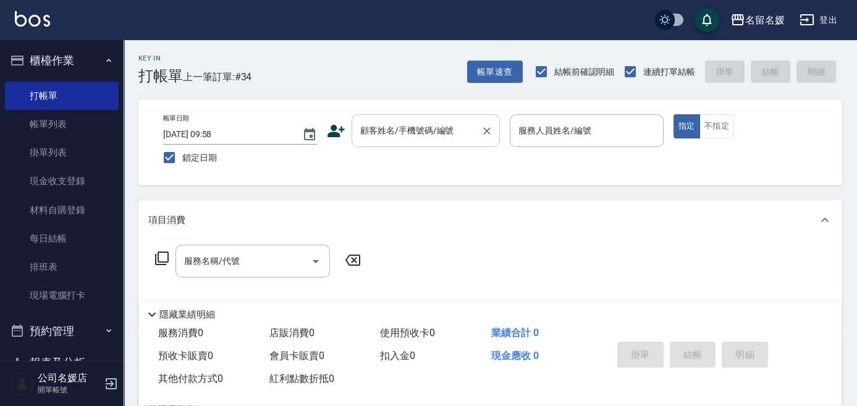
click at [431, 117] on div "顧客姓名/手機號碼/編號" at bounding box center [426, 130] width 148 height 33
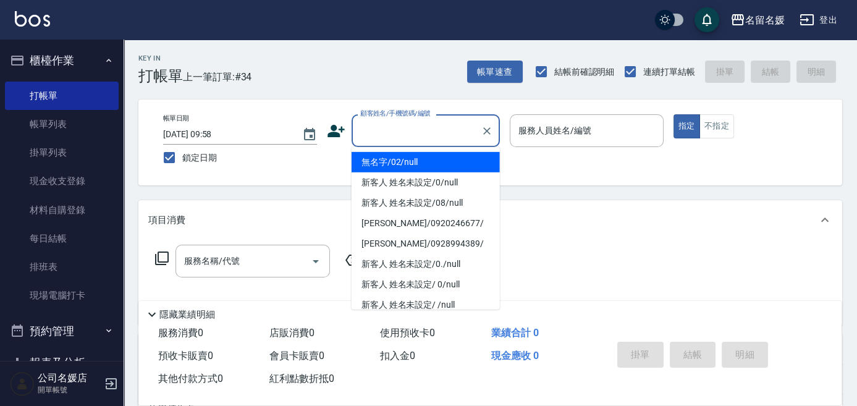
click at [421, 162] on li "無名字/02/null" at bounding box center [426, 162] width 148 height 20
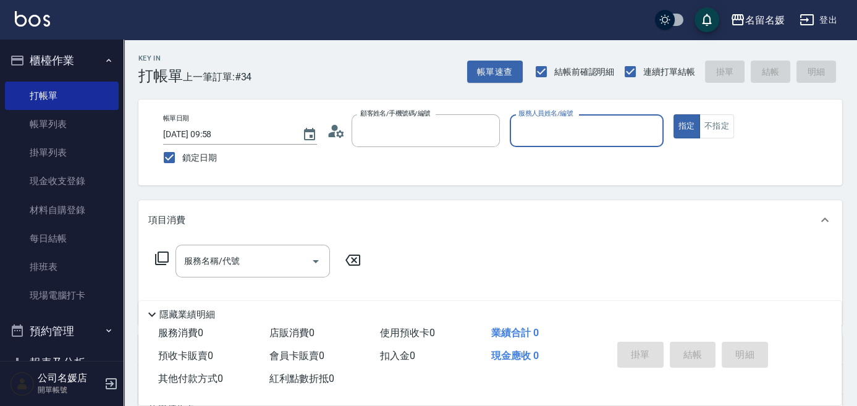
type input "無名字/02/null"
click at [555, 126] on input "服務人員姓名/編號" at bounding box center [586, 131] width 143 height 22
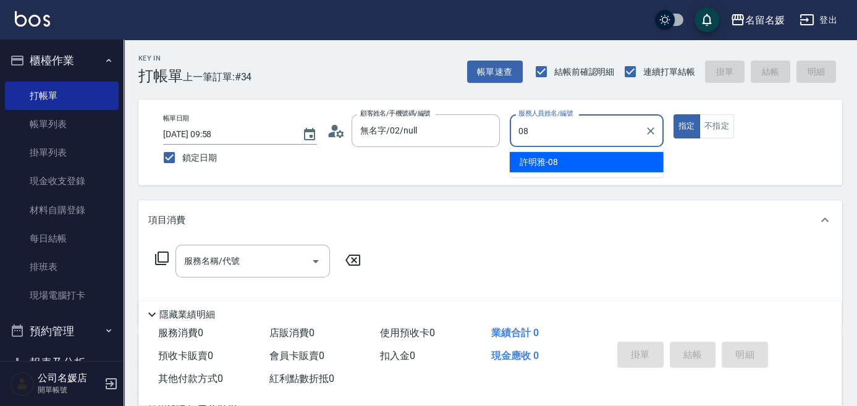
click at [572, 159] on div "[PERSON_NAME]-08" at bounding box center [587, 162] width 154 height 20
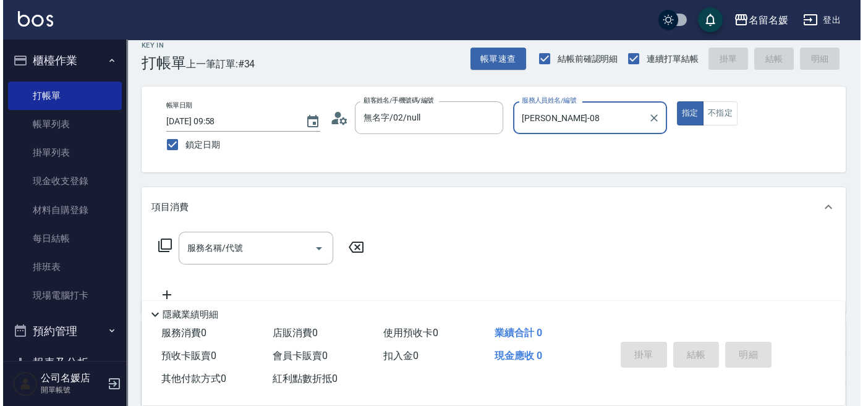
scroll to position [56, 0]
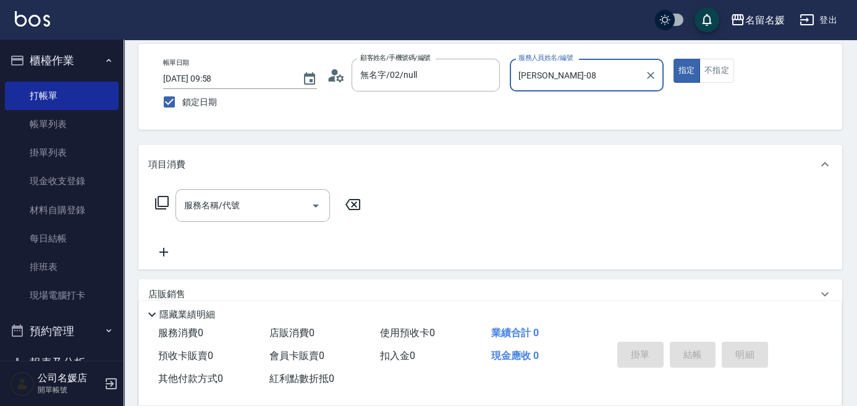
type input "[PERSON_NAME]-08"
click at [163, 203] on icon at bounding box center [161, 202] width 15 height 15
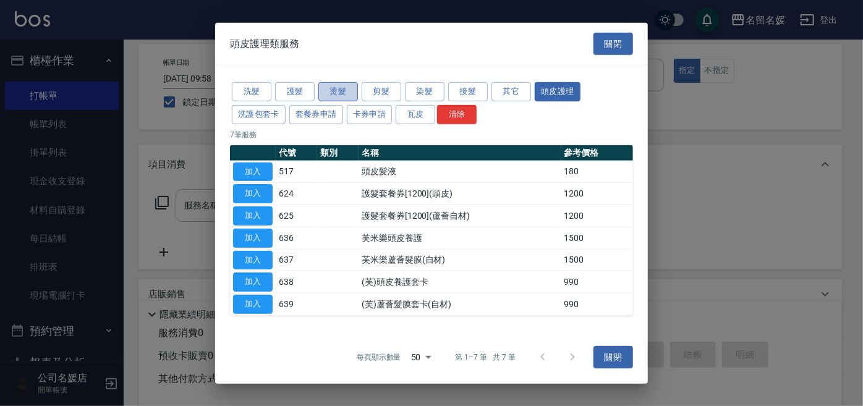
click at [329, 93] on button "燙髮" at bounding box center [338, 91] width 40 height 19
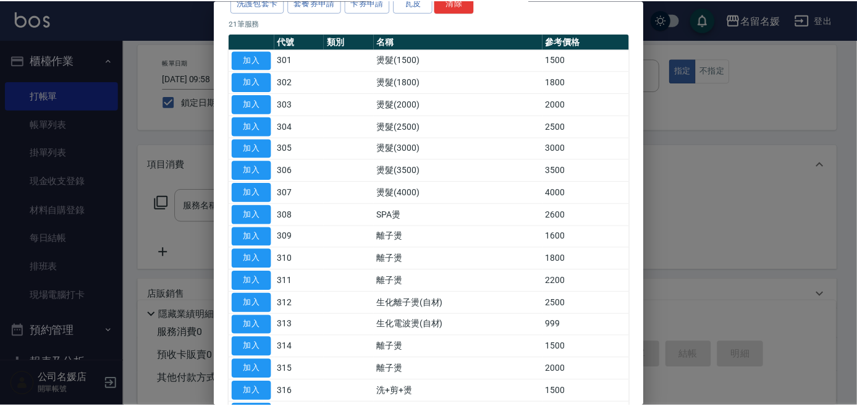
scroll to position [112, 0]
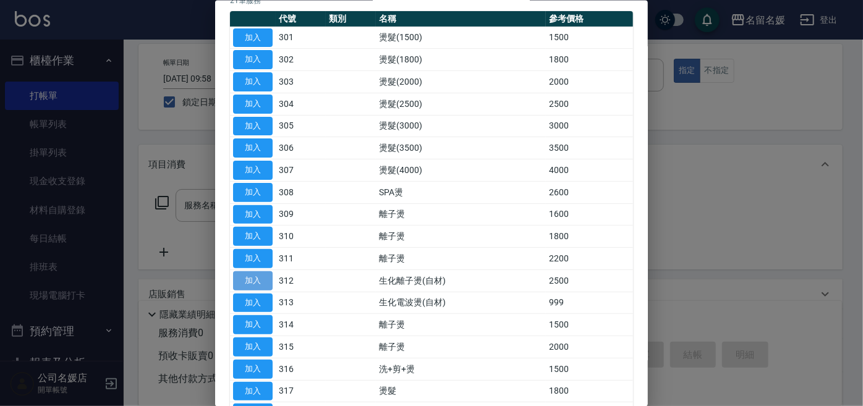
click at [248, 274] on button "加入" at bounding box center [253, 280] width 40 height 19
type input "生化離子燙(自材)(312)"
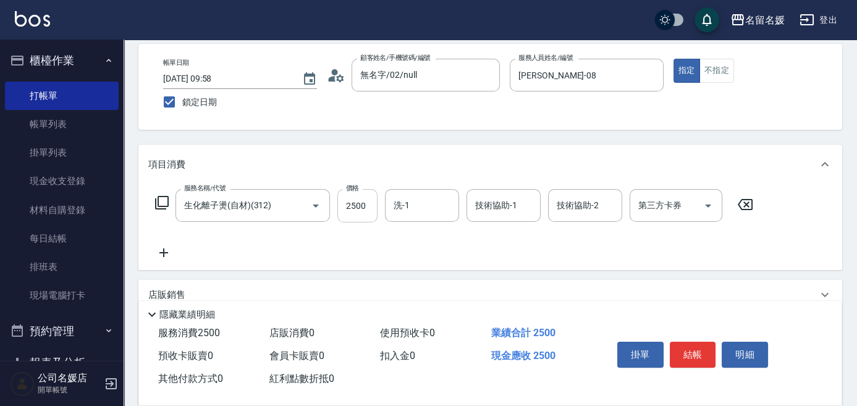
click at [371, 203] on input "2500" at bounding box center [357, 205] width 40 height 33
type input "2000"
click at [425, 208] on input "洗-1" at bounding box center [422, 206] width 63 height 22
click at [429, 233] on span "[PERSON_NAME]-21" at bounding box center [414, 236] width 38 height 13
type input "[PERSON_NAME]-21"
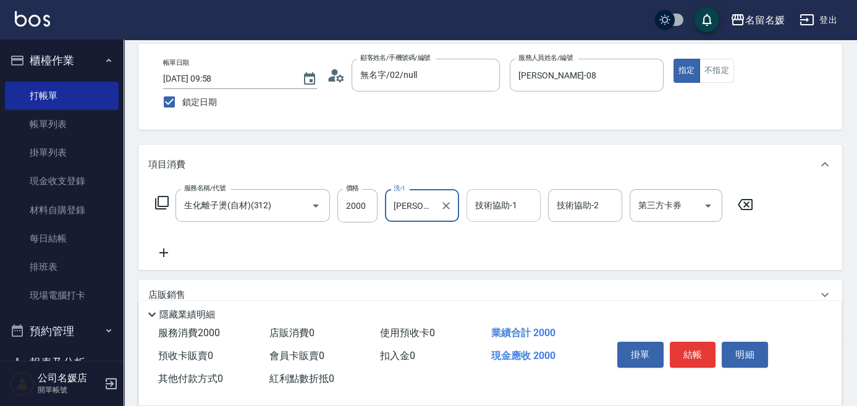
click at [484, 206] on div "技術協助-1 技術協助-1" at bounding box center [504, 205] width 74 height 33
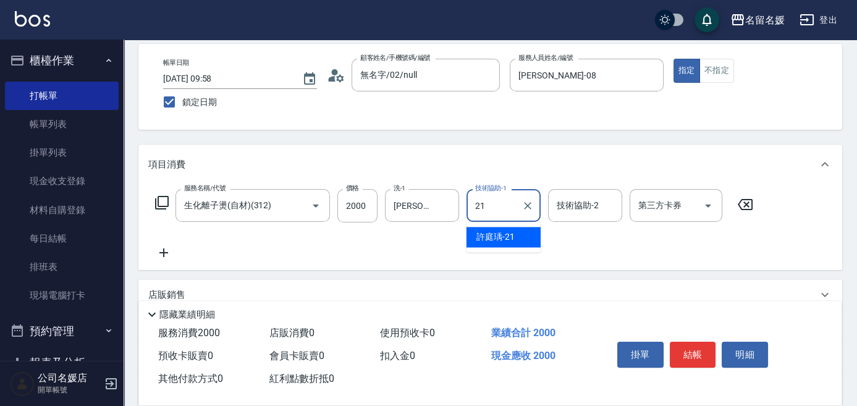
click at [491, 233] on span "[PERSON_NAME]-21" at bounding box center [495, 236] width 38 height 13
type input "[PERSON_NAME]-21"
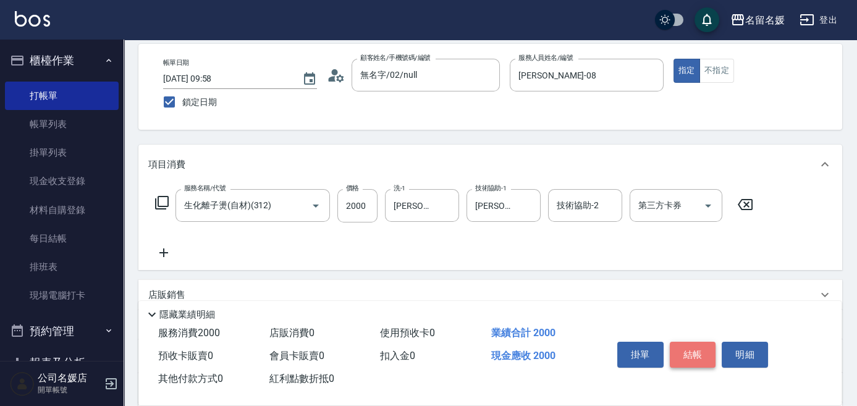
click at [686, 342] on button "結帳" at bounding box center [693, 355] width 46 height 26
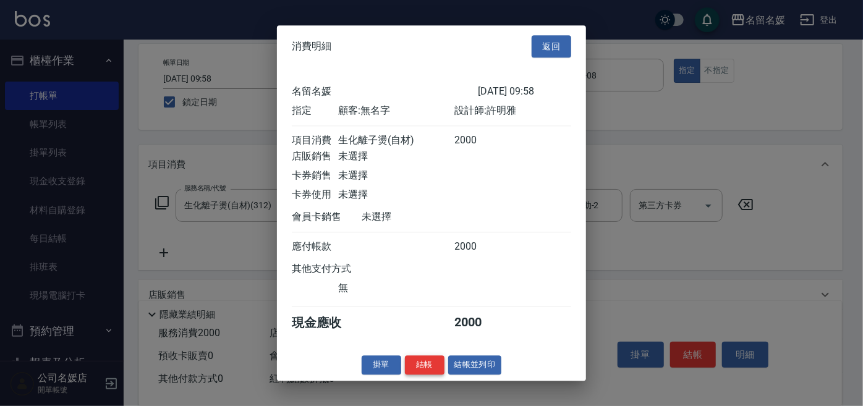
click at [426, 373] on button "結帳" at bounding box center [425, 364] width 40 height 19
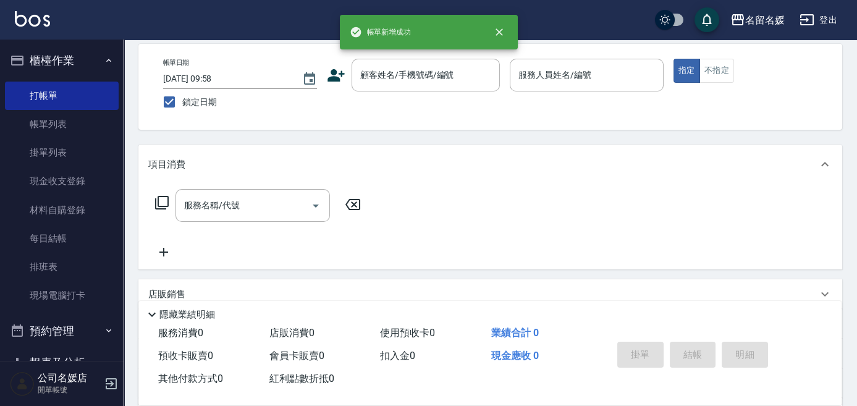
scroll to position [0, 0]
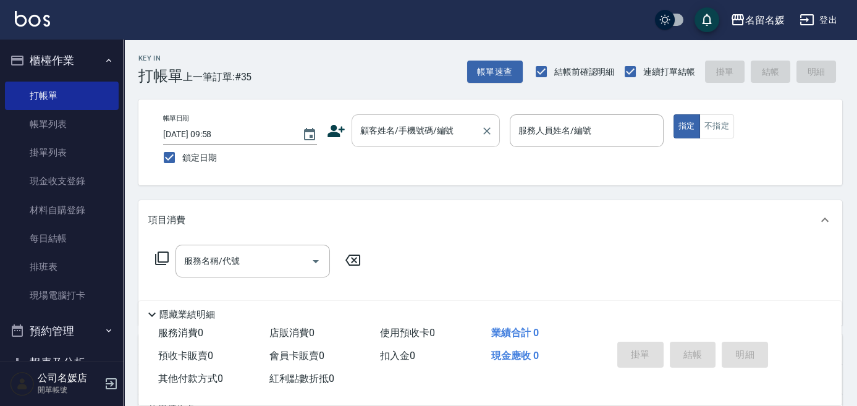
click at [402, 137] on input "顧客姓名/手機號碼/編號" at bounding box center [416, 131] width 119 height 22
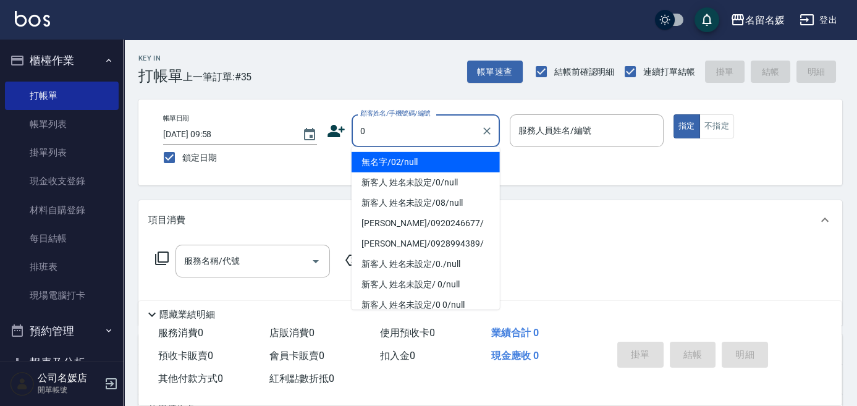
type input "0"
type input "04"
type input "無名字/02/null"
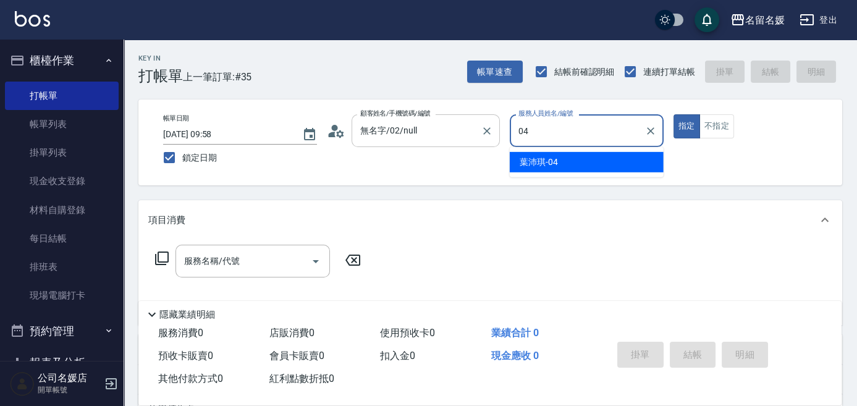
type input "04"
type button "true"
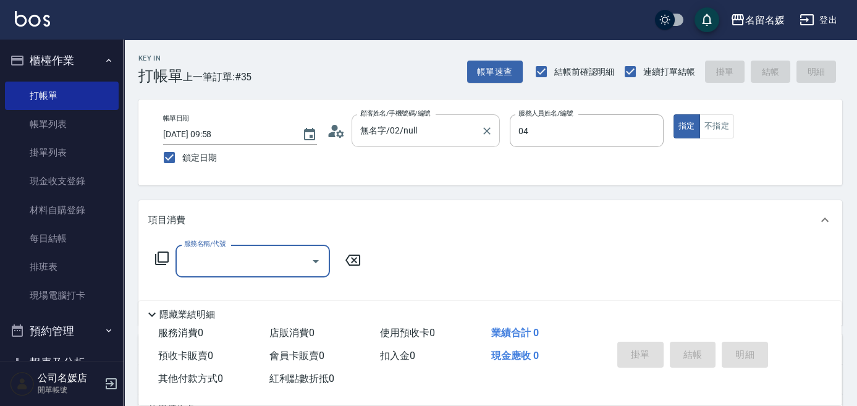
type input "[PERSON_NAME]-04"
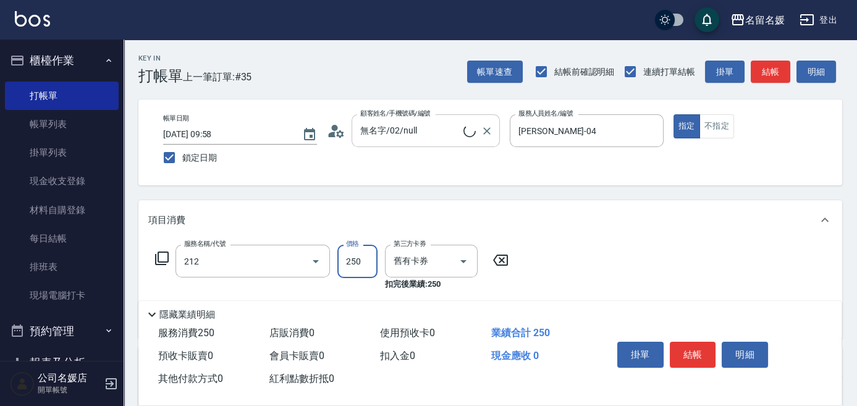
type input "洗髮券-(卡)250(212)"
type input "新客人 姓名未設定/0/null"
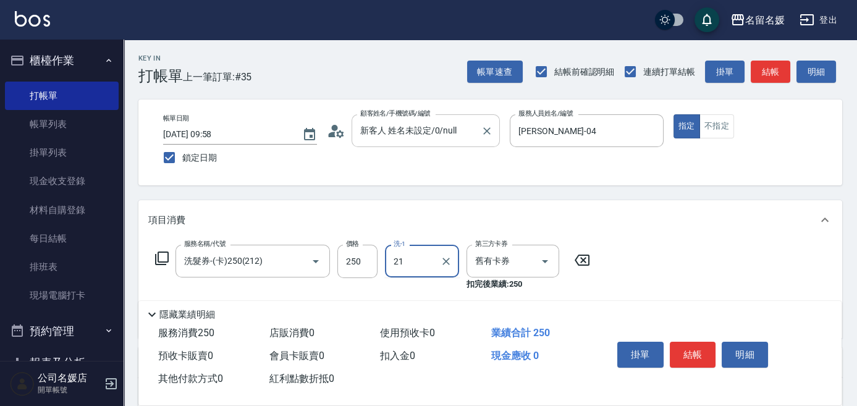
type input "[PERSON_NAME]-21"
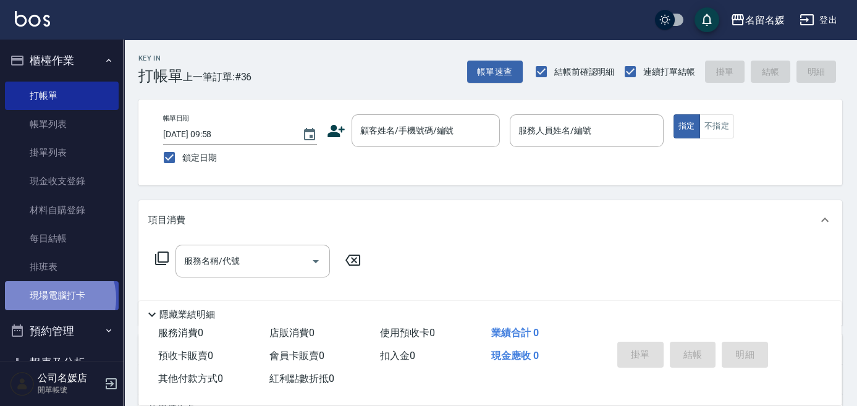
click at [51, 298] on link "現場電腦打卡" at bounding box center [62, 295] width 114 height 28
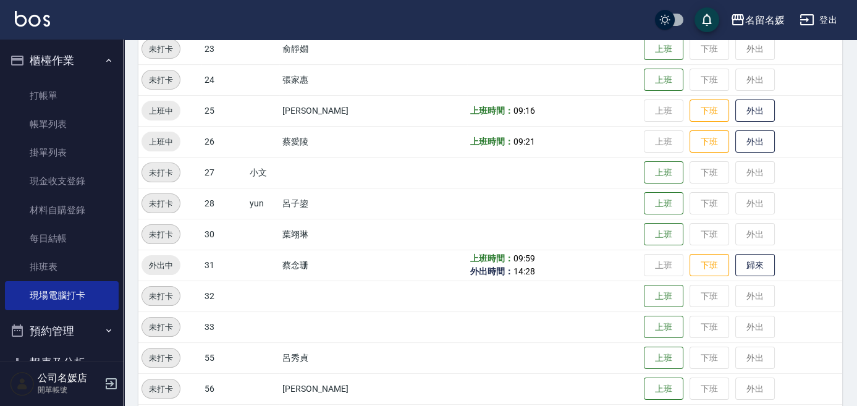
scroll to position [488, 0]
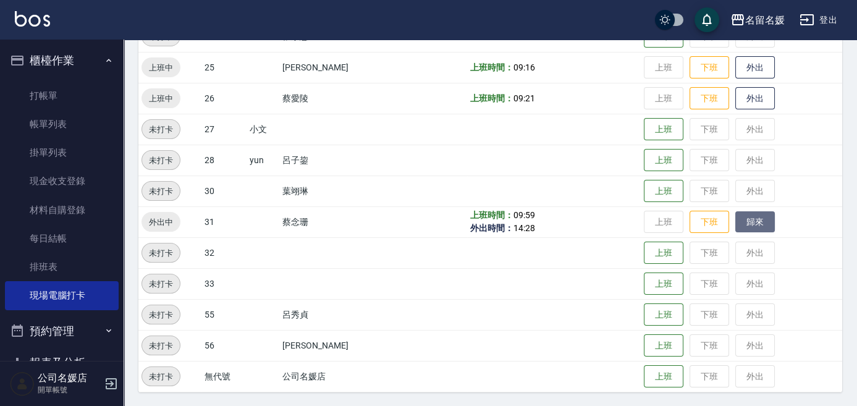
click at [756, 226] on button "歸來" at bounding box center [755, 222] width 40 height 22
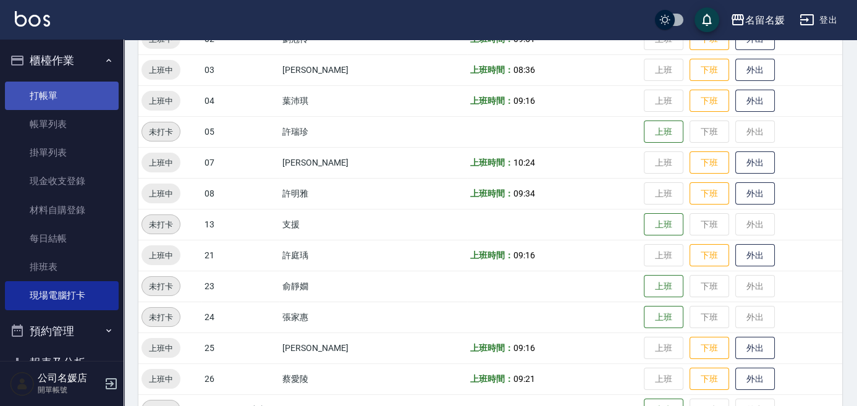
scroll to position [0, 0]
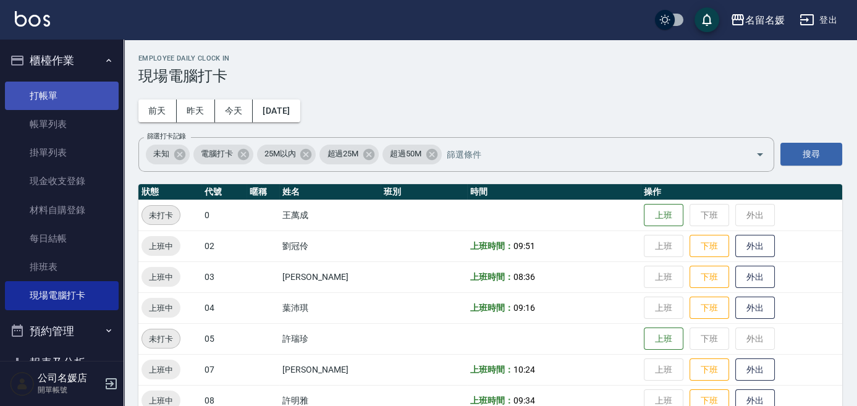
click at [84, 97] on link "打帳單" at bounding box center [62, 96] width 114 height 28
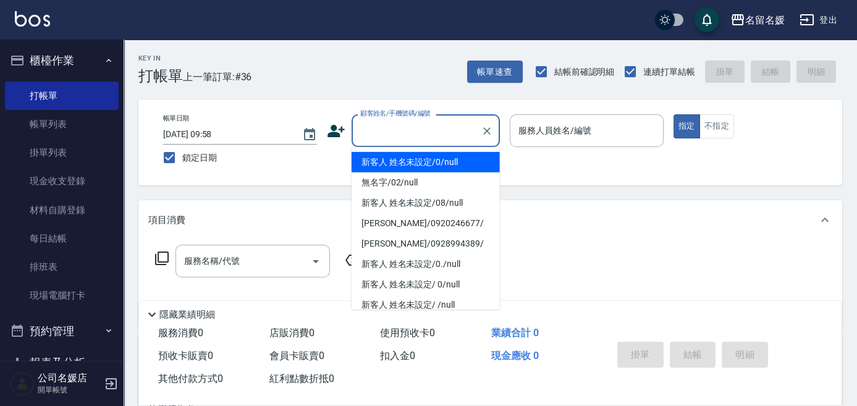
click at [416, 138] on input "顧客姓名/手機號碼/編號" at bounding box center [416, 131] width 119 height 22
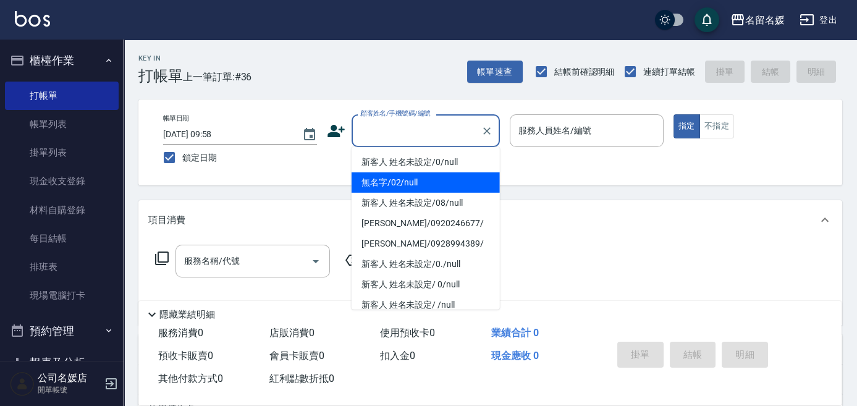
drag, startPoint x: 421, startPoint y: 184, endPoint x: 435, endPoint y: 177, distance: 15.5
click at [424, 184] on li "無名字/02/null" at bounding box center [426, 182] width 148 height 20
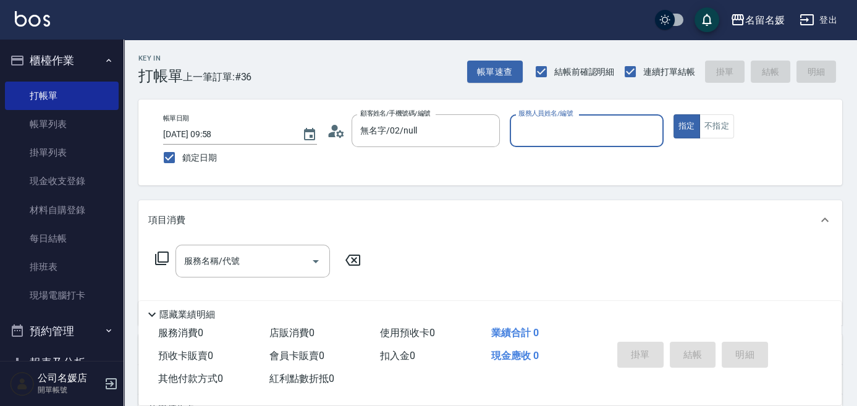
type input "無名字/02/null"
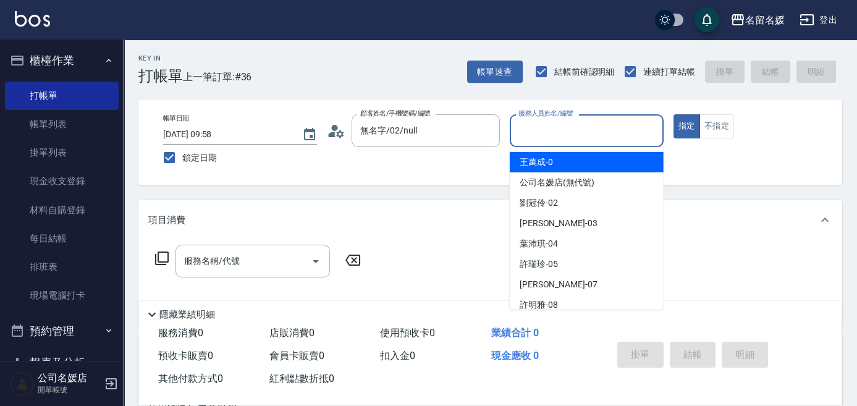
click at [586, 134] on input "服務人員姓名/編號" at bounding box center [586, 131] width 143 height 22
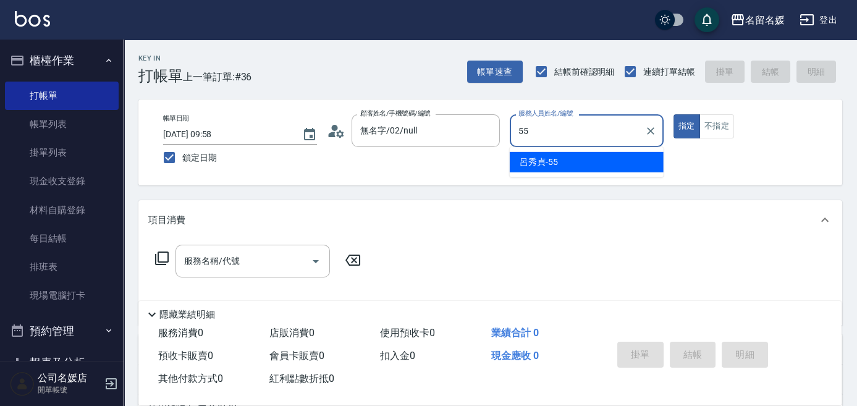
type input "55"
type button "true"
type input "[PERSON_NAME]-55"
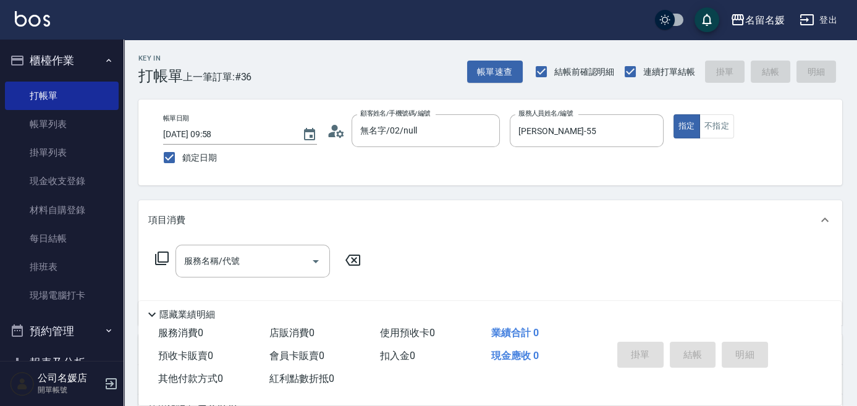
click at [166, 252] on icon at bounding box center [161, 258] width 15 height 15
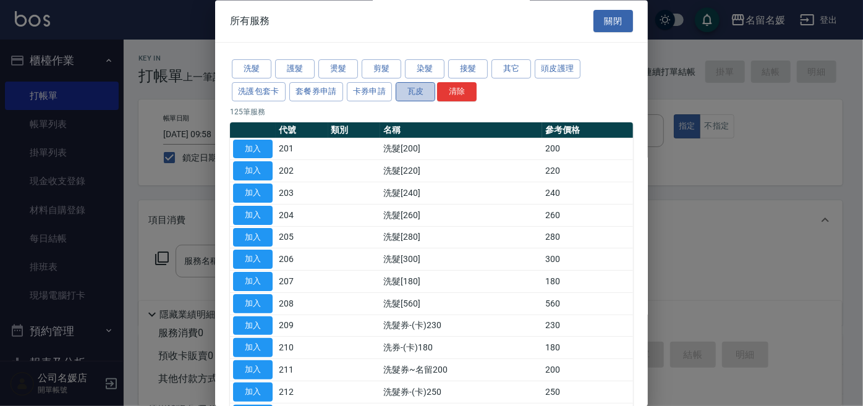
click at [412, 90] on button "瓦皮" at bounding box center [415, 91] width 40 height 19
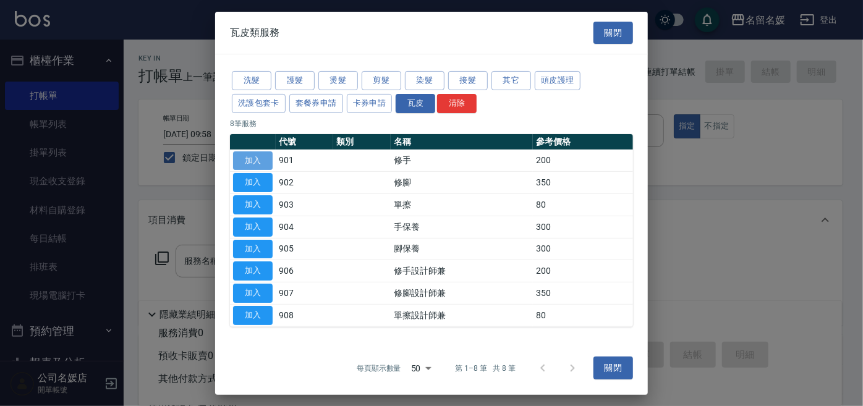
click at [252, 164] on button "加入" at bounding box center [253, 160] width 40 height 19
type input "修手(901)"
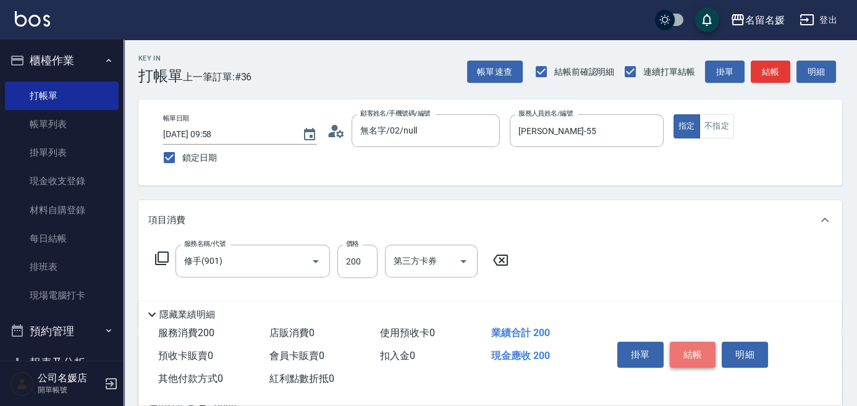
click at [693, 352] on button "結帳" at bounding box center [693, 355] width 46 height 26
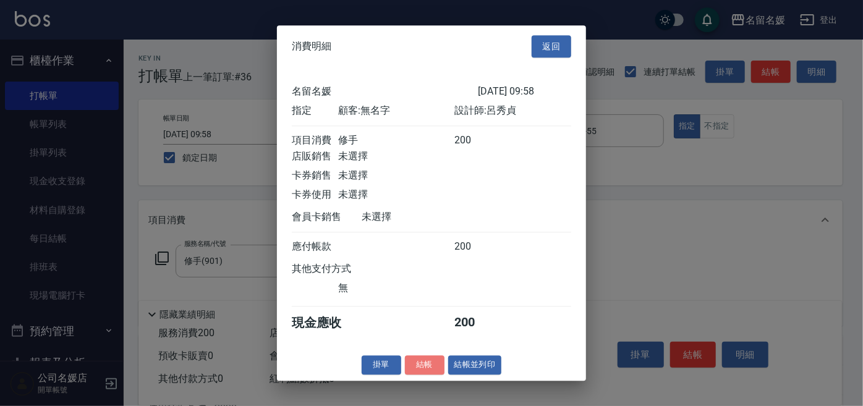
drag, startPoint x: 423, startPoint y: 371, endPoint x: 517, endPoint y: 305, distance: 115.2
click at [424, 368] on button "結帳" at bounding box center [425, 364] width 40 height 19
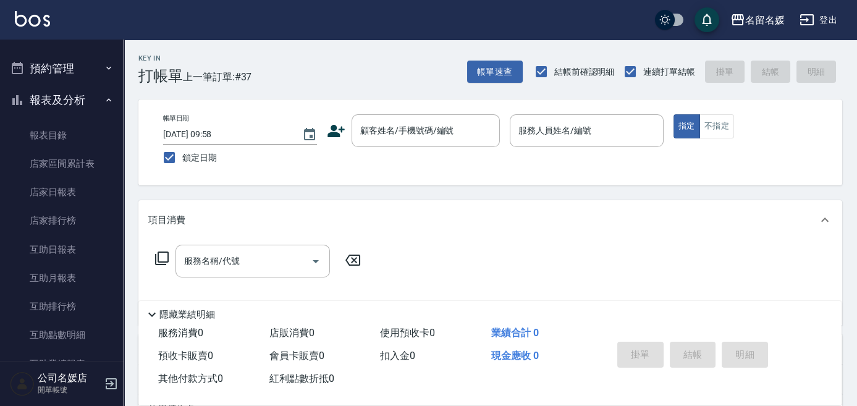
scroll to position [281, 0]
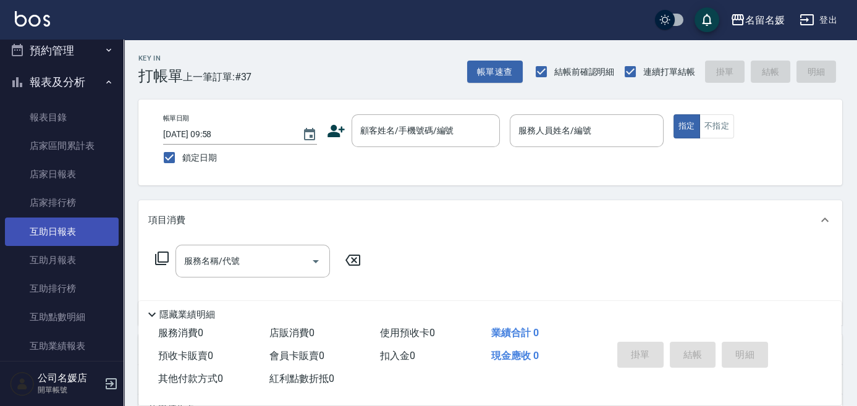
click at [62, 228] on link "互助日報表" at bounding box center [62, 231] width 114 height 28
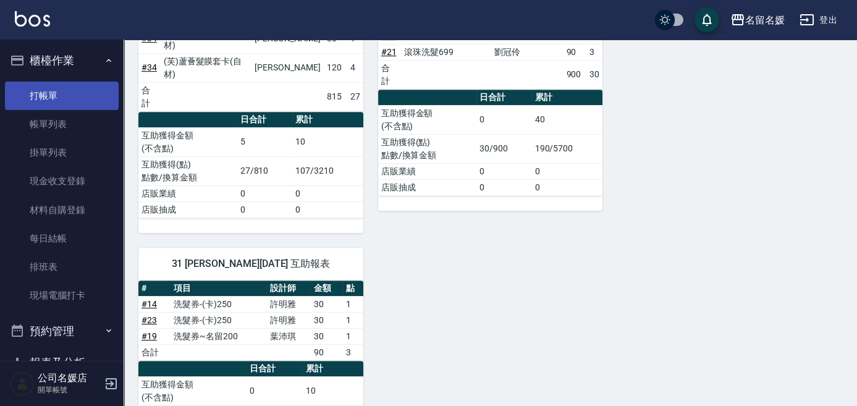
click at [85, 97] on link "打帳單" at bounding box center [62, 96] width 114 height 28
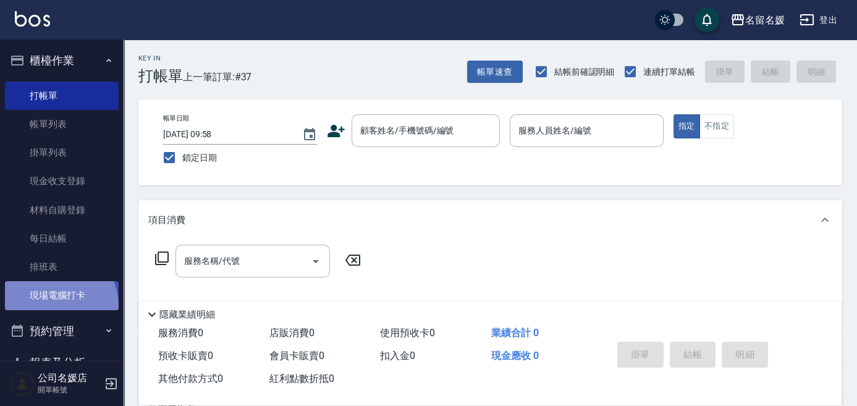
click at [52, 305] on link "現場電腦打卡" at bounding box center [62, 295] width 114 height 28
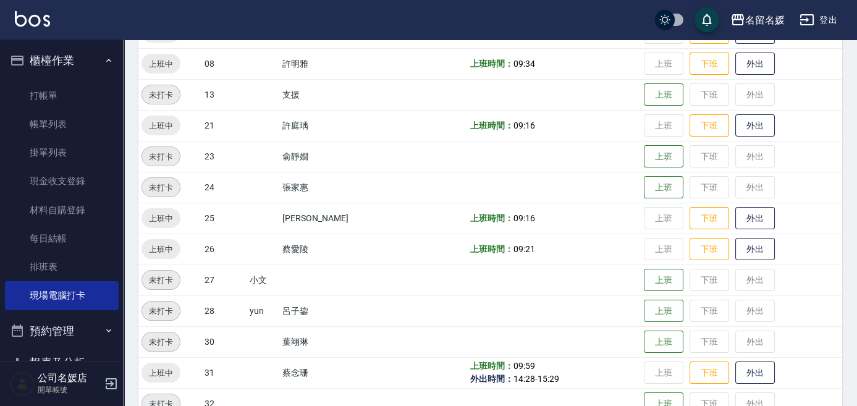
scroll to position [393, 0]
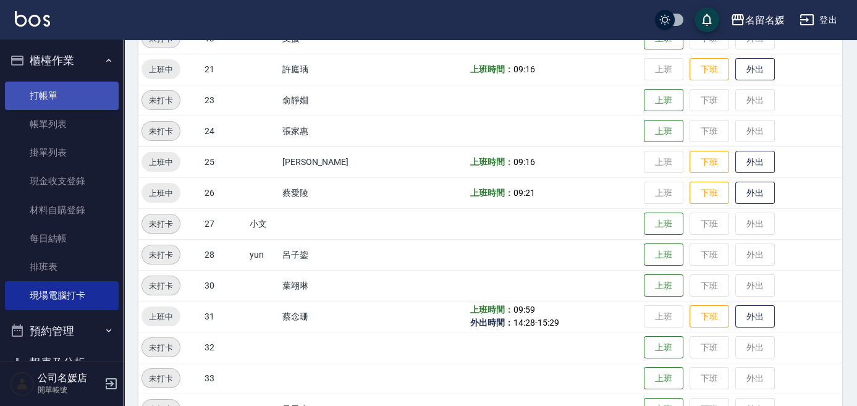
click at [40, 96] on link "打帳單" at bounding box center [62, 96] width 114 height 28
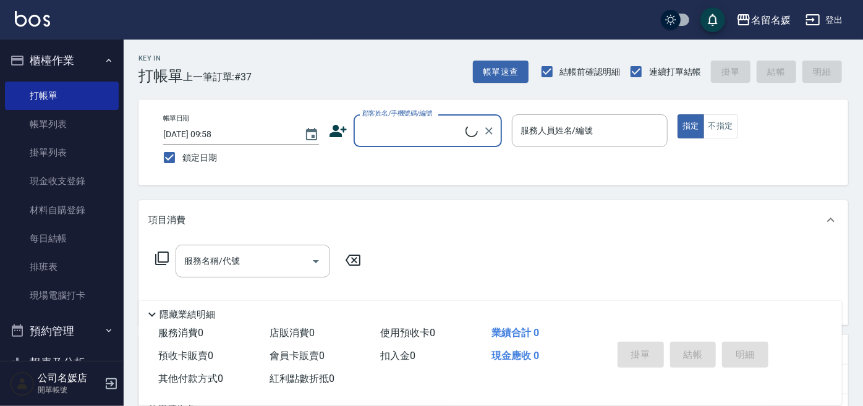
click at [394, 126] on input "顧客姓名/手機號碼/編號" at bounding box center [412, 131] width 106 height 22
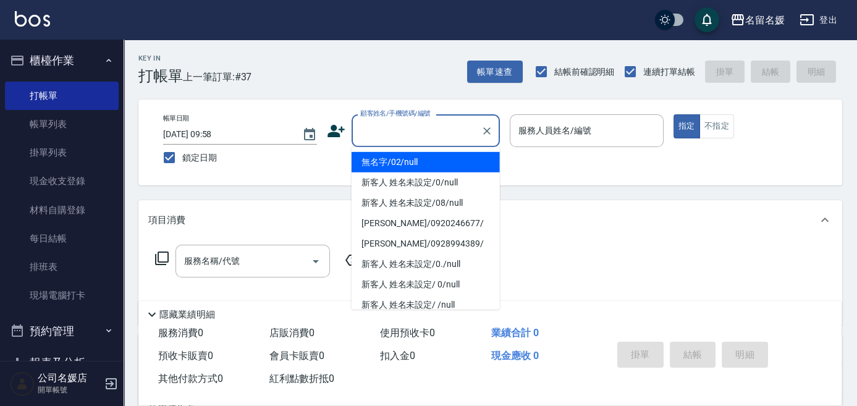
click at [420, 163] on li "無名字/02/null" at bounding box center [426, 162] width 148 height 20
type input "無名字/02/null"
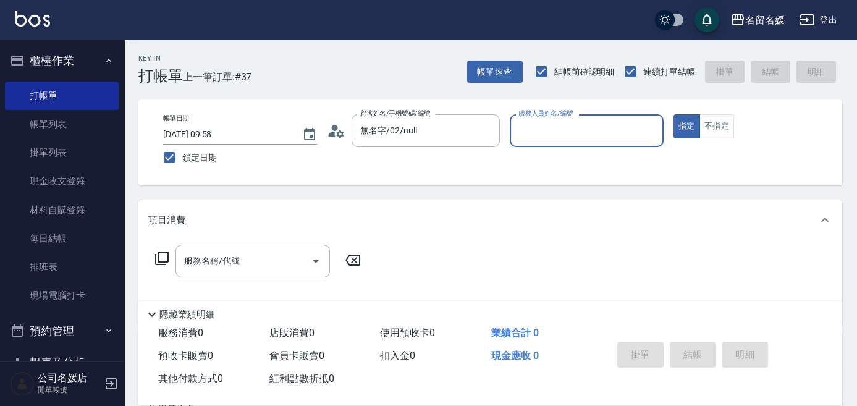
click at [544, 118] on label "服務人員姓名/編號" at bounding box center [545, 113] width 54 height 9
click at [544, 133] on input "服務人員姓名/編號" at bounding box center [586, 131] width 143 height 22
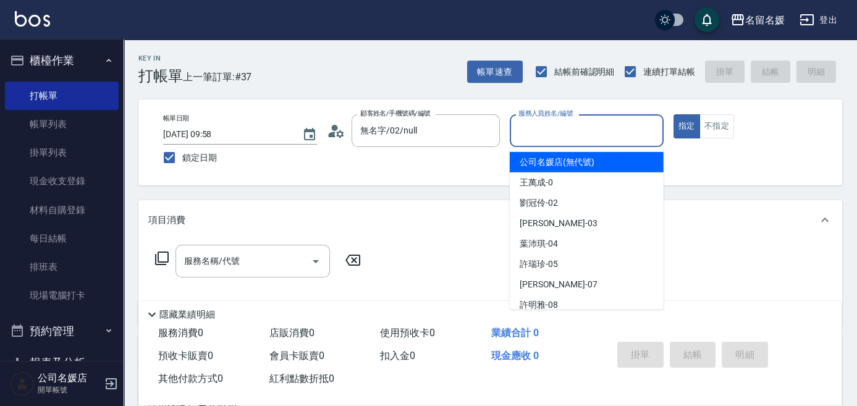
click at [565, 137] on input "服務人員姓名/編號" at bounding box center [586, 131] width 143 height 22
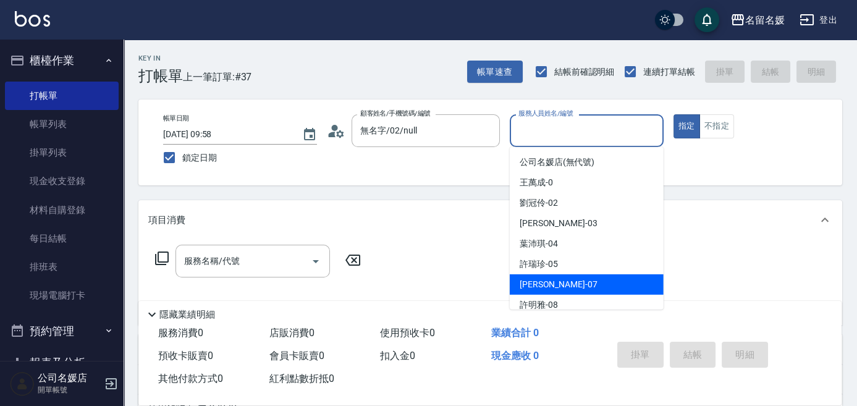
click at [562, 283] on div "[PERSON_NAME] -07" at bounding box center [587, 284] width 154 height 20
type input "[PERSON_NAME]-07"
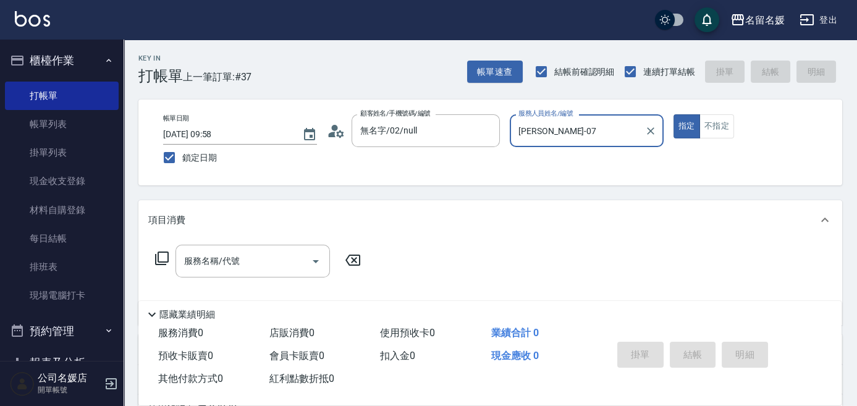
click at [161, 256] on icon at bounding box center [161, 258] width 15 height 15
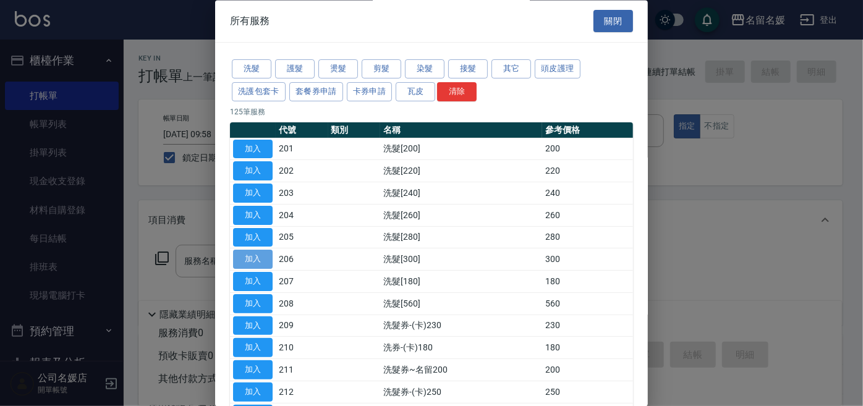
click at [255, 251] on button "加入" at bounding box center [253, 259] width 40 height 19
type input "洗髮[300](206)"
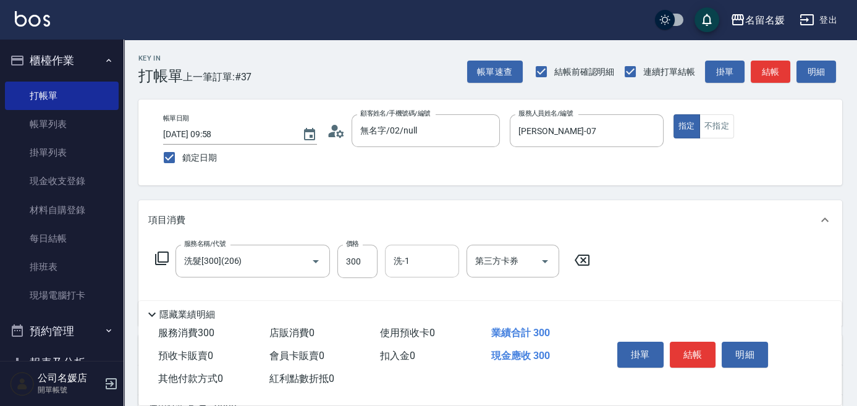
click at [421, 268] on input "洗-1" at bounding box center [422, 261] width 63 height 22
click at [440, 291] on div "[PERSON_NAME] -07" at bounding box center [422, 292] width 74 height 20
type input "[PERSON_NAME]-07"
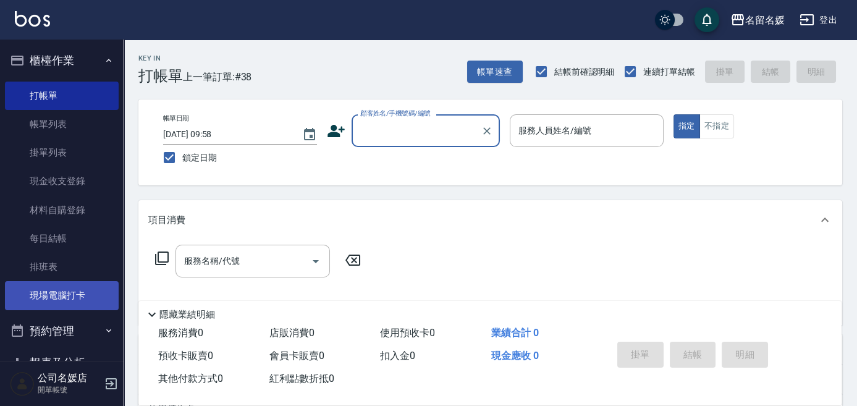
click at [82, 302] on link "現場電腦打卡" at bounding box center [62, 295] width 114 height 28
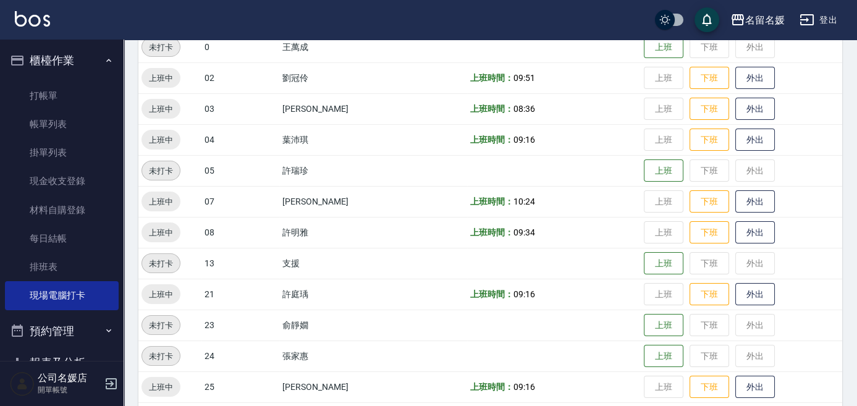
scroll to position [224, 0]
